Goal: Task Accomplishment & Management: Use online tool/utility

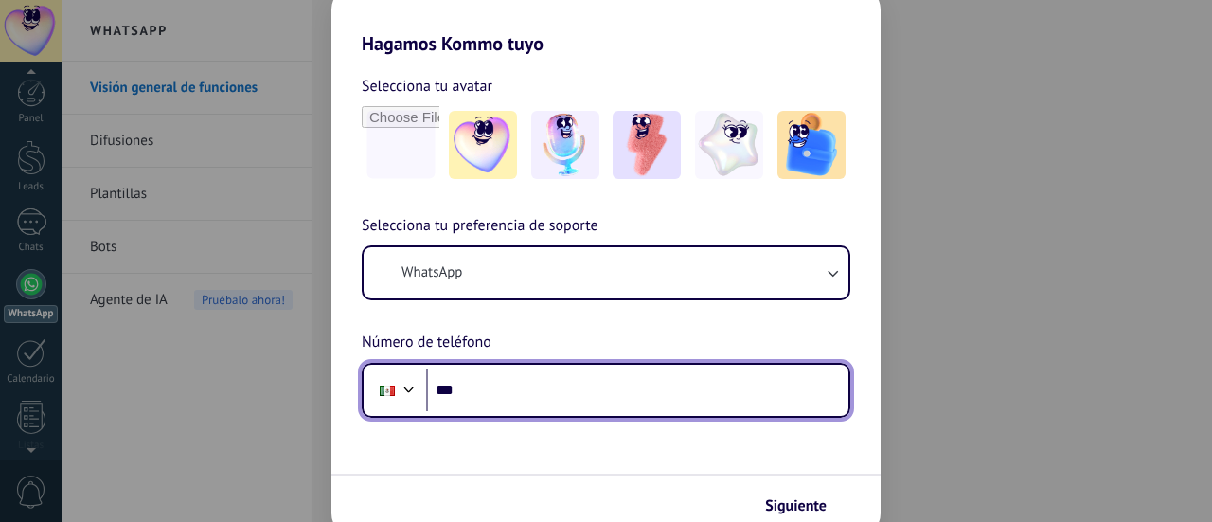
click at [546, 388] on input "***" at bounding box center [637, 390] width 422 height 44
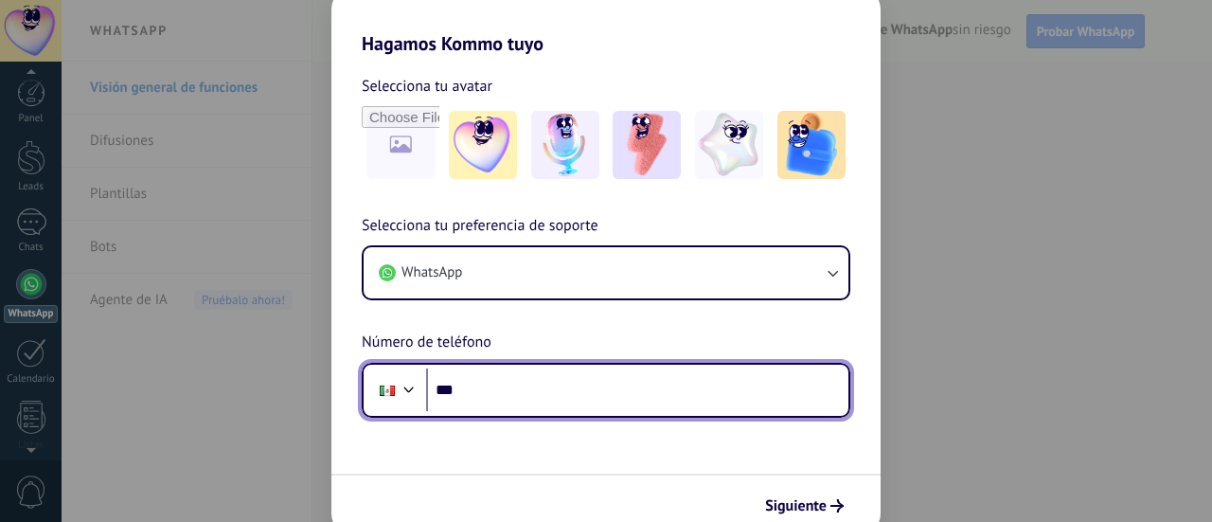
scroll to position [54, 0]
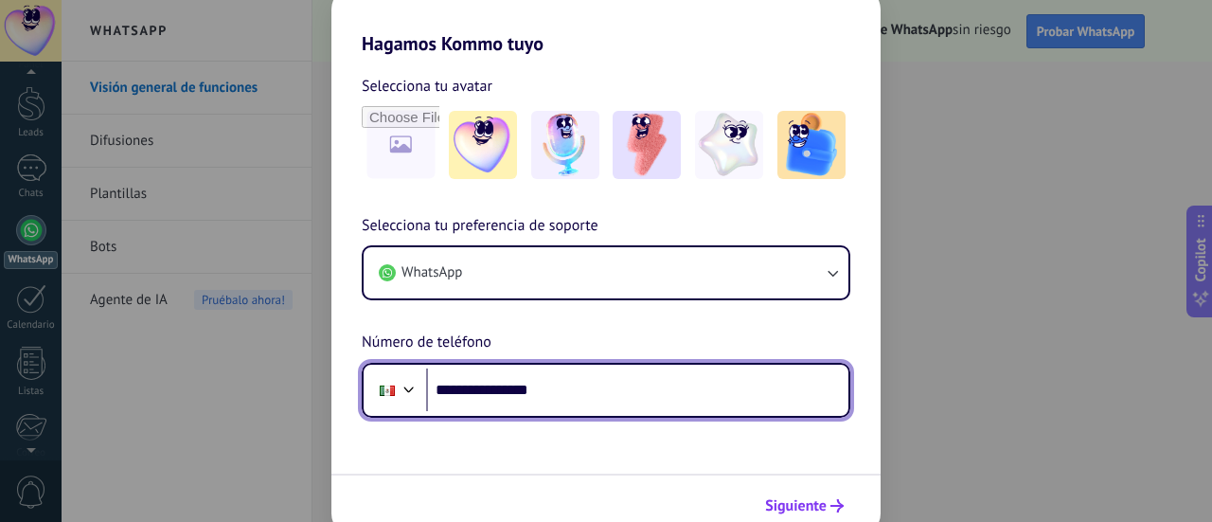
type input "**********"
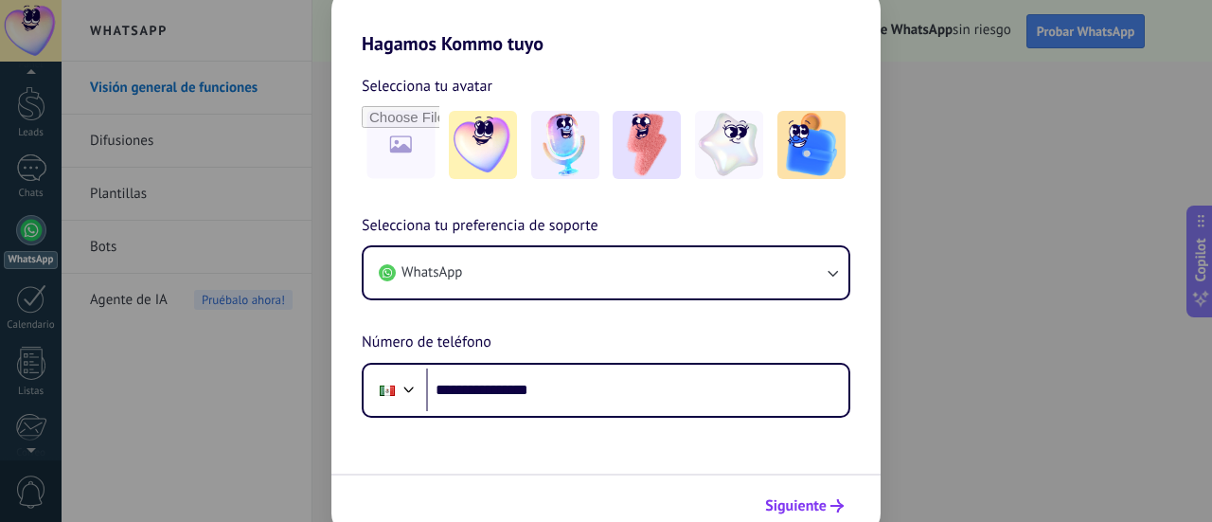
click at [775, 501] on span "Siguiente" at bounding box center [796, 505] width 62 height 13
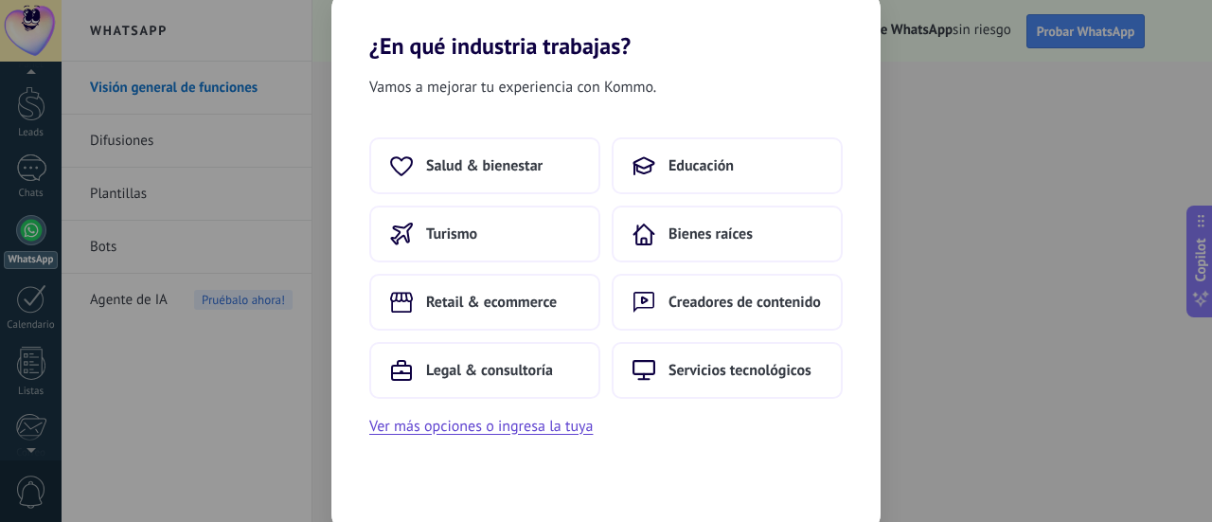
scroll to position [0, 0]
click at [542, 308] on span "Retail & ecommerce" at bounding box center [491, 302] width 131 height 19
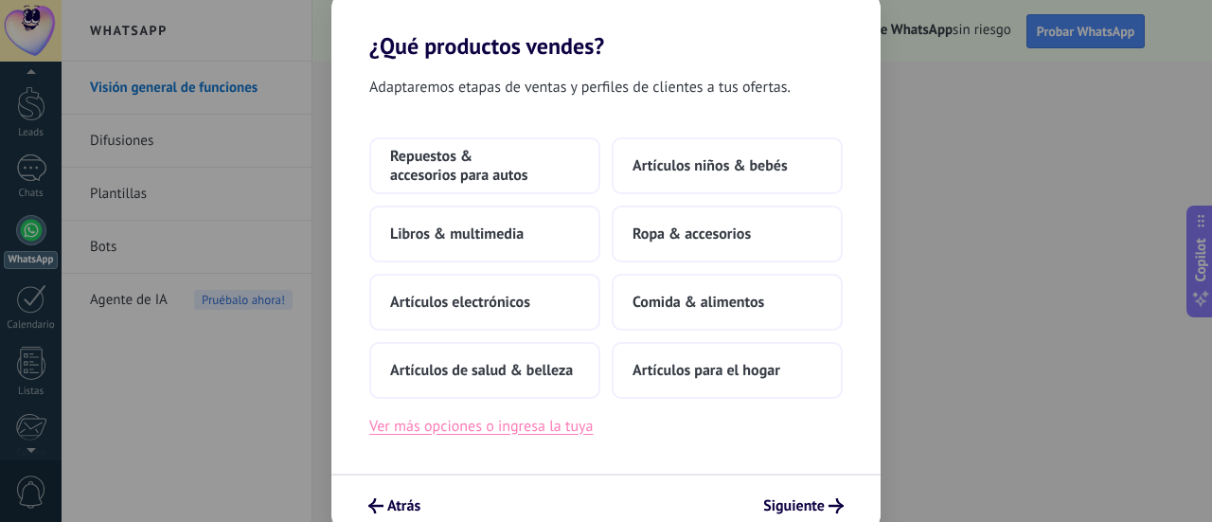
click at [476, 422] on button "Ver más opciones o ingresa la tuya" at bounding box center [480, 426] width 223 height 25
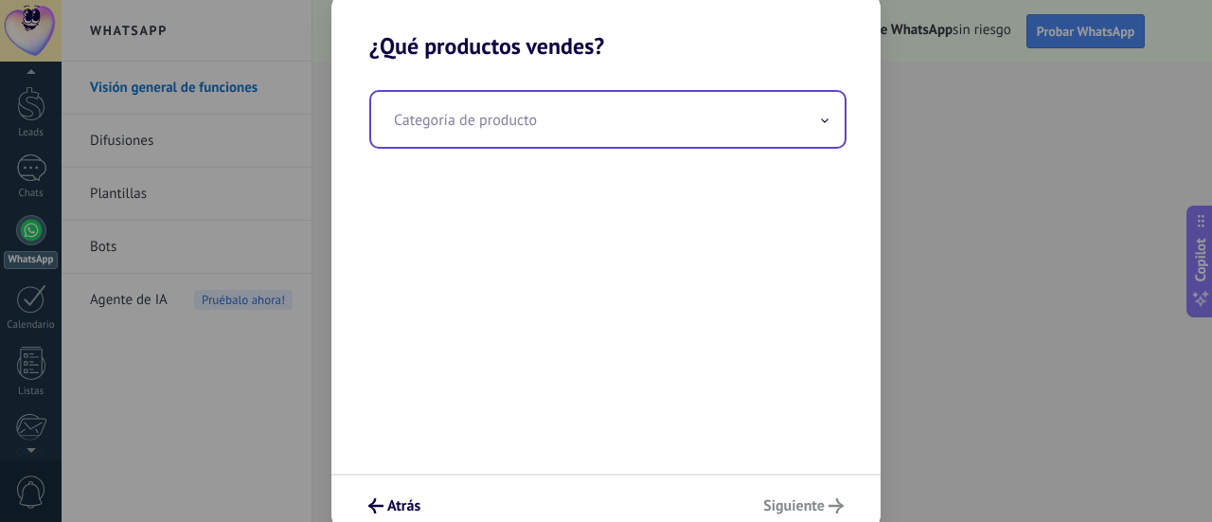
click at [567, 110] on input "text" at bounding box center [607, 119] width 473 height 55
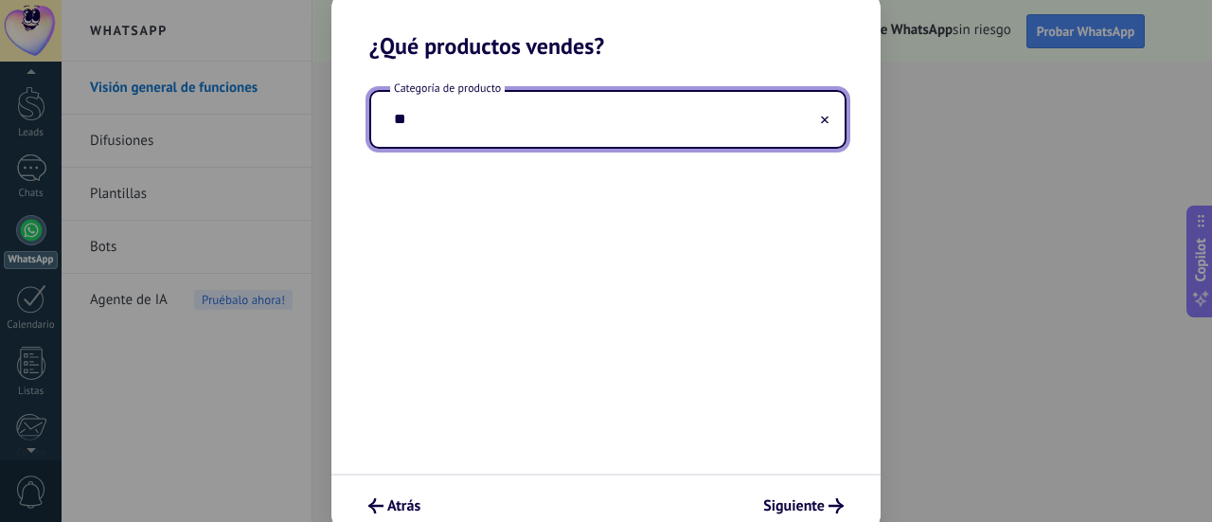
type input "*"
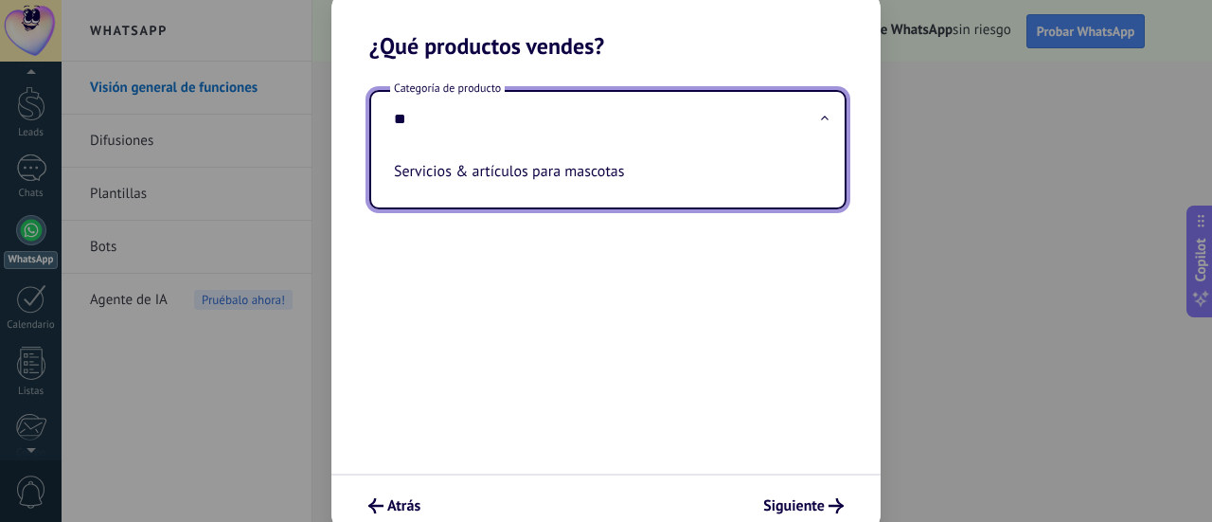
type input "*"
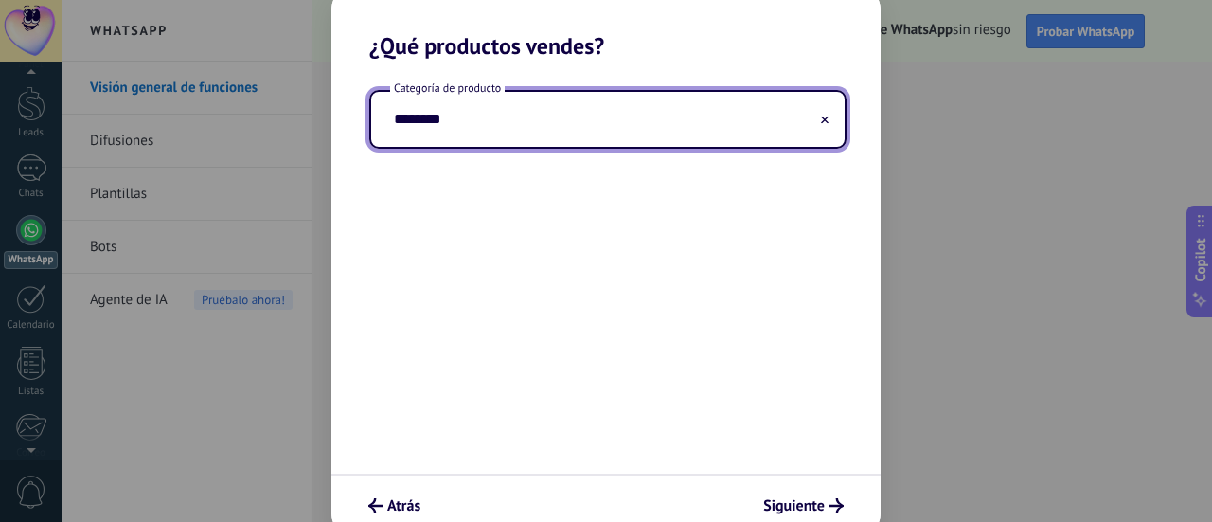
type input "*********"
click at [803, 512] on span "Siguiente" at bounding box center [794, 505] width 62 height 13
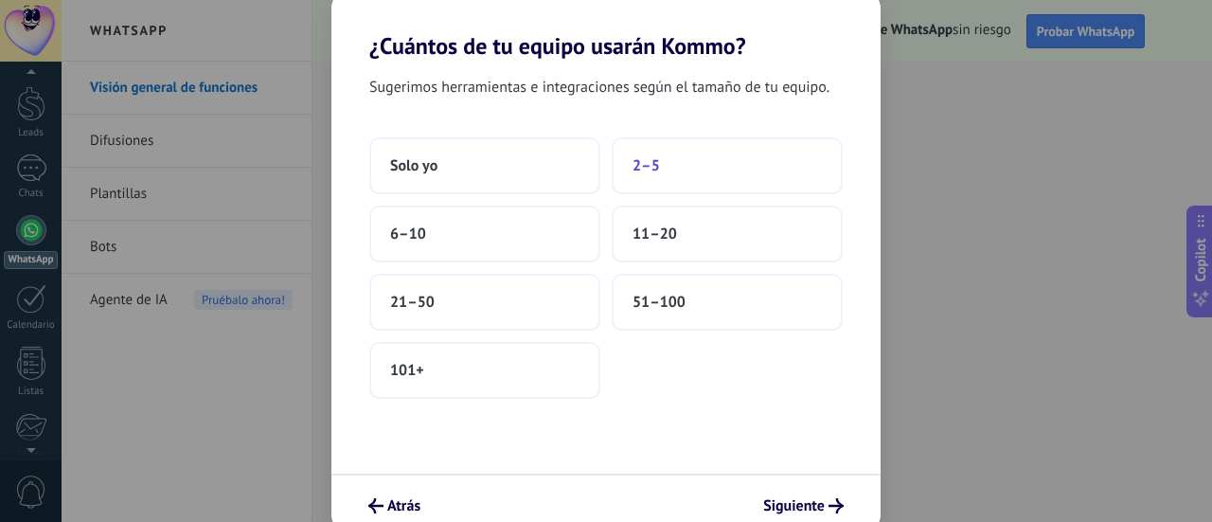
click at [648, 169] on span "2–5" at bounding box center [646, 165] width 27 height 19
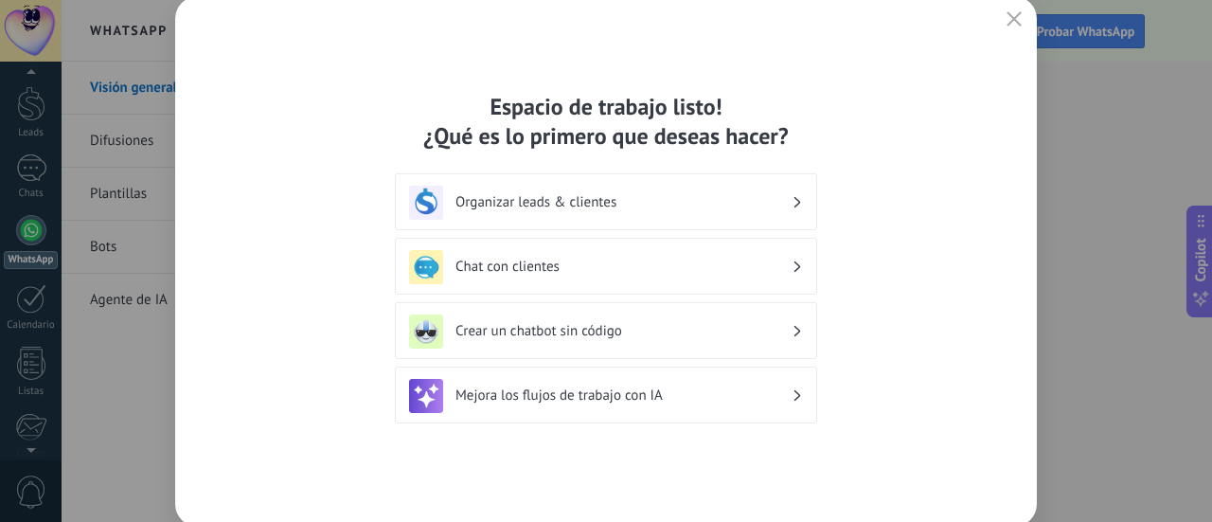
click at [739, 277] on div "Chat con clientes" at bounding box center [606, 267] width 394 height 34
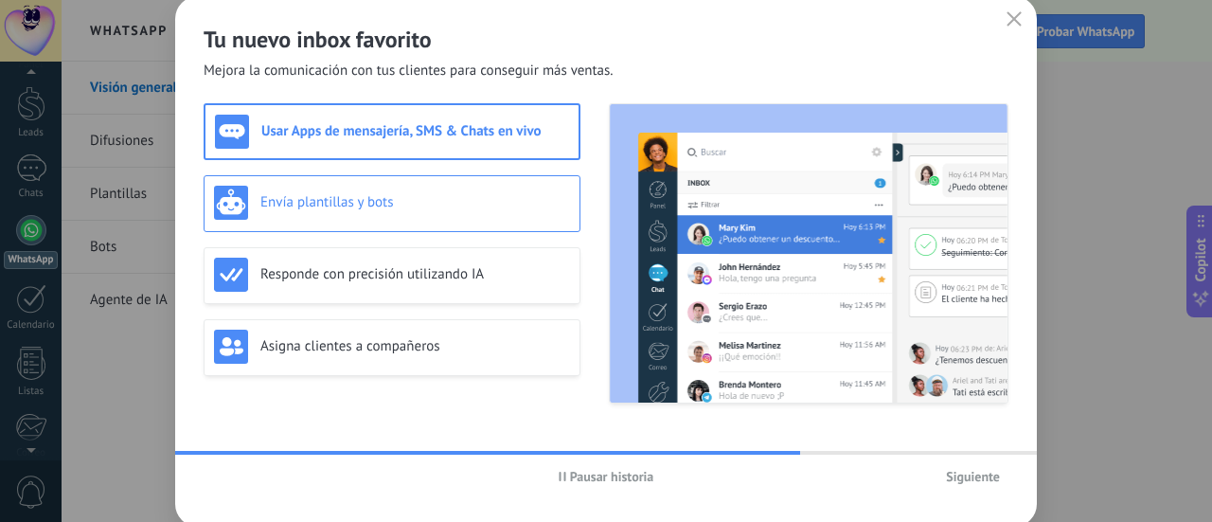
click at [457, 200] on h3 "Envía plantillas y bots" at bounding box center [415, 202] width 310 height 18
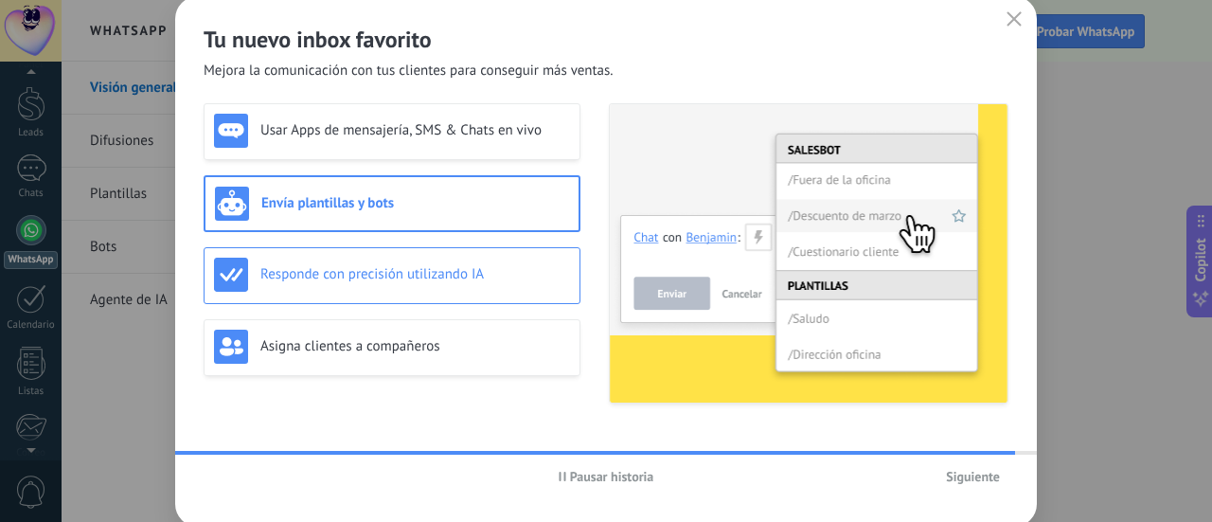
click at [405, 276] on h3 "Responde con precisión utilizando IA" at bounding box center [415, 274] width 310 height 18
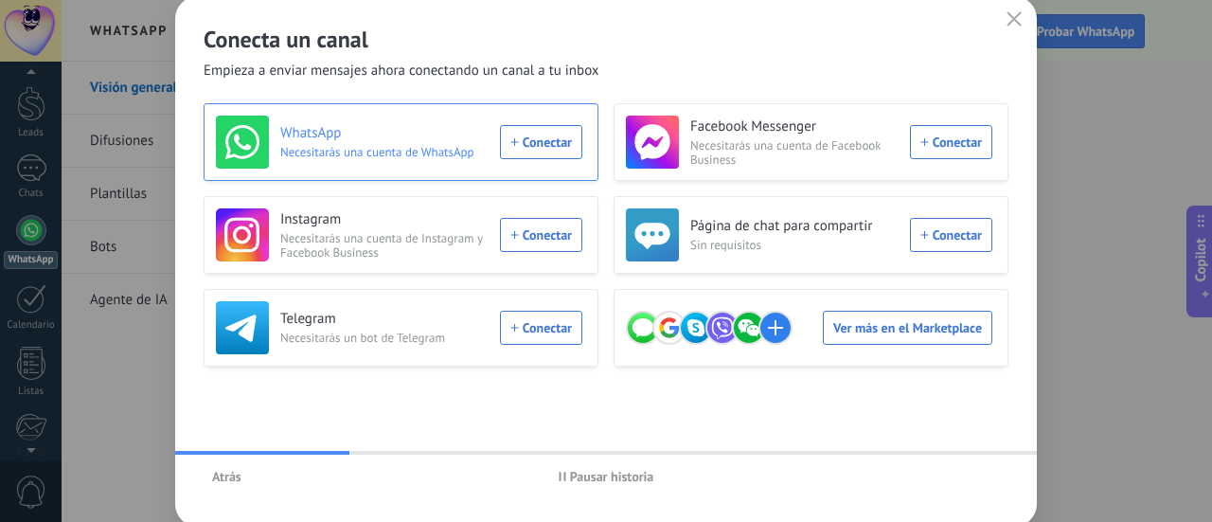
click at [536, 130] on div "WhatsApp Necesitarás una cuenta de WhatsApp Conectar" at bounding box center [399, 142] width 366 height 53
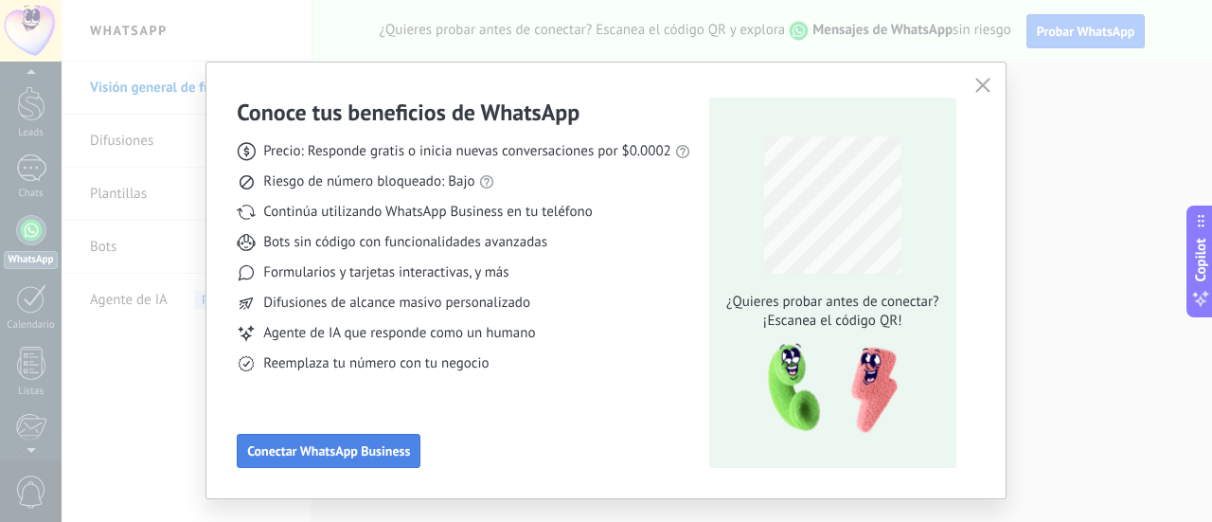
click at [373, 446] on span "Conectar WhatsApp Business" at bounding box center [328, 450] width 163 height 13
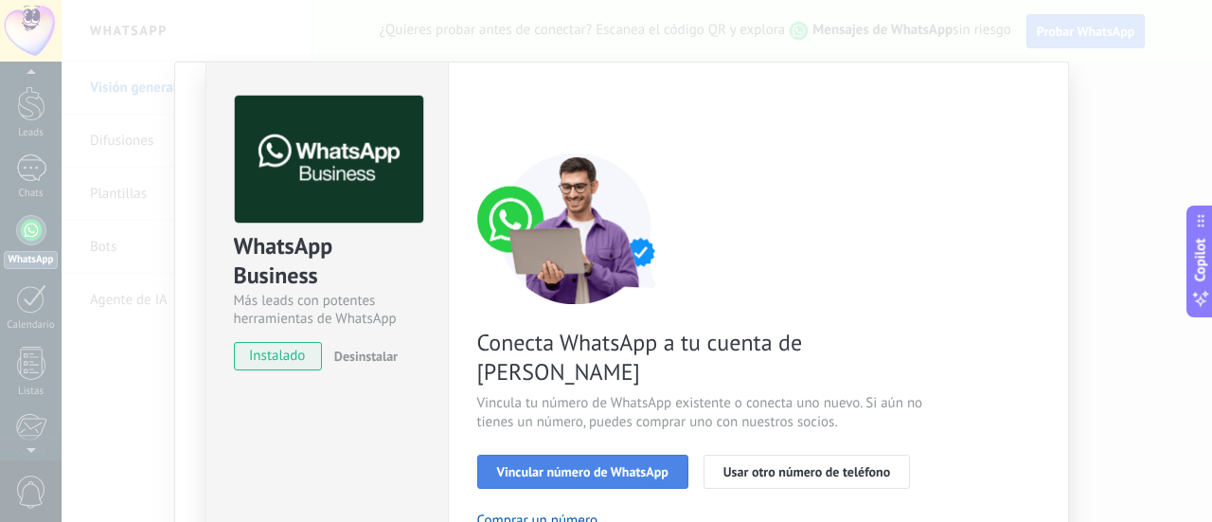
click at [644, 465] on span "Vincular número de WhatsApp" at bounding box center [582, 471] width 171 height 13
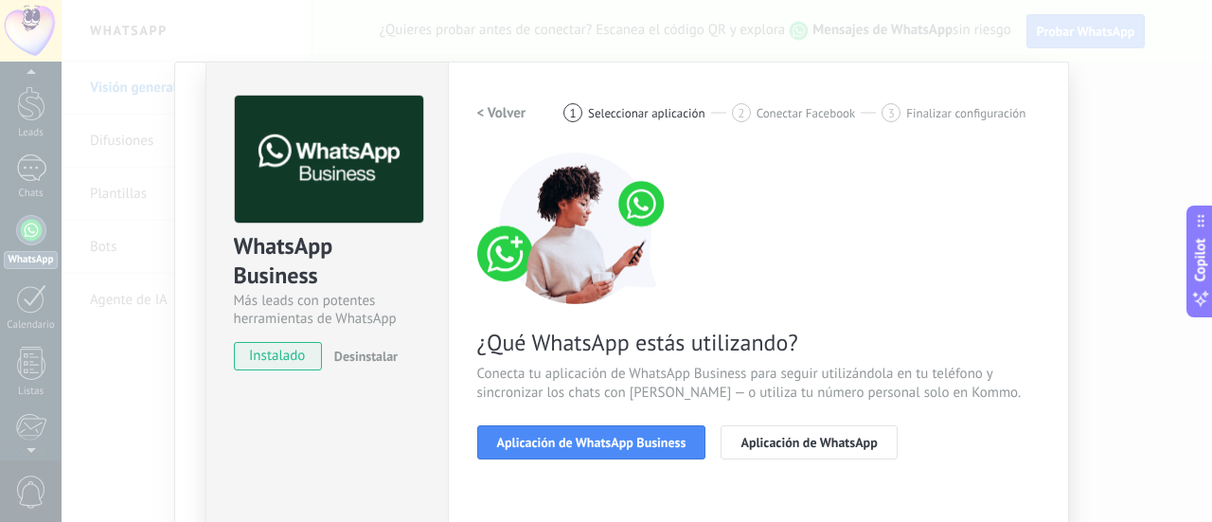
click at [644, 449] on span "Aplicación de WhatsApp Business" at bounding box center [591, 442] width 189 height 13
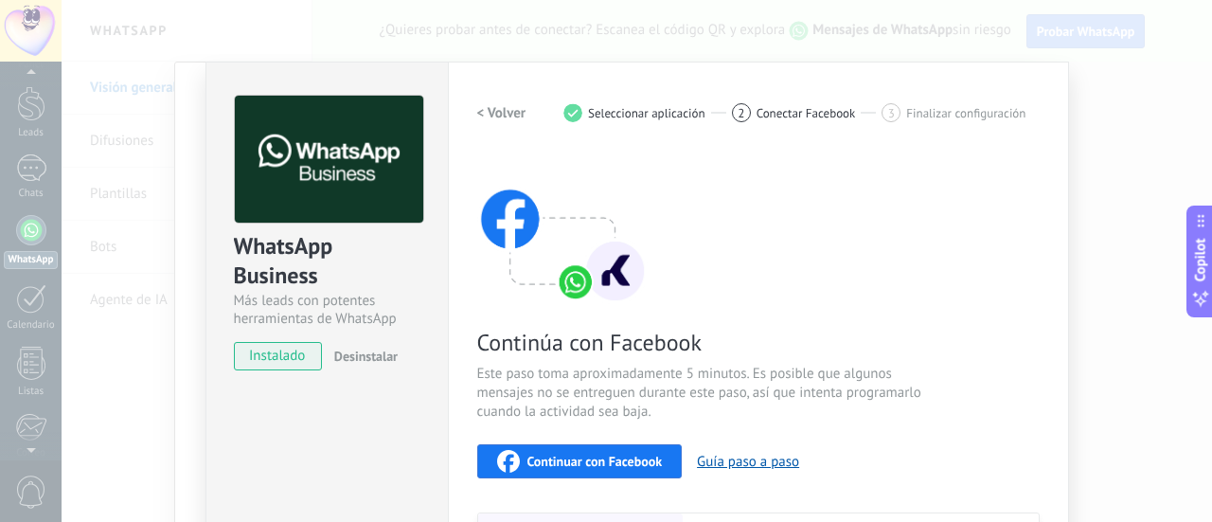
click at [823, 98] on div "< Volver 1 Seleccionar aplicación 2 Conectar Facebook 3 Finalizar configuración" at bounding box center [758, 113] width 562 height 34
click at [813, 128] on div "< Volver 1 Seleccionar aplicación 2 Conectar Facebook 3 Finalizar configuración" at bounding box center [758, 113] width 562 height 34
click at [615, 467] on span "Continuar con Facebook" at bounding box center [594, 461] width 135 height 13
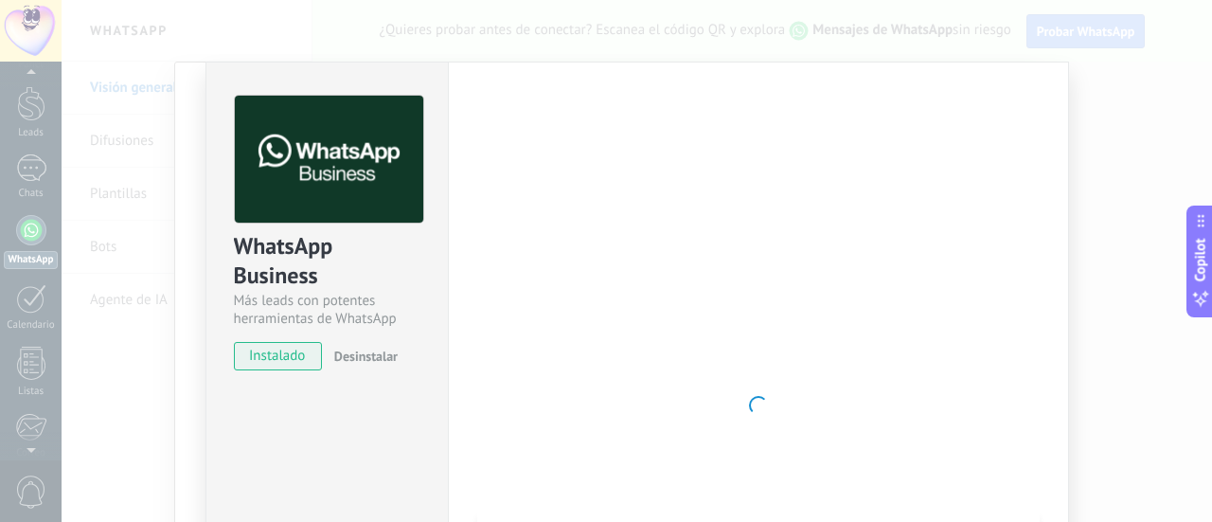
click at [1095, 276] on div "WhatsApp Business Más leads con potentes herramientas de WhatsApp instalado Des…" at bounding box center [637, 261] width 1150 height 522
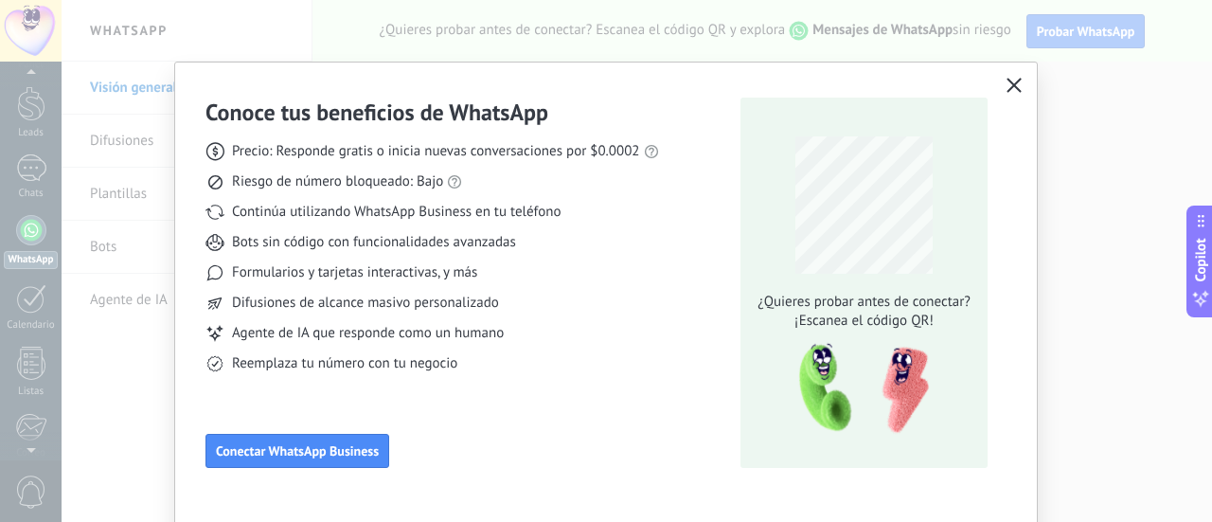
click at [1008, 85] on icon "button" at bounding box center [1014, 85] width 15 height 15
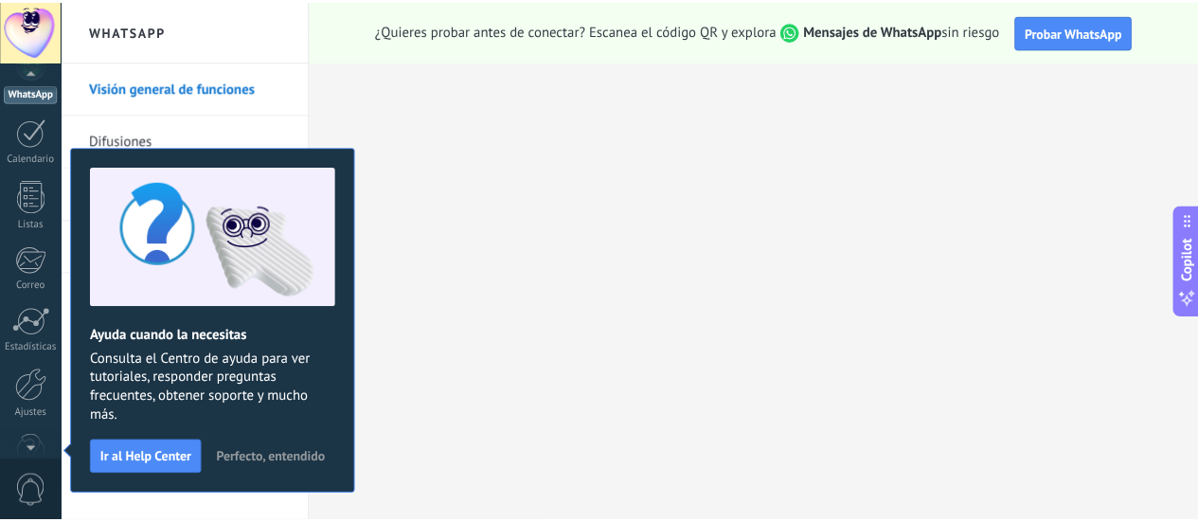
scroll to position [54, 0]
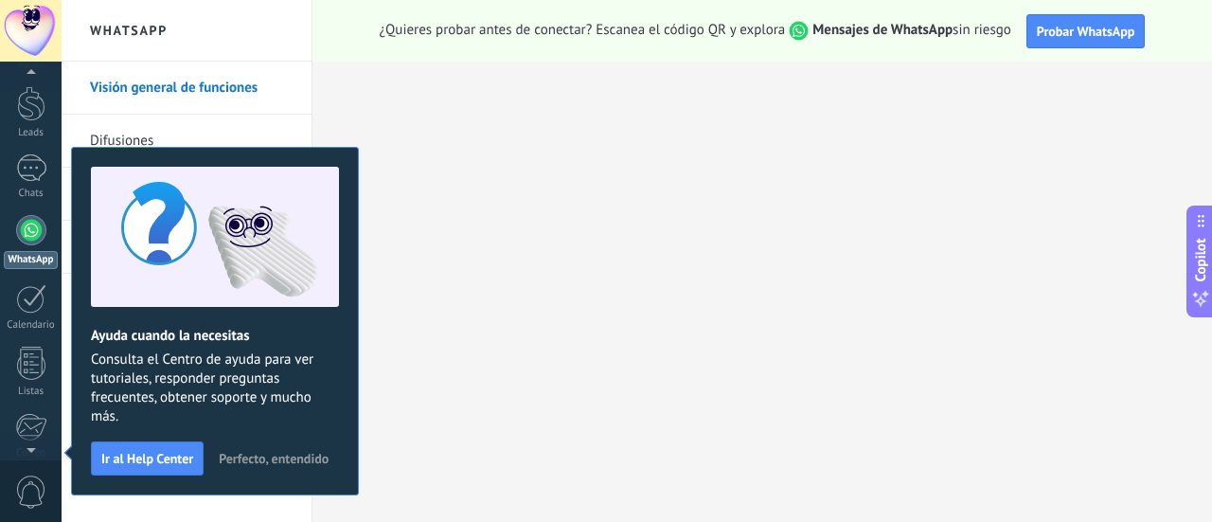
click at [275, 456] on span "Perfecto, entendido" at bounding box center [274, 458] width 110 height 13
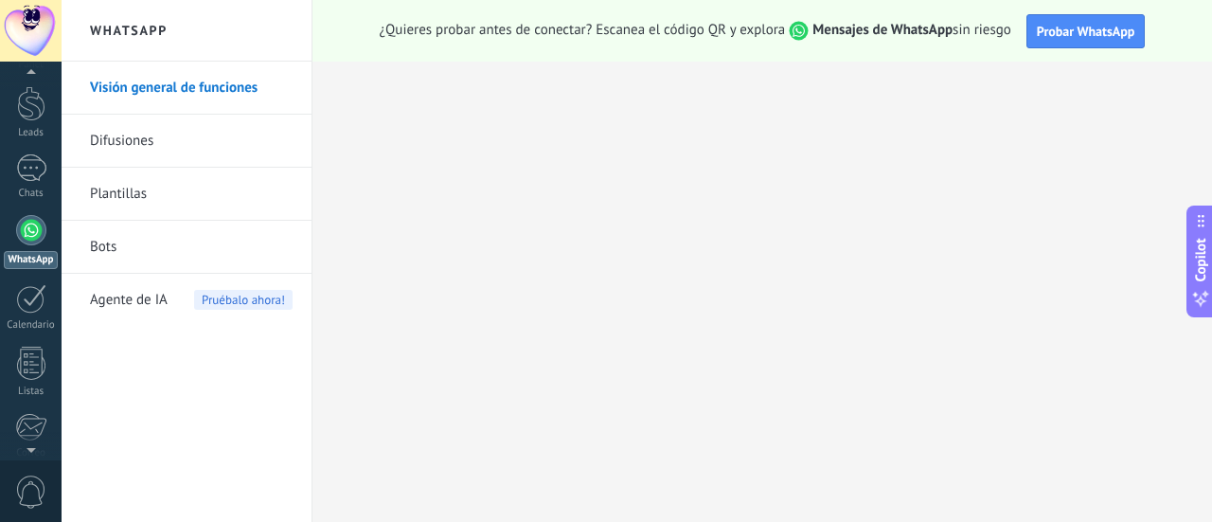
click at [27, 221] on div at bounding box center [31, 230] width 30 height 30
click at [243, 244] on link "Bots" at bounding box center [191, 247] width 203 height 53
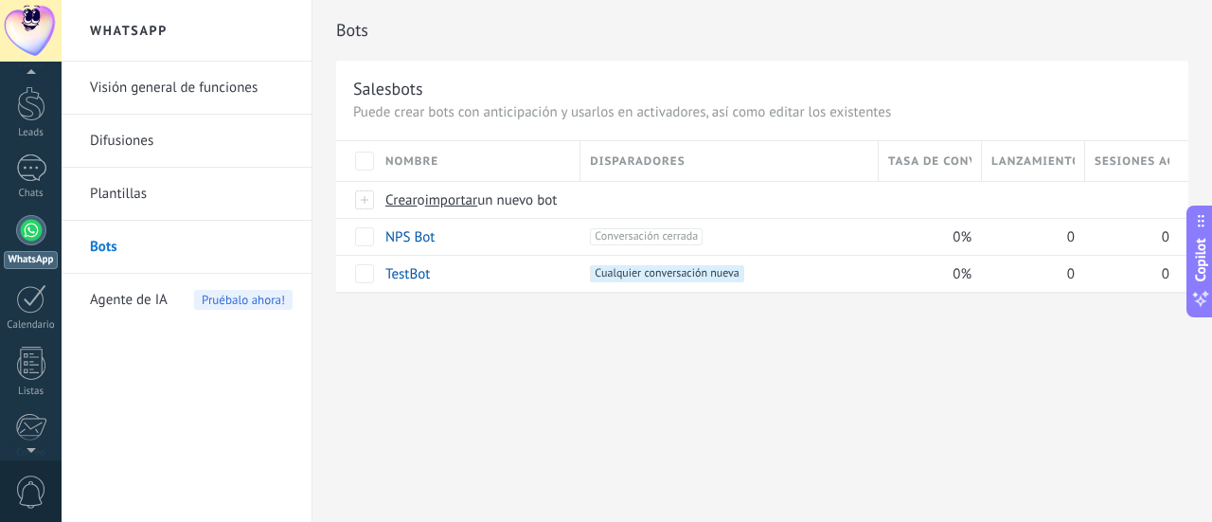
click at [218, 200] on link "Plantillas" at bounding box center [191, 194] width 203 height 53
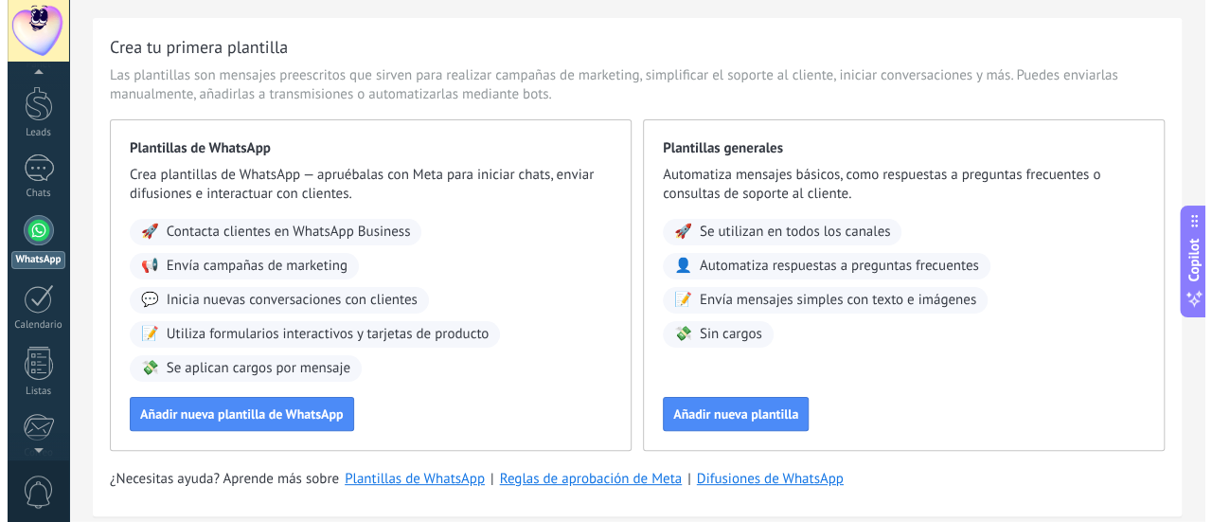
scroll to position [76, 0]
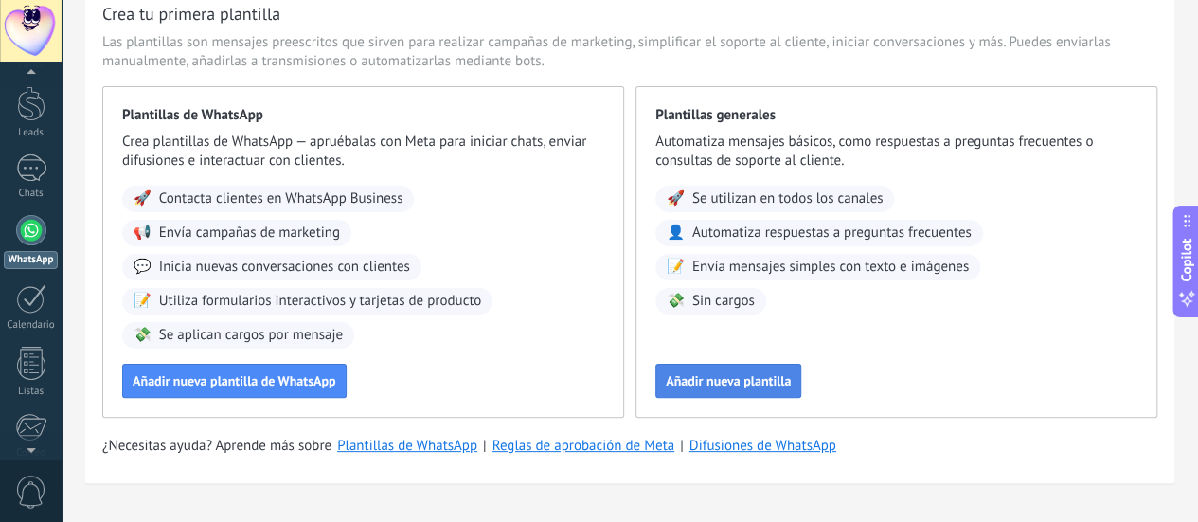
click at [791, 387] on span "Añadir nueva plantilla" at bounding box center [728, 380] width 125 height 13
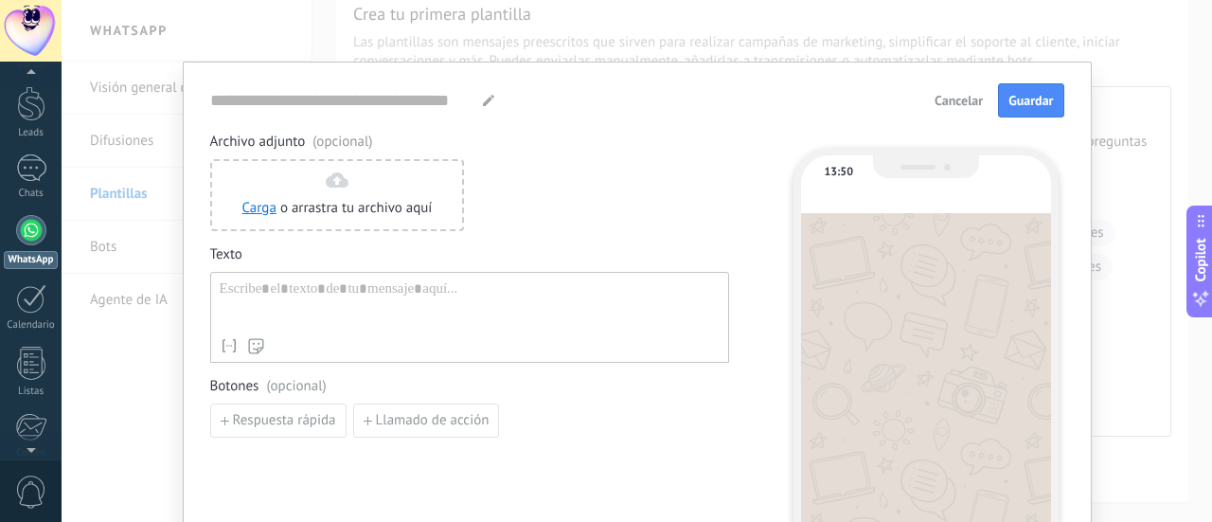
type input "**********"
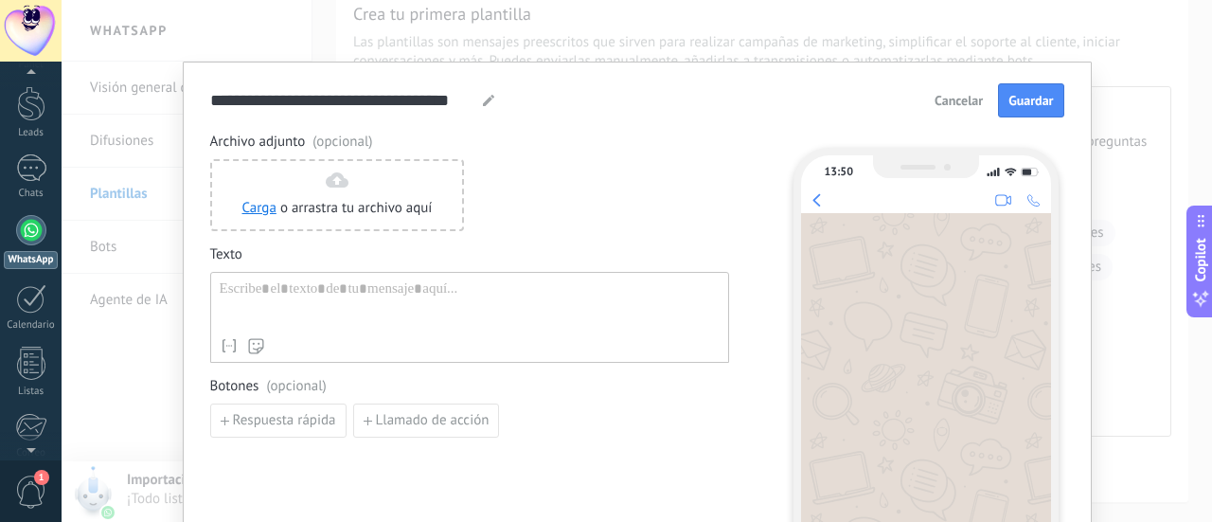
drag, startPoint x: 1211, startPoint y: 15, endPoint x: 1211, endPoint y: 31, distance: 16.1
click at [1211, 31] on div "**********" at bounding box center [637, 261] width 1150 height 522
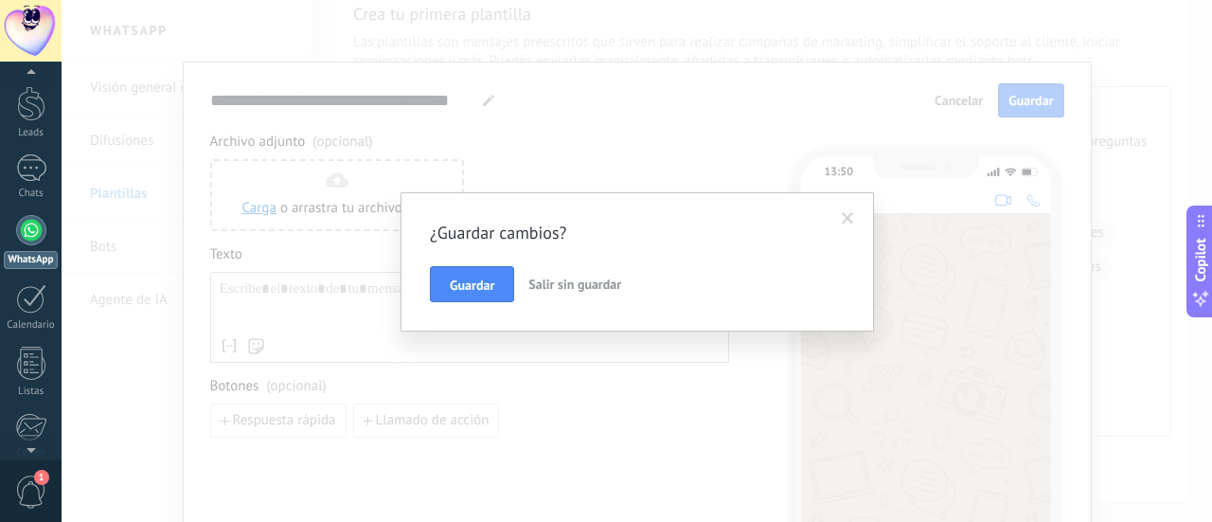
click at [851, 216] on span at bounding box center [848, 218] width 12 height 13
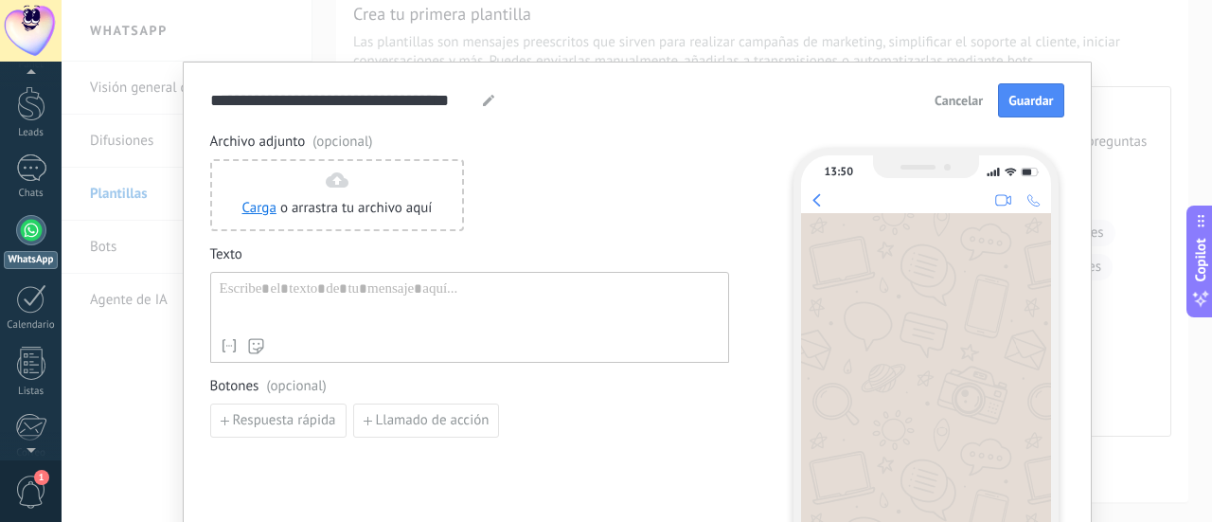
click at [425, 308] on div at bounding box center [470, 304] width 500 height 48
click at [312, 414] on span "Respuesta rápida" at bounding box center [284, 420] width 103 height 13
click at [341, 298] on div at bounding box center [470, 304] width 500 height 48
click at [267, 411] on input at bounding box center [312, 419] width 202 height 30
click at [335, 377] on span "Botones (opcional)" at bounding box center [469, 386] width 519 height 19
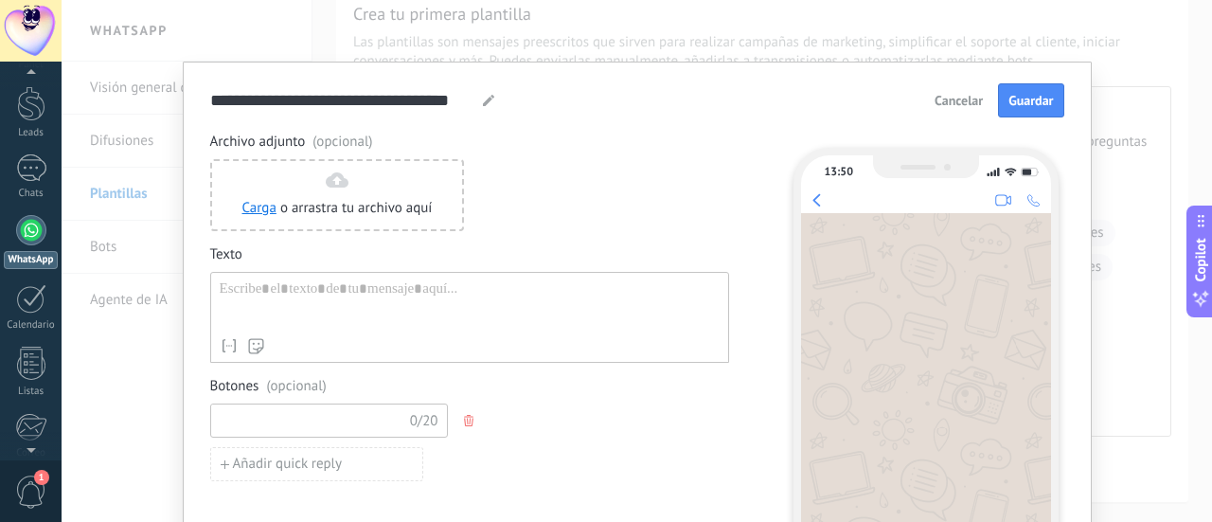
click at [365, 415] on input at bounding box center [312, 419] width 202 height 30
type input "*"
click at [466, 420] on use "button" at bounding box center [468, 420] width 9 height 11
click at [456, 295] on div at bounding box center [470, 304] width 500 height 48
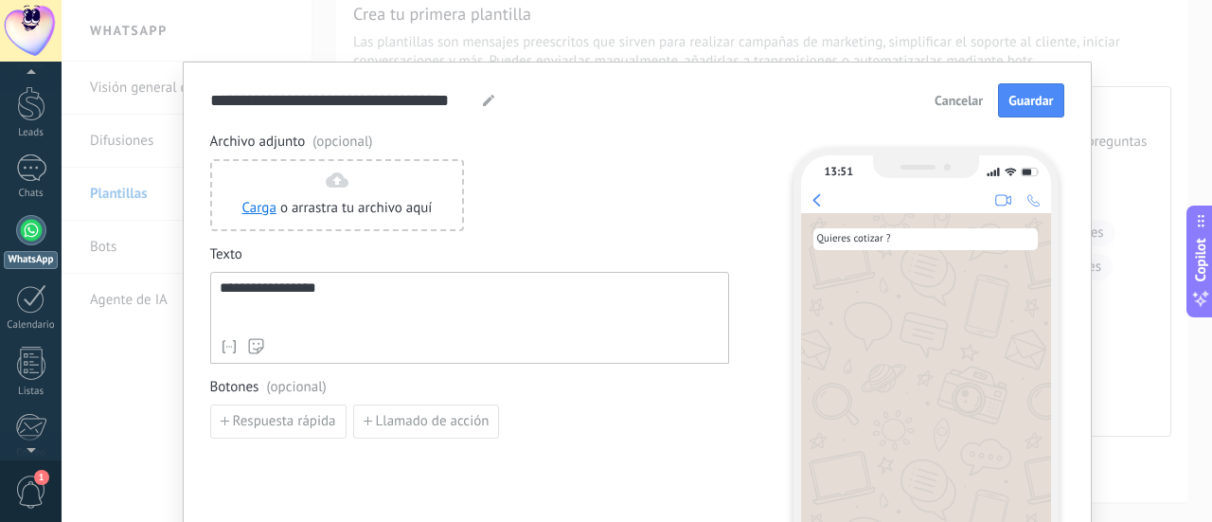
click at [237, 294] on div "**********" at bounding box center [470, 304] width 501 height 49
click at [539, 423] on div "Respuesta rápida Llamado de acción" at bounding box center [469, 421] width 519 height 34
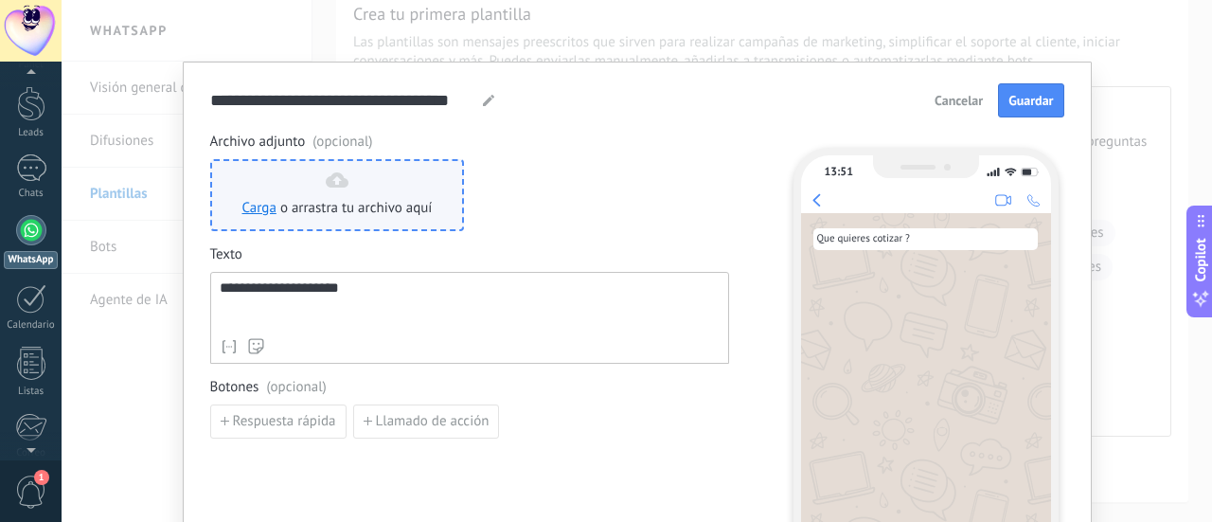
drag, startPoint x: 462, startPoint y: 327, endPoint x: 429, endPoint y: 196, distance: 134.8
click at [459, 313] on div "**********" at bounding box center [470, 304] width 501 height 49
drag, startPoint x: 388, startPoint y: 184, endPoint x: 360, endPoint y: 190, distance: 29.2
click at [360, 190] on div "Carga o arrastra tu archivo aquí Arrastra aquí" at bounding box center [337, 194] width 190 height 45
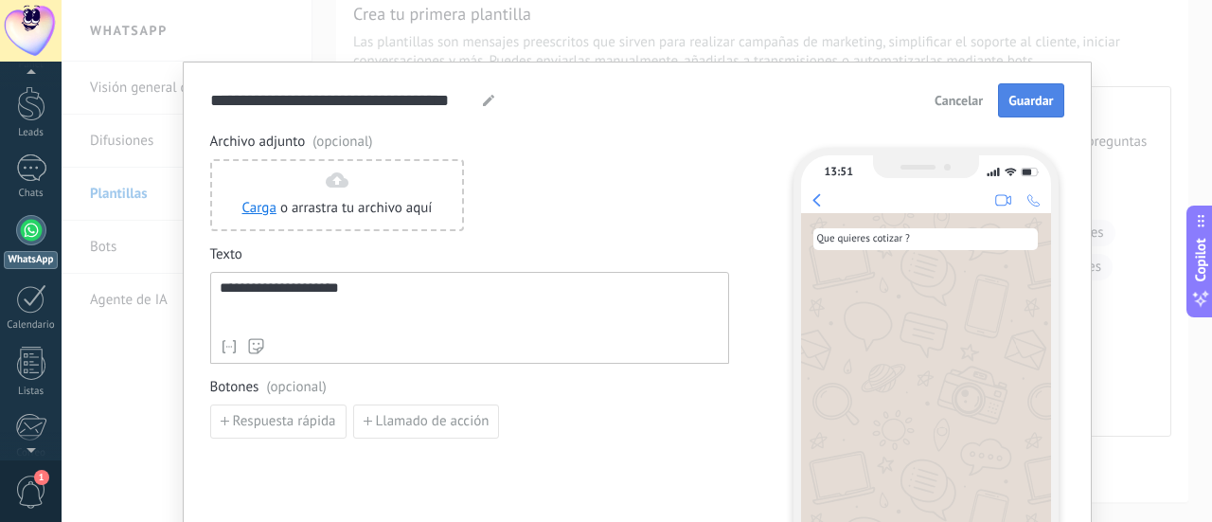
click at [1040, 94] on span "Guardar" at bounding box center [1030, 100] width 45 height 13
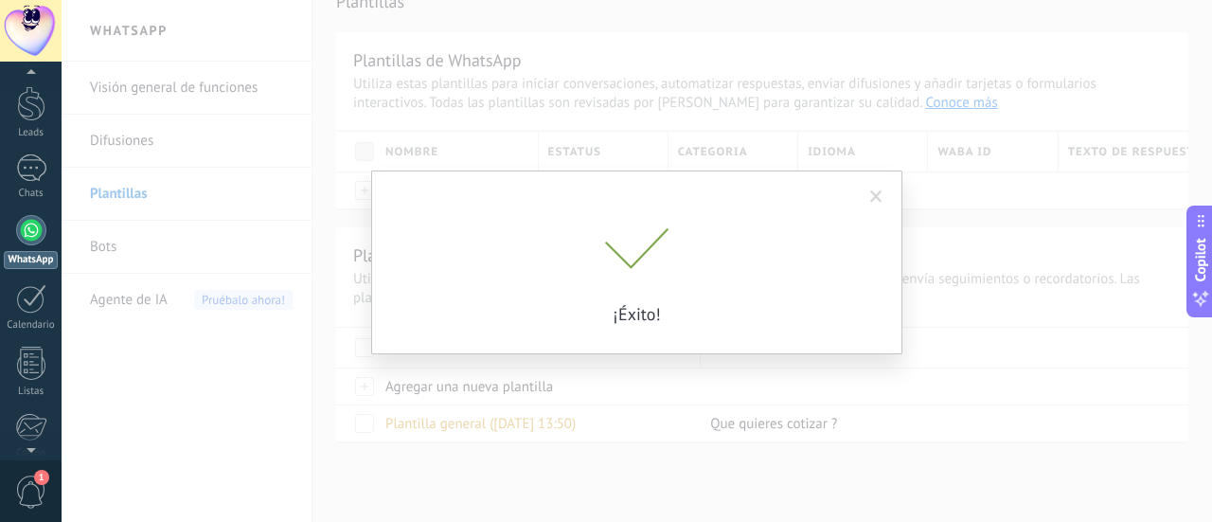
scroll to position [27, 0]
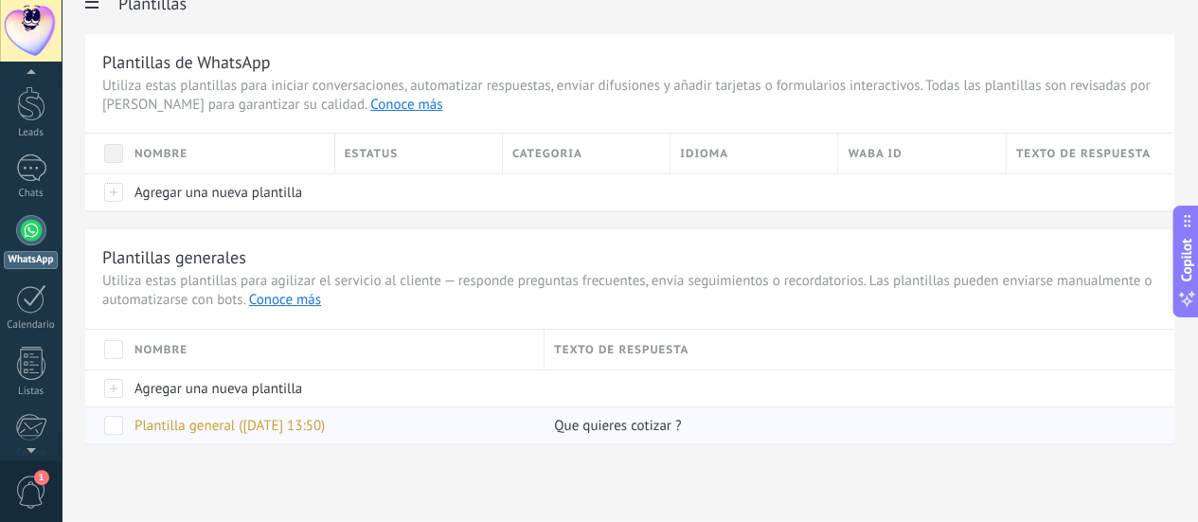
click at [708, 420] on div "Que quieres cotizar ?" at bounding box center [849, 425] width 611 height 36
click at [681, 420] on span "Que quieres cotizar ?" at bounding box center [617, 426] width 127 height 18
click at [325, 417] on span "Plantilla general ([DATE] 13:50)" at bounding box center [229, 426] width 190 height 18
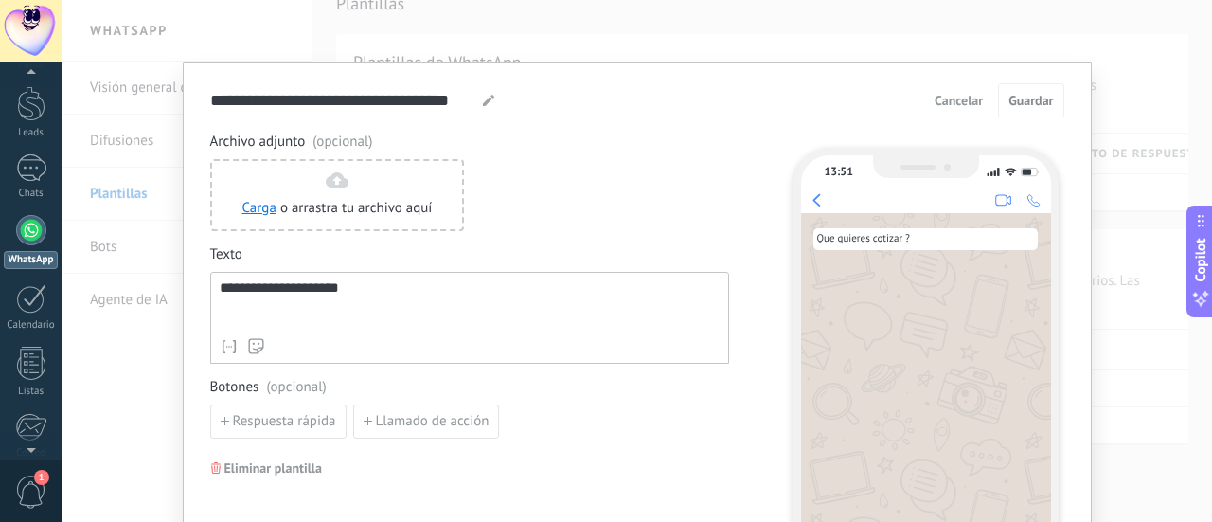
click at [1211, 361] on div "**********" at bounding box center [637, 261] width 1150 height 522
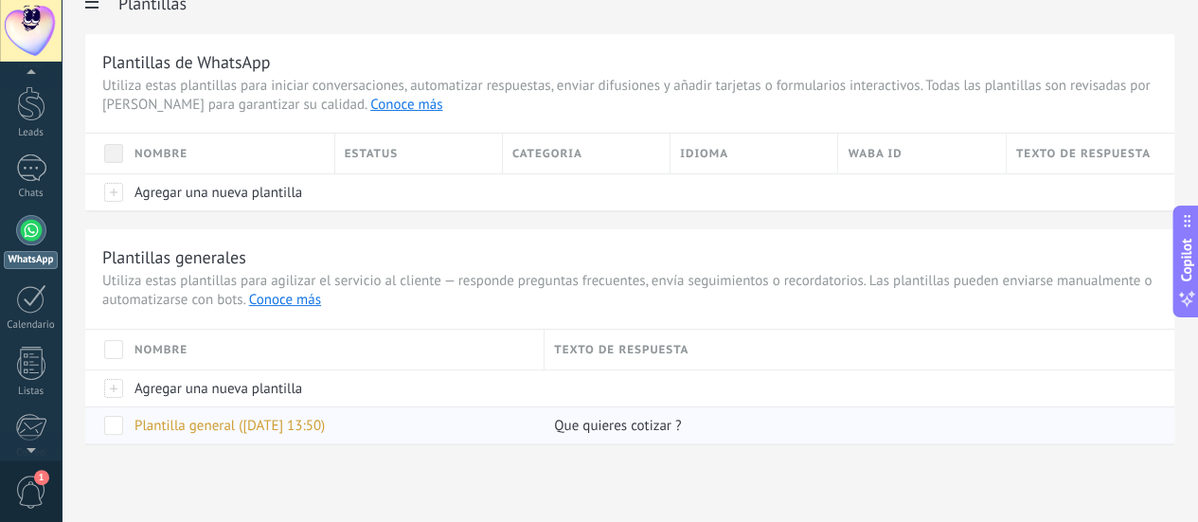
click at [937, 437] on div "Que quieres cotizar ?" at bounding box center [849, 425] width 611 height 36
click at [939, 434] on div "Que quieres cotizar ?" at bounding box center [849, 425] width 611 height 36
click at [535, 418] on div "Plantilla general ([DATE] 13:50)" at bounding box center [330, 425] width 410 height 36
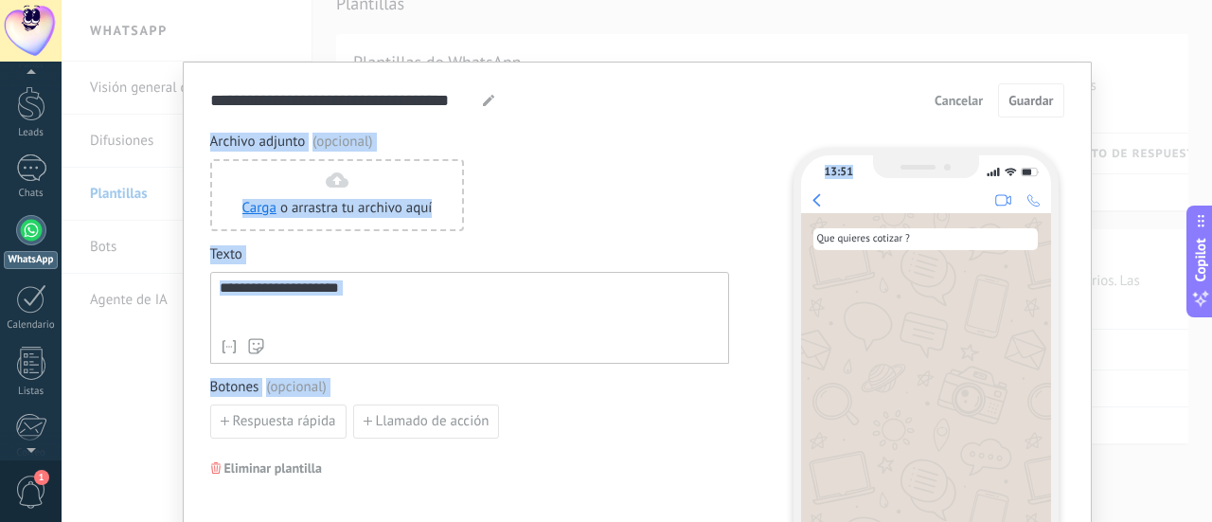
drag, startPoint x: 1211, startPoint y: 55, endPoint x: 1211, endPoint y: 274, distance: 218.7
click at [1211, 279] on body ".abccls-1,.abccls-2{fill-rule:evenodd}.abccls-2{fill:#fff} .abfcls-1{fill:none}…" at bounding box center [606, 234] width 1212 height 522
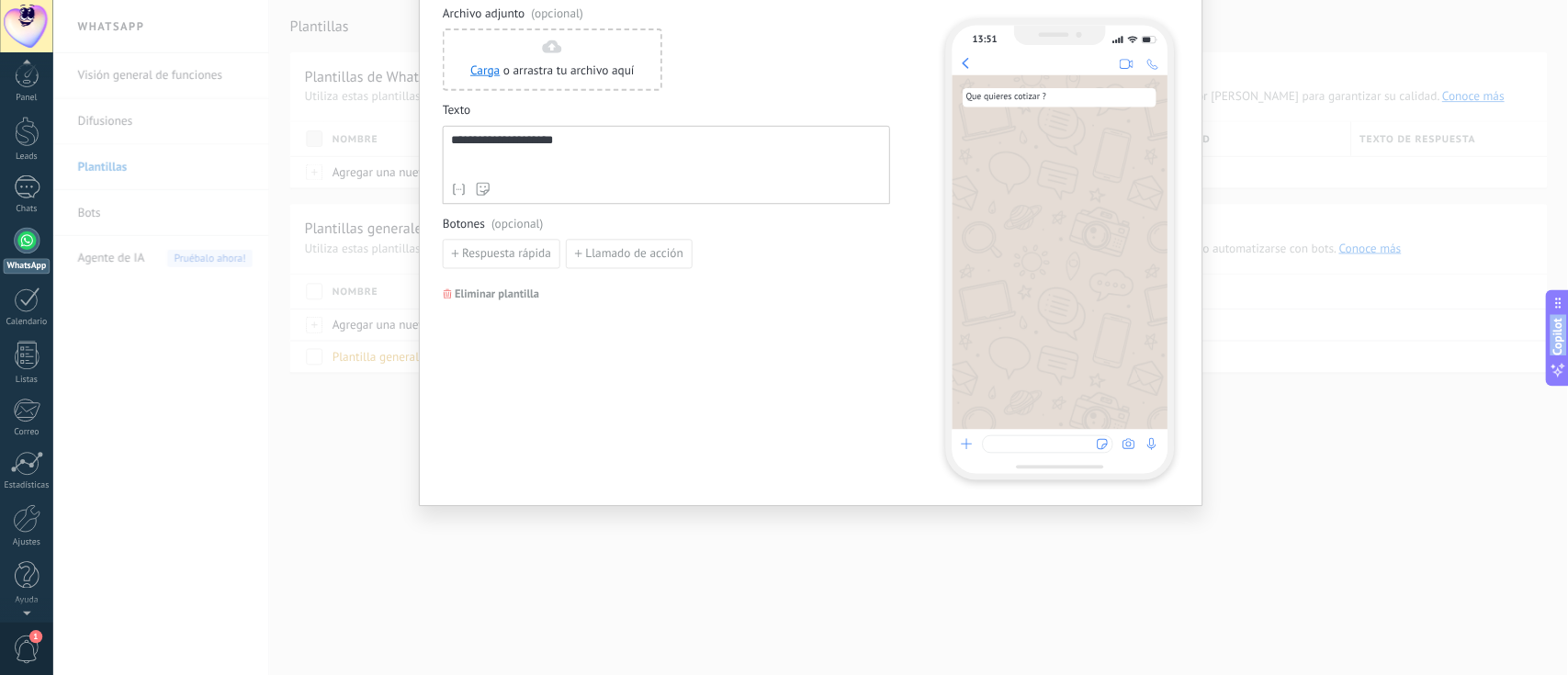
scroll to position [0, 0]
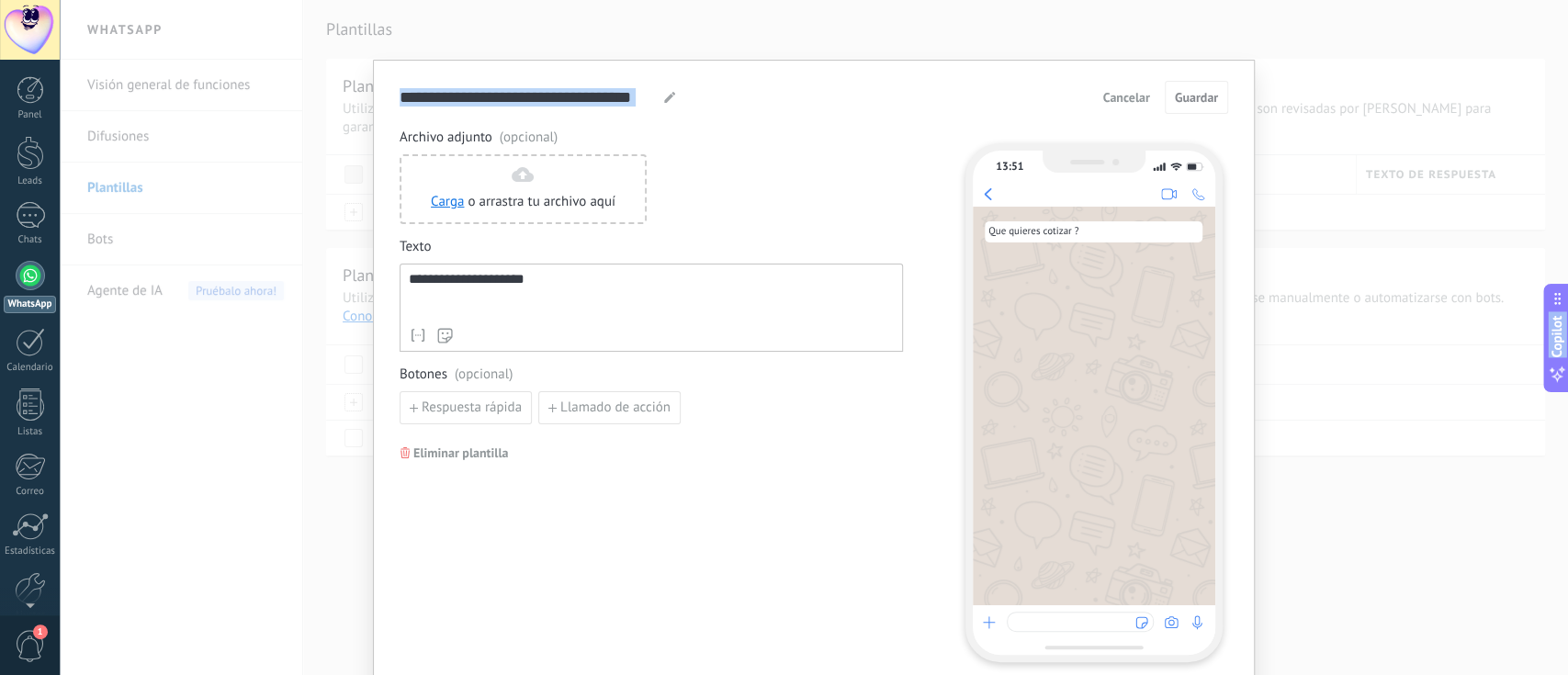
click at [973, 289] on div "Que quieres cotizar ?" at bounding box center [1094, 405] width 243 height 399
click at [563, 290] on div "**********" at bounding box center [651, 295] width 485 height 47
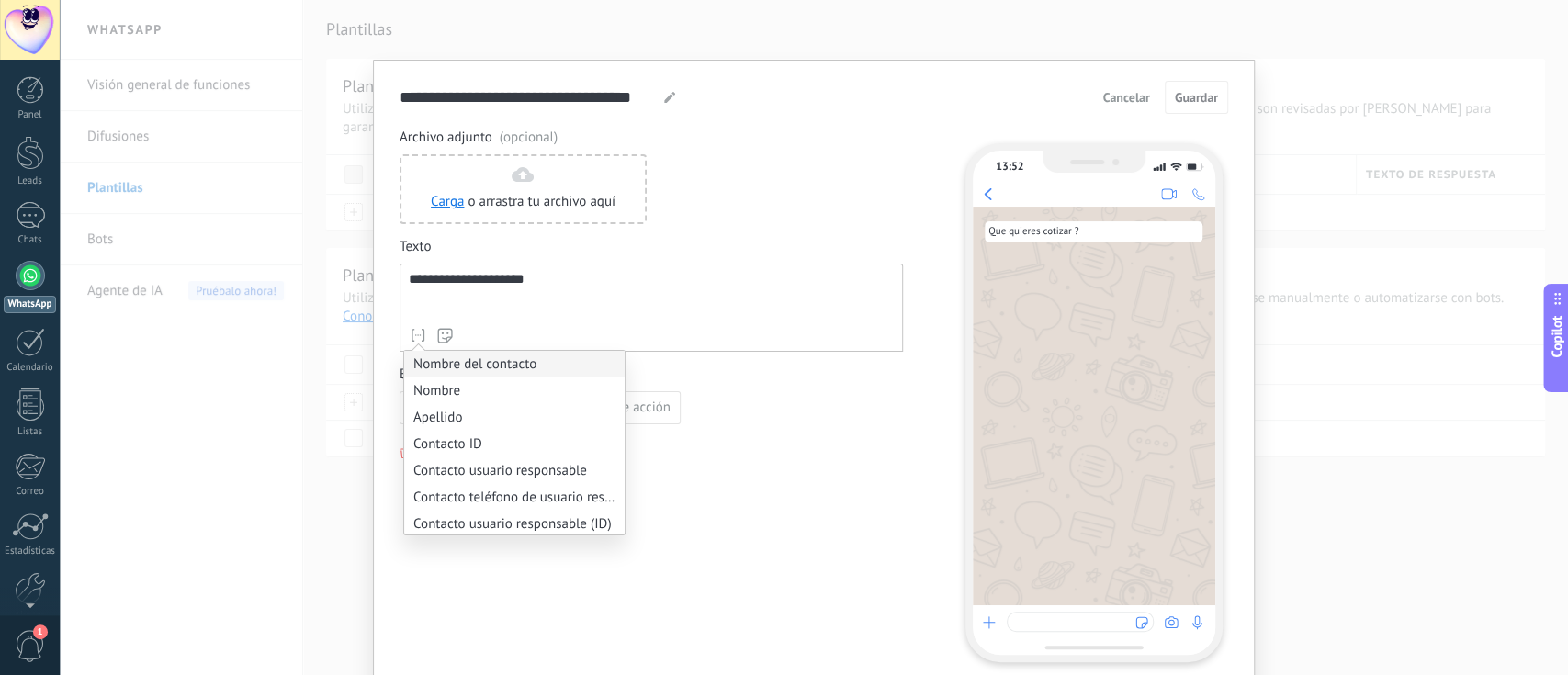
click at [542, 359] on li "Nombre del contacto" at bounding box center [514, 364] width 220 height 26
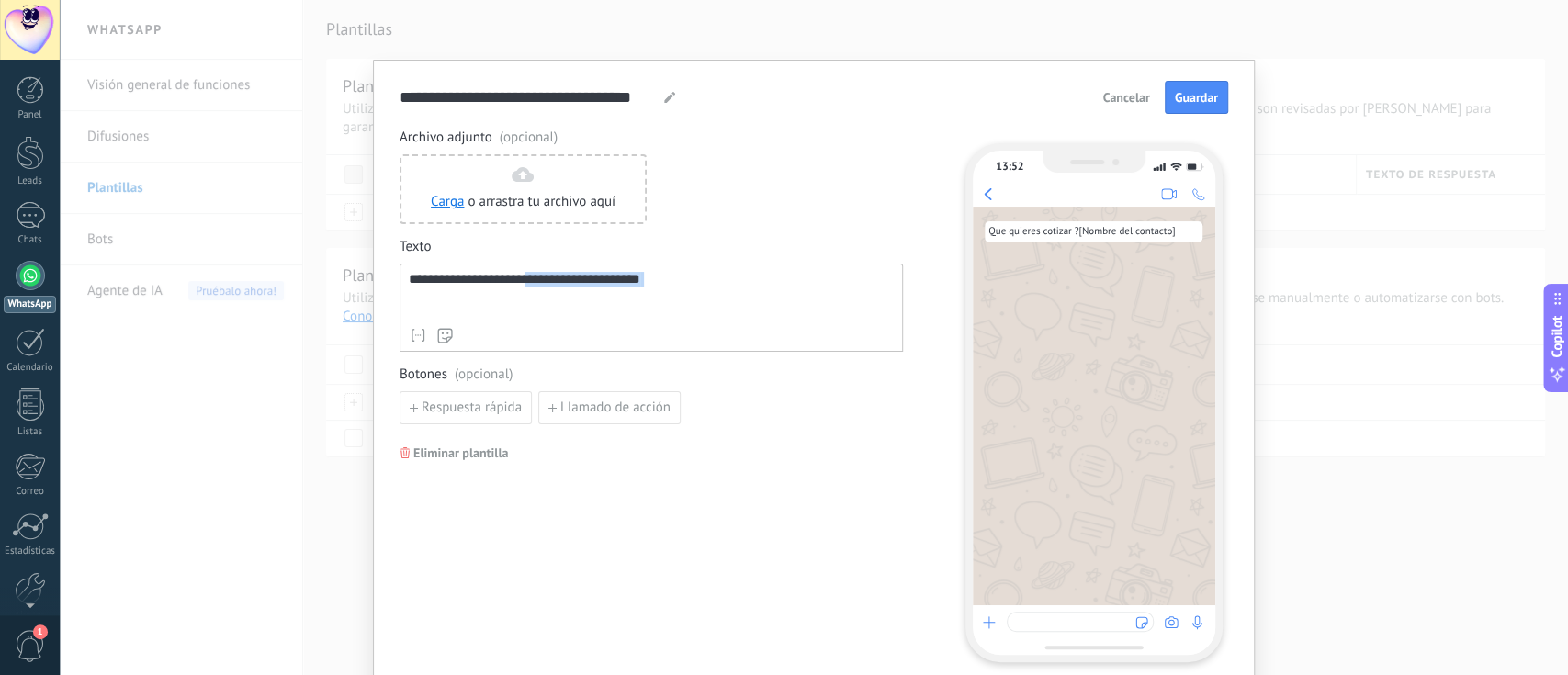
drag, startPoint x: 669, startPoint y: 275, endPoint x: 545, endPoint y: 288, distance: 124.7
click at [545, 288] on div "**********" at bounding box center [651, 295] width 485 height 47
click at [652, 291] on div "**********" at bounding box center [651, 295] width 485 height 47
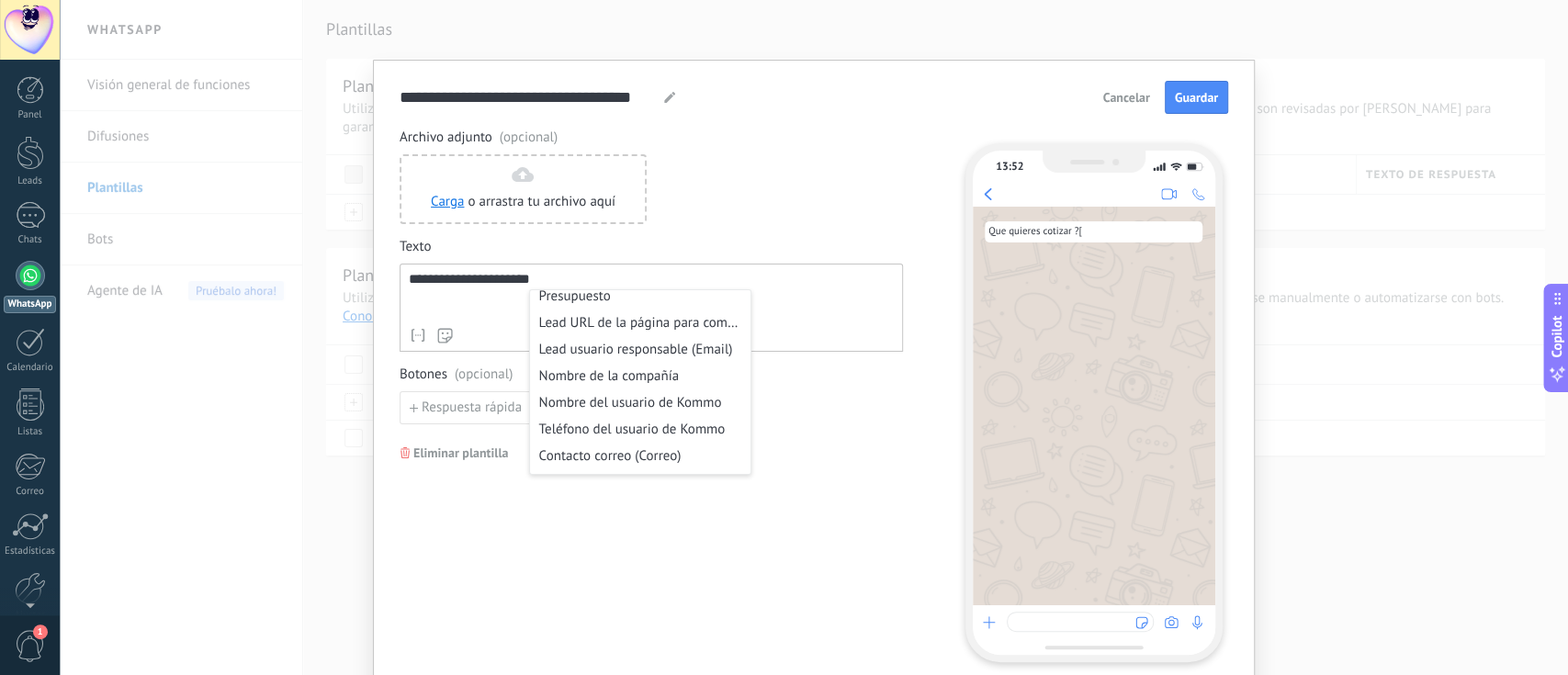
scroll to position [697, 0]
click at [844, 437] on div "**********" at bounding box center [651, 395] width 504 height 532
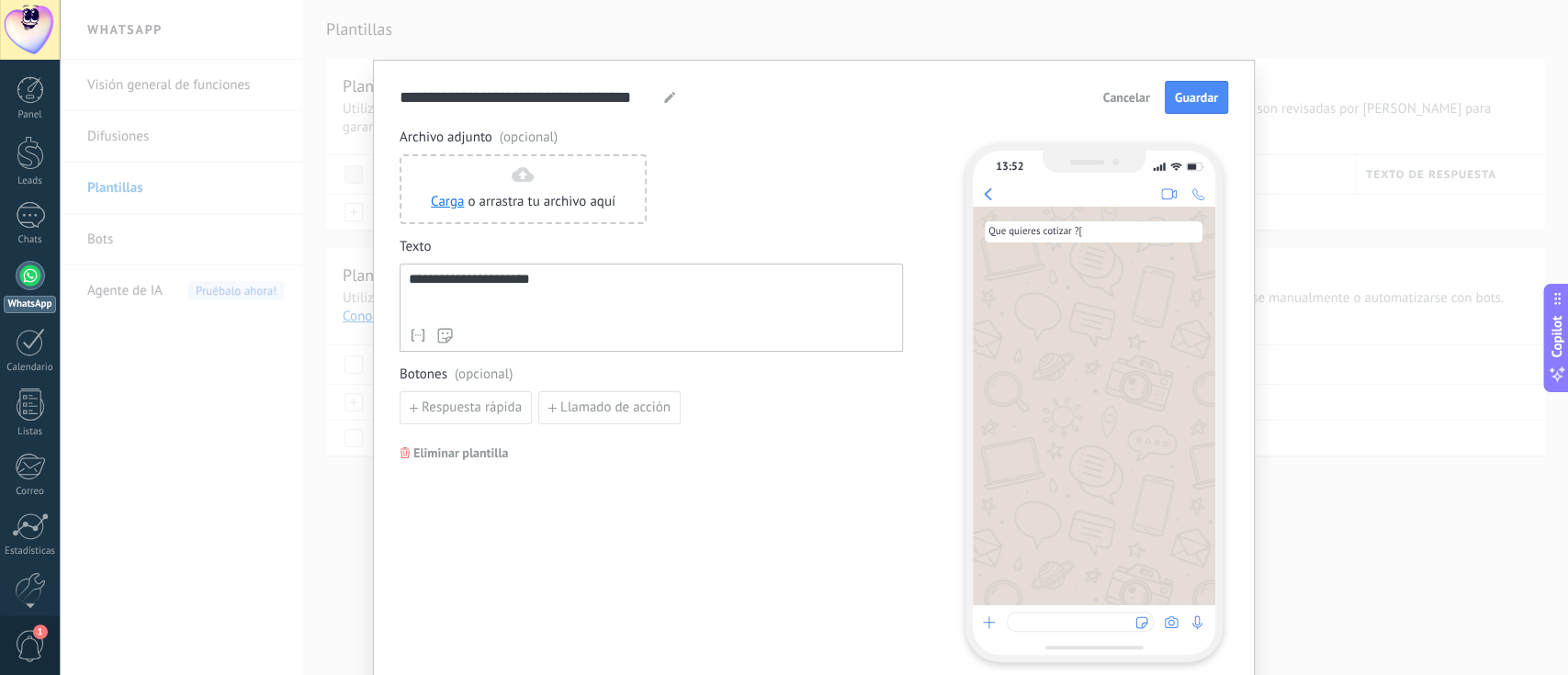
click at [668, 307] on div "**********" at bounding box center [651, 295] width 485 height 47
click at [779, 431] on div "**********" at bounding box center [651, 395] width 504 height 532
click at [1116, 95] on span "Cancelar" at bounding box center [1127, 97] width 47 height 13
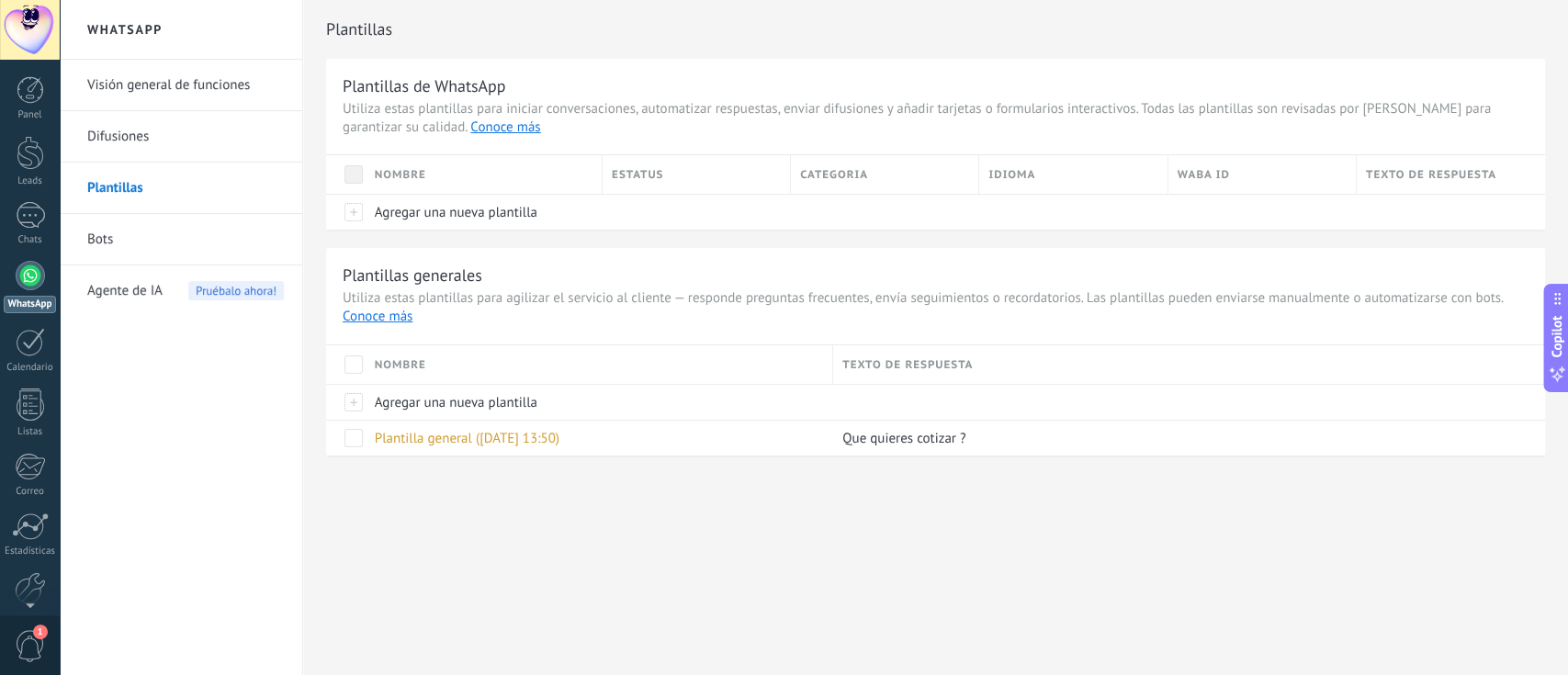
click at [219, 223] on link "Bots" at bounding box center [185, 240] width 197 height 51
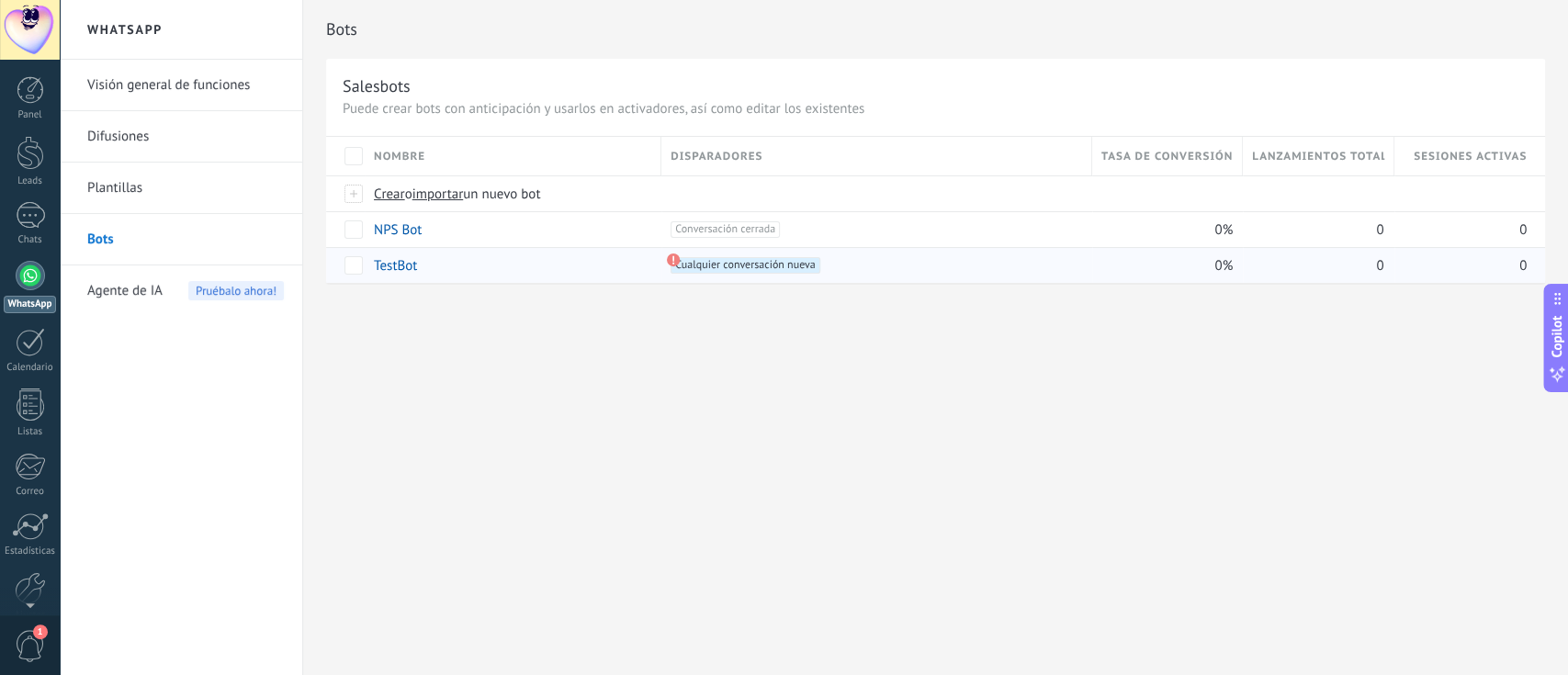
click at [672, 267] on use at bounding box center [672, 259] width 13 height 13
click at [698, 267] on span "Cualquier conversación nueva +0" at bounding box center [744, 265] width 148 height 16
click at [397, 263] on link "TestBot" at bounding box center [395, 266] width 44 height 17
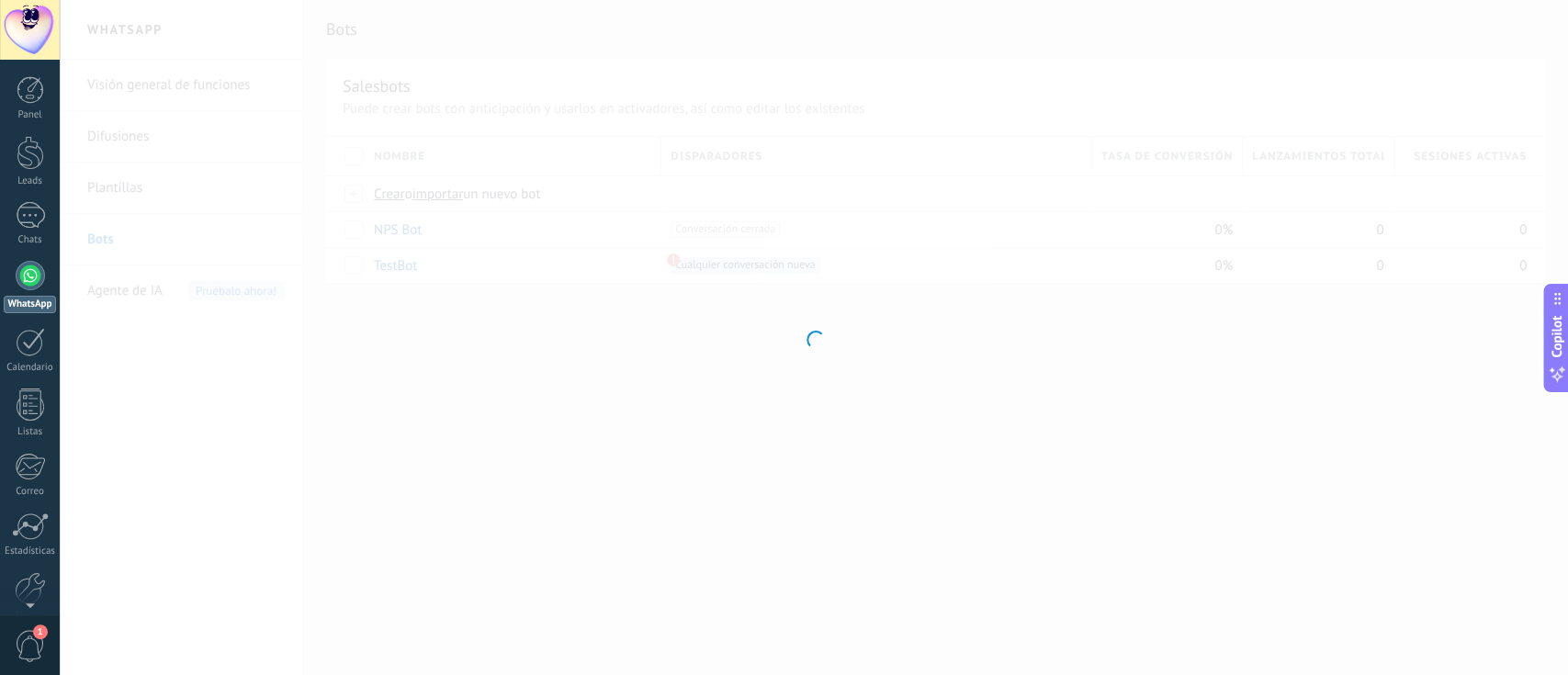
type input "*******"
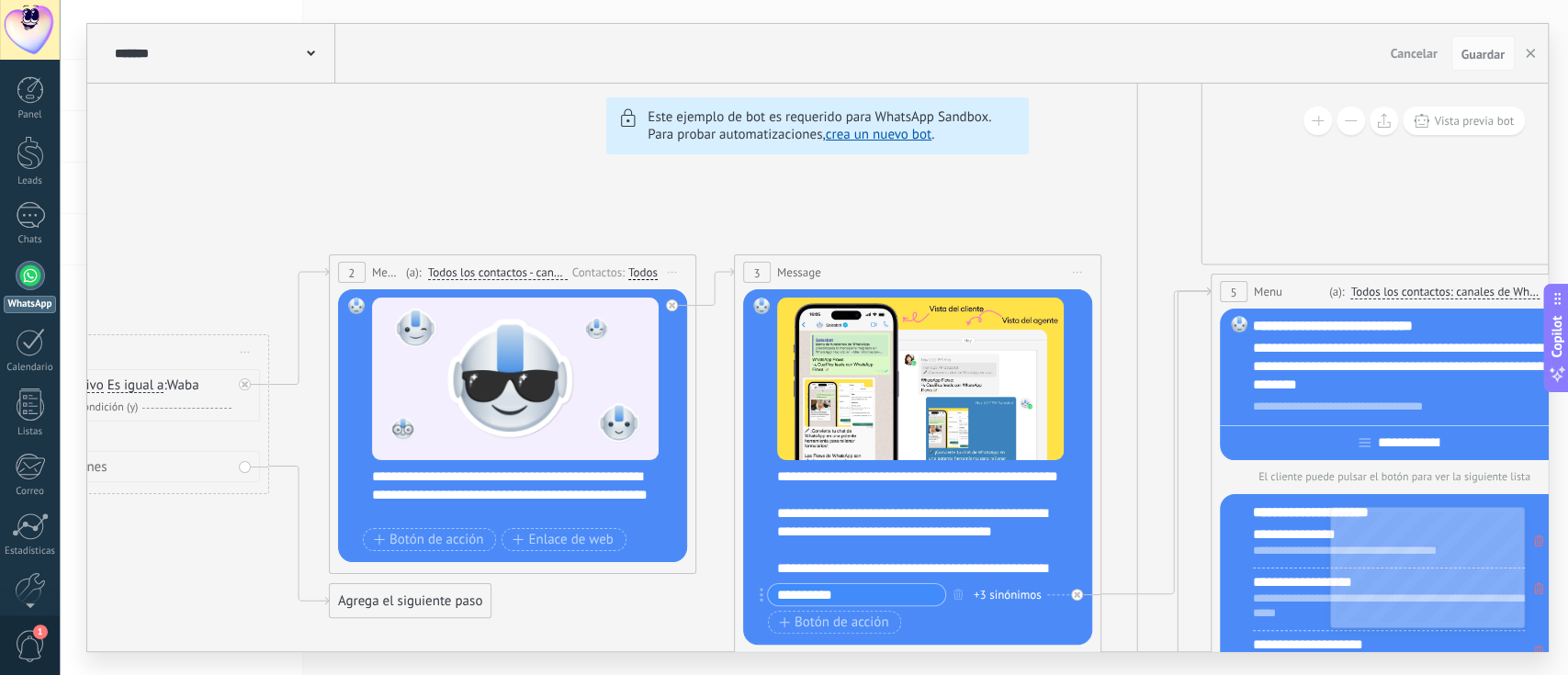
drag, startPoint x: 550, startPoint y: 607, endPoint x: 590, endPoint y: 604, distance: 40.1
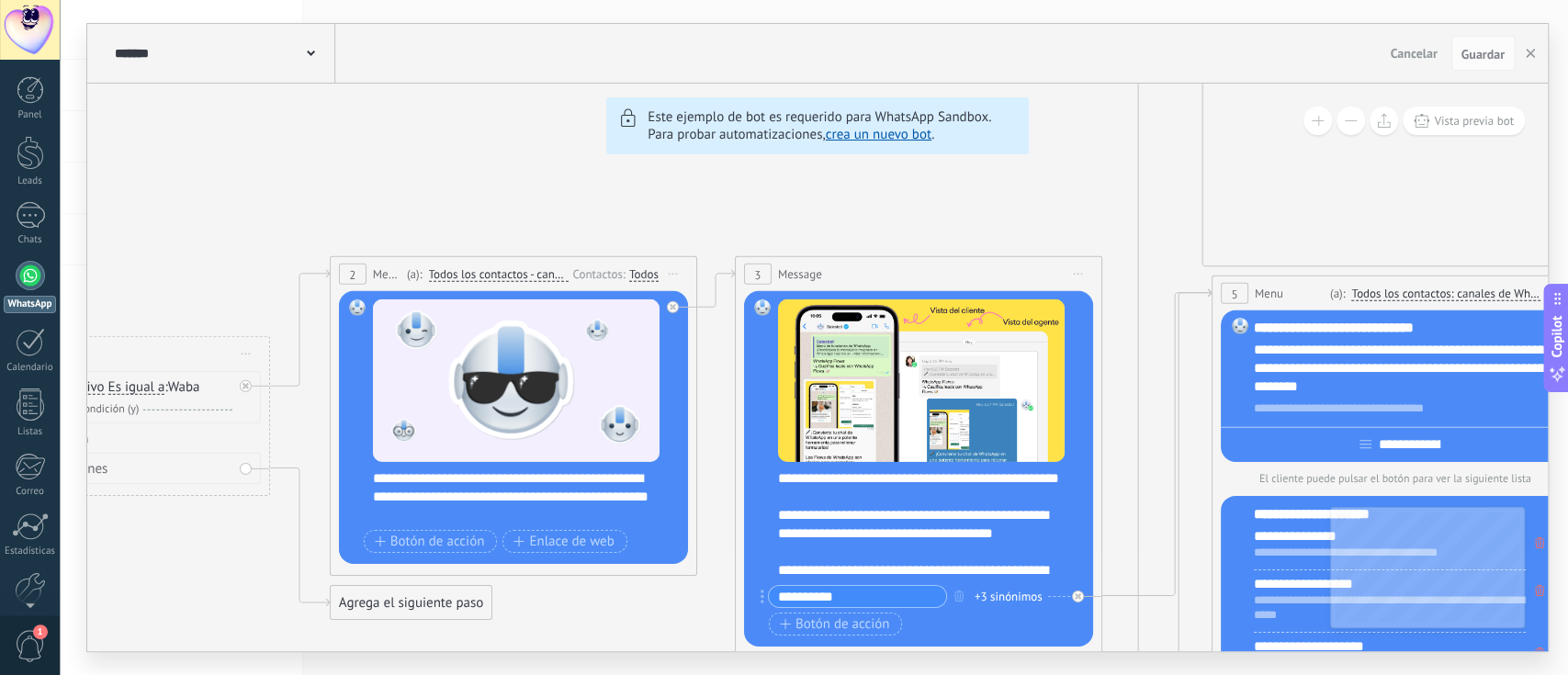
drag, startPoint x: 590, startPoint y: 604, endPoint x: 1233, endPoint y: 317, distance: 704.1
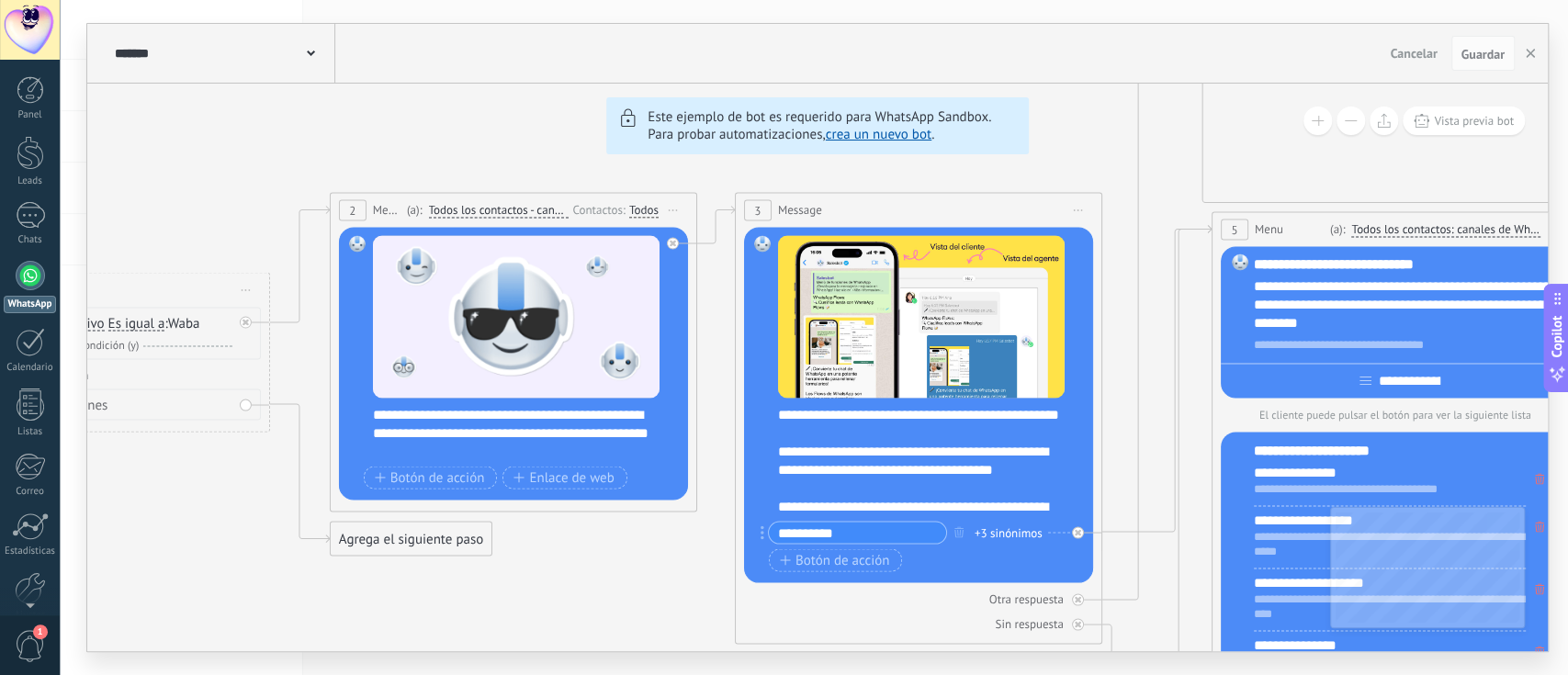
drag, startPoint x: 1227, startPoint y: 347, endPoint x: 1227, endPoint y: 283, distance: 64.0
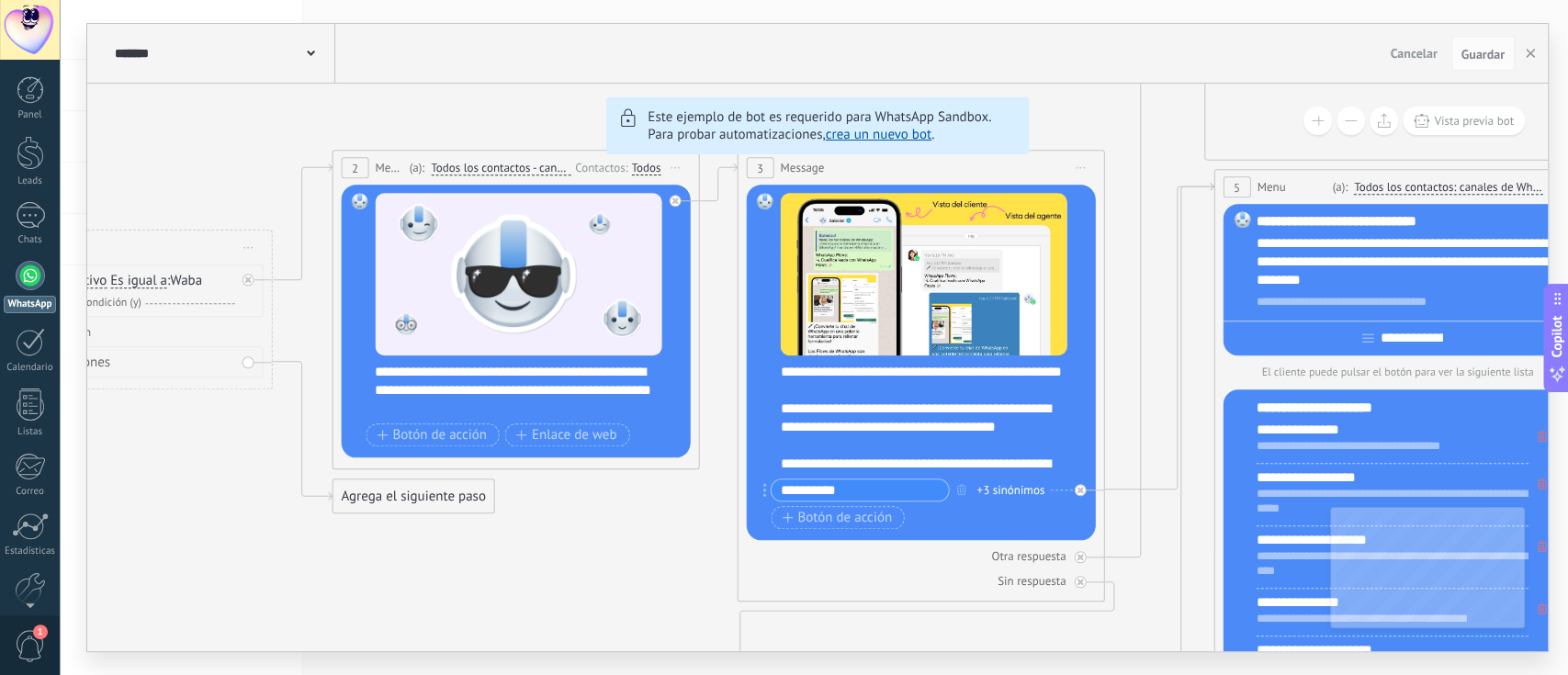
drag, startPoint x: 1160, startPoint y: 426, endPoint x: 1163, endPoint y: 380, distance: 46.1
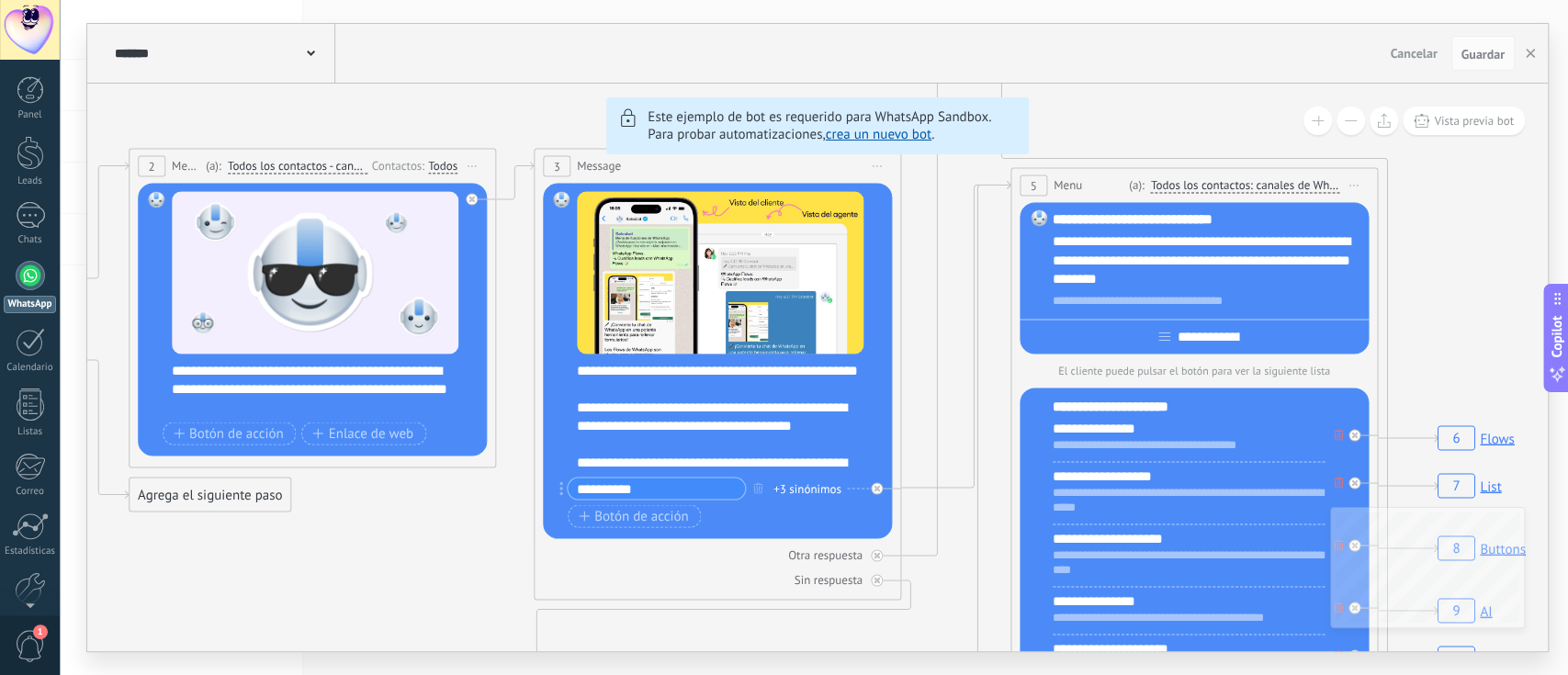
drag, startPoint x: 735, startPoint y: 425, endPoint x: 529, endPoint y: 427, distance: 206.0
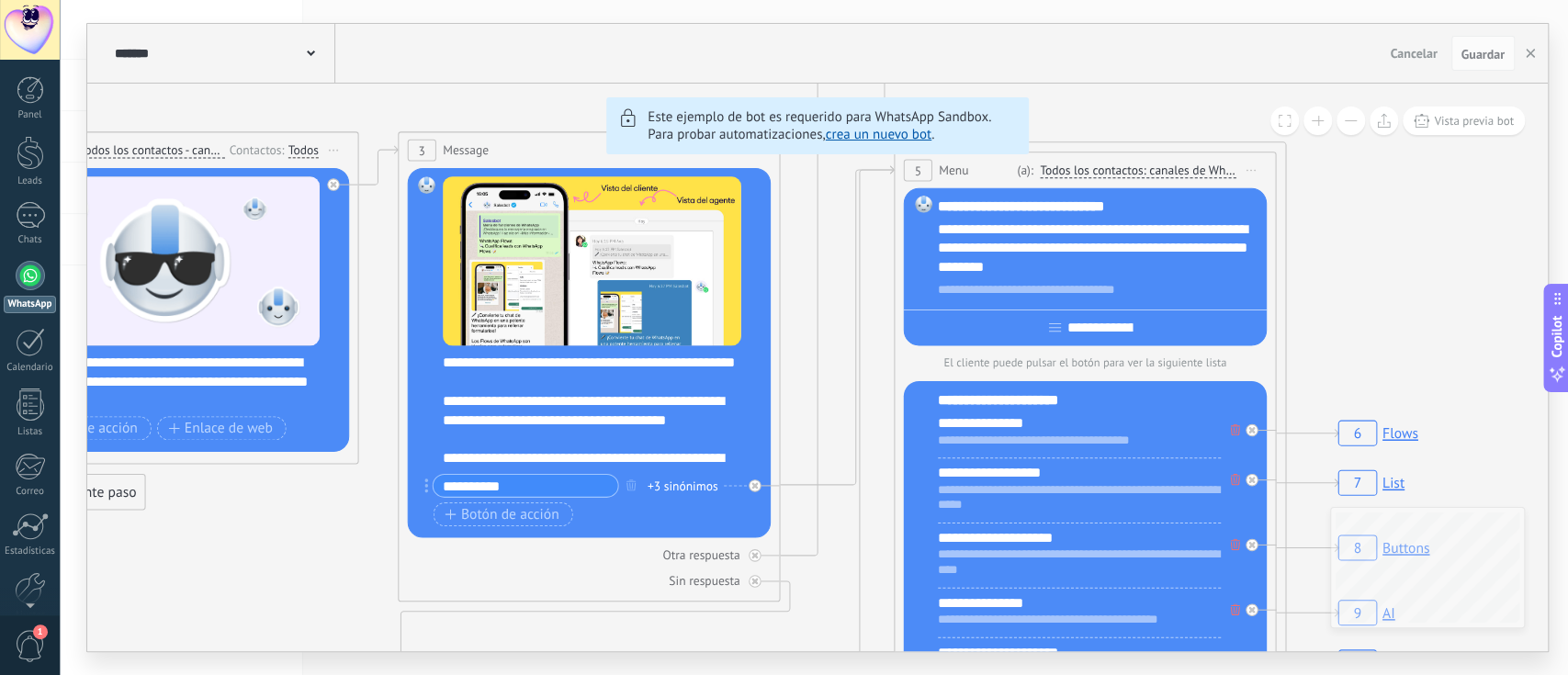
drag, startPoint x: 919, startPoint y: 378, endPoint x: 795, endPoint y: 370, distance: 124.3
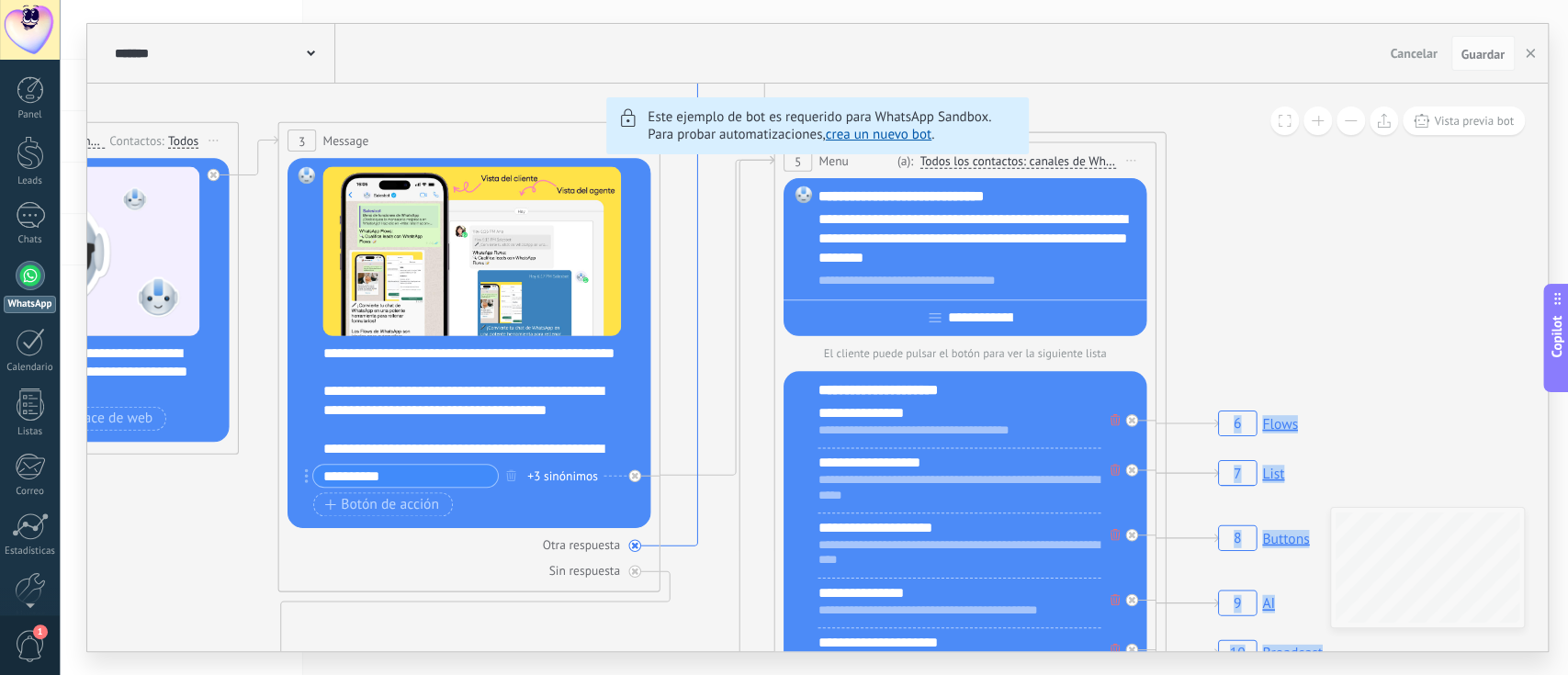
drag, startPoint x: 814, startPoint y: 454, endPoint x: 698, endPoint y: 444, distance: 116.4
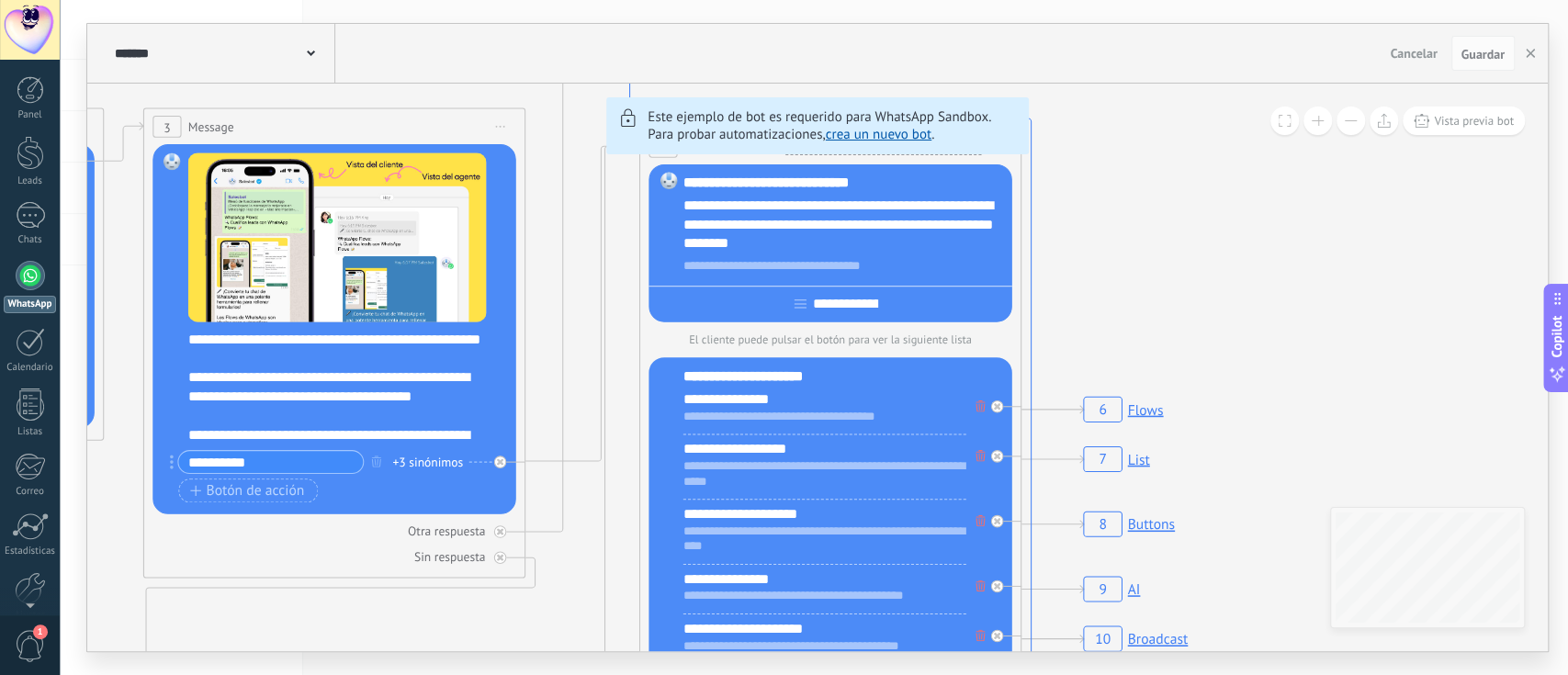
drag, startPoint x: 1168, startPoint y: 268, endPoint x: 1022, endPoint y: 296, distance: 148.7
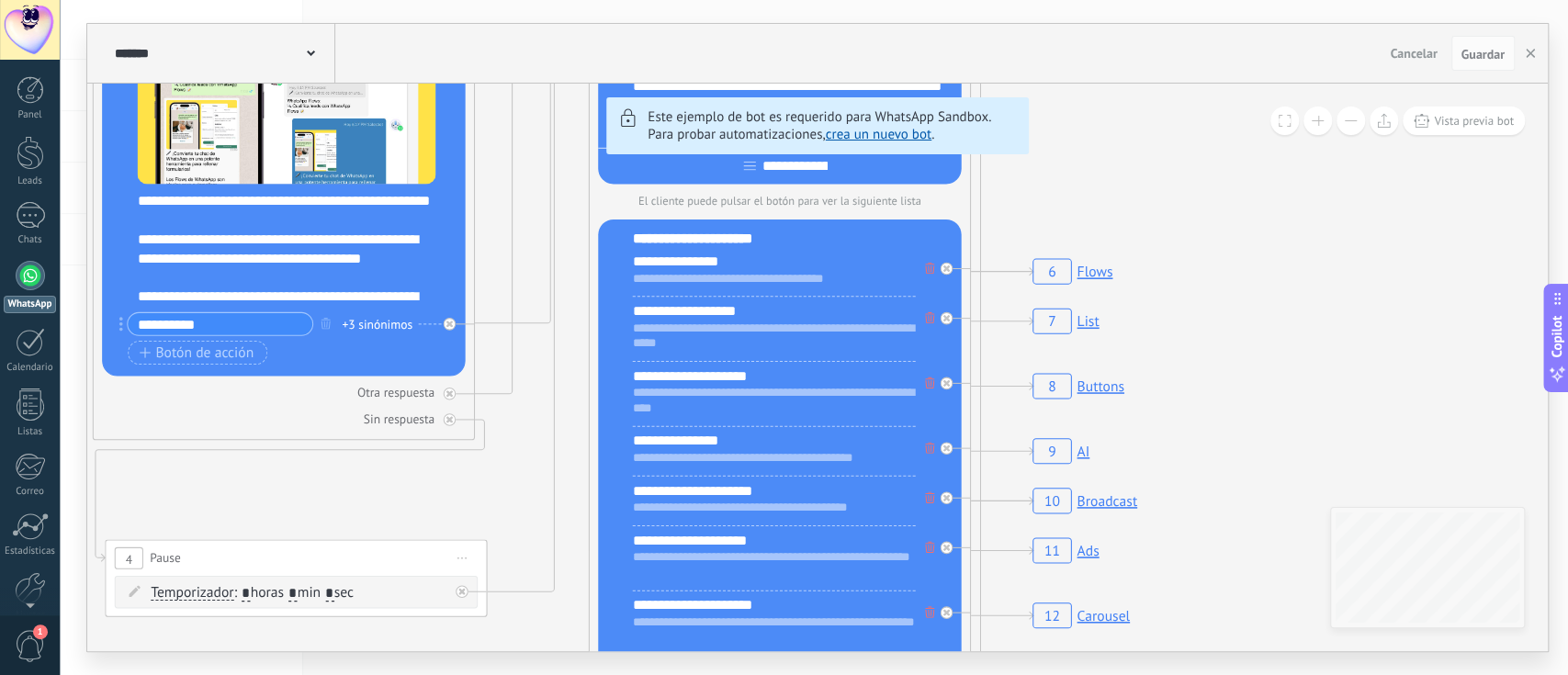
drag, startPoint x: 1002, startPoint y: 425, endPoint x: 963, endPoint y: 247, distance: 182.2
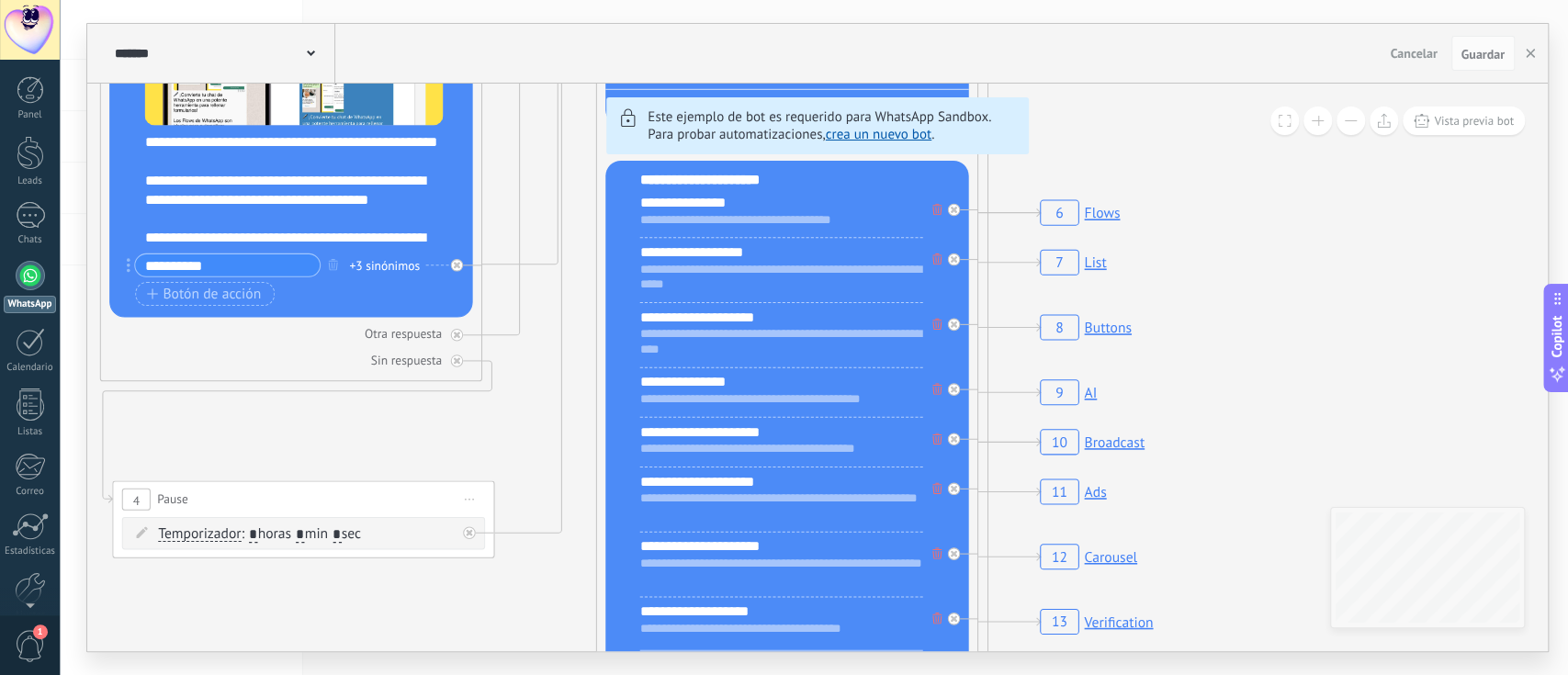
drag, startPoint x: 971, startPoint y: 333, endPoint x: 978, endPoint y: 273, distance: 60.4
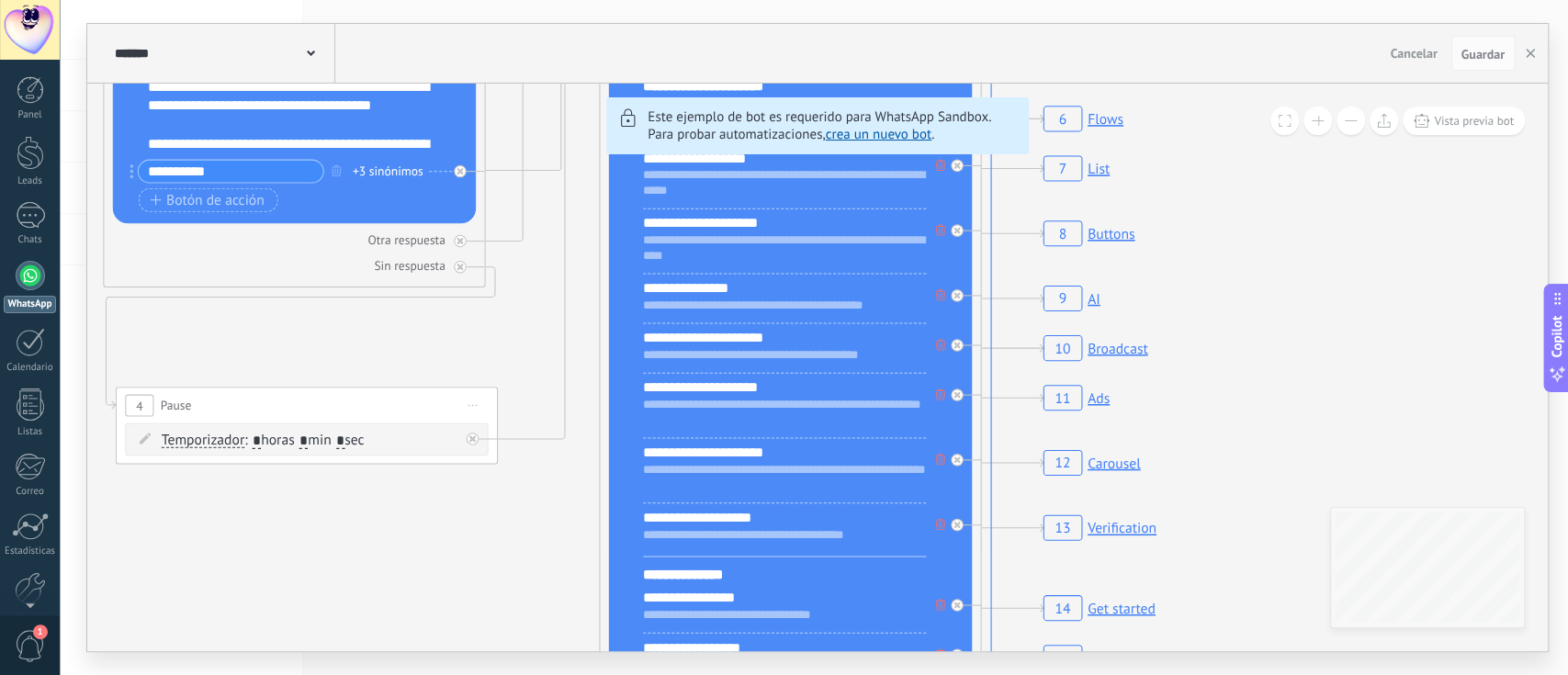
drag, startPoint x: 992, startPoint y: 353, endPoint x: 995, endPoint y: 259, distance: 94.0
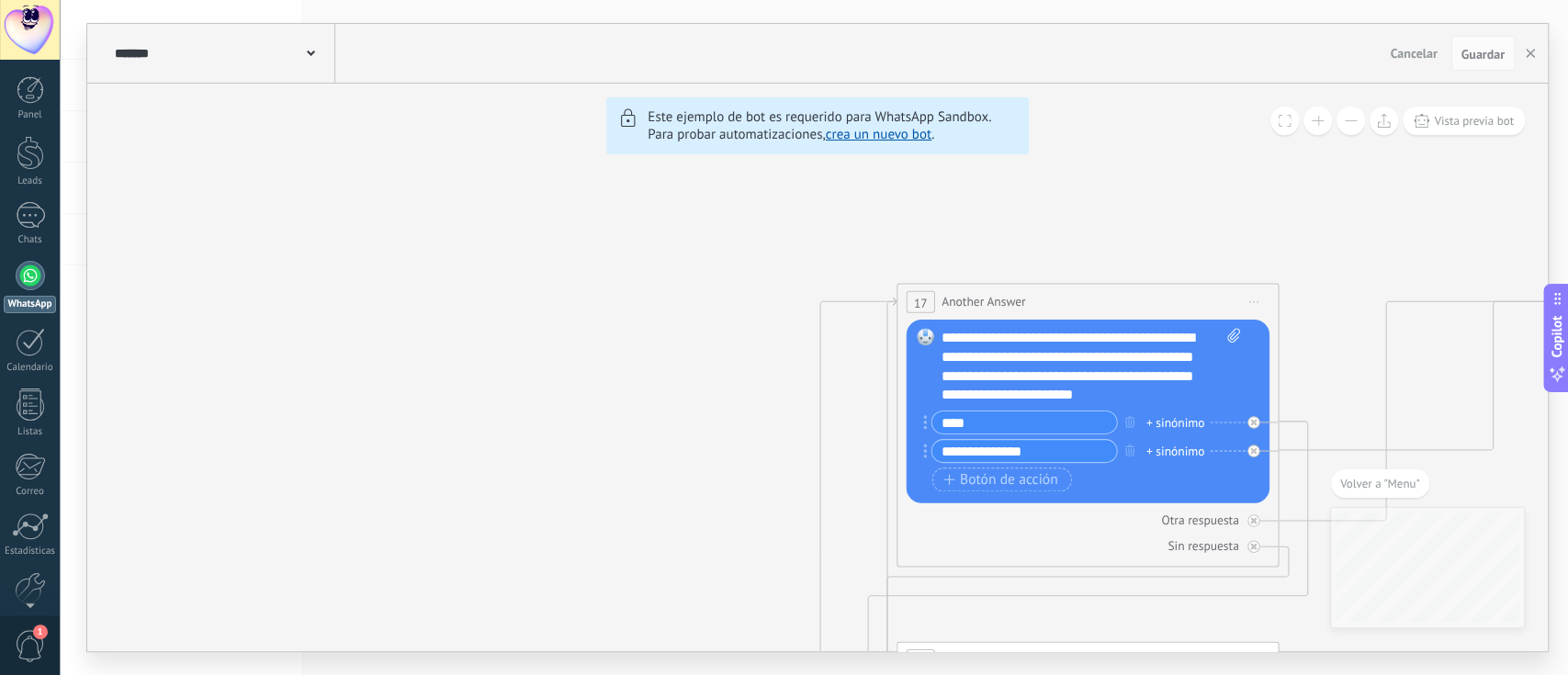
drag, startPoint x: 1210, startPoint y: 494, endPoint x: 1480, endPoint y: 409, distance: 283.1
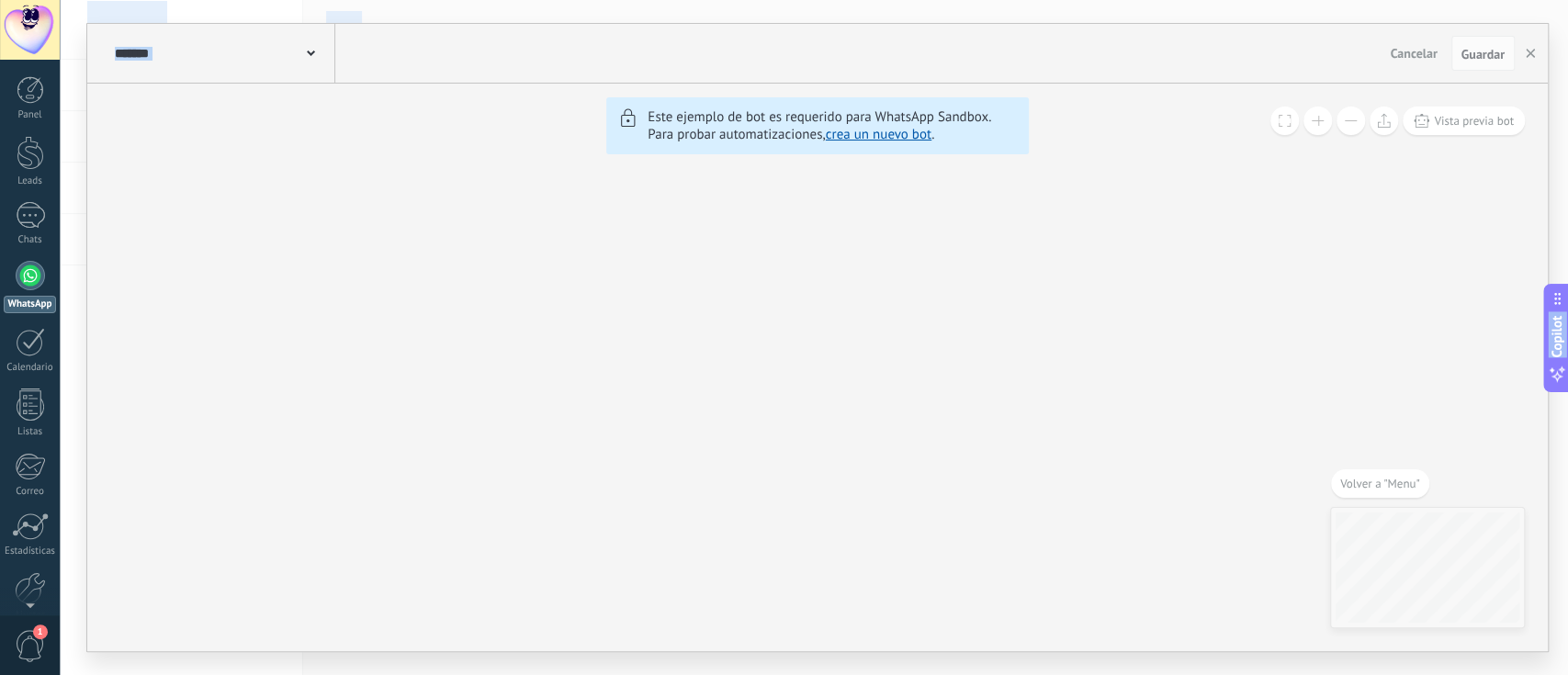
drag, startPoint x: 905, startPoint y: 450, endPoint x: 1461, endPoint y: 664, distance: 595.8
click at [1175, 505] on div "**********" at bounding box center [814, 338] width 1509 height 675
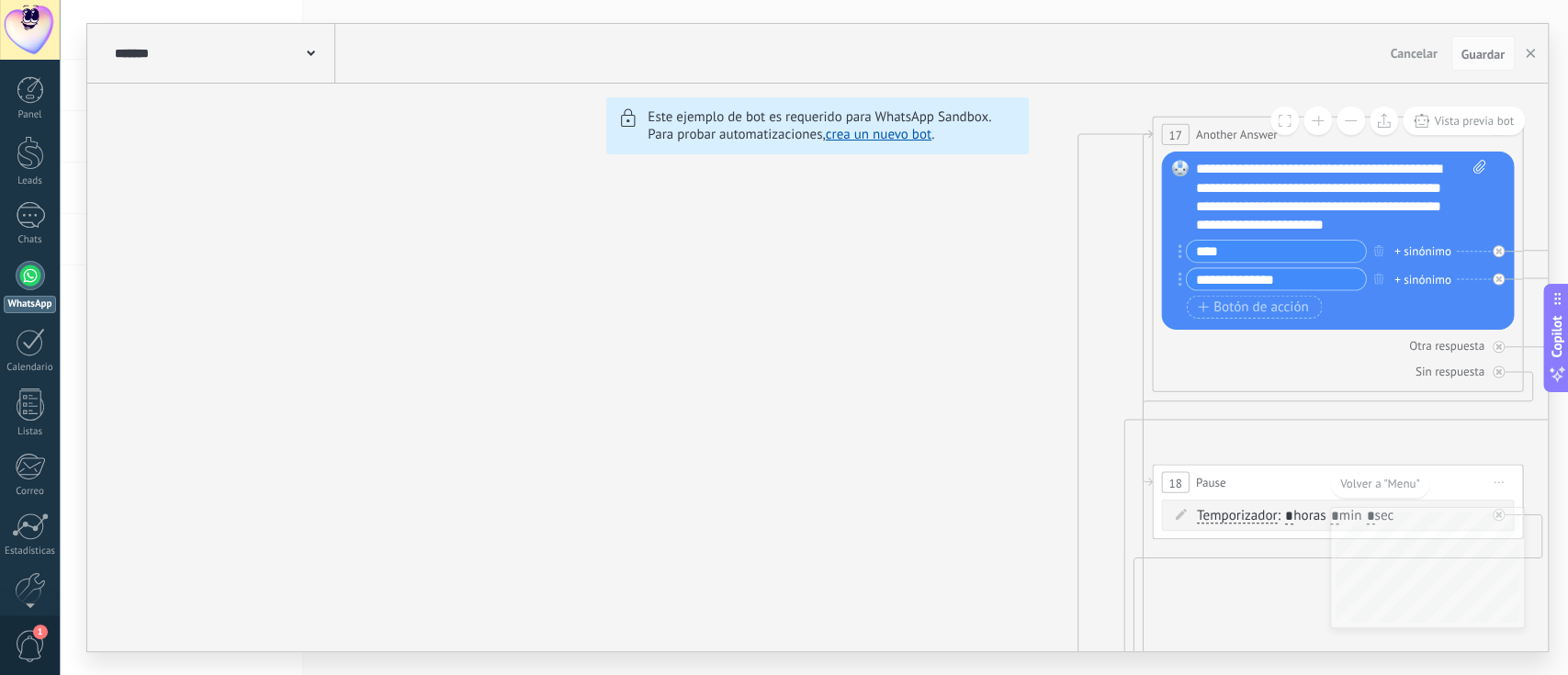
drag, startPoint x: 1022, startPoint y: 551, endPoint x: 505, endPoint y: 76, distance: 702.1
click at [505, 76] on div "**********" at bounding box center [818, 338] width 1461 height 627
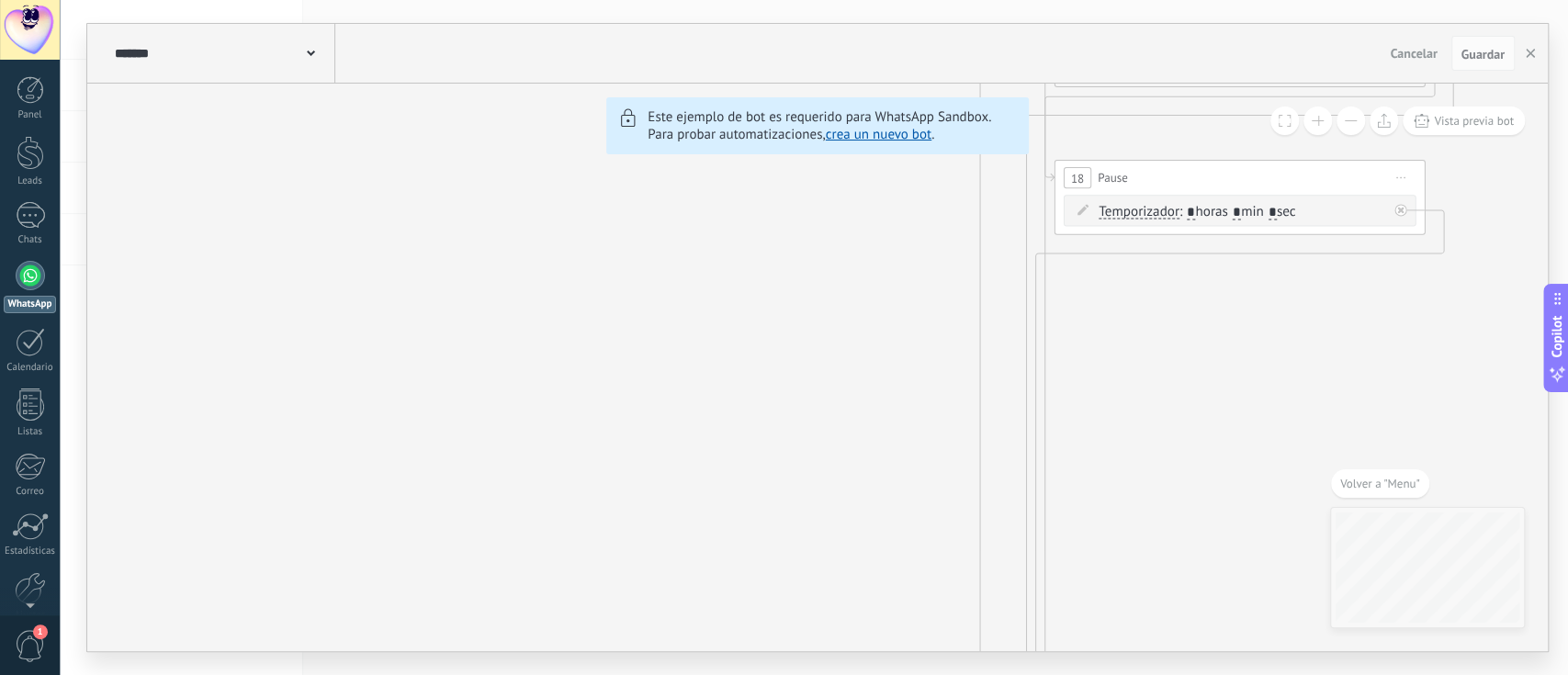
drag, startPoint x: 701, startPoint y: 346, endPoint x: 539, endPoint y: -2, distance: 383.9
click at [539, 0] on html ".abccls-1,.abccls-2{fill-rule:evenodd}.abccls-2{fill:#fff} .abfcls-1{fill:none}…" at bounding box center [784, 338] width 1568 height 675
drag, startPoint x: 767, startPoint y: 384, endPoint x: 602, endPoint y: 101, distance: 327.6
drag, startPoint x: 735, startPoint y: 300, endPoint x: 687, endPoint y: 245, distance: 73.0
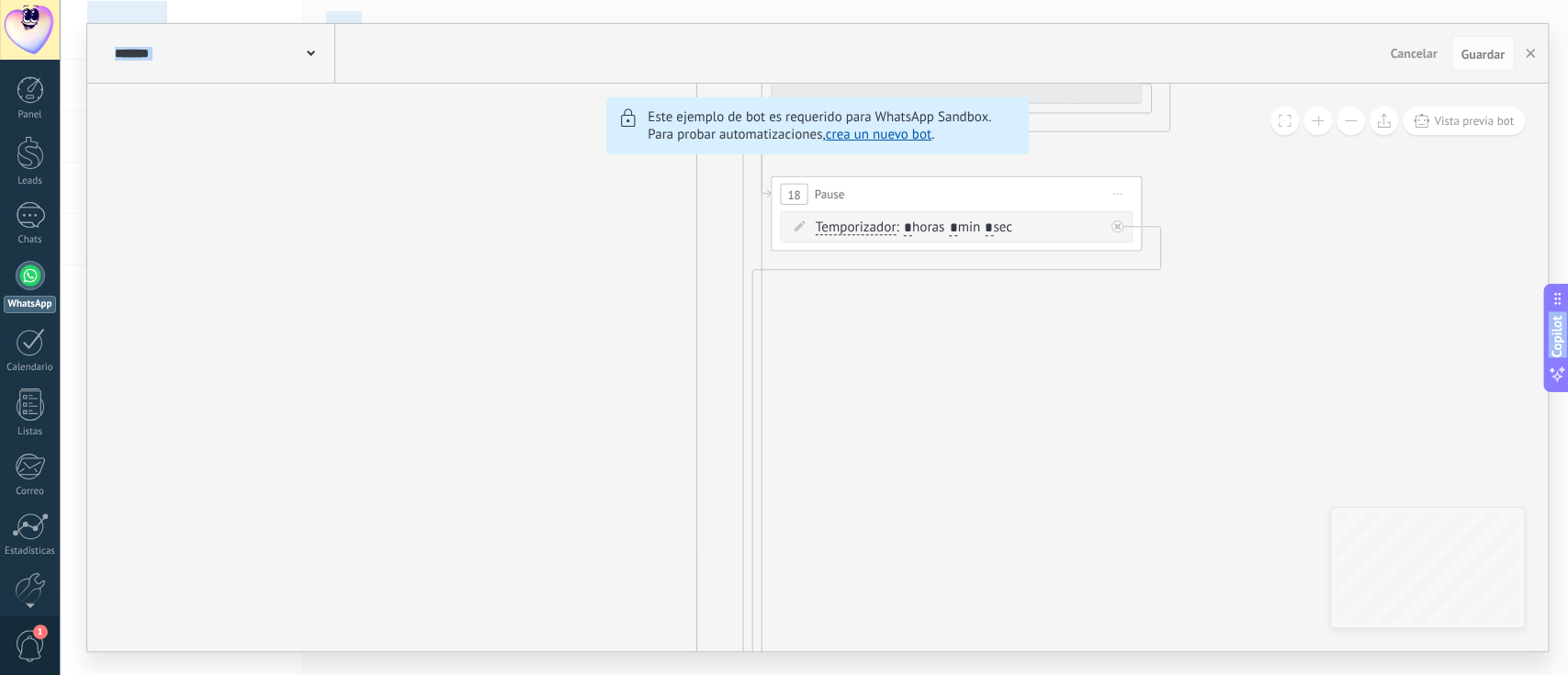
drag, startPoint x: 687, startPoint y: 245, endPoint x: 676, endPoint y: 732, distance: 487.1
click at [676, 505] on html ".abccls-1,.abccls-2{fill-rule:evenodd}.abccls-2{fill:#fff} .abfcls-1{fill:none}…" at bounding box center [784, 338] width 1568 height 675
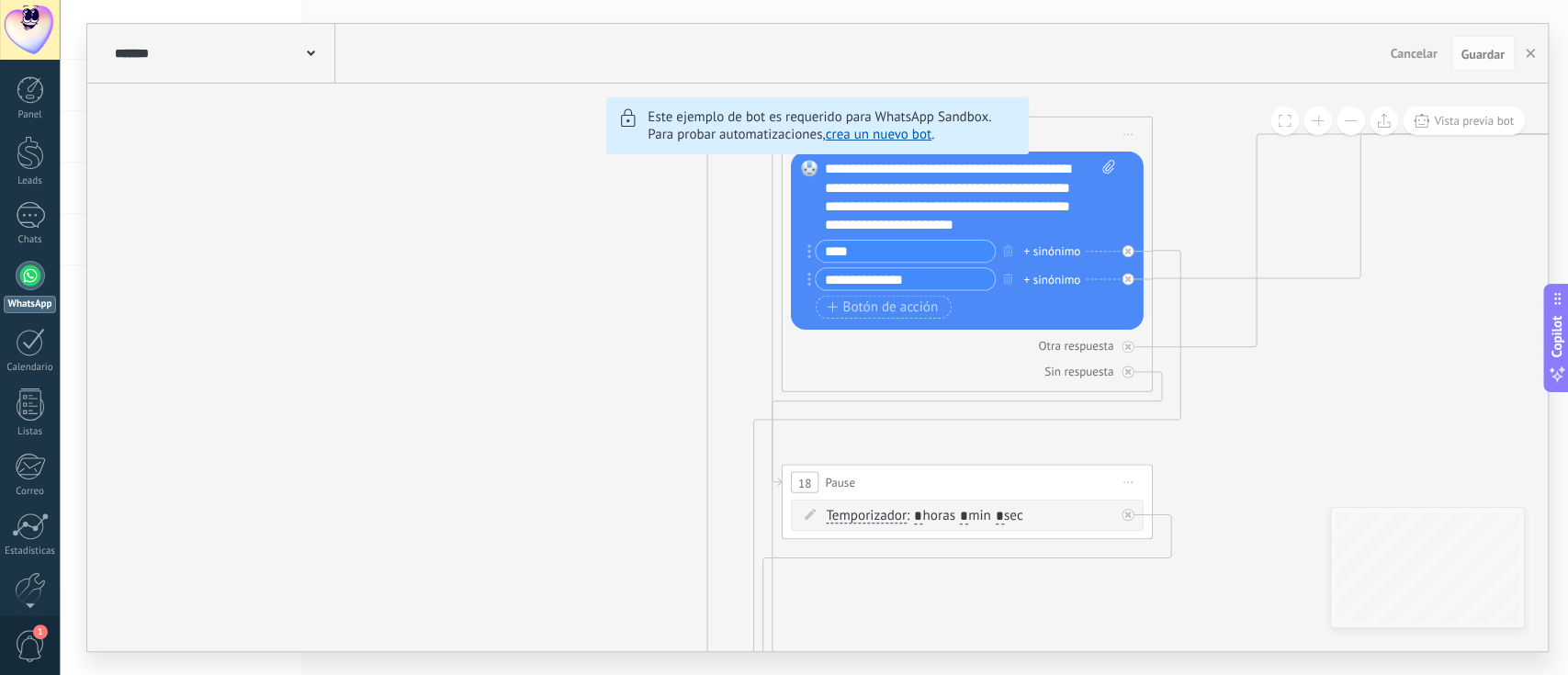
drag, startPoint x: 741, startPoint y: 332, endPoint x: 736, endPoint y: 619, distance: 287.0
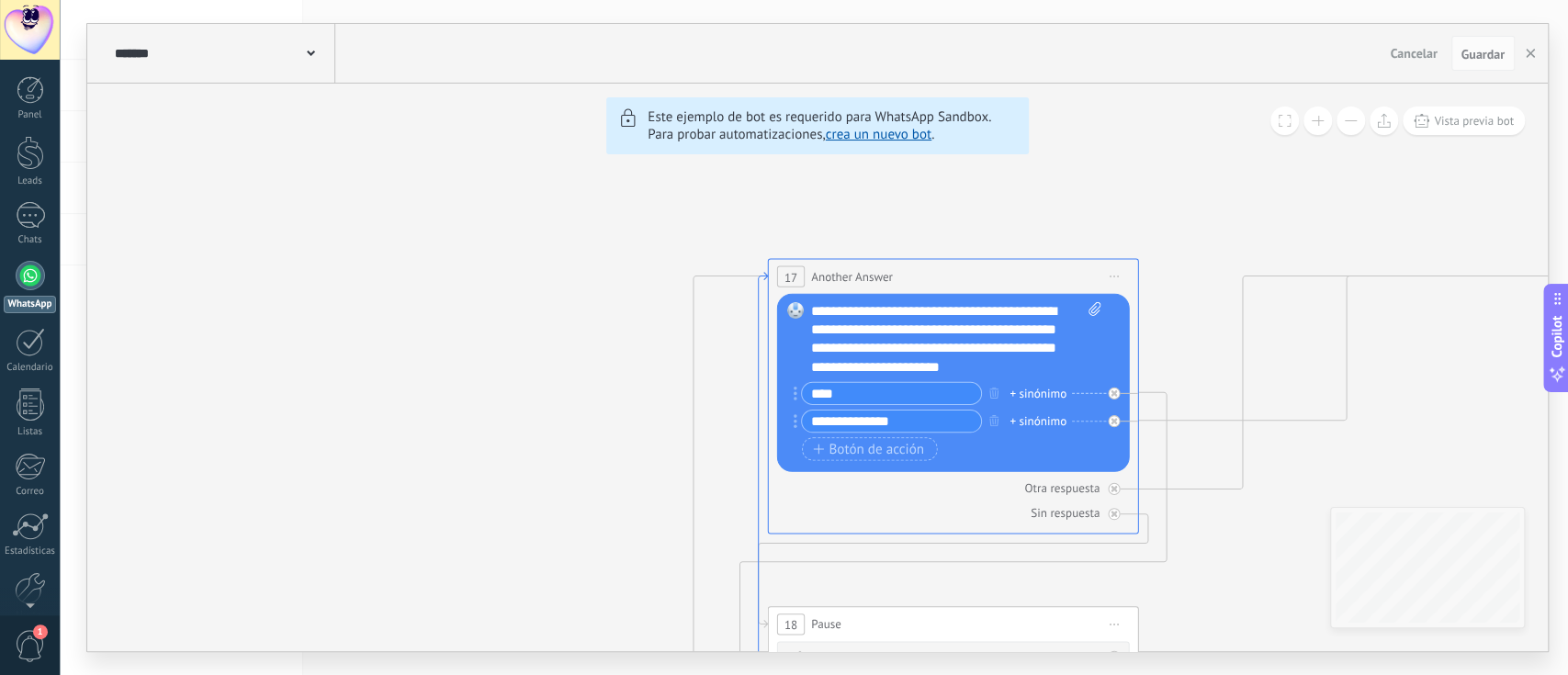
drag, startPoint x: 776, startPoint y: 414, endPoint x: 756, endPoint y: 662, distance: 248.8
click at [757, 505] on div "******* TestBot Cancelar Actualización Cancelar Guardar 6 Flows 7 List 8 Button…" at bounding box center [814, 338] width 1509 height 675
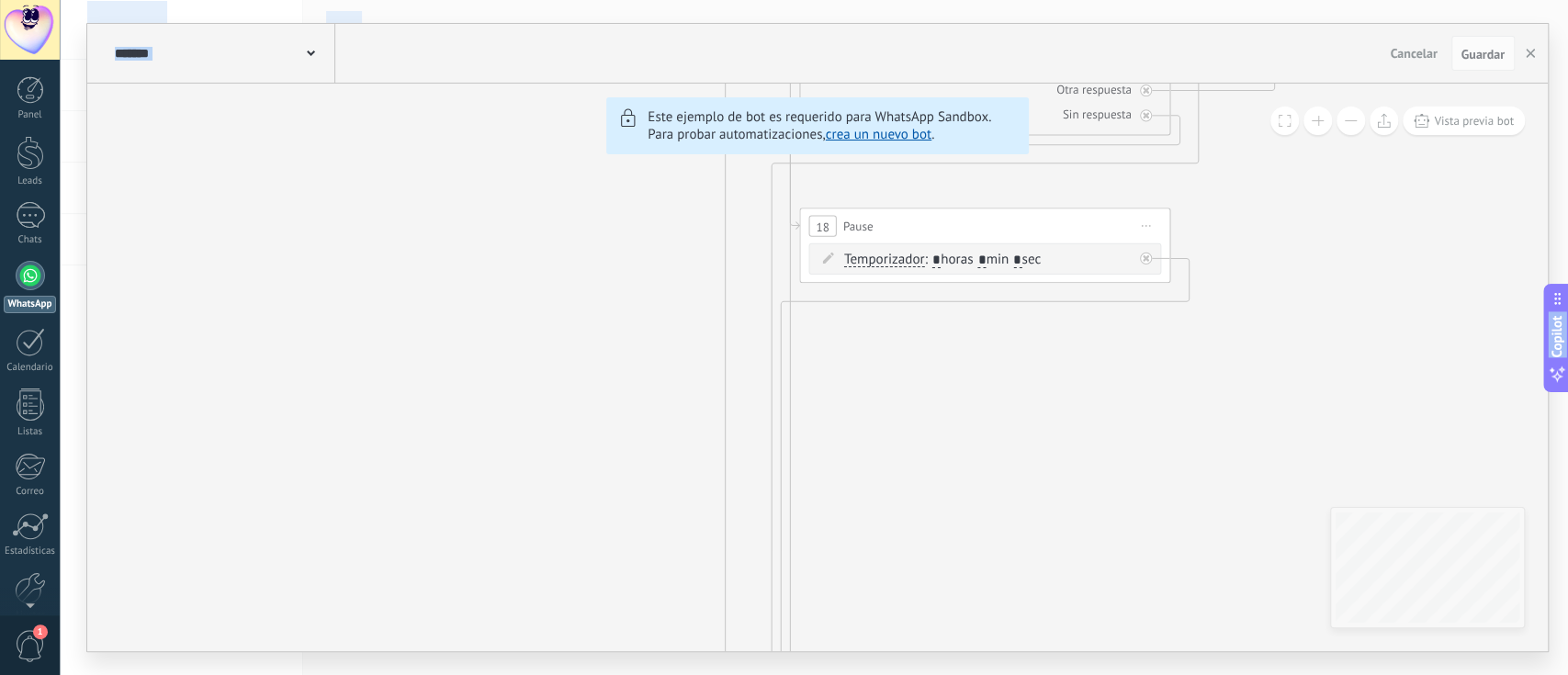
drag, startPoint x: 1235, startPoint y: 464, endPoint x: 1272, endPoint y: -37, distance: 502.4
drag, startPoint x: 1211, startPoint y: -84, endPoint x: 1225, endPoint y: -89, distance: 14.9
click at [1175, 0] on html ".abccls-1,.abccls-2{fill-rule:evenodd}.abccls-2{fill:#fff} .abfcls-1{fill:none}…" at bounding box center [784, 338] width 1568 height 675
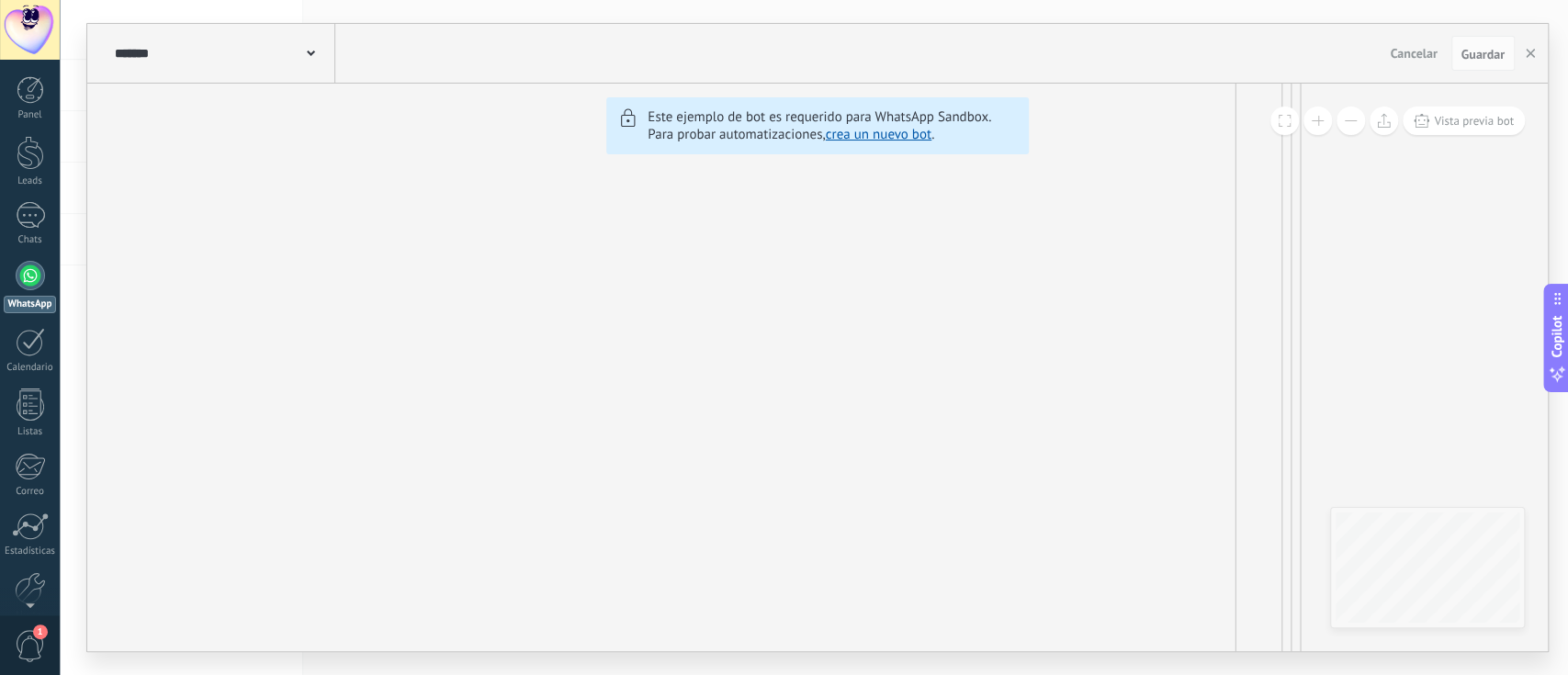
drag, startPoint x: 1071, startPoint y: 335, endPoint x: 1345, endPoint y: 147, distance: 332.3
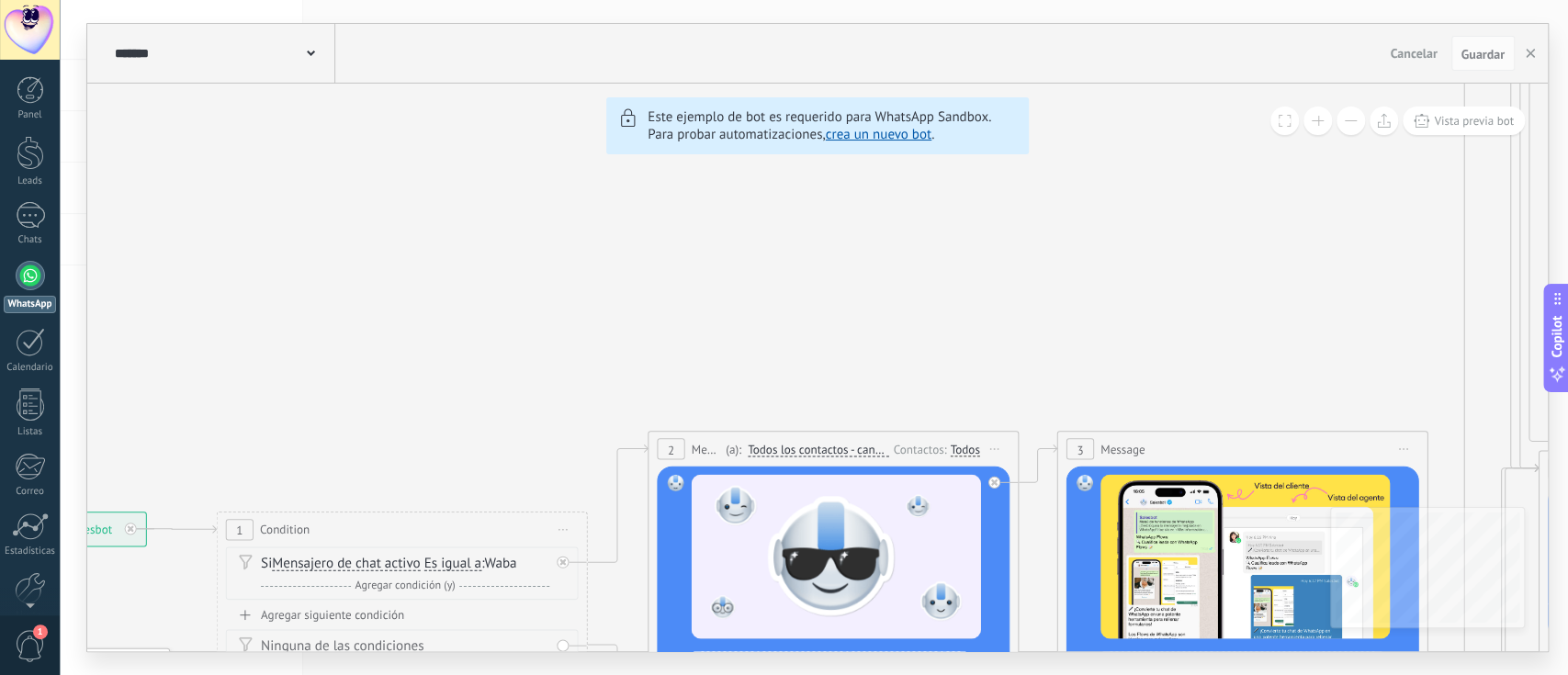
drag, startPoint x: 1125, startPoint y: 416, endPoint x: 1468, endPoint y: 112, distance: 458.3
click at [1175, 112] on div "6 Flows 7 List 8 Buttons 9 AI 10 Broadcast 11 Ads 12 Carousel 13 Verification 1…" at bounding box center [818, 367] width 1461 height 567
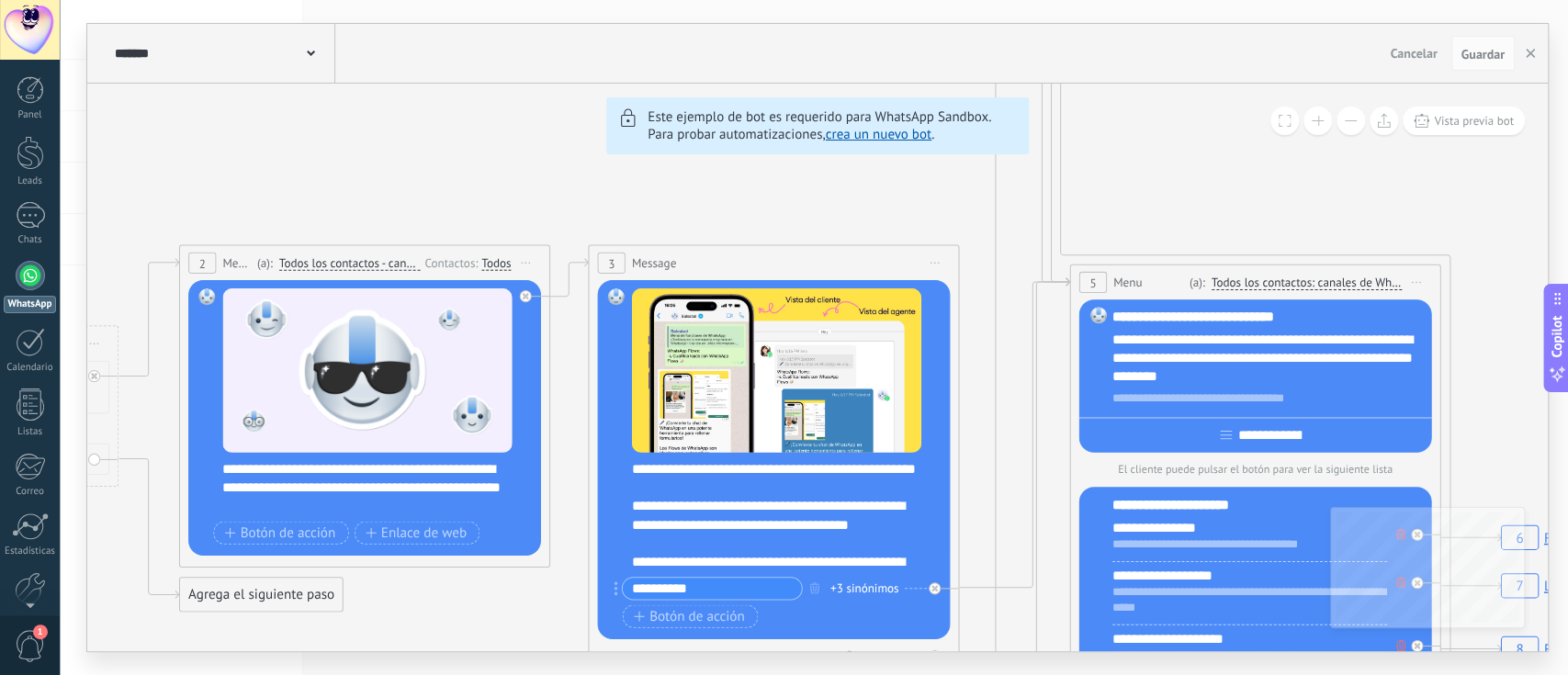
drag, startPoint x: 1241, startPoint y: 283, endPoint x: 658, endPoint y: 141, distance: 600.0
click at [658, 141] on div "6 Flows 7 List 8 Buttons 9 AI 10 Broadcast 11 Ads 12 Carousel 13 Verification 1…" at bounding box center [818, 367] width 1461 height 567
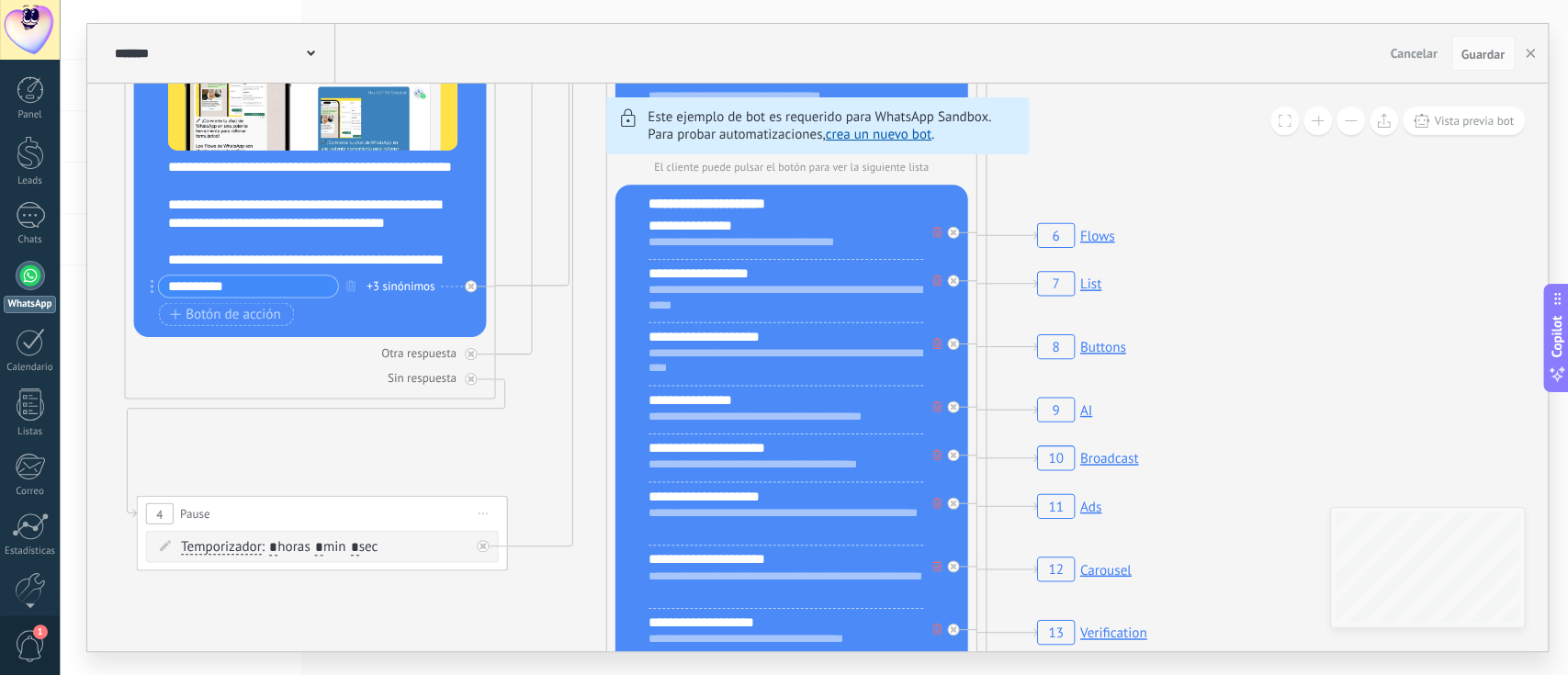
drag, startPoint x: 1037, startPoint y: 405, endPoint x: 573, endPoint y: 103, distance: 553.6
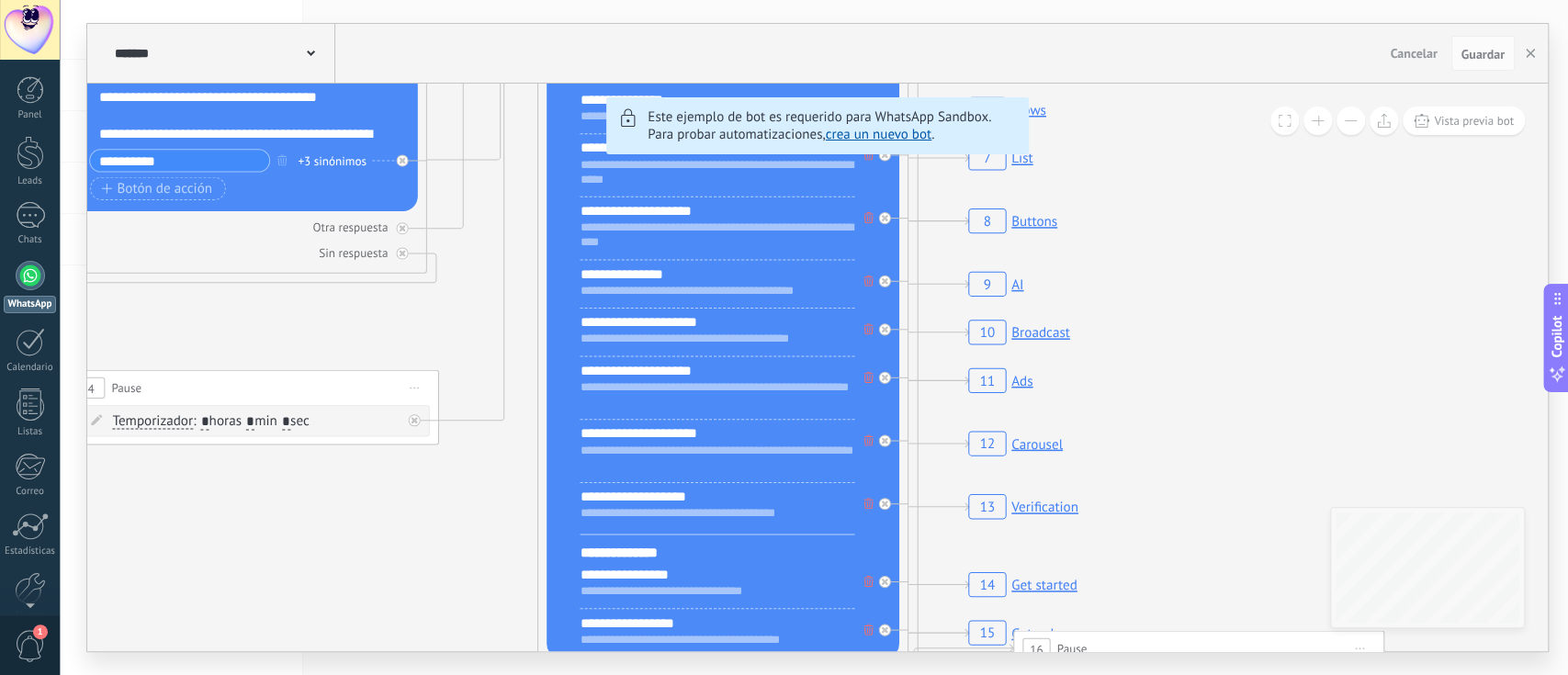
drag, startPoint x: 1277, startPoint y: 426, endPoint x: 1208, endPoint y: 300, distance: 143.7
click at [1020, 277] on rect at bounding box center [996, 283] width 67 height 35
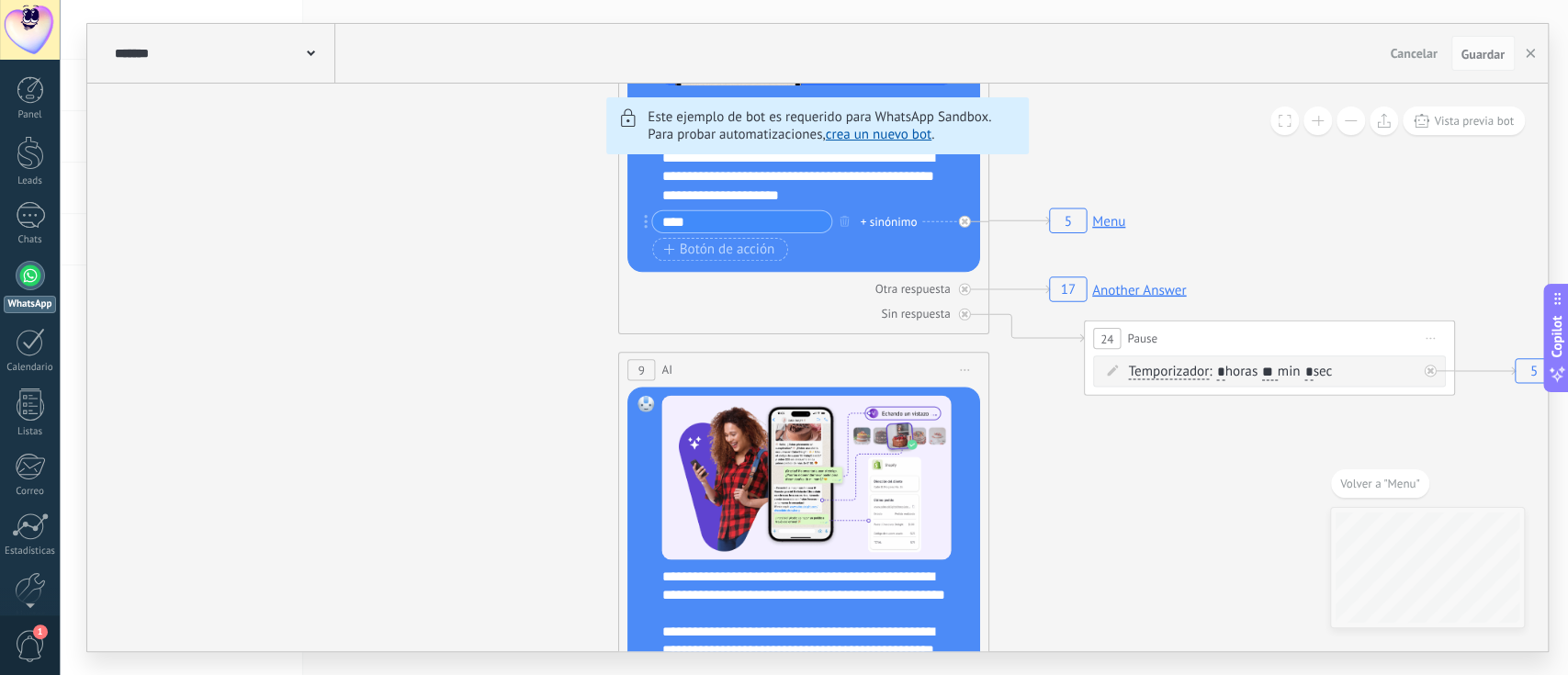
drag, startPoint x: 1132, startPoint y: 466, endPoint x: 1116, endPoint y: 449, distance: 23.3
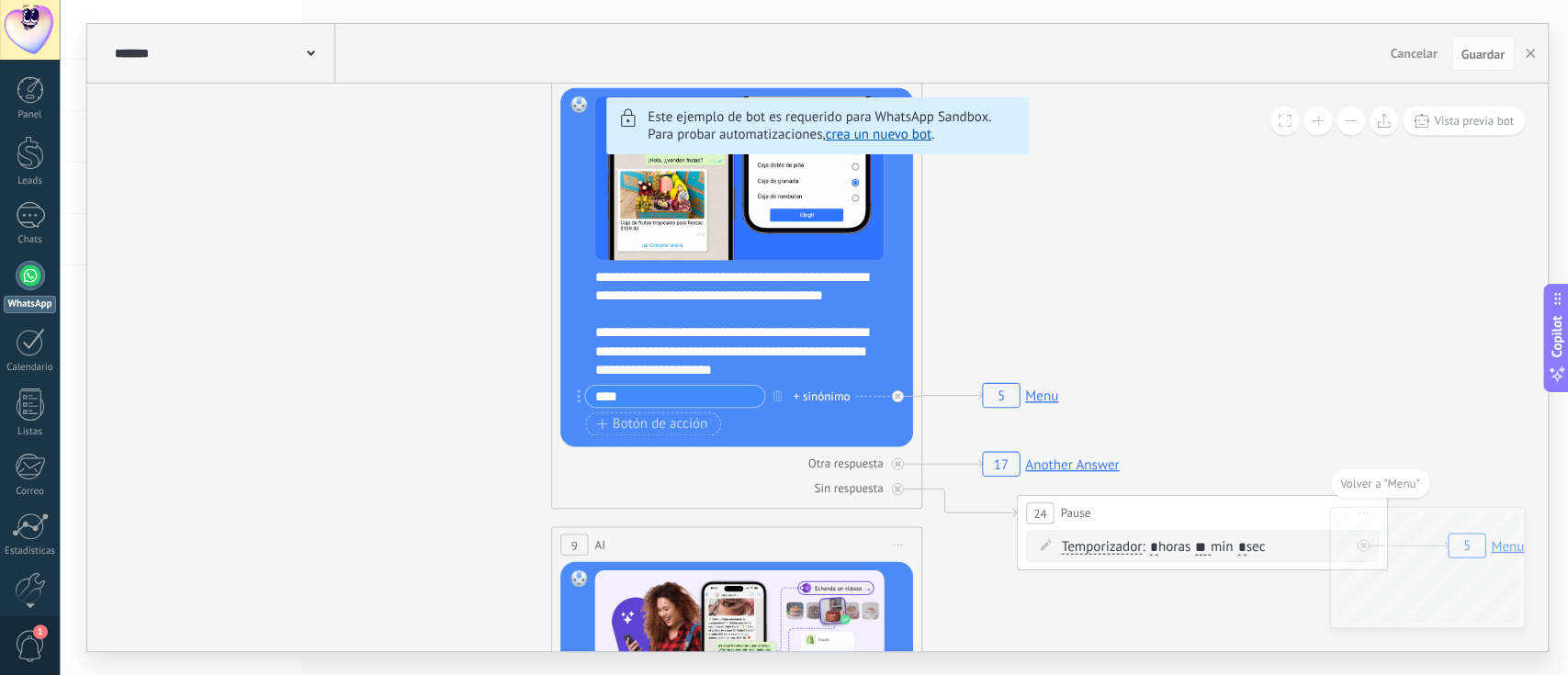
drag, startPoint x: 1100, startPoint y: 452, endPoint x: 1031, endPoint y: 622, distance: 183.5
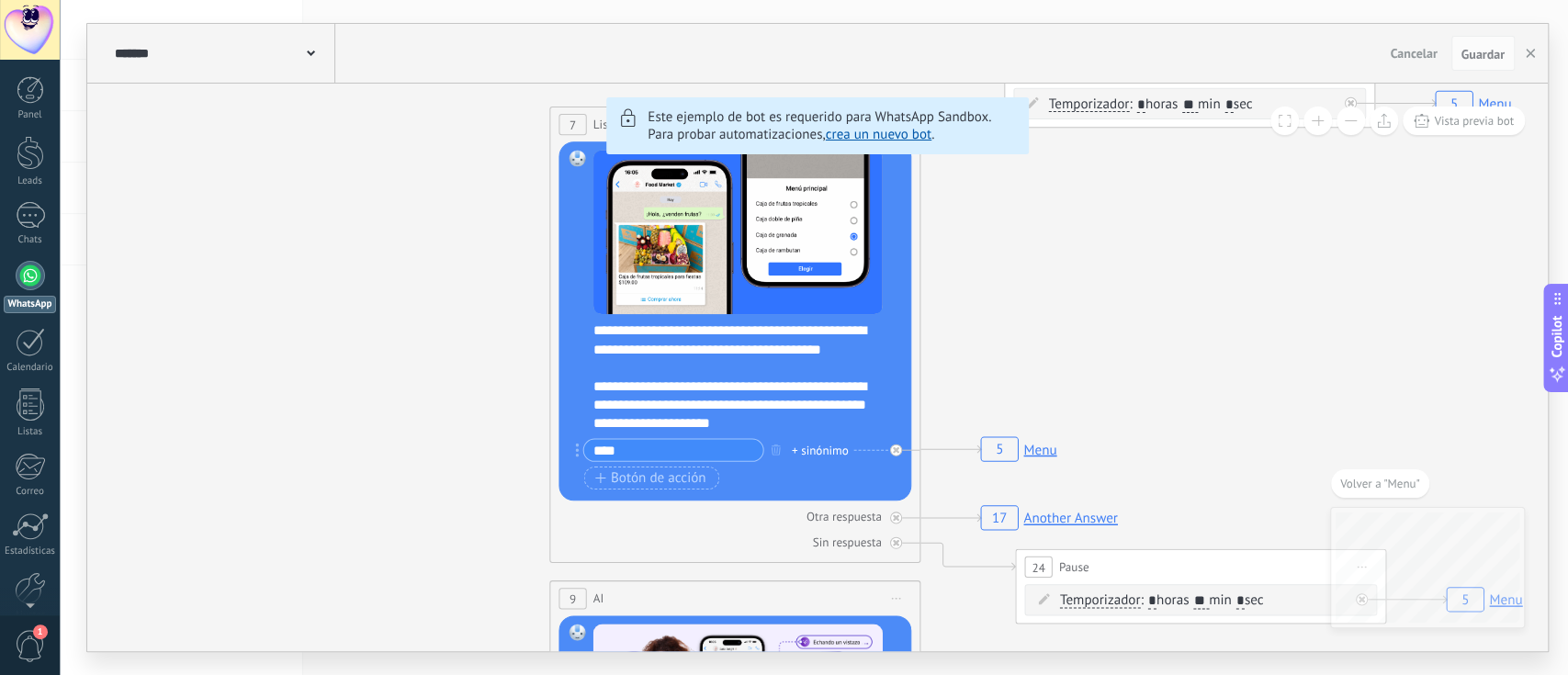
drag, startPoint x: 1000, startPoint y: 289, endPoint x: 995, endPoint y: 338, distance: 49.3
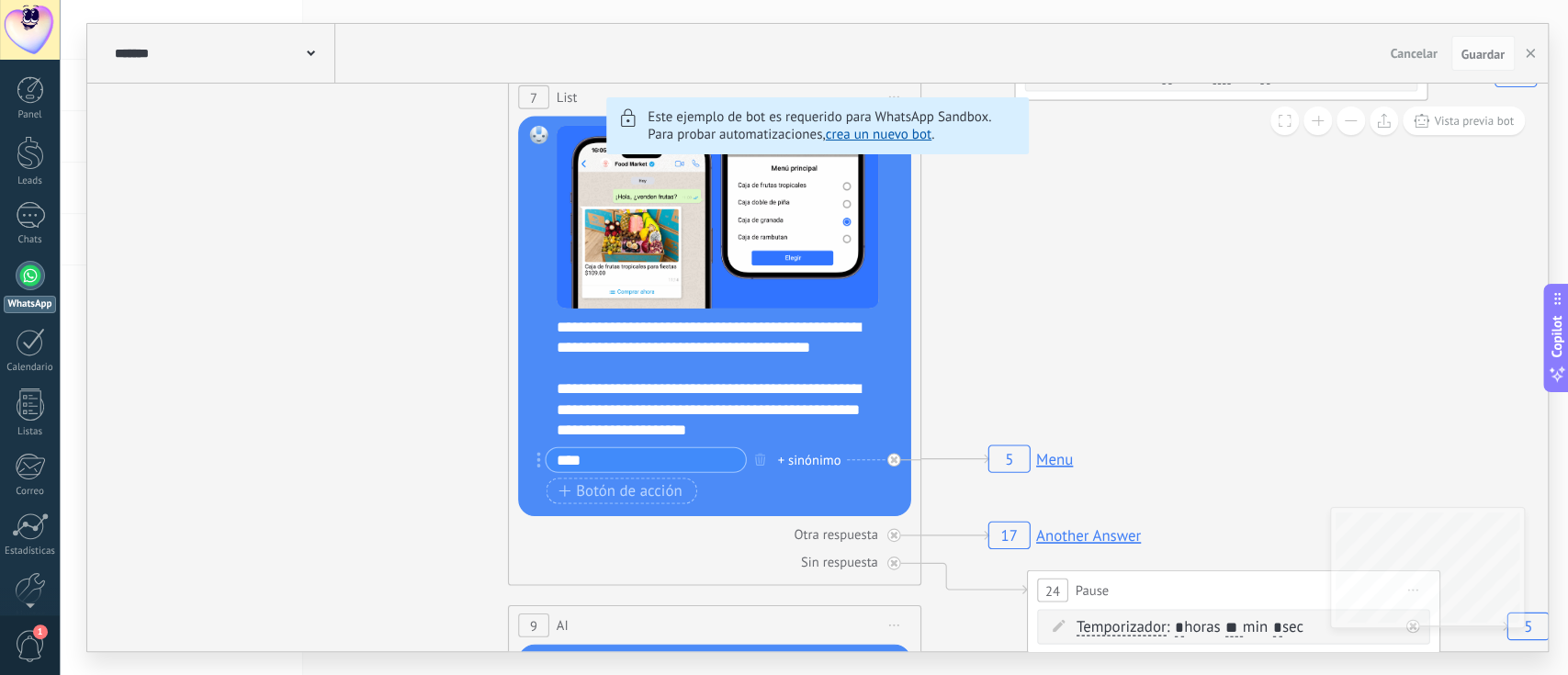
click at [1049, 458] on rect at bounding box center [1029, 458] width 97 height 40
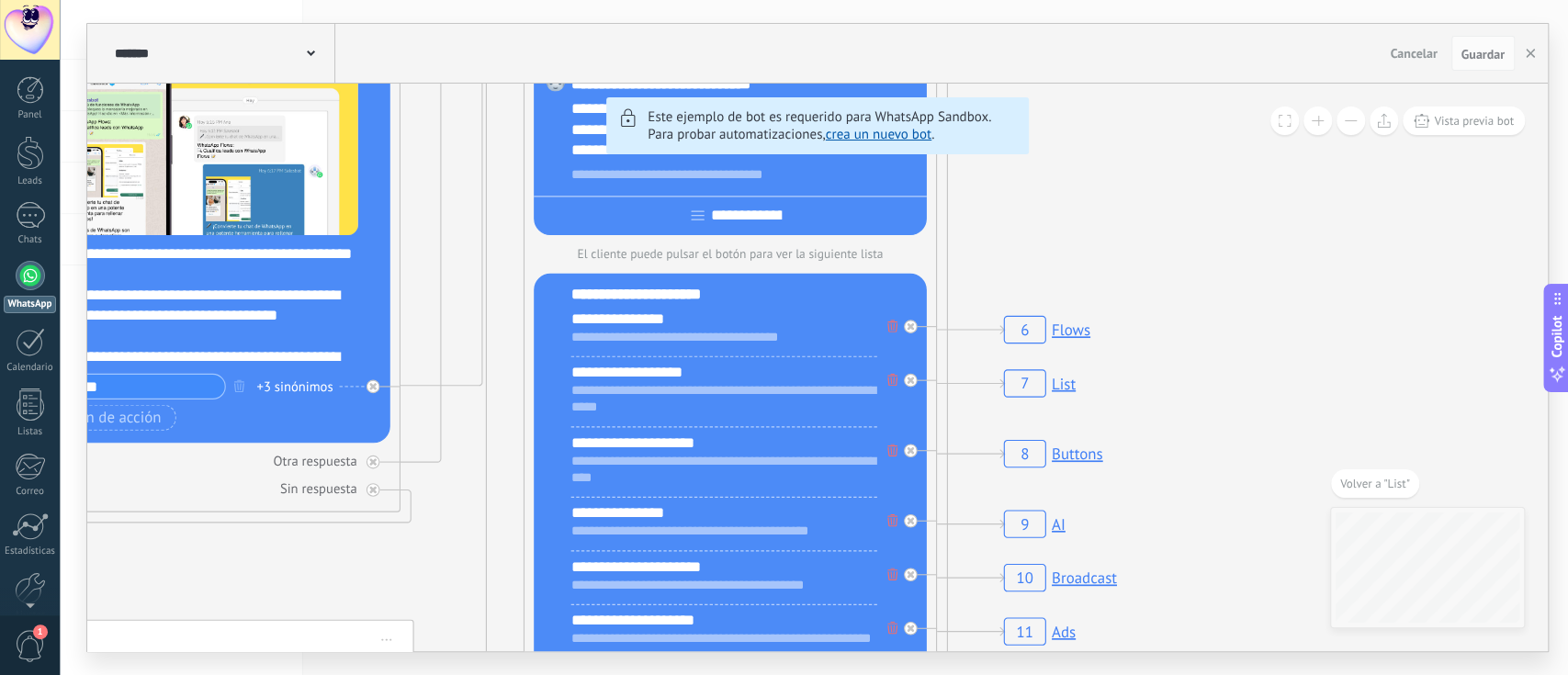
drag, startPoint x: 1128, startPoint y: 514, endPoint x: 1042, endPoint y: 172, distance: 352.6
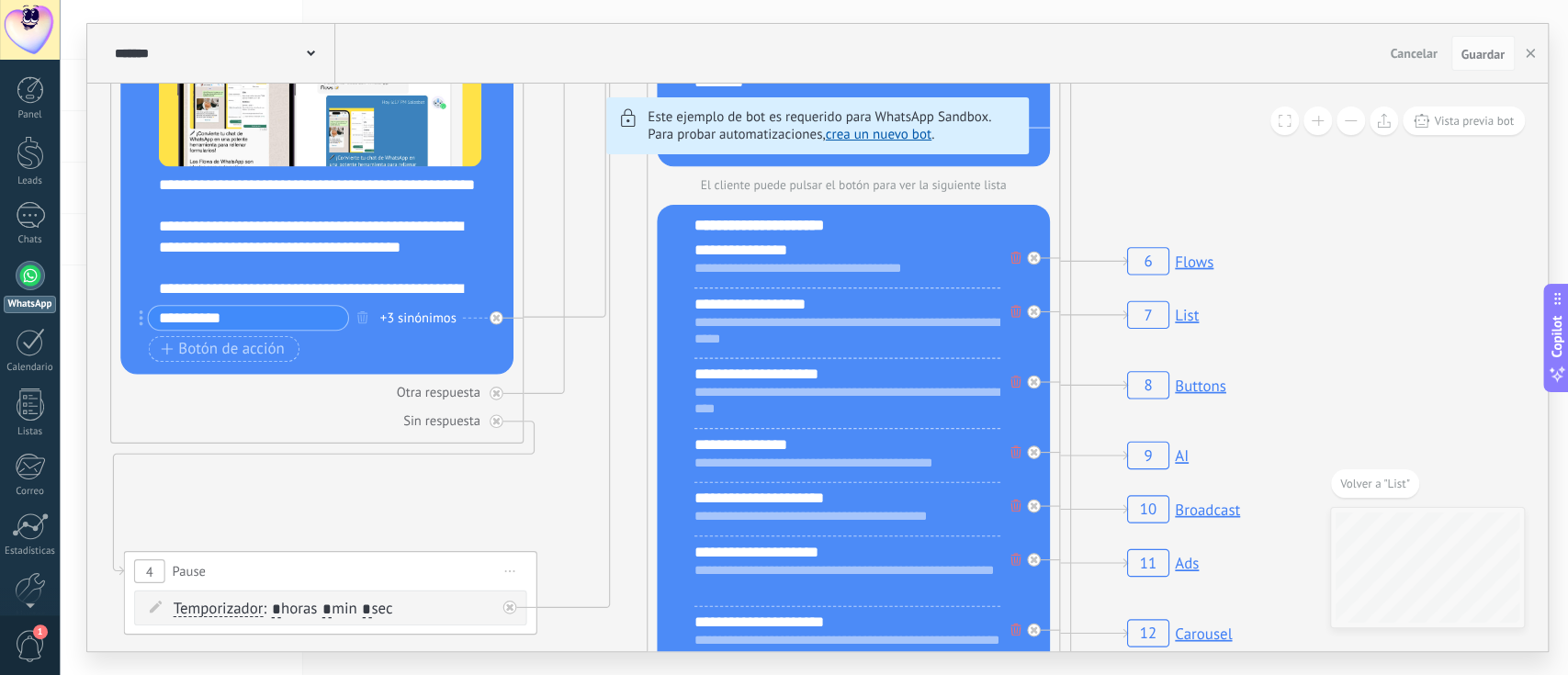
drag, startPoint x: 1093, startPoint y: 281, endPoint x: 1240, endPoint y: 154, distance: 194.3
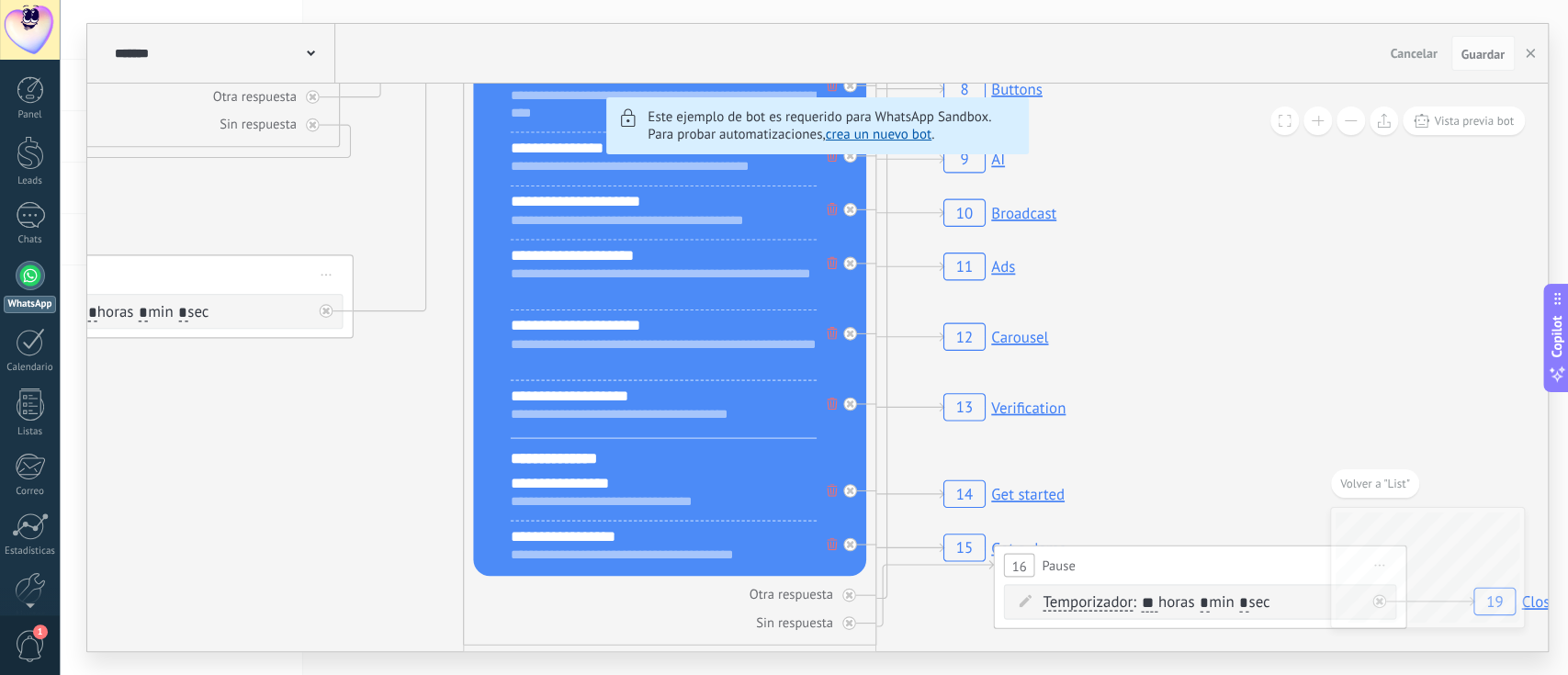
drag, startPoint x: 1208, startPoint y: 411, endPoint x: 985, endPoint y: 176, distance: 324.0
click at [985, 176] on rect at bounding box center [974, 159] width 75 height 40
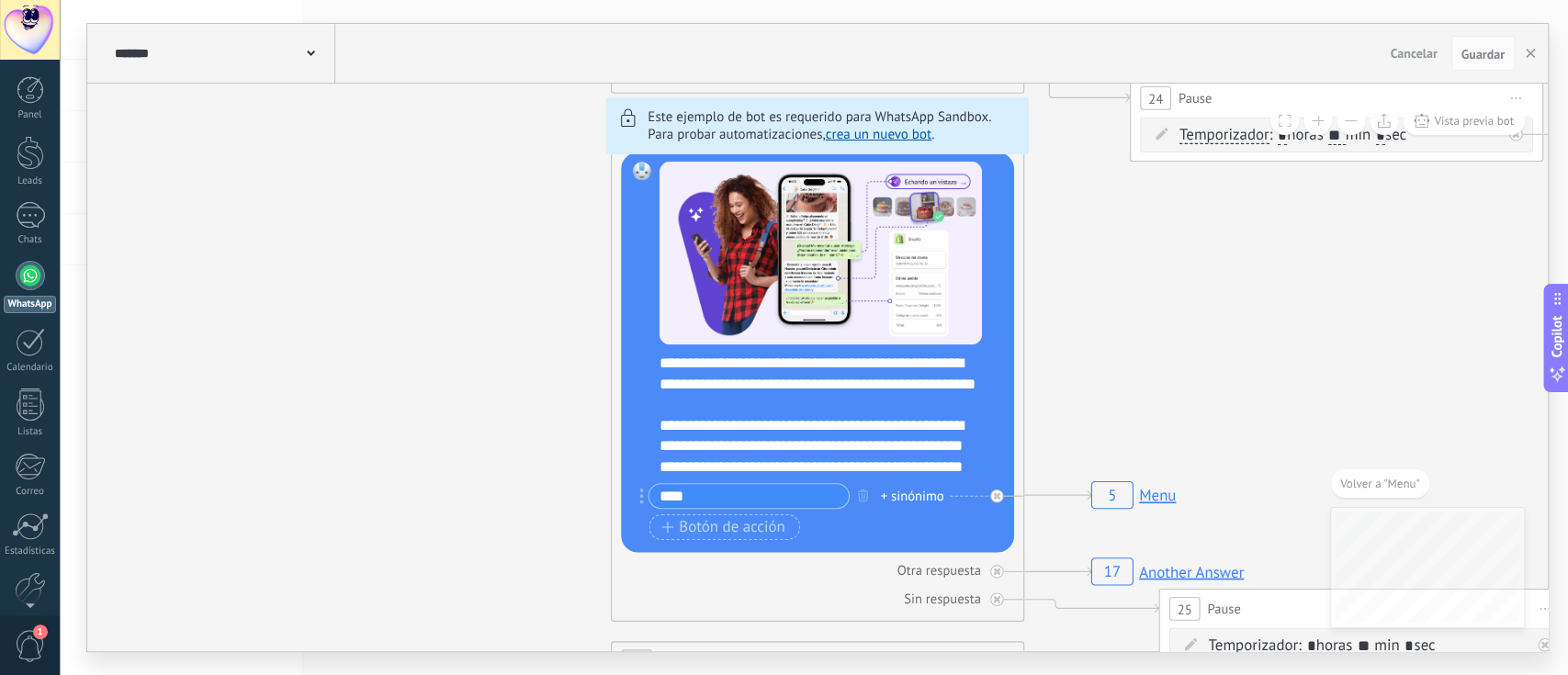
click at [1118, 499] on rect at bounding box center [1133, 495] width 97 height 40
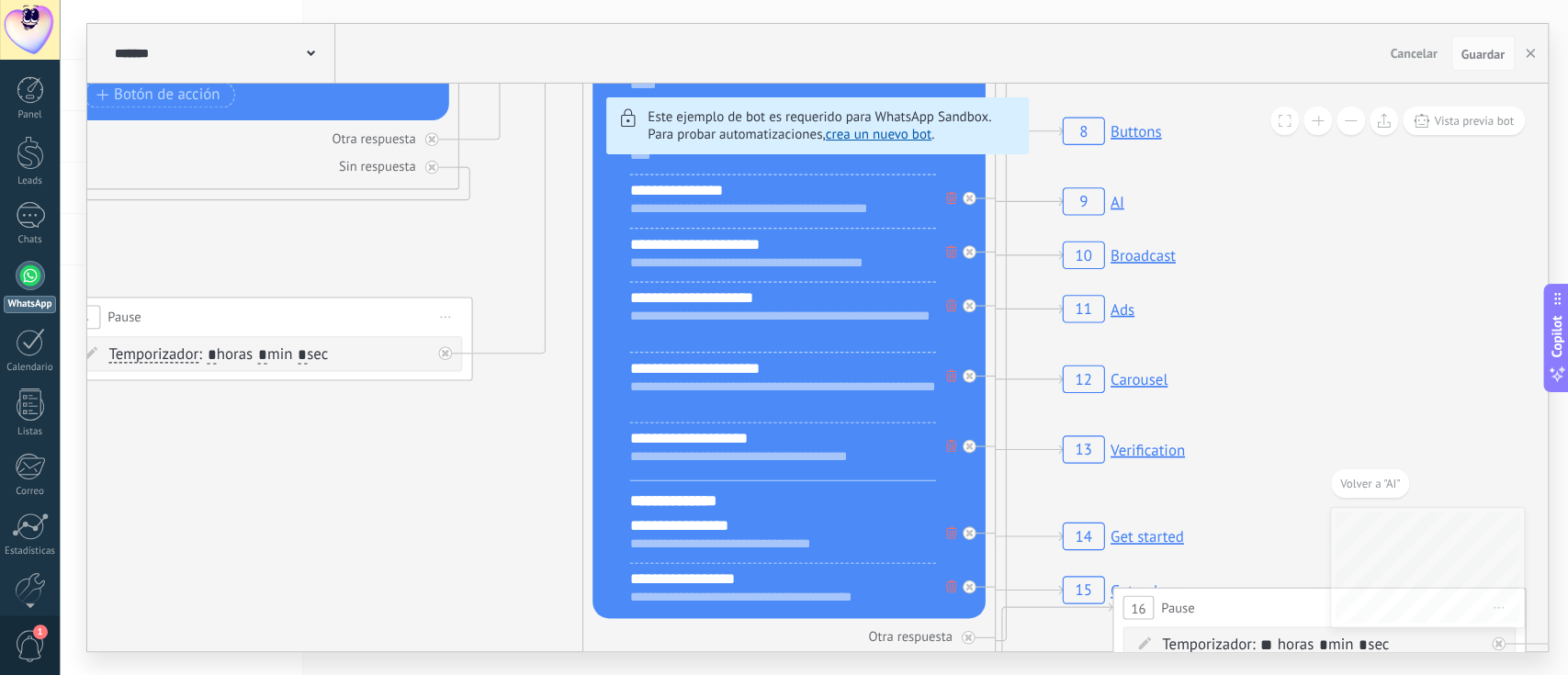
drag, startPoint x: 1322, startPoint y: 417, endPoint x: 1292, endPoint y: 246, distance: 173.6
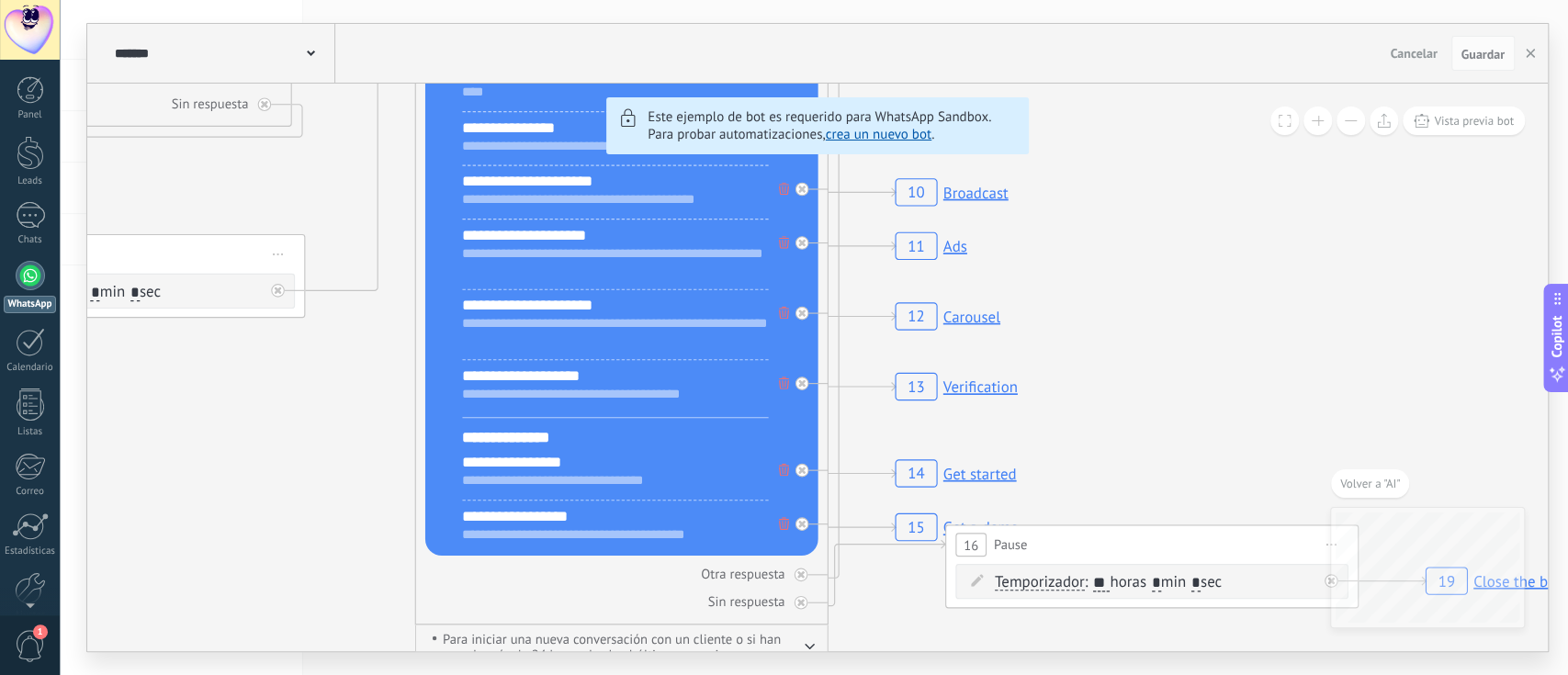
drag, startPoint x: 1315, startPoint y: 346, endPoint x: 1145, endPoint y: 283, distance: 181.3
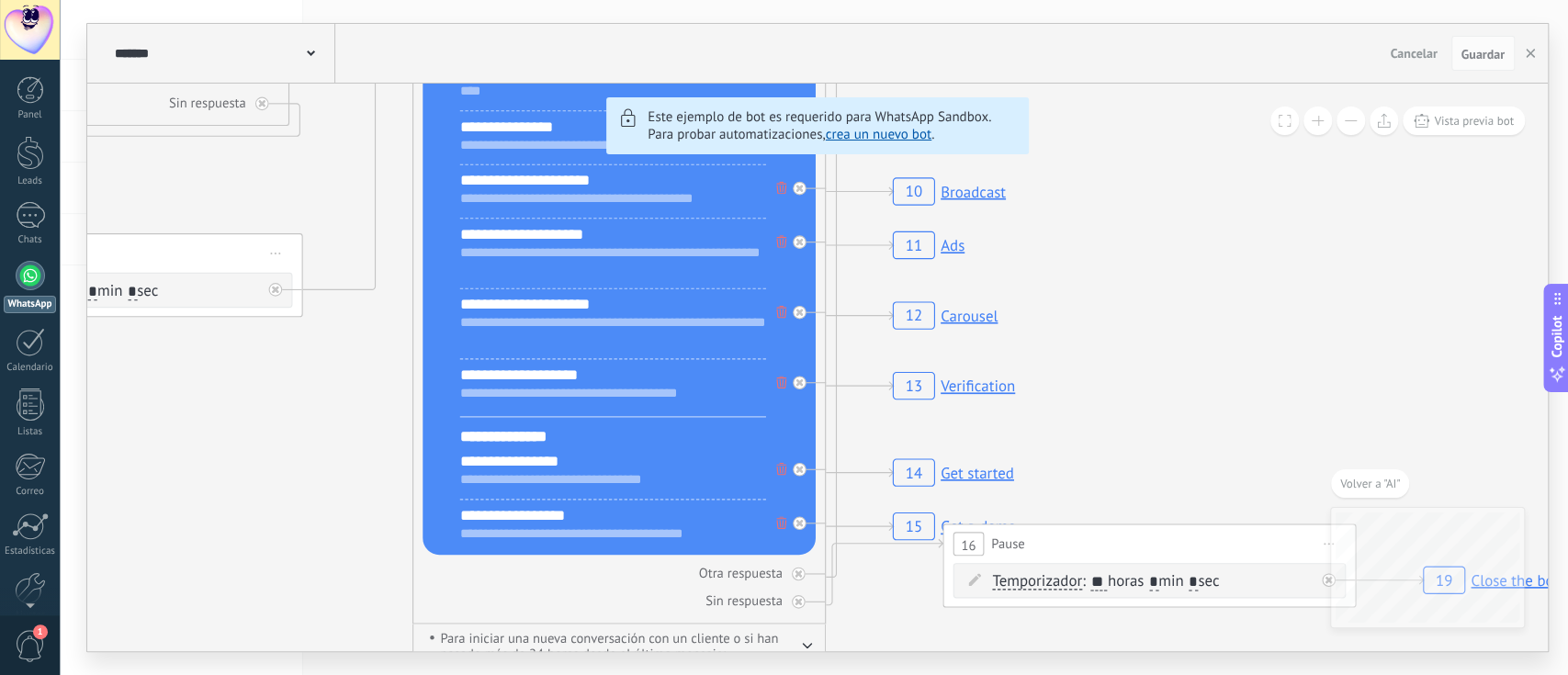
click at [905, 505] on rect at bounding box center [955, 527] width 136 height 40
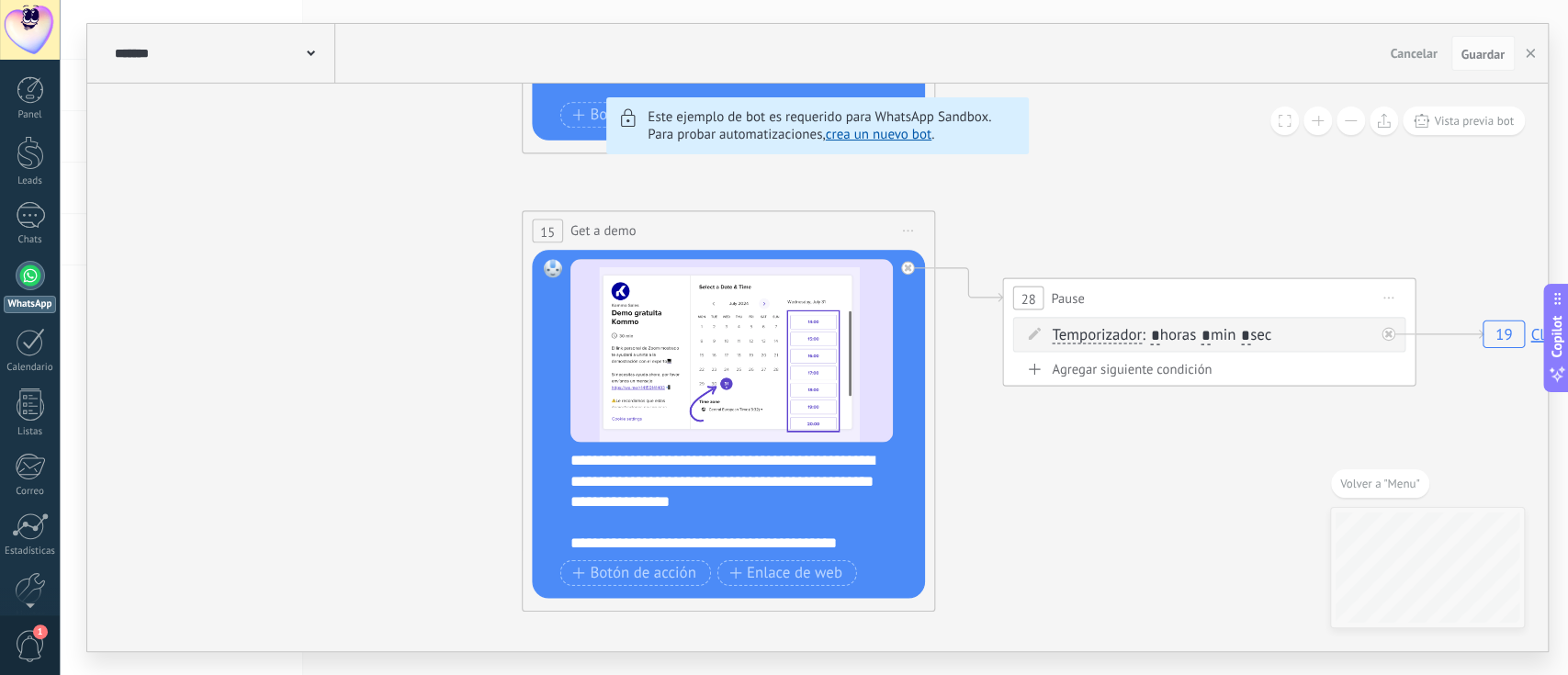
drag, startPoint x: 1012, startPoint y: 477, endPoint x: 923, endPoint y: 320, distance: 180.5
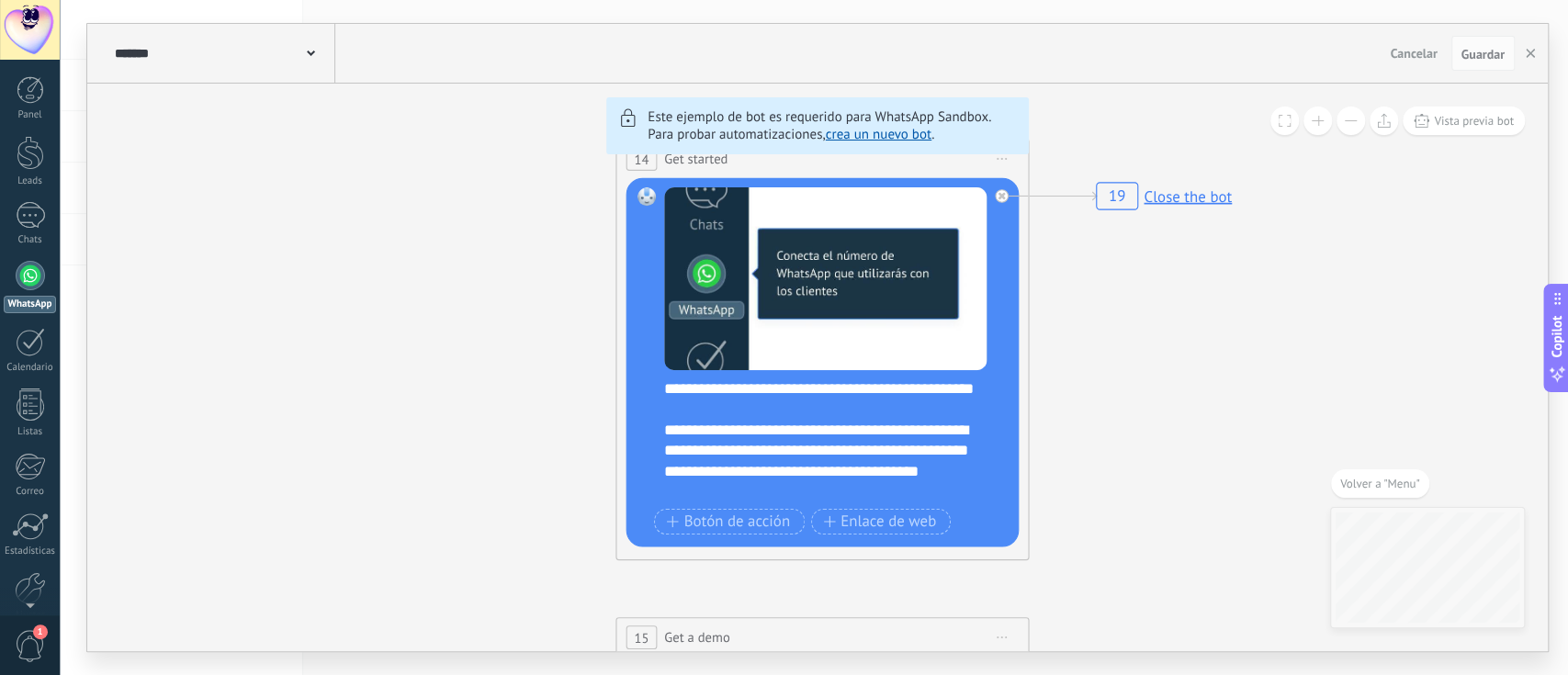
drag, startPoint x: 897, startPoint y: 193, endPoint x: 939, endPoint y: 657, distance: 465.9
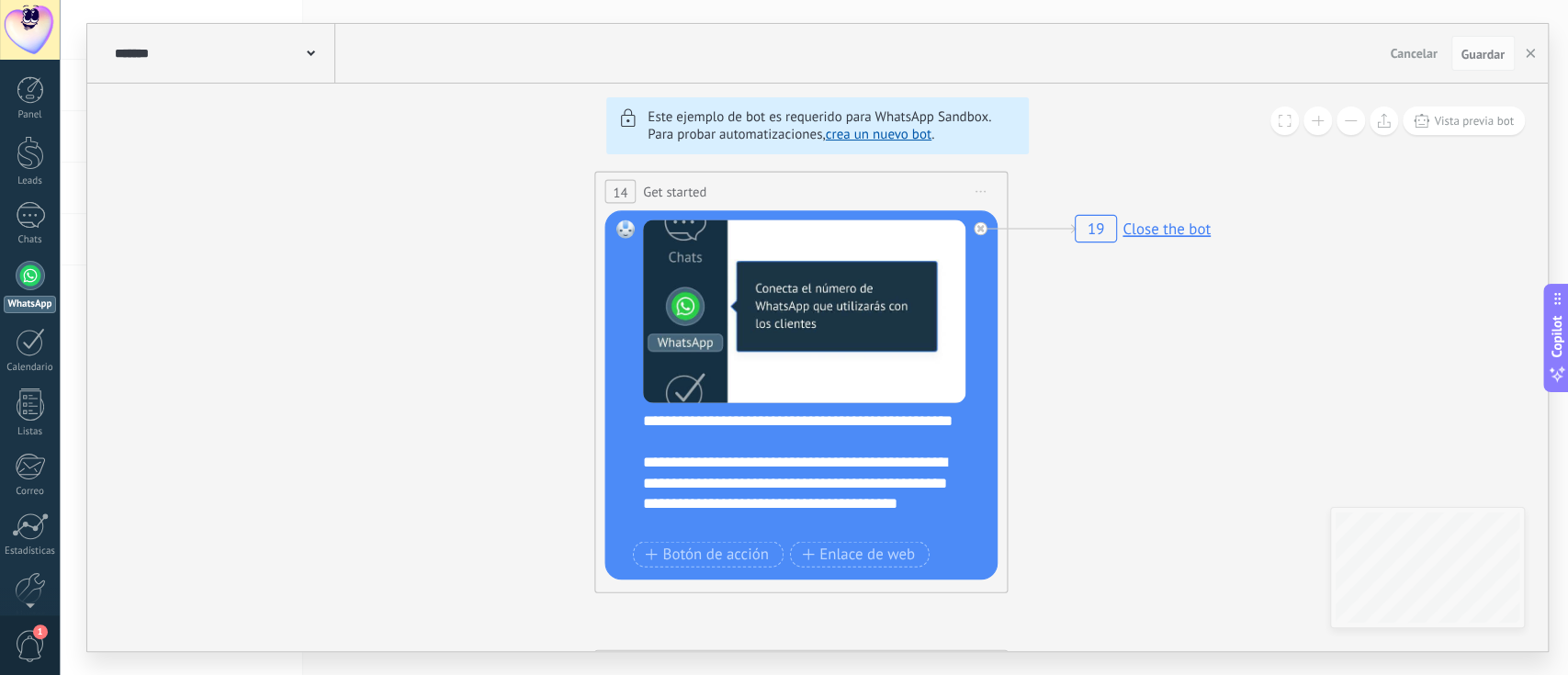
click at [22, 265] on div at bounding box center [30, 275] width 29 height 29
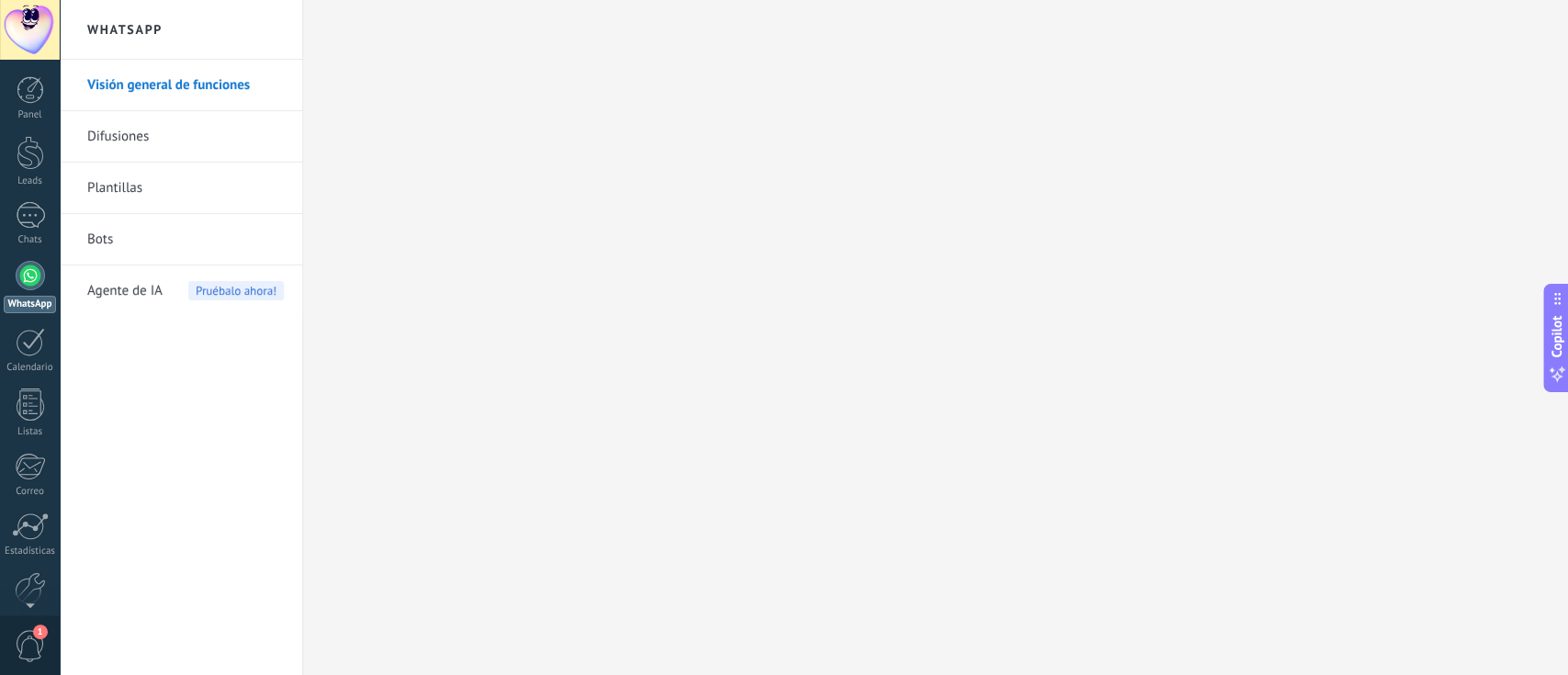
click at [265, 120] on link "Difusiones" at bounding box center [185, 137] width 197 height 51
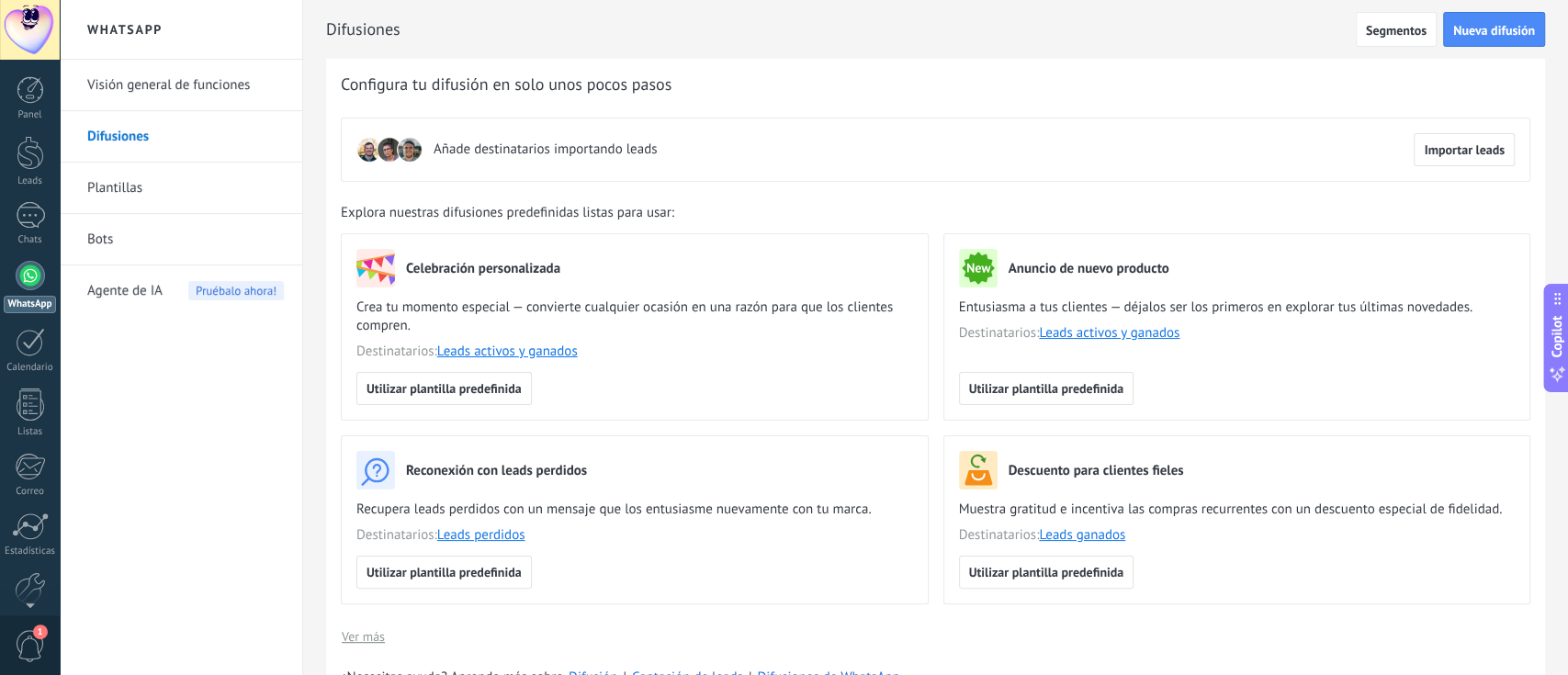
click at [162, 282] on span "Agente de IA" at bounding box center [125, 291] width 76 height 51
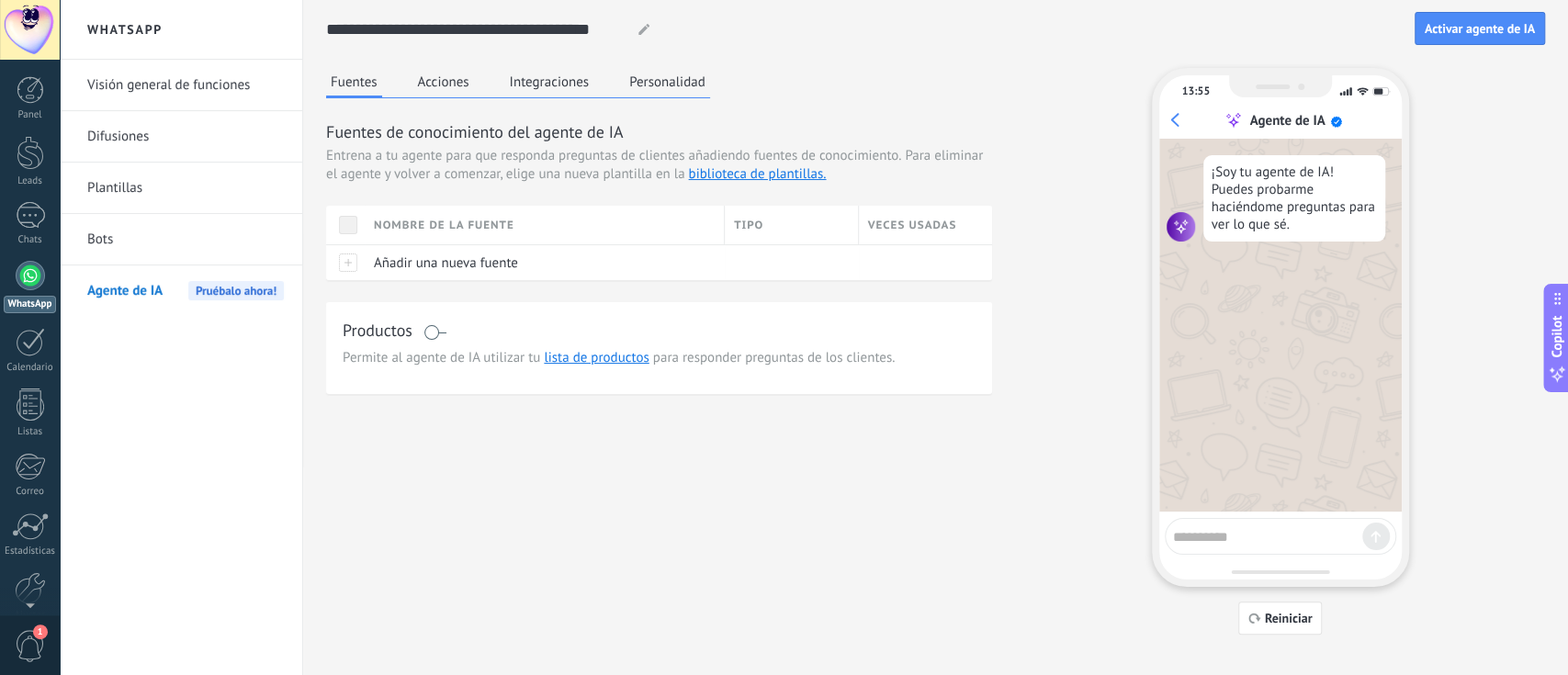
click at [461, 81] on button "Acciones" at bounding box center [443, 81] width 60 height 27
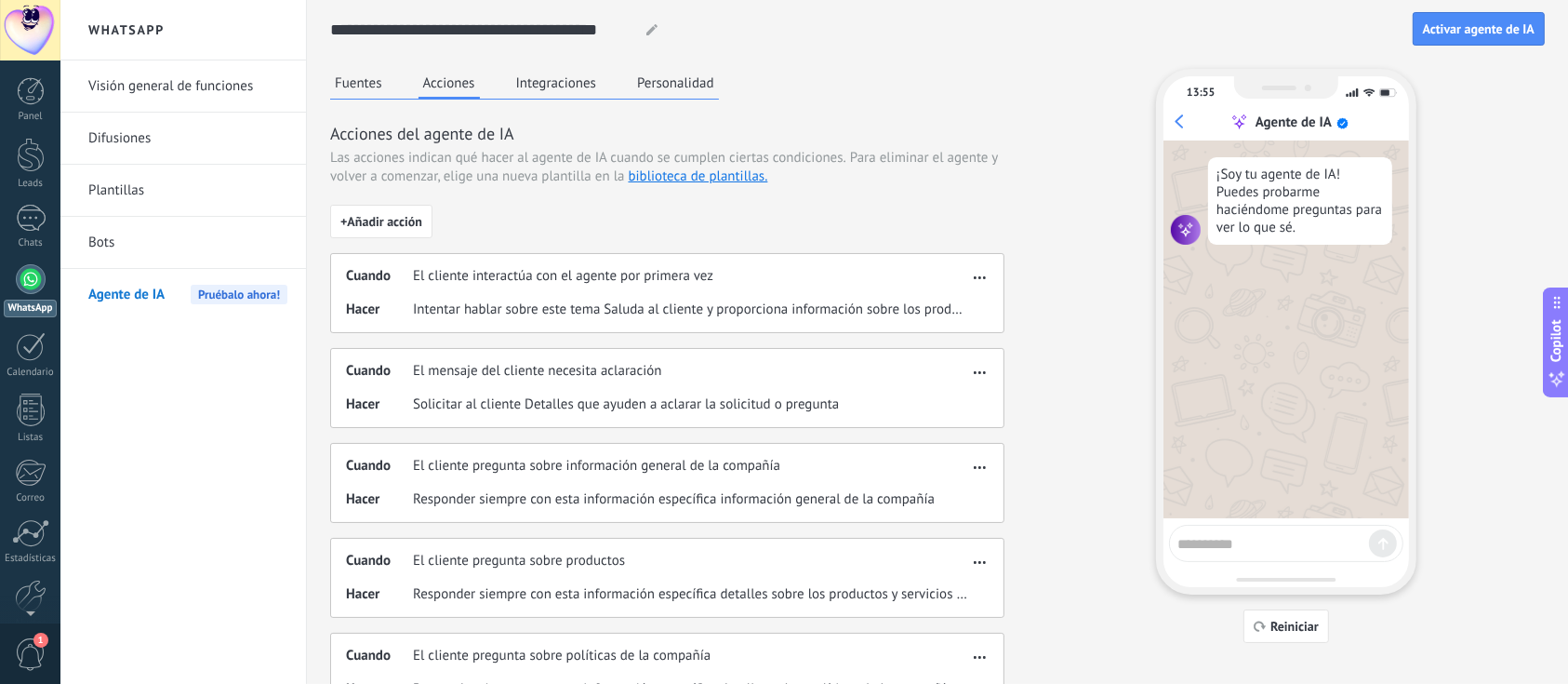
click at [698, 291] on div "Cuando El cliente interactúa con el agente por primera vez Hacer Intentar habla…" at bounding box center [667, 293] width 675 height 80
drag, startPoint x: 354, startPoint y: 303, endPoint x: 369, endPoint y: 82, distance: 221.5
click at [369, 82] on button "Fuentes" at bounding box center [359, 83] width 57 height 28
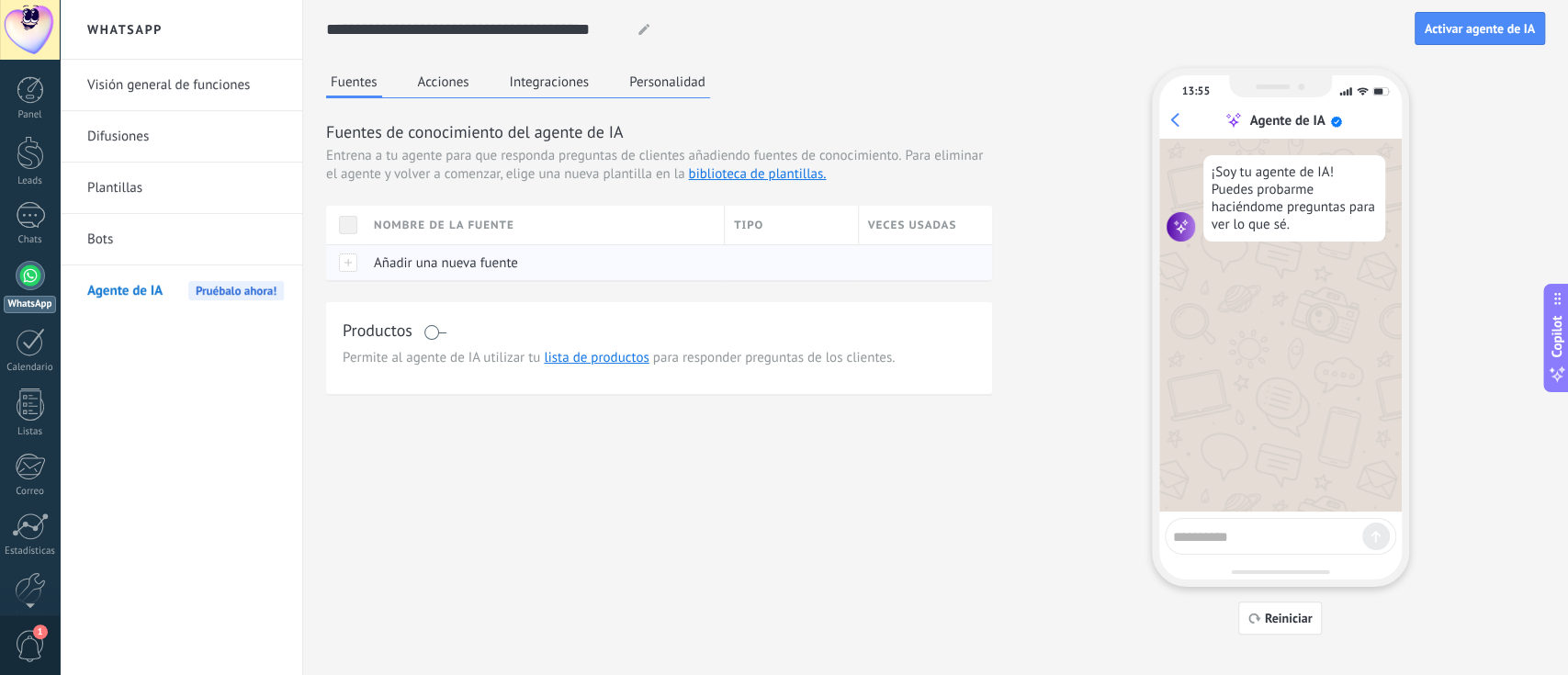
click at [424, 259] on span "Añadir una nueva fuente" at bounding box center [445, 263] width 145 height 17
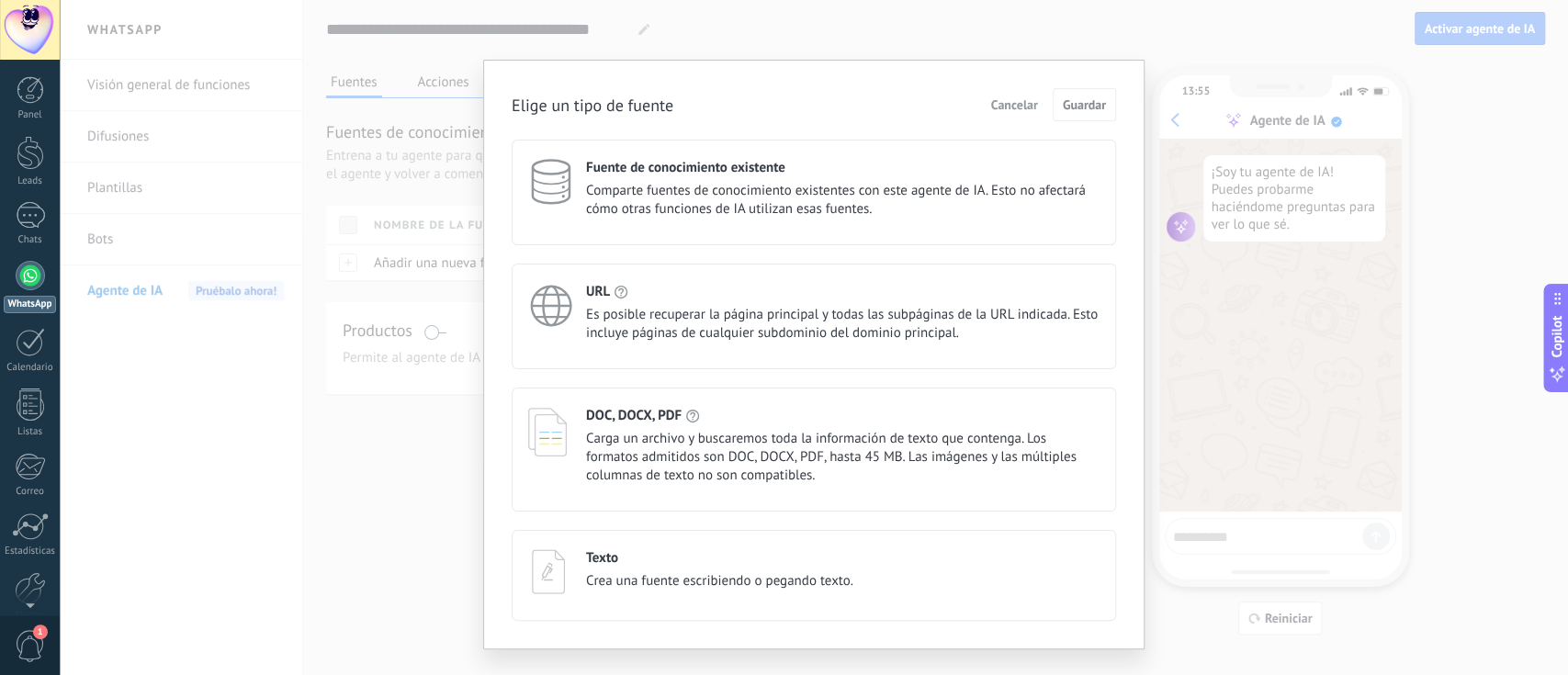
click at [458, 441] on div "Elige un tipo de fuente Cancelar Guardar Fuente de conocimiento existente Compa…" at bounding box center [814, 338] width 1509 height 675
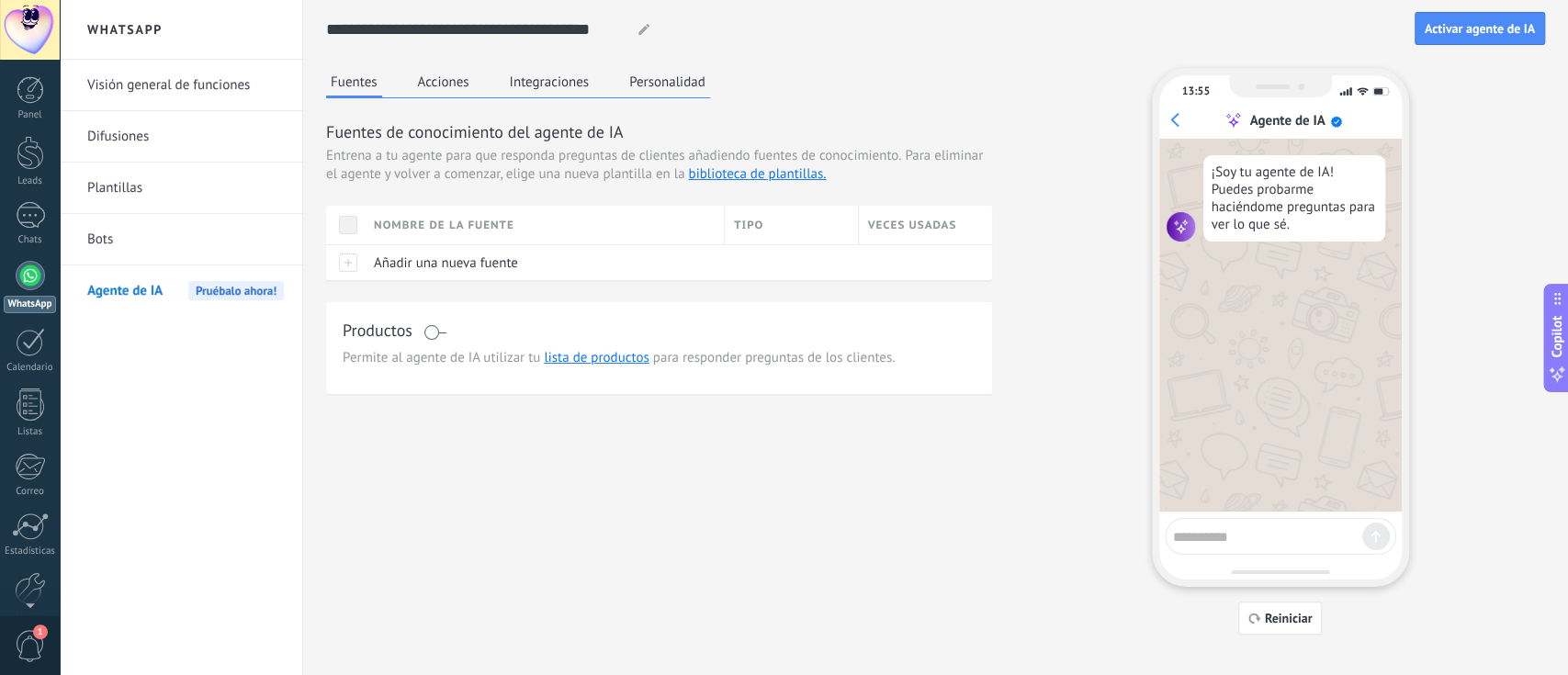
click at [438, 334] on span at bounding box center [436, 332] width 23 height 15
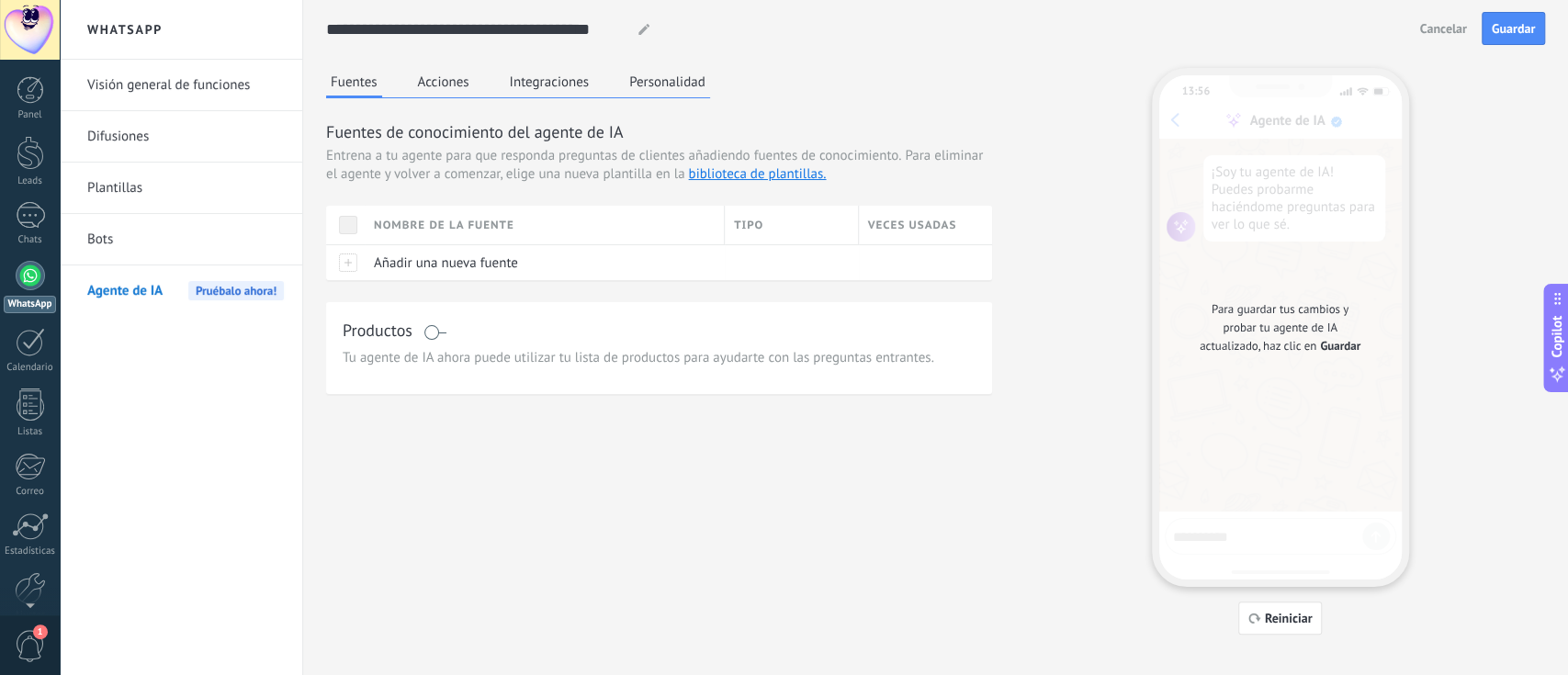
click at [438, 331] on span at bounding box center [436, 332] width 23 height 15
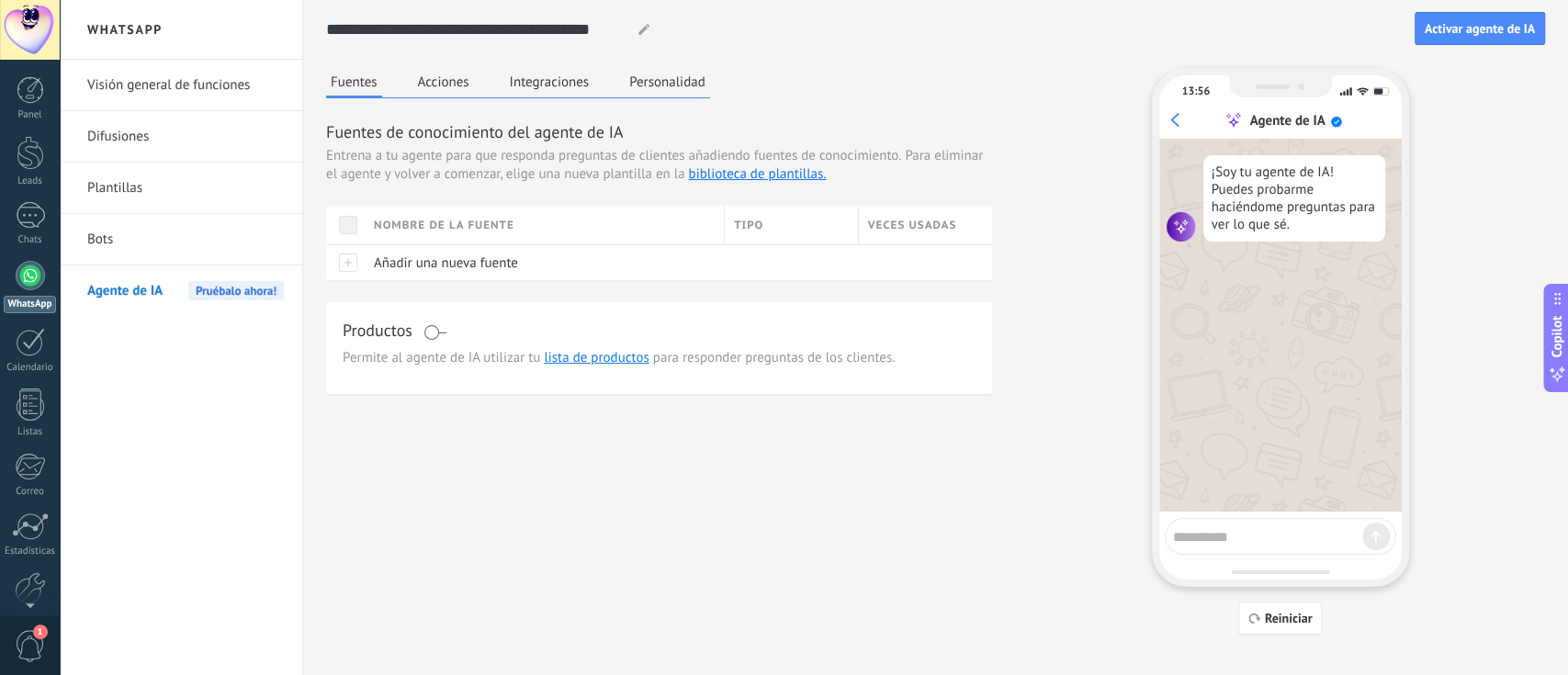
click at [642, 29] on use at bounding box center [643, 29] width 11 height 11
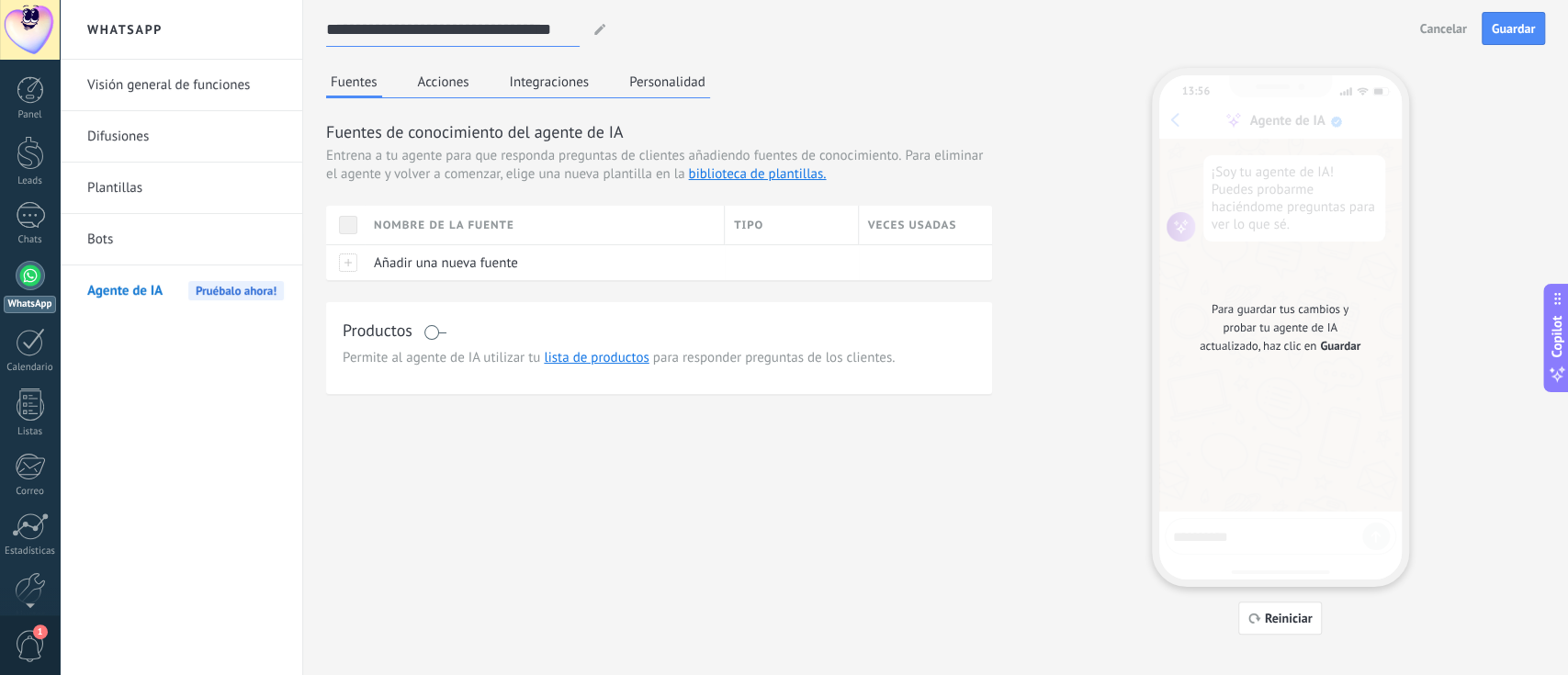
type input "**********"
click at [469, 251] on div "Añadir una nueva fuente" at bounding box center [540, 263] width 351 height 35
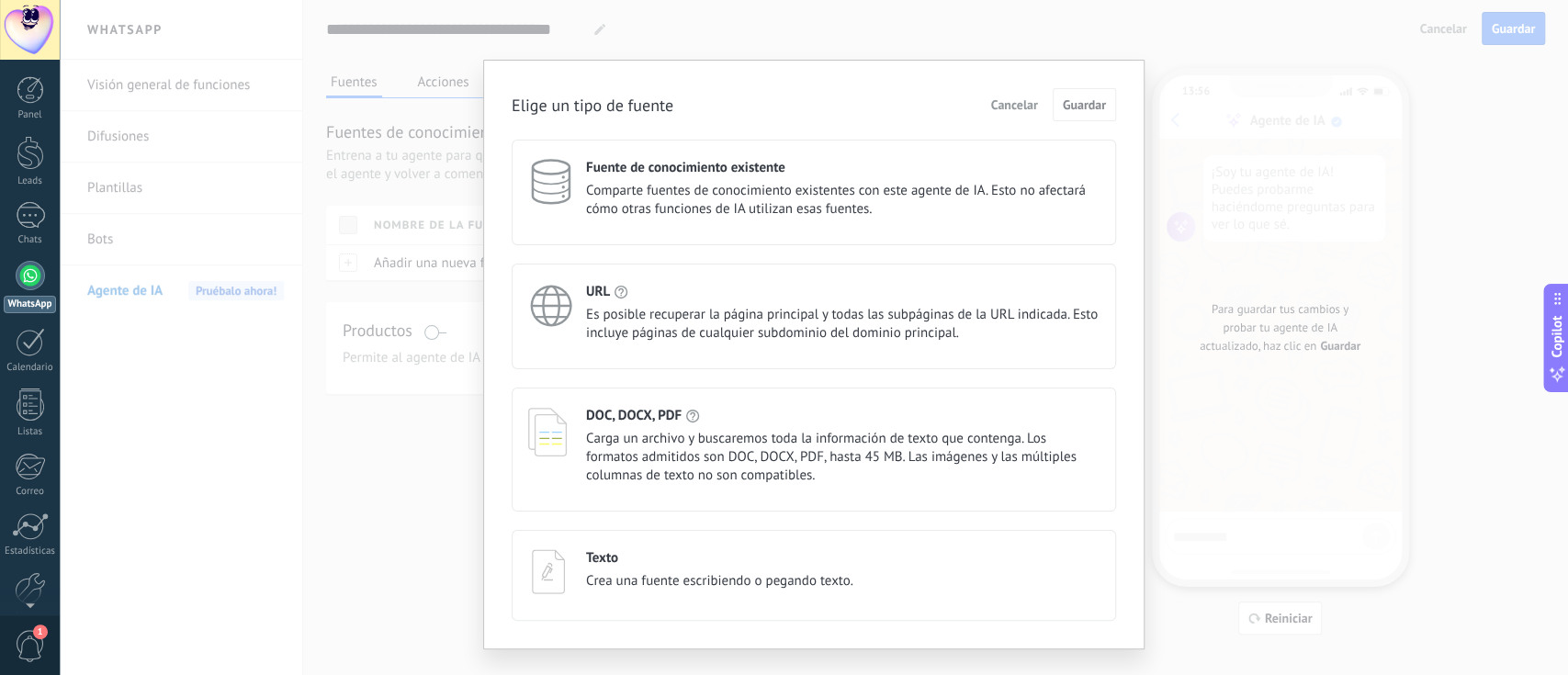
click at [648, 163] on h4 "Fuente de conocimiento existente" at bounding box center [685, 168] width 199 height 17
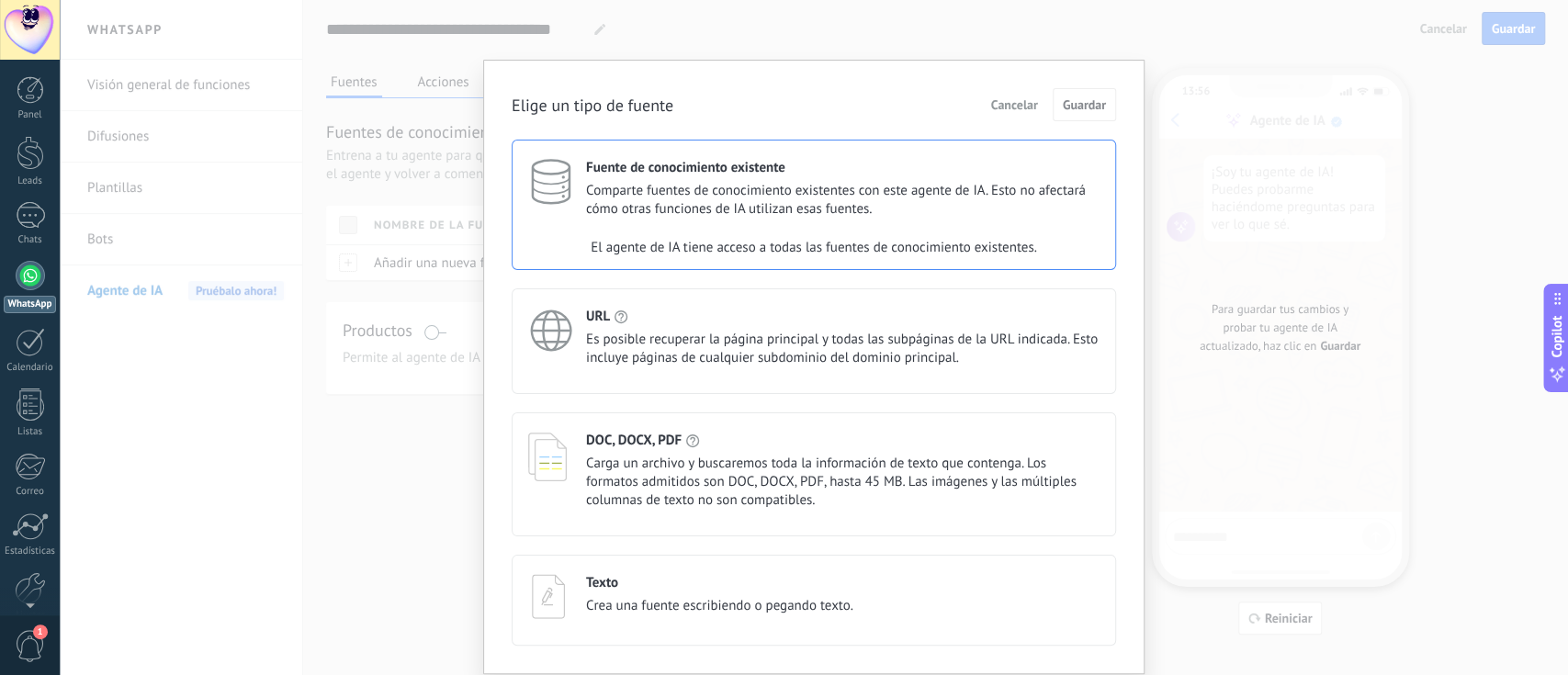
click at [541, 194] on icon at bounding box center [550, 181] width 46 height 46
click at [882, 345] on span "Es posible recuperar la página principal y todas las subpáginas de la URL indic…" at bounding box center [842, 349] width 513 height 37
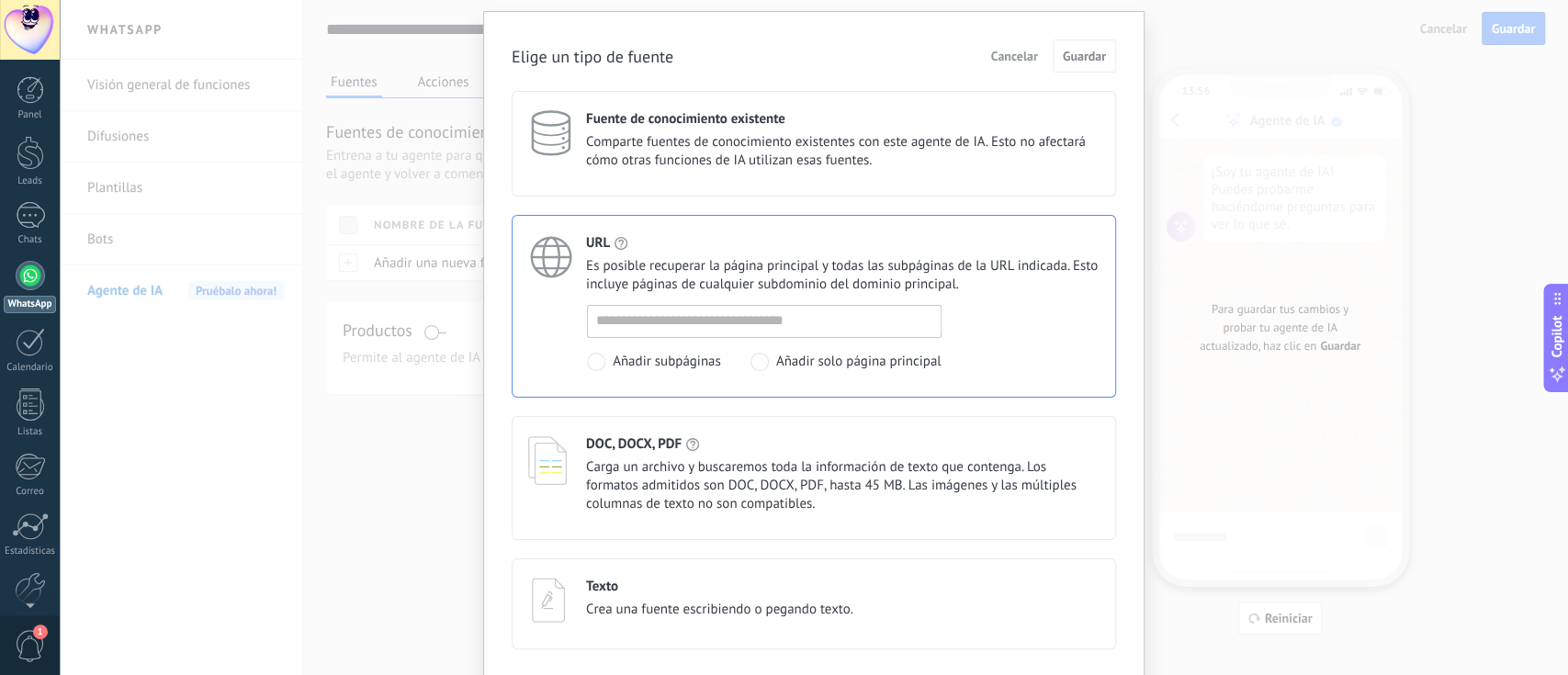
scroll to position [111, 0]
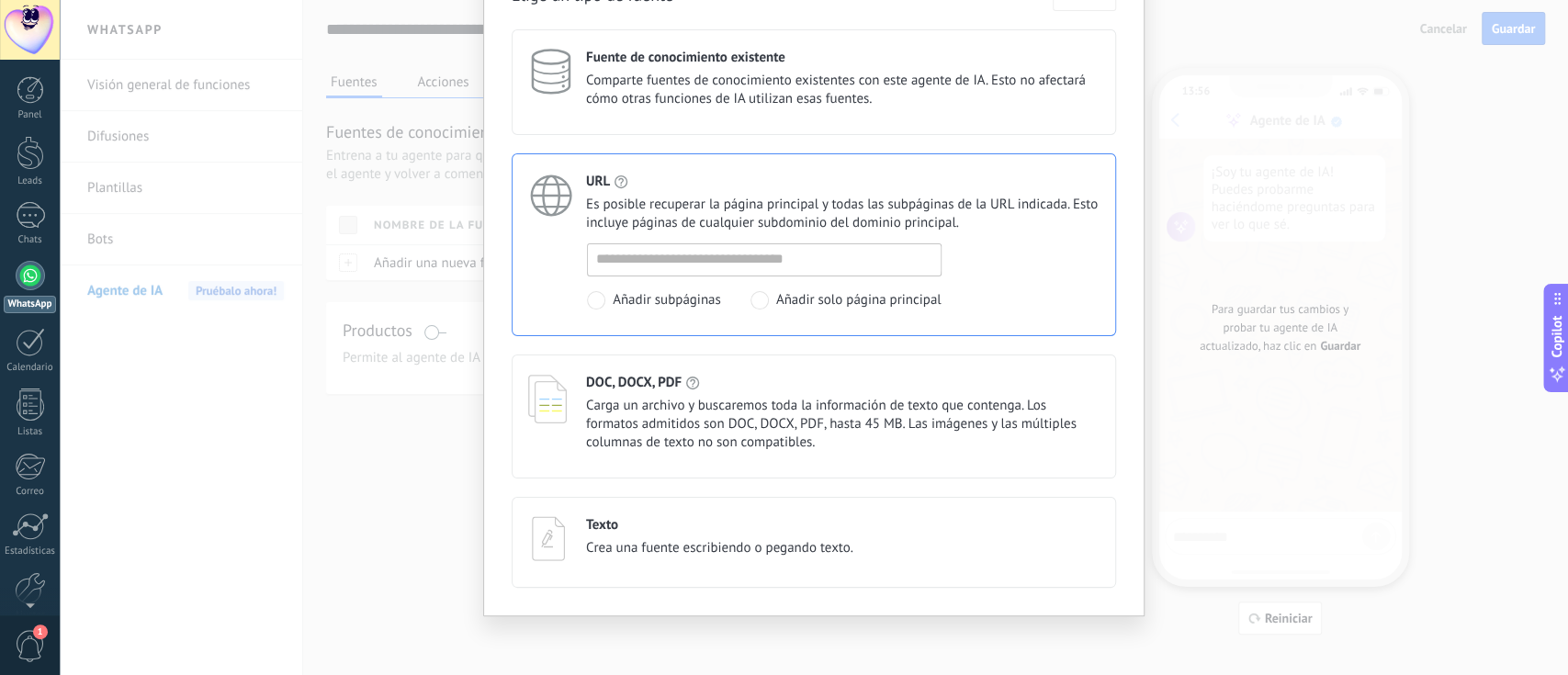
click at [816, 505] on div "Texto" at bounding box center [720, 525] width 268 height 17
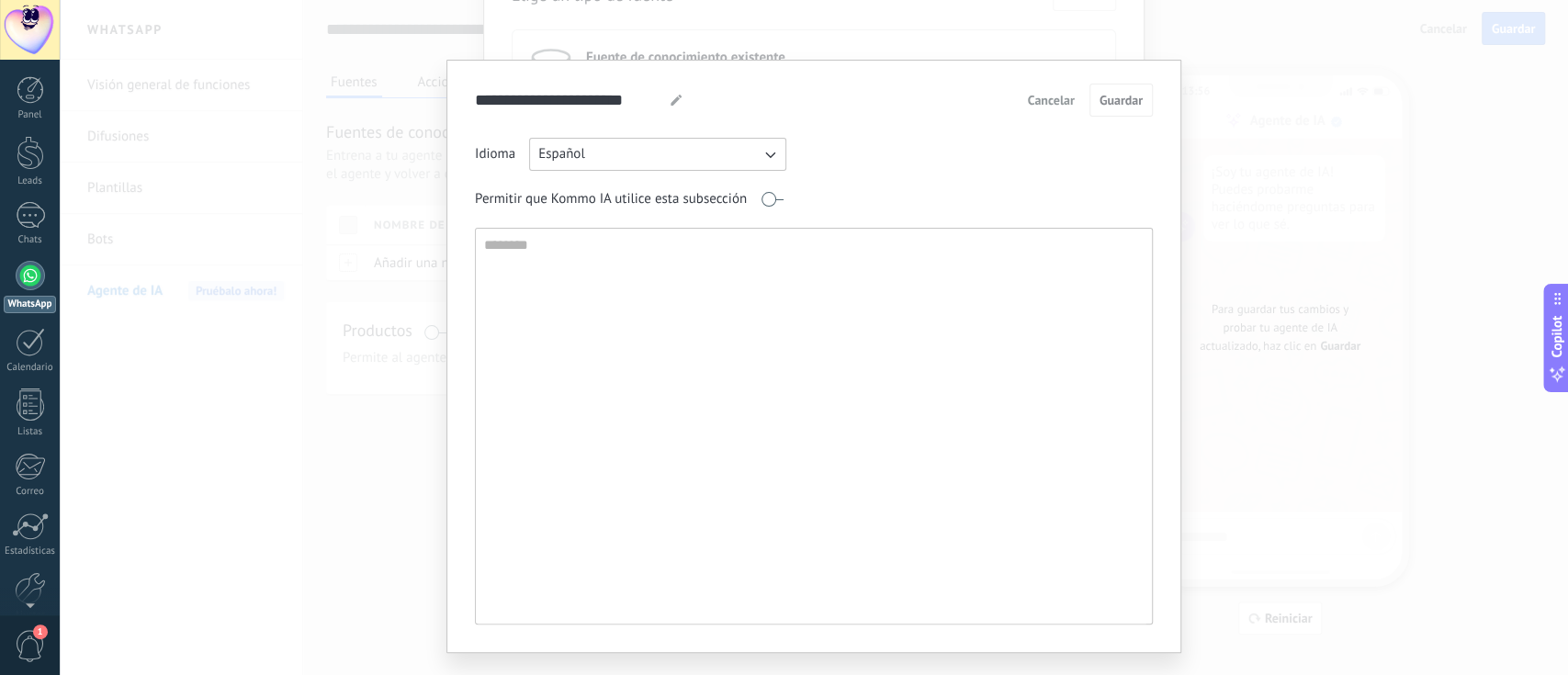
click at [1056, 95] on span "Cancelar" at bounding box center [1052, 100] width 47 height 13
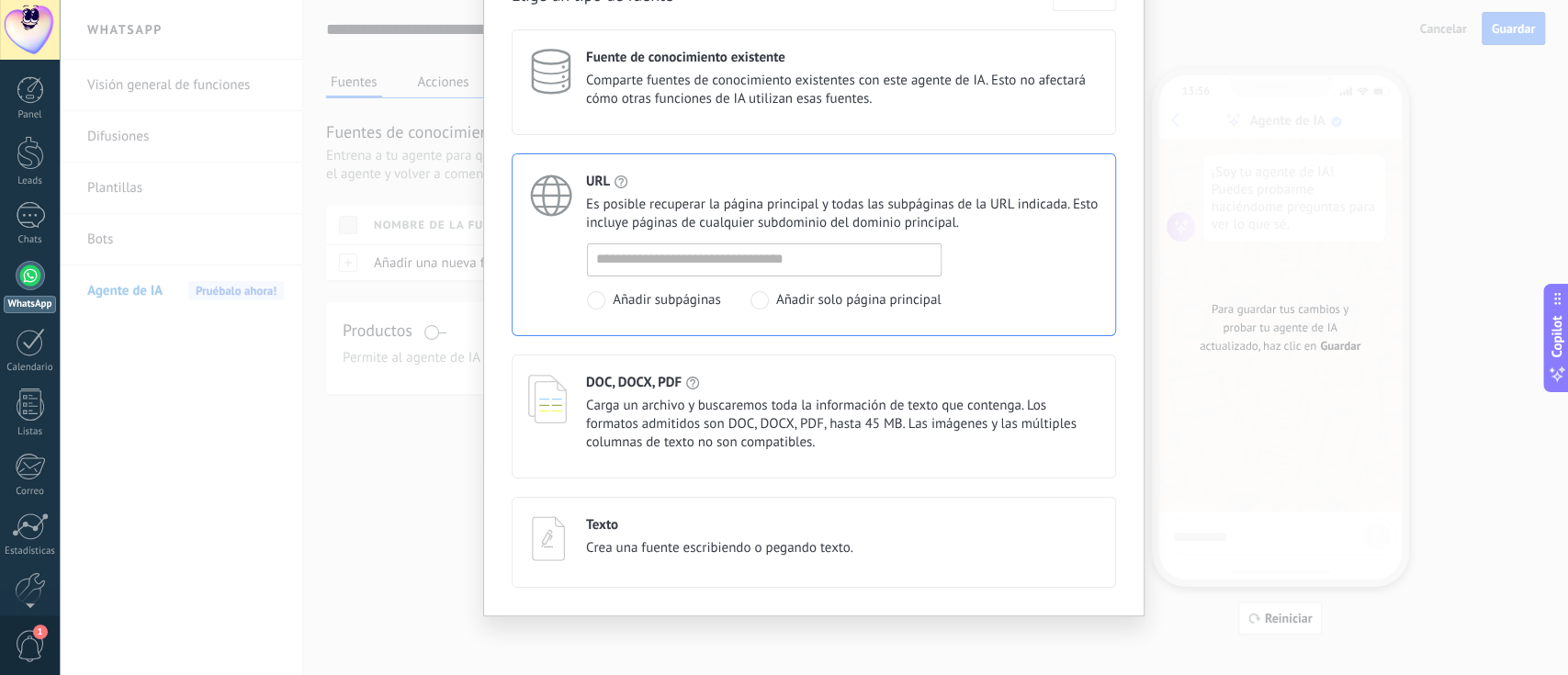
click at [1175, 452] on div "Elige un tipo de fuente Cancelar Guardar Fuente de conocimiento existente Compa…" at bounding box center [814, 338] width 1509 height 675
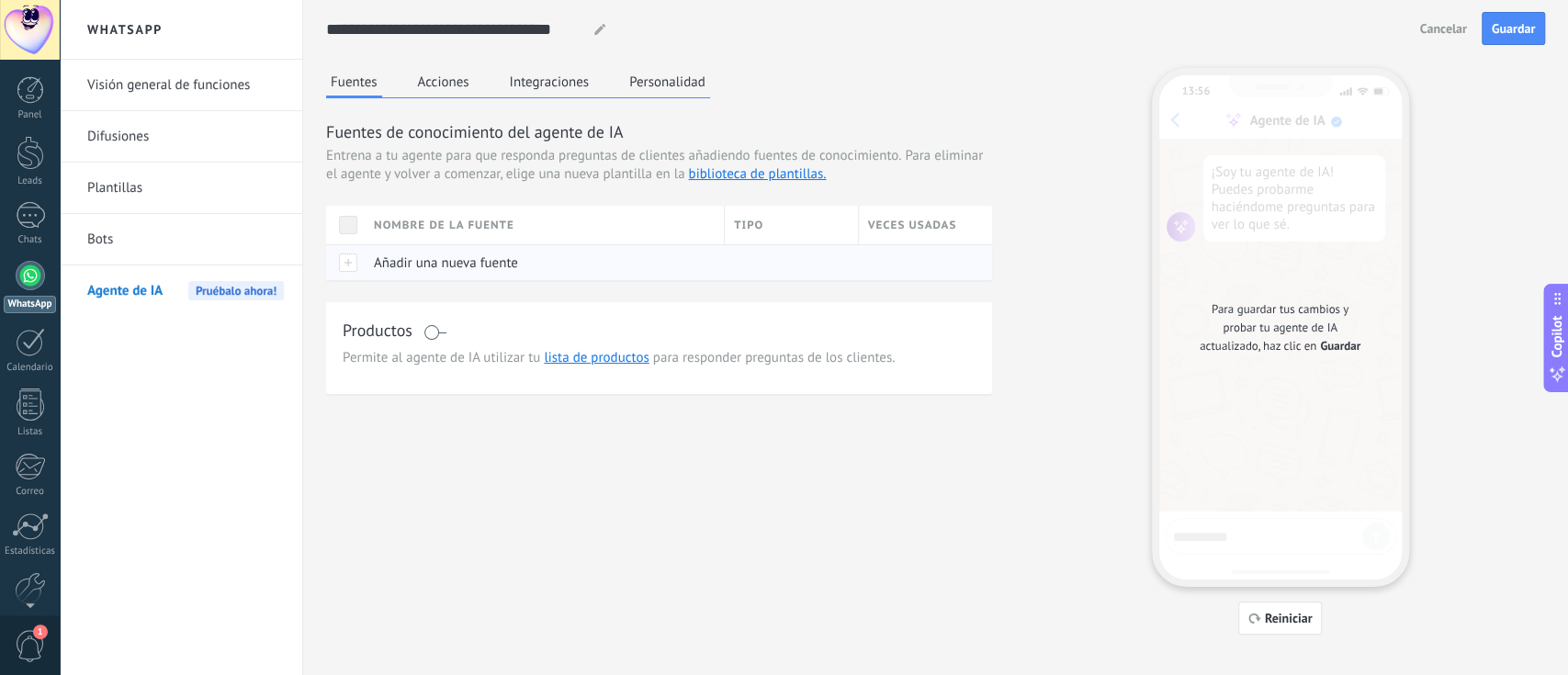
click at [516, 246] on div "Añadir una nueva fuente" at bounding box center [540, 263] width 351 height 35
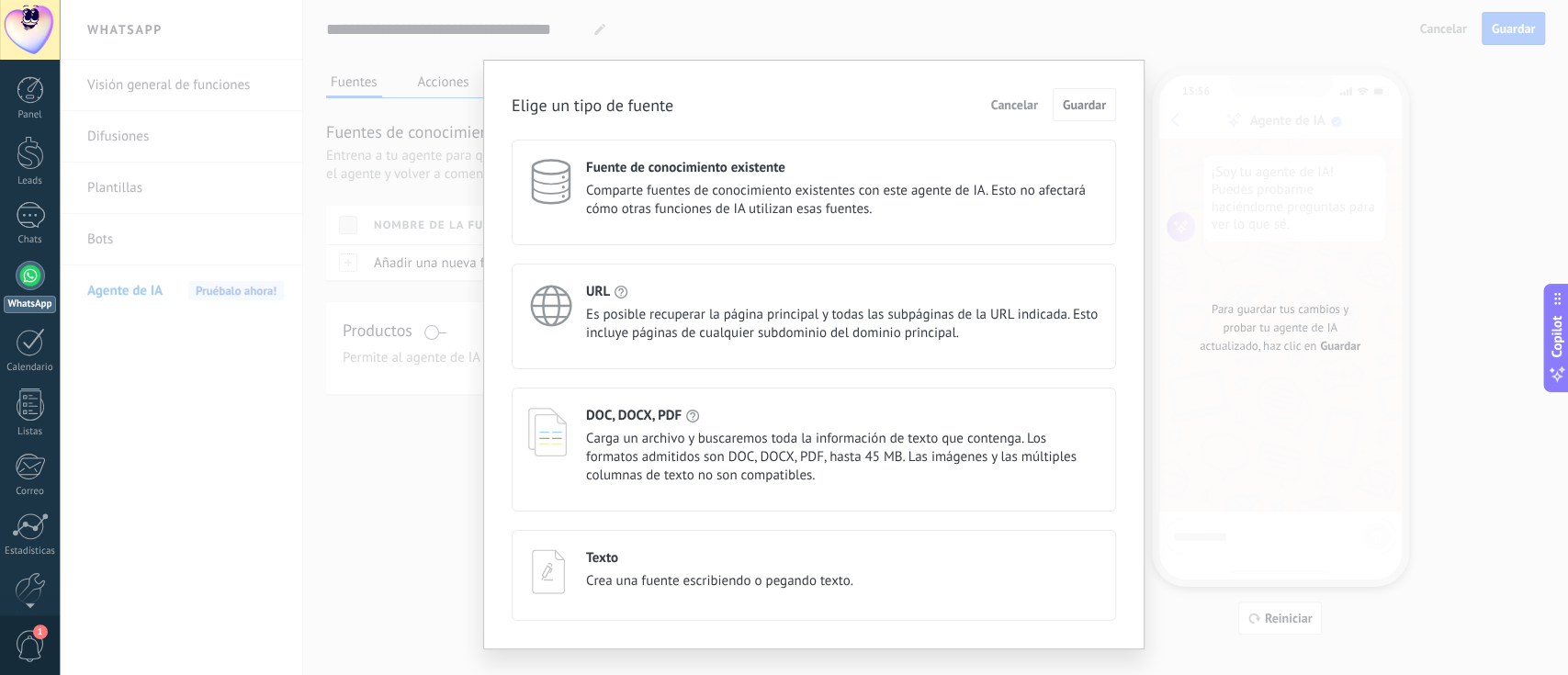
click at [648, 192] on span "Comparte fuentes de conocimiento existentes con este agente de IA. Esto no afec…" at bounding box center [842, 200] width 513 height 37
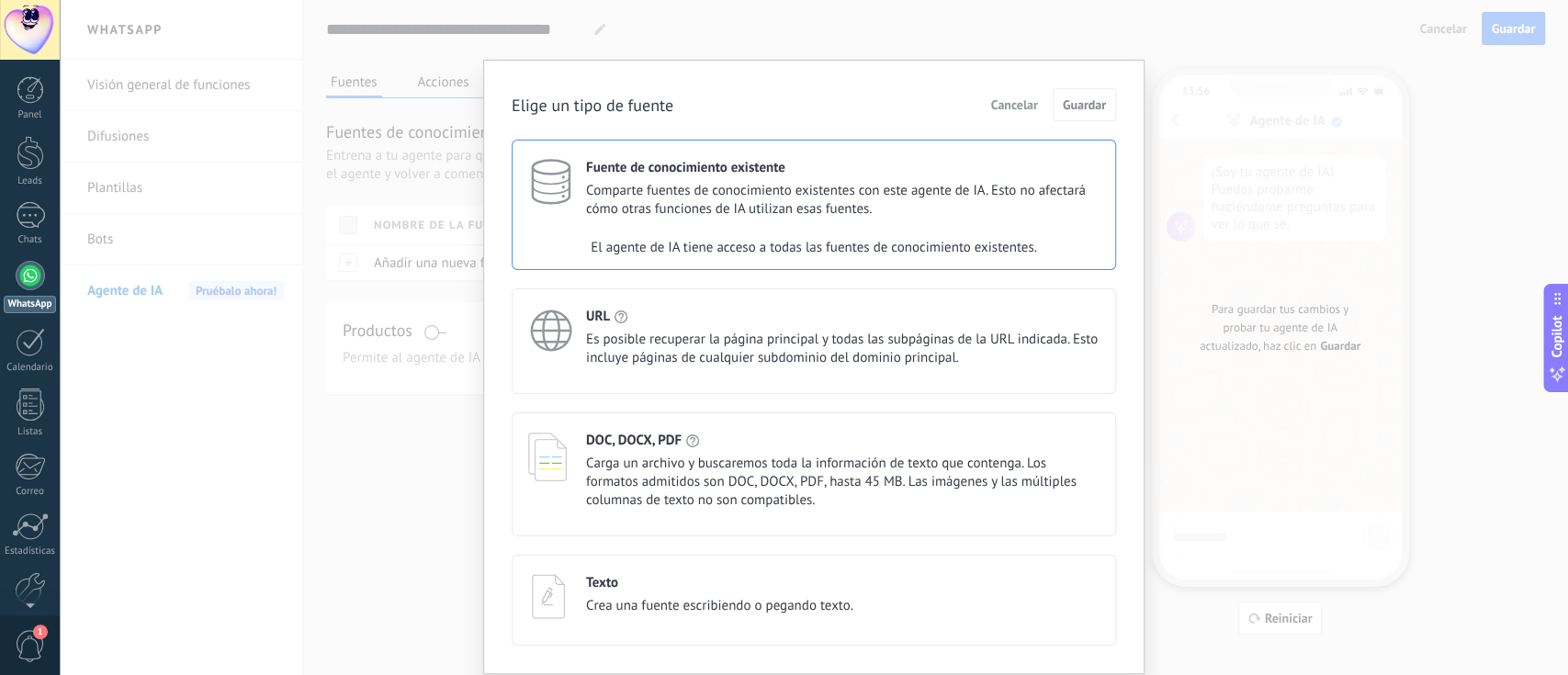
click at [648, 192] on span "Comparte fuentes de conocimiento existentes con este agente de IA. Esto no afec…" at bounding box center [842, 200] width 513 height 37
click at [433, 482] on div "Elige un tipo de fuente Cancelar Guardar Fuente de conocimiento existente Compa…" at bounding box center [814, 338] width 1509 height 675
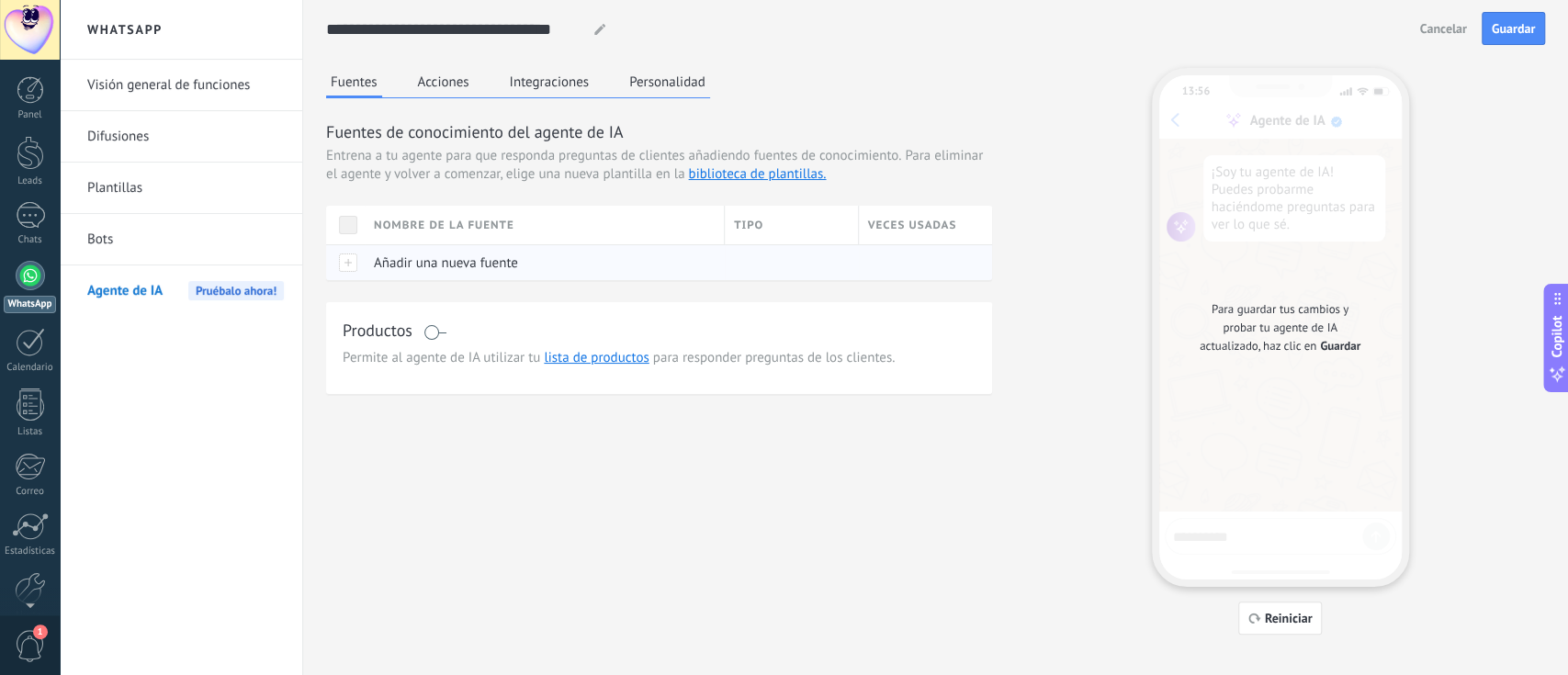
drag, startPoint x: 506, startPoint y: 263, endPoint x: 441, endPoint y: 266, distance: 65.1
click at [441, 266] on span "Añadir una nueva fuente" at bounding box center [445, 263] width 145 height 17
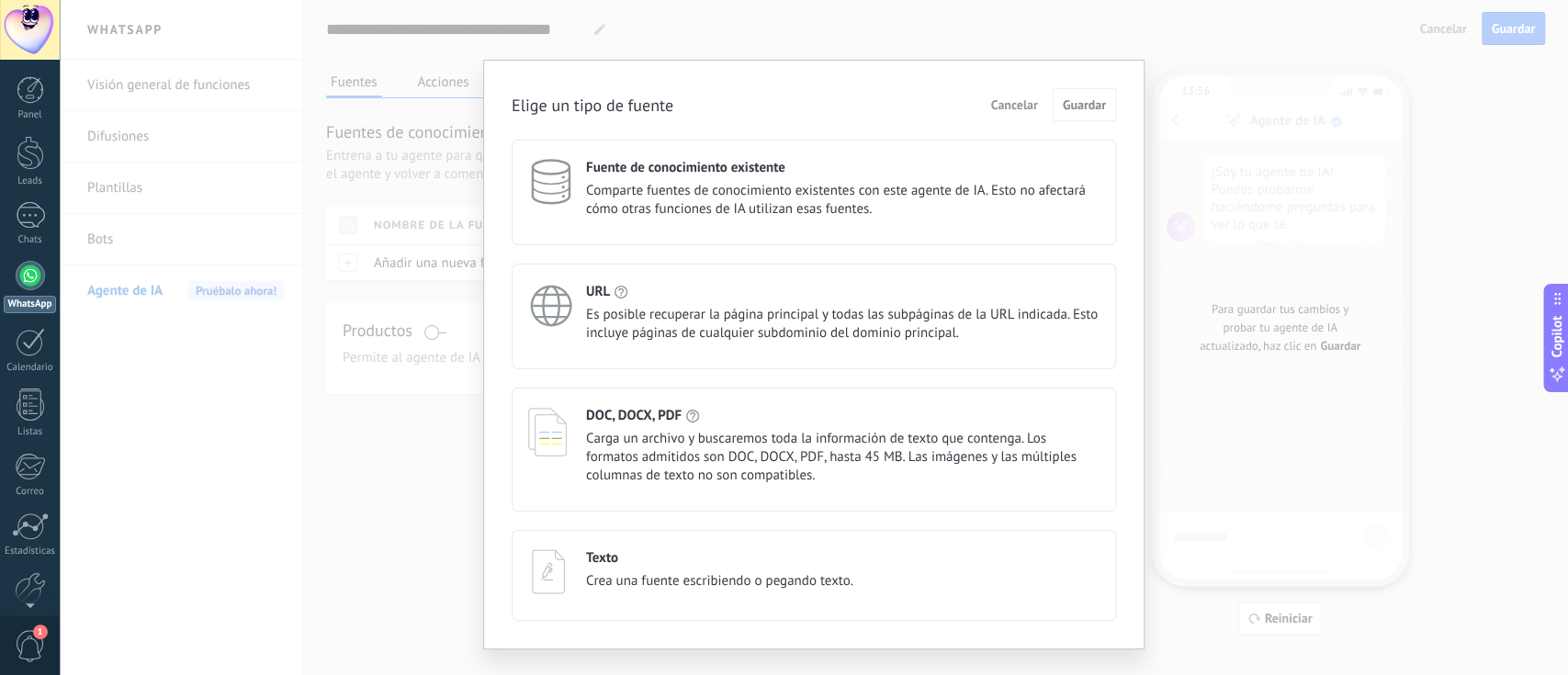
click at [676, 505] on div "Texto Crea una fuente escribiendo o pegando texto." at bounding box center [813, 575] width 604 height 91
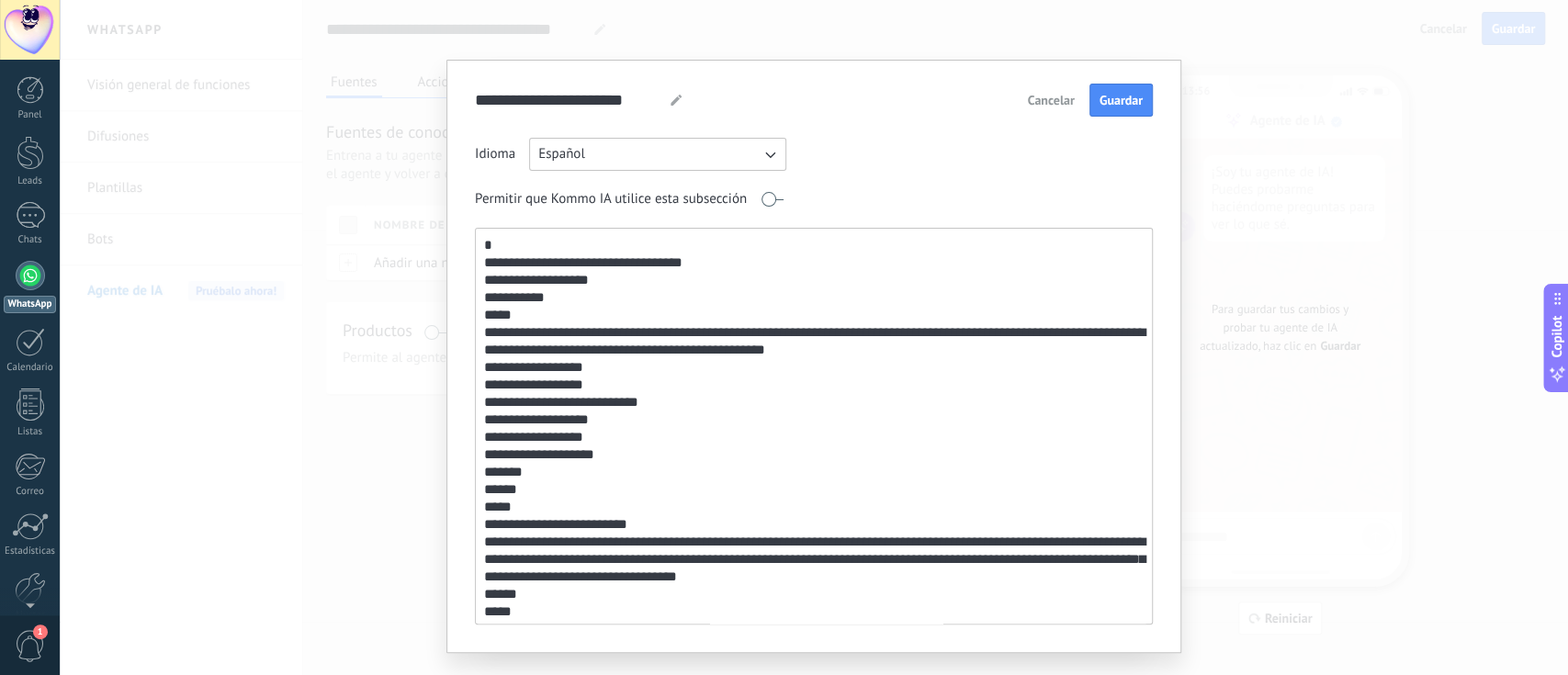
scroll to position [659, 0]
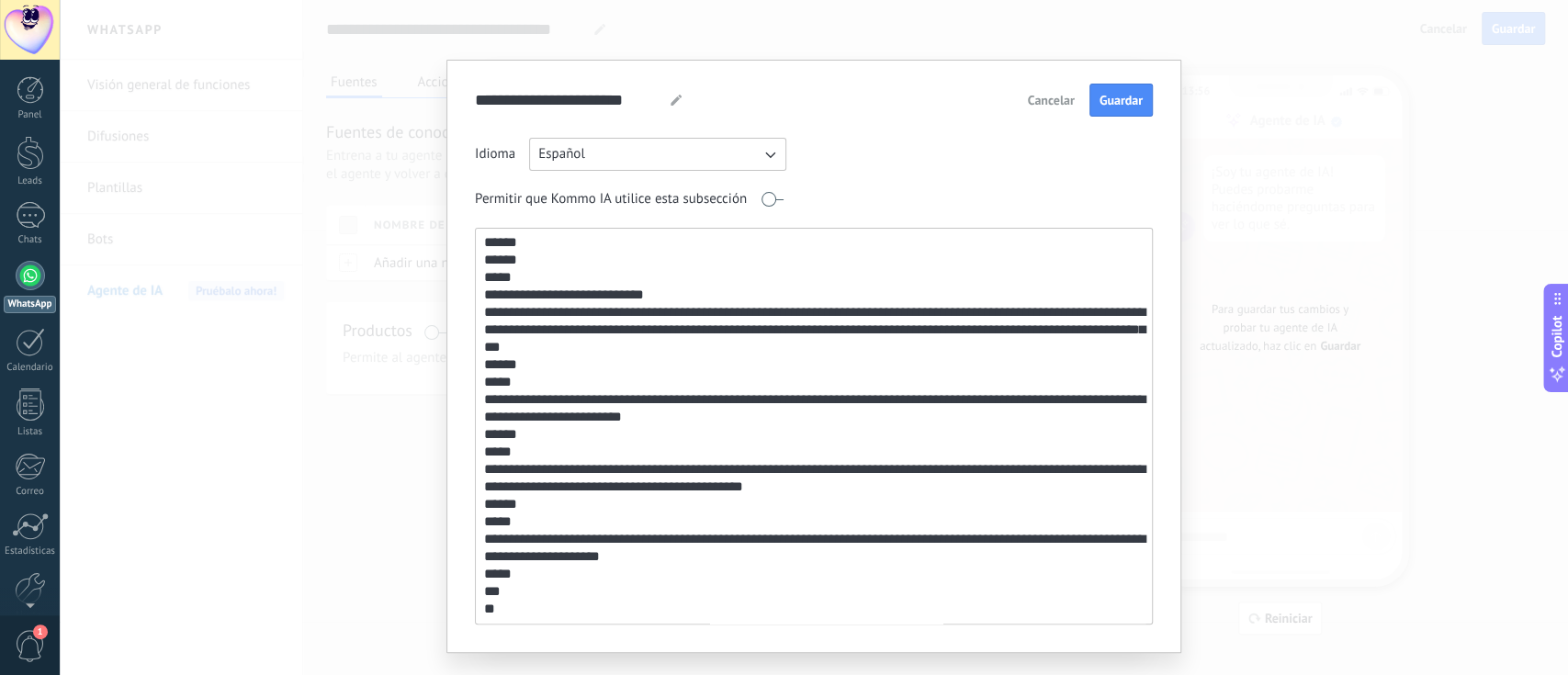
type textarea "**********"
click at [1103, 111] on button "Guardar" at bounding box center [1121, 100] width 63 height 33
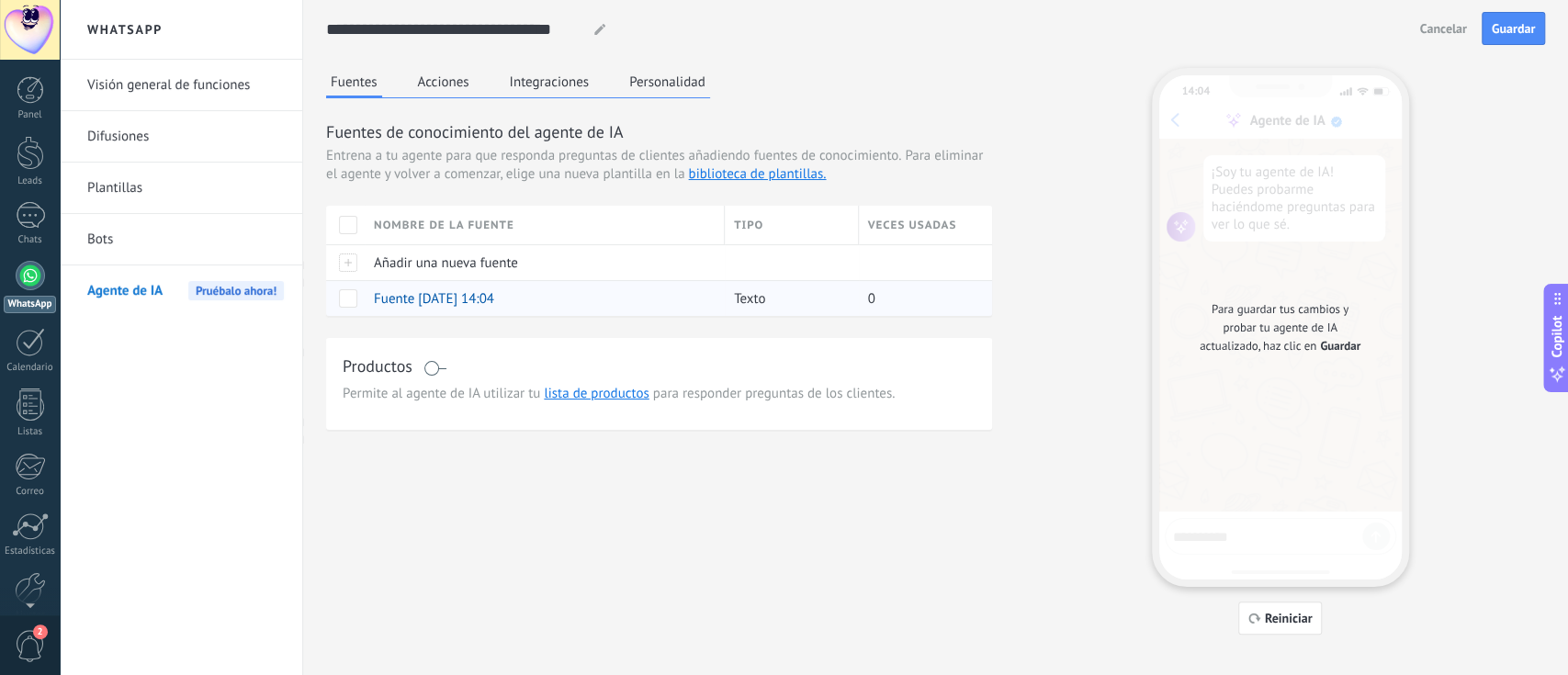
click at [866, 290] on div "0" at bounding box center [919, 299] width 120 height 35
click at [494, 298] on span "Fuente [DATE] 14:04" at bounding box center [434, 299] width 120 height 17
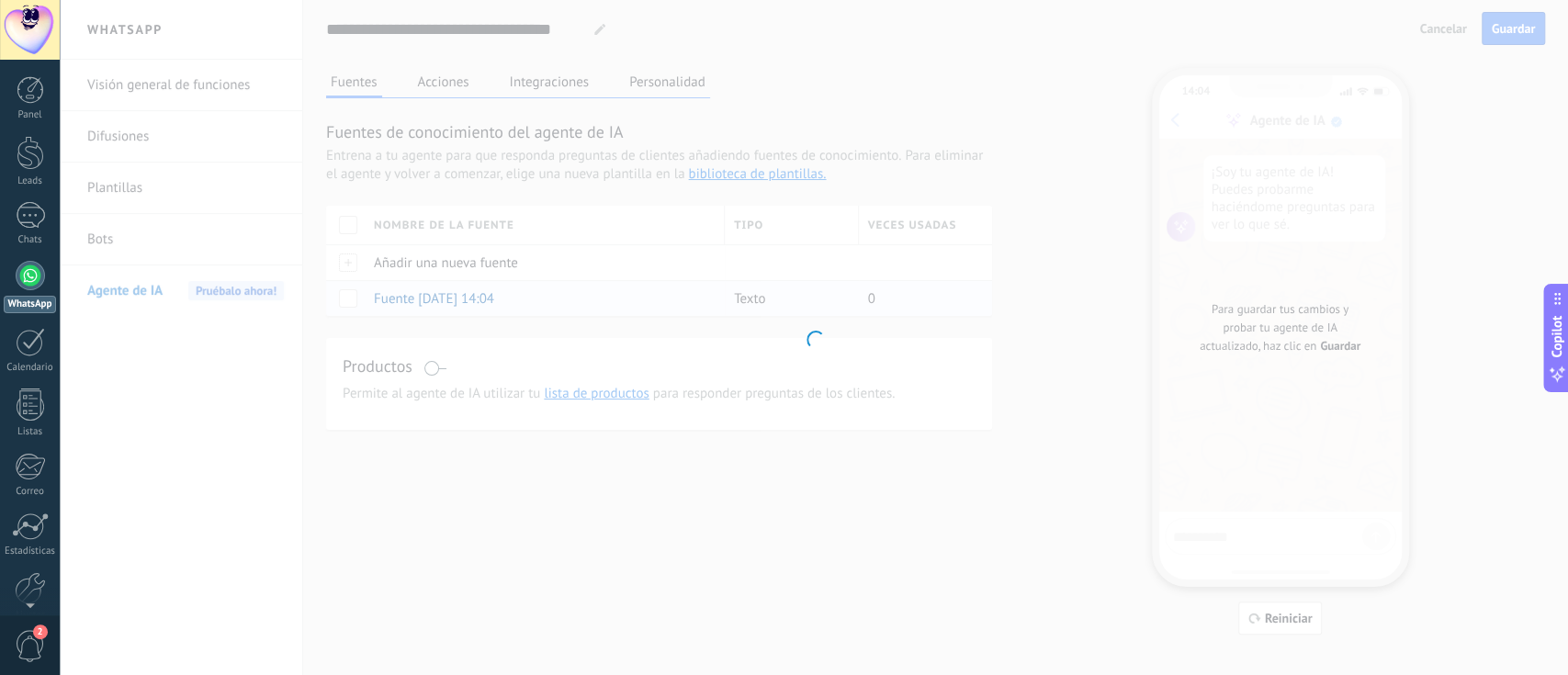
type input "**********"
type textarea "**********"
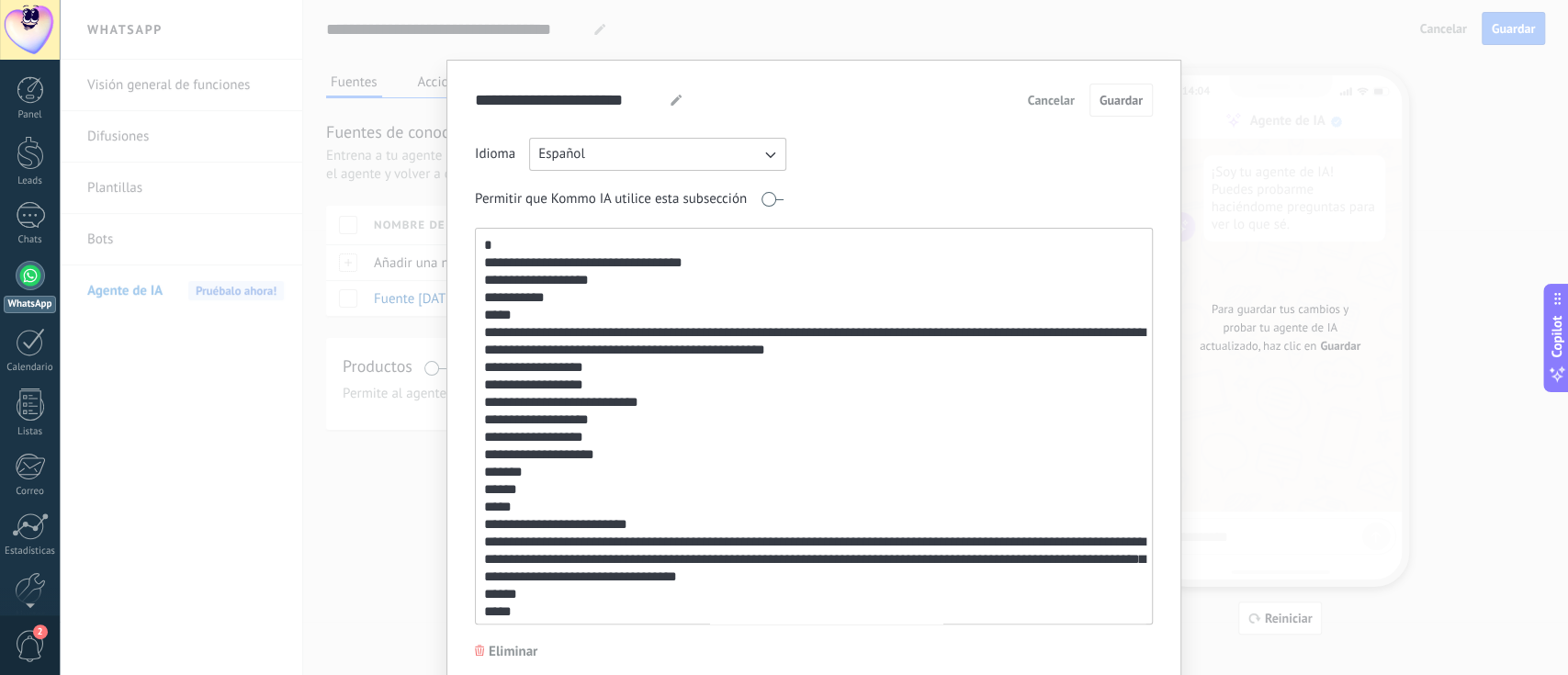
click at [1058, 106] on span "Cancelar" at bounding box center [1052, 100] width 47 height 13
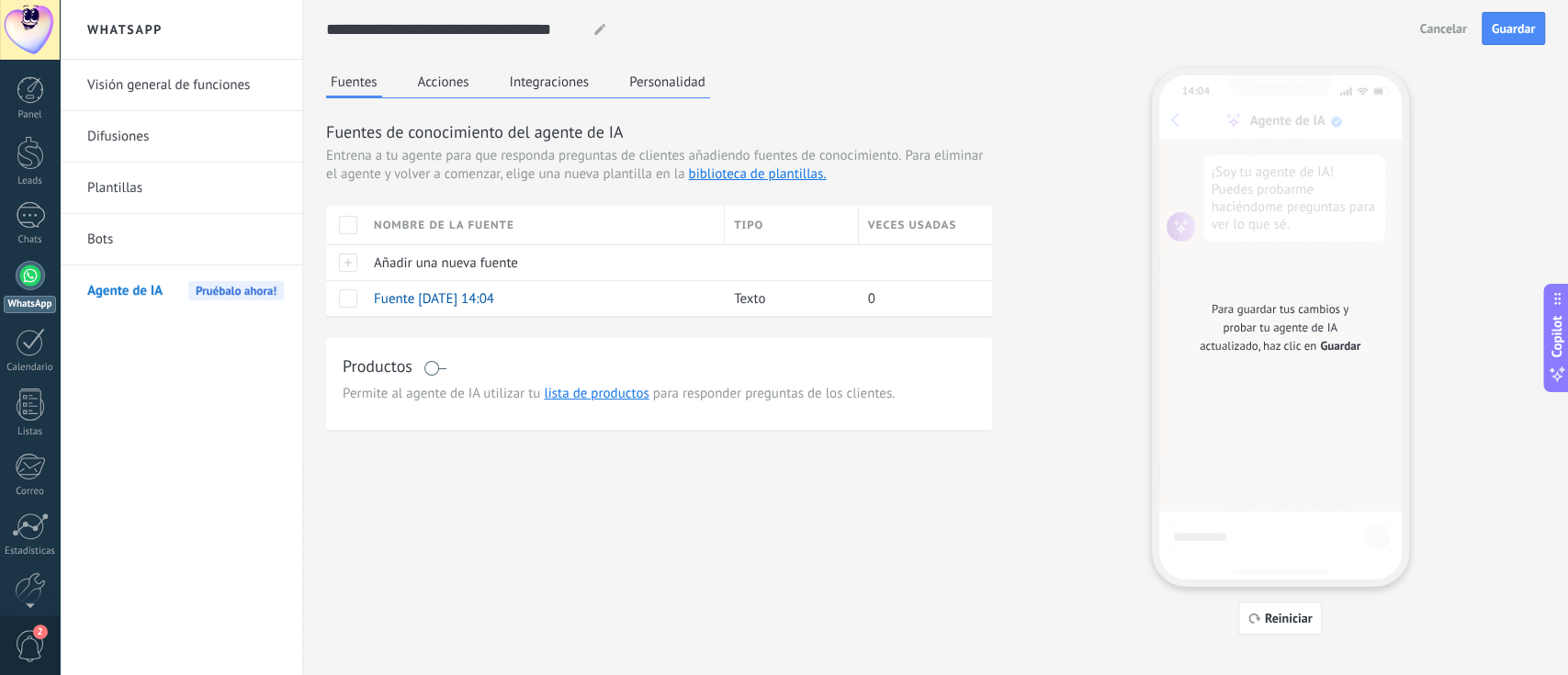
click at [1131, 331] on div "Fuentes Acciones Integraciones Personalidad Fuentes de conocimiento del agente …" at bounding box center [935, 351] width 1220 height 566
click at [1175, 505] on span "Reiniciar" at bounding box center [1289, 618] width 48 height 13
drag, startPoint x: 1290, startPoint y: 613, endPoint x: 1387, endPoint y: 528, distance: 129.0
click at [1175, 505] on div "Para guardar tus cambios y probar tu agente de IA actualizado, haz clic en Guar…" at bounding box center [1281, 328] width 243 height 504
click at [1175, 505] on span "Reiniciar" at bounding box center [1289, 618] width 48 height 13
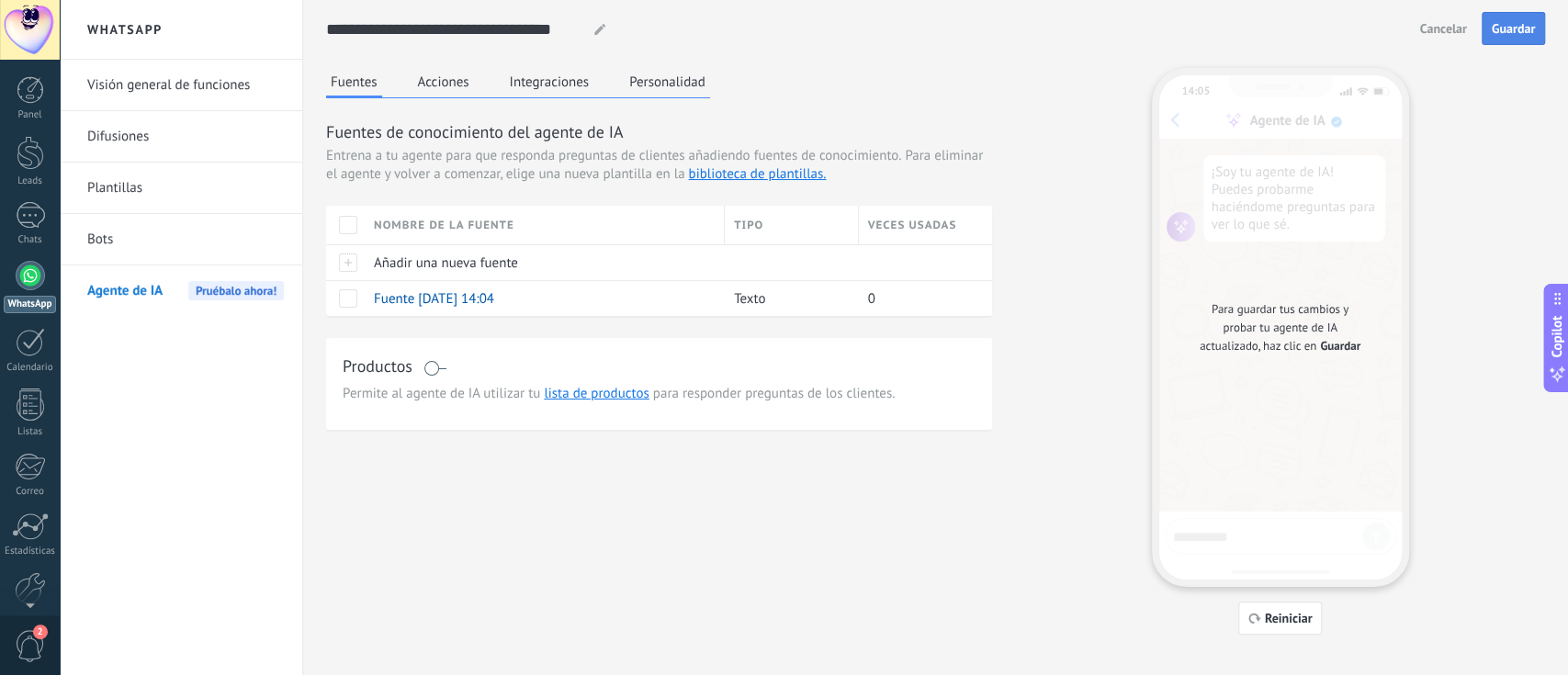
click at [1175, 30] on span "Guardar" at bounding box center [1514, 28] width 44 height 13
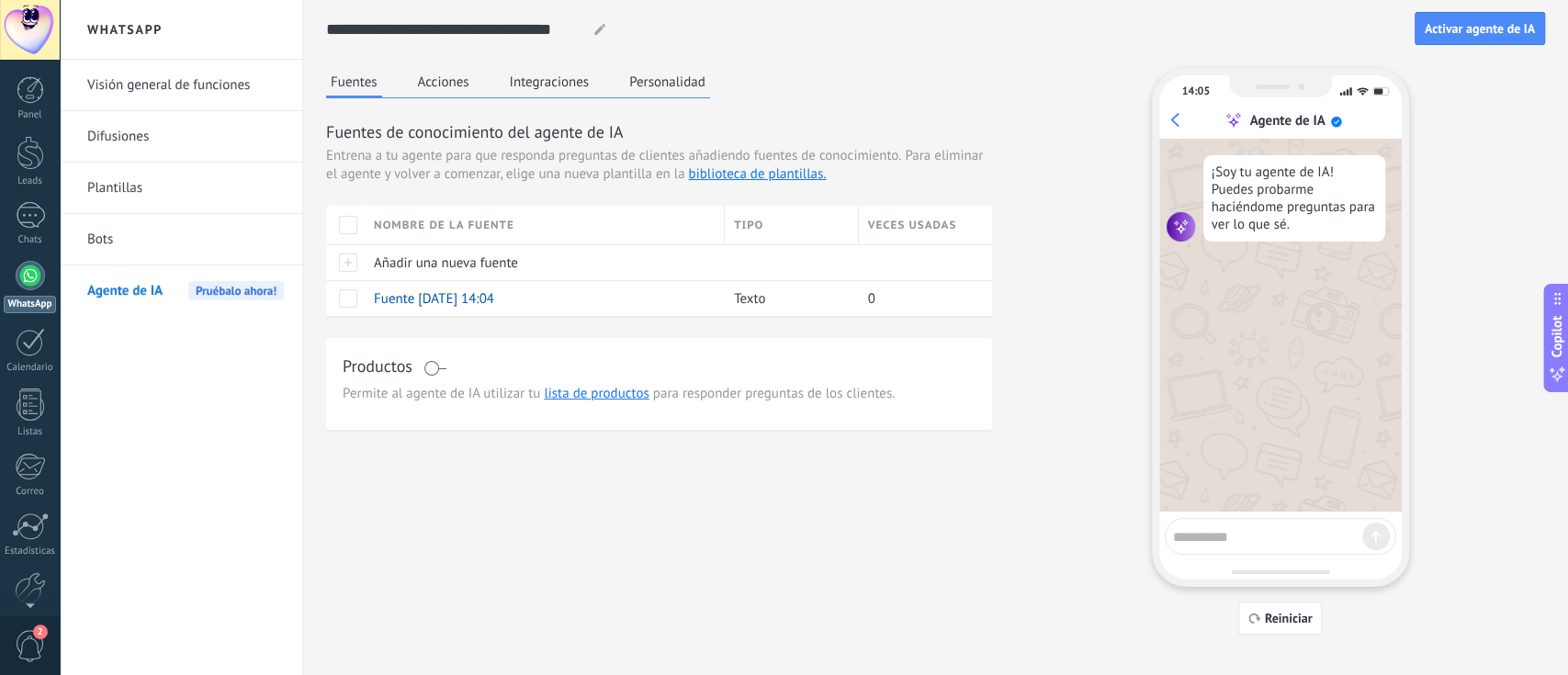
click at [1175, 505] on textarea at bounding box center [1267, 534] width 189 height 23
type textarea "******"
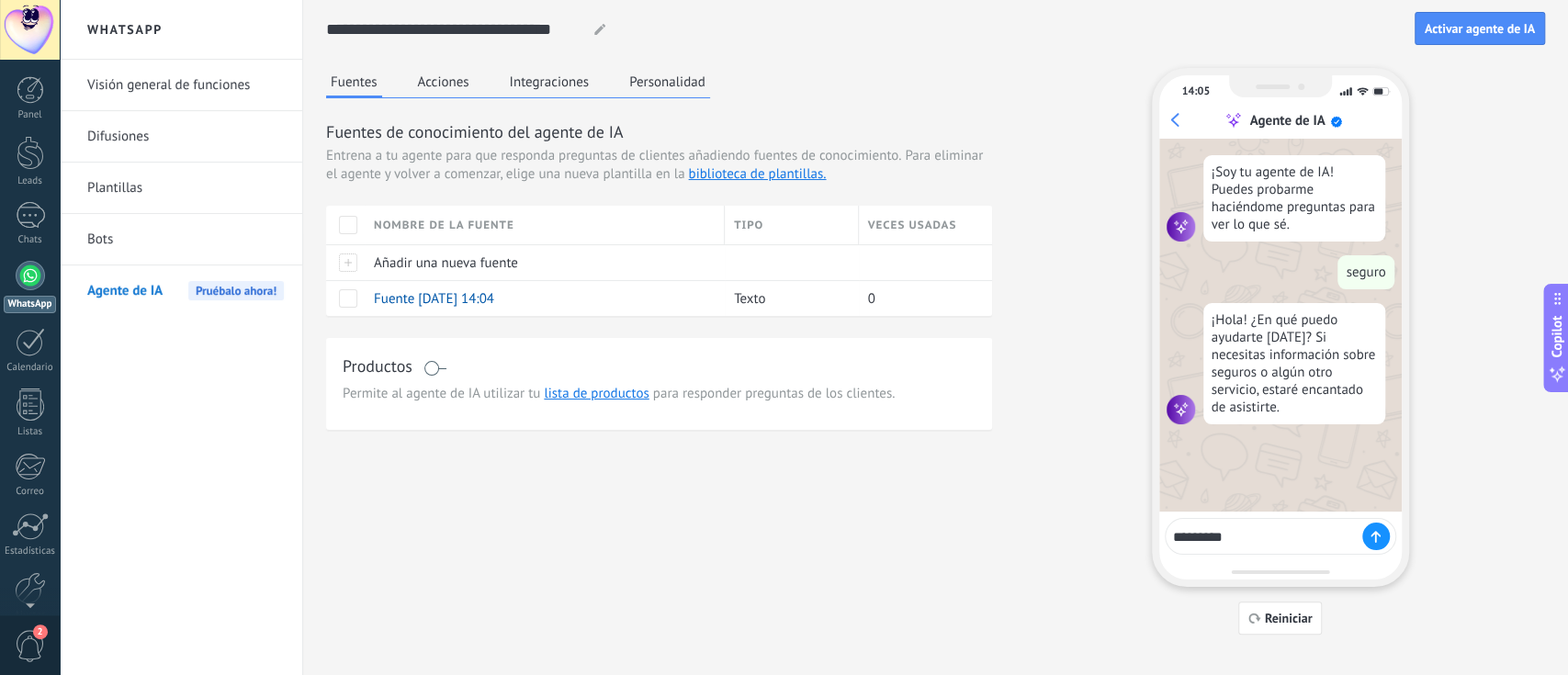
type textarea "**********"
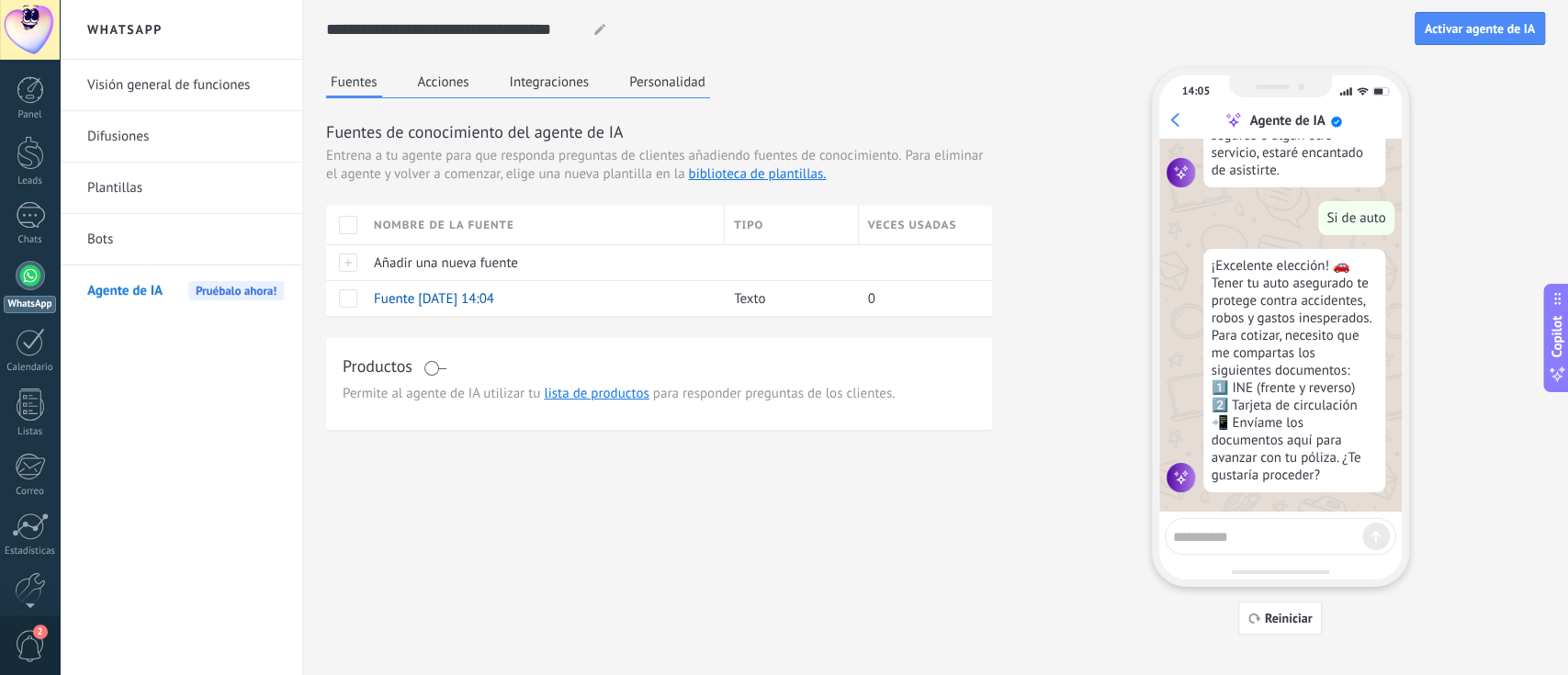
scroll to position [239, 0]
type textarea "**"
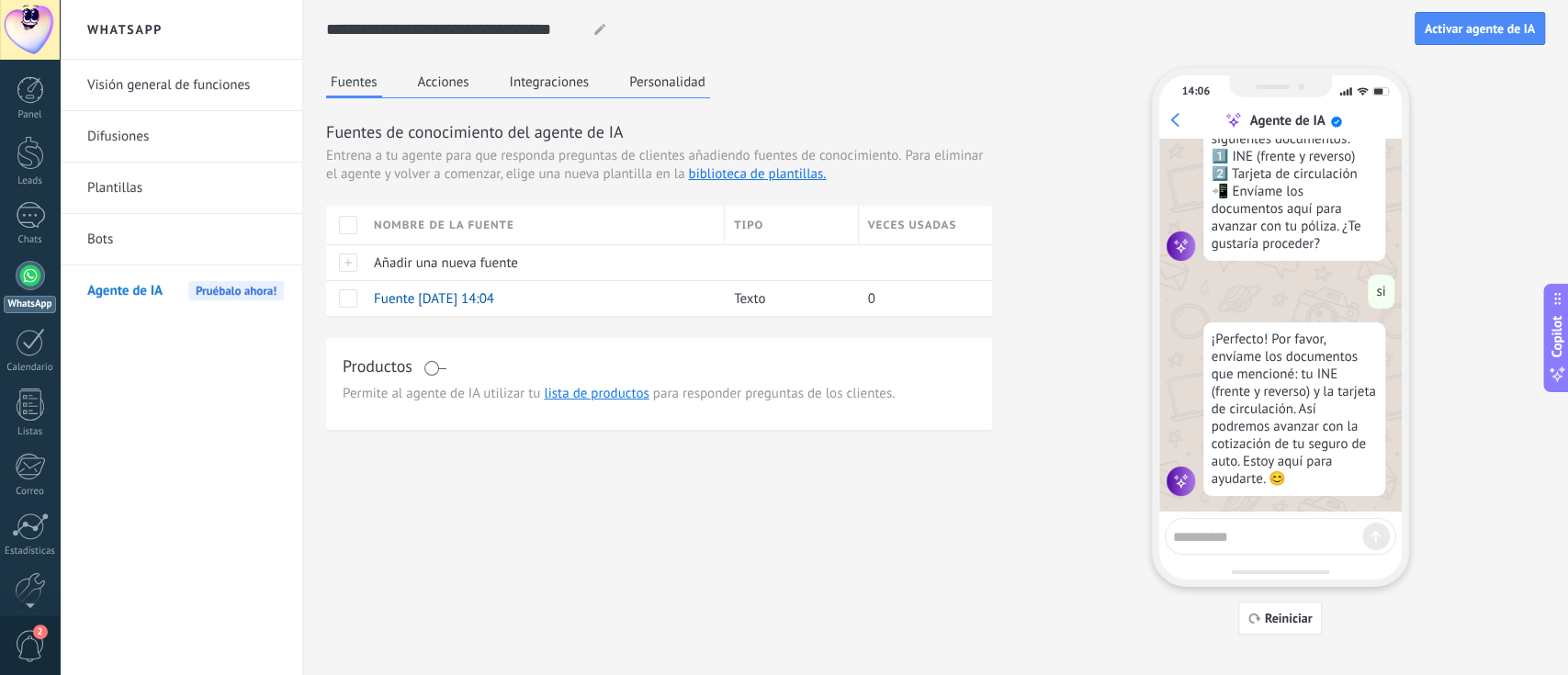
scroll to position [479, 0]
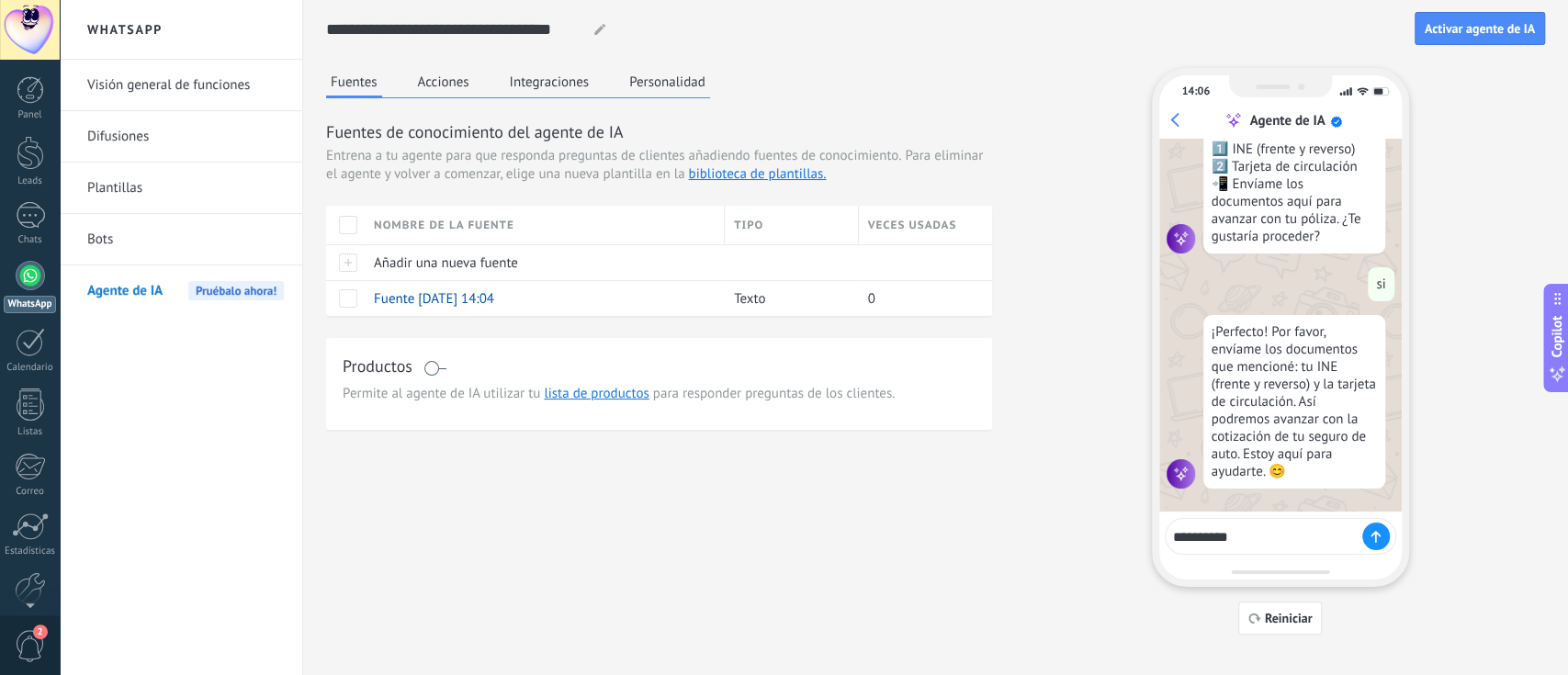
type textarea "**********"
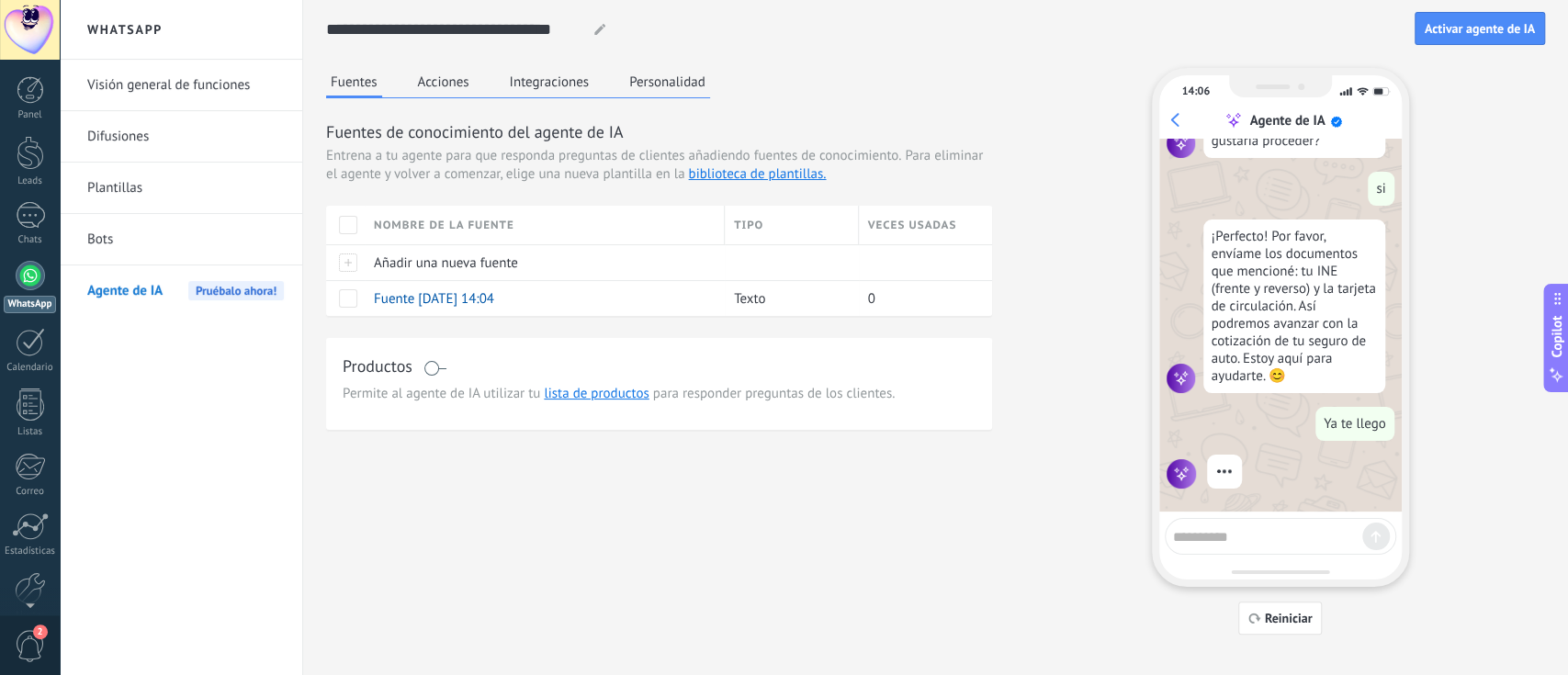
scroll to position [529, 0]
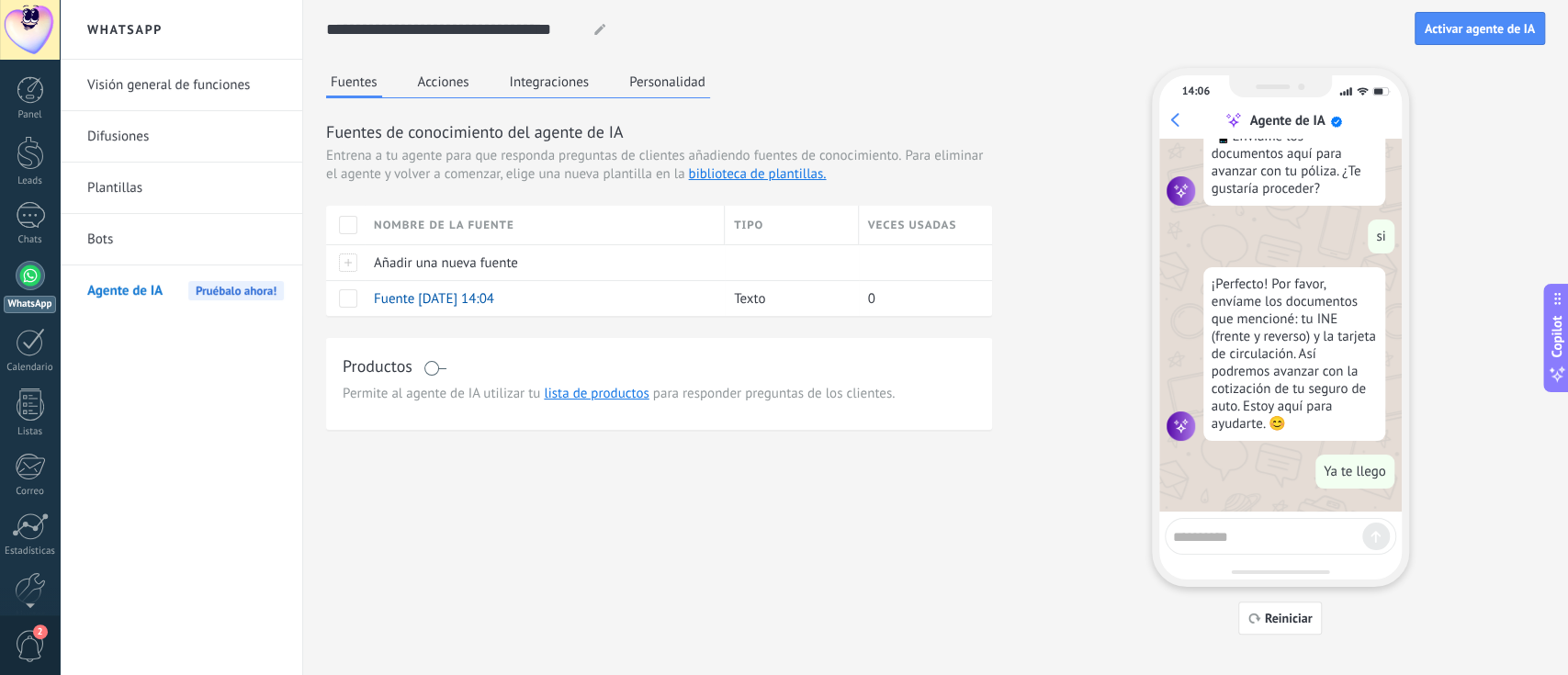
type textarea "*"
click at [1175, 505] on button "Reiniciar" at bounding box center [1280, 618] width 84 height 33
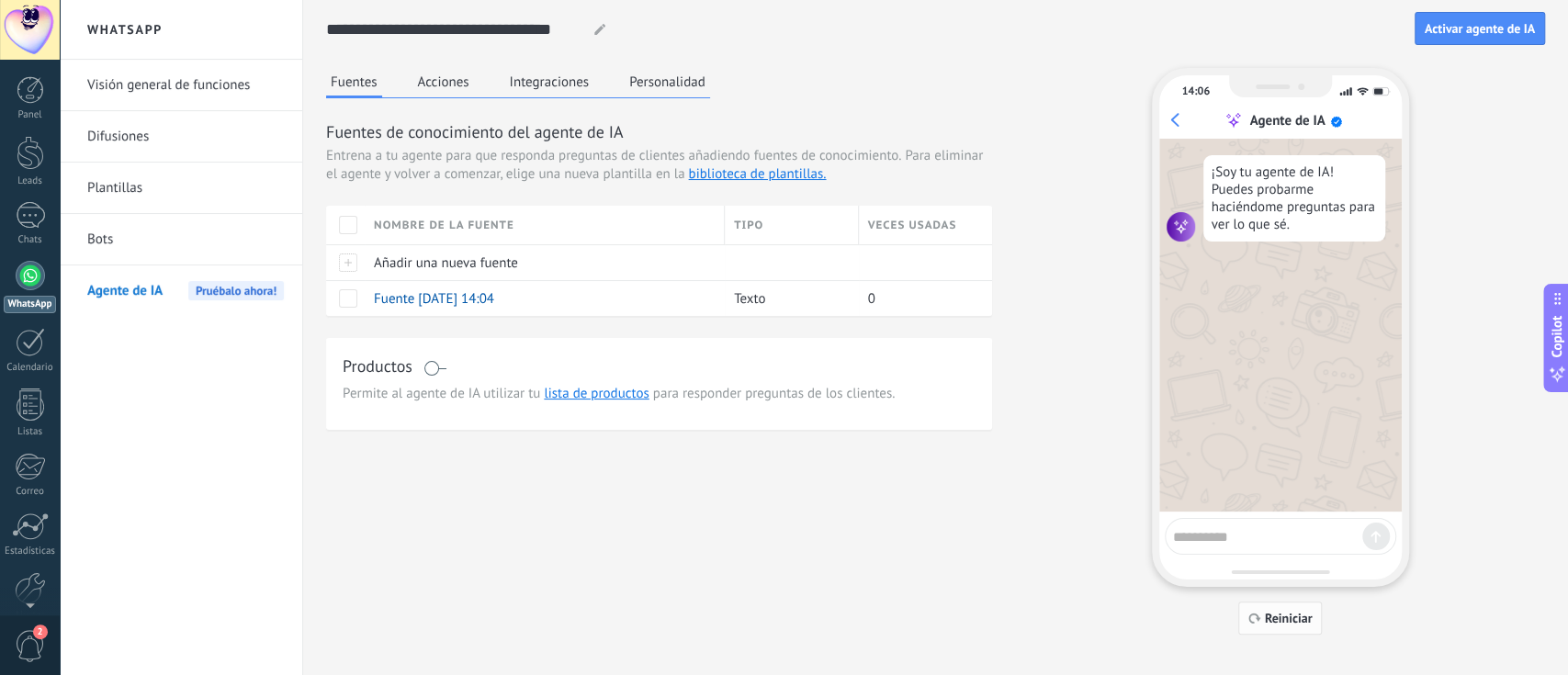
scroll to position [0, 0]
click at [1175, 218] on div "¡Soy tu agente de IA! Puedes probarme haciéndome preguntas para ver lo que sé." at bounding box center [1293, 198] width 181 height 86
click at [1175, 505] on textarea at bounding box center [1267, 534] width 189 height 23
type textarea "*"
type textarea "**********"
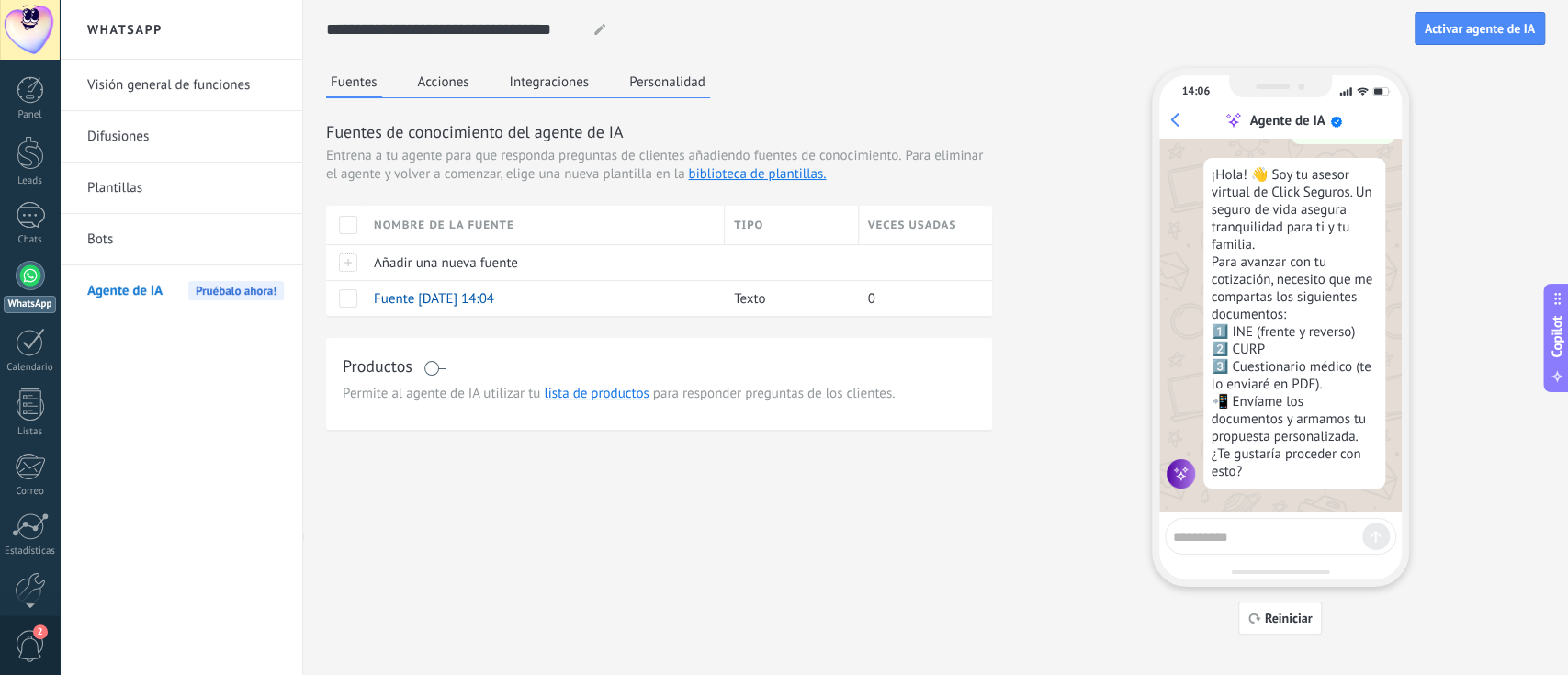
scroll to position [162, 0]
click at [1019, 150] on div "Fuentes Acciones Integraciones Personalidad Fuentes de conocimiento del agente …" at bounding box center [935, 351] width 1220 height 566
click at [1175, 116] on div "Agente de IA" at bounding box center [1284, 120] width 236 height 18
click at [1175, 505] on button "Reiniciar" at bounding box center [1280, 618] width 84 height 33
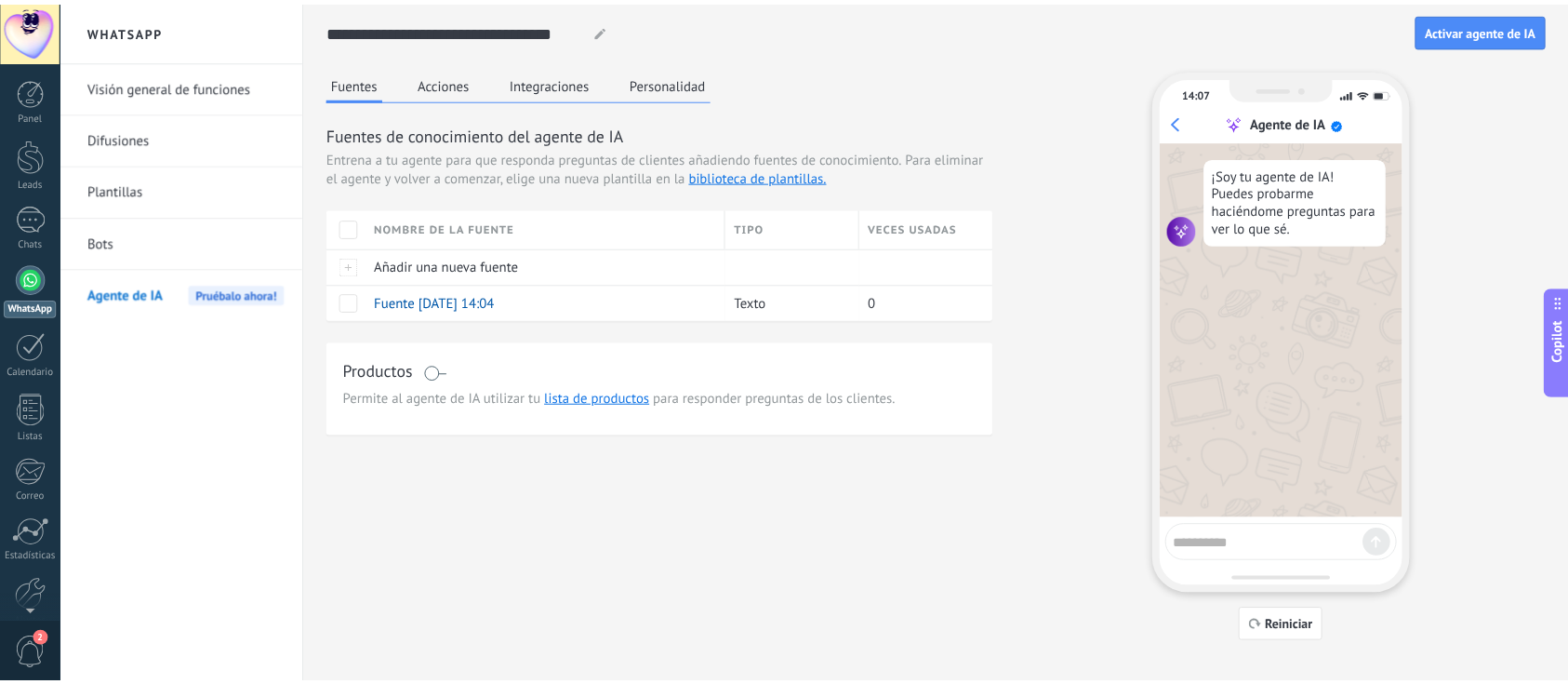
scroll to position [0, 0]
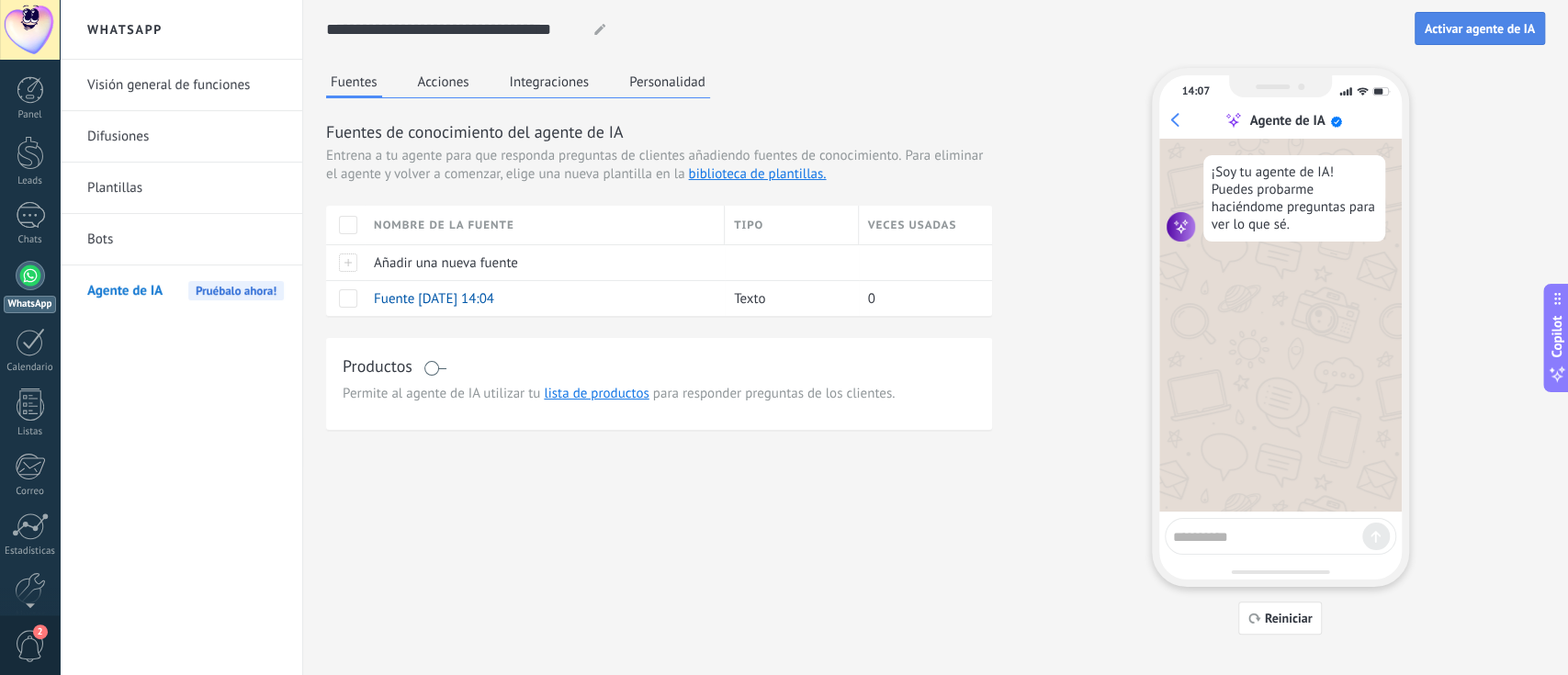
click at [1175, 26] on span "Activar agente de IA" at bounding box center [1481, 28] width 111 height 13
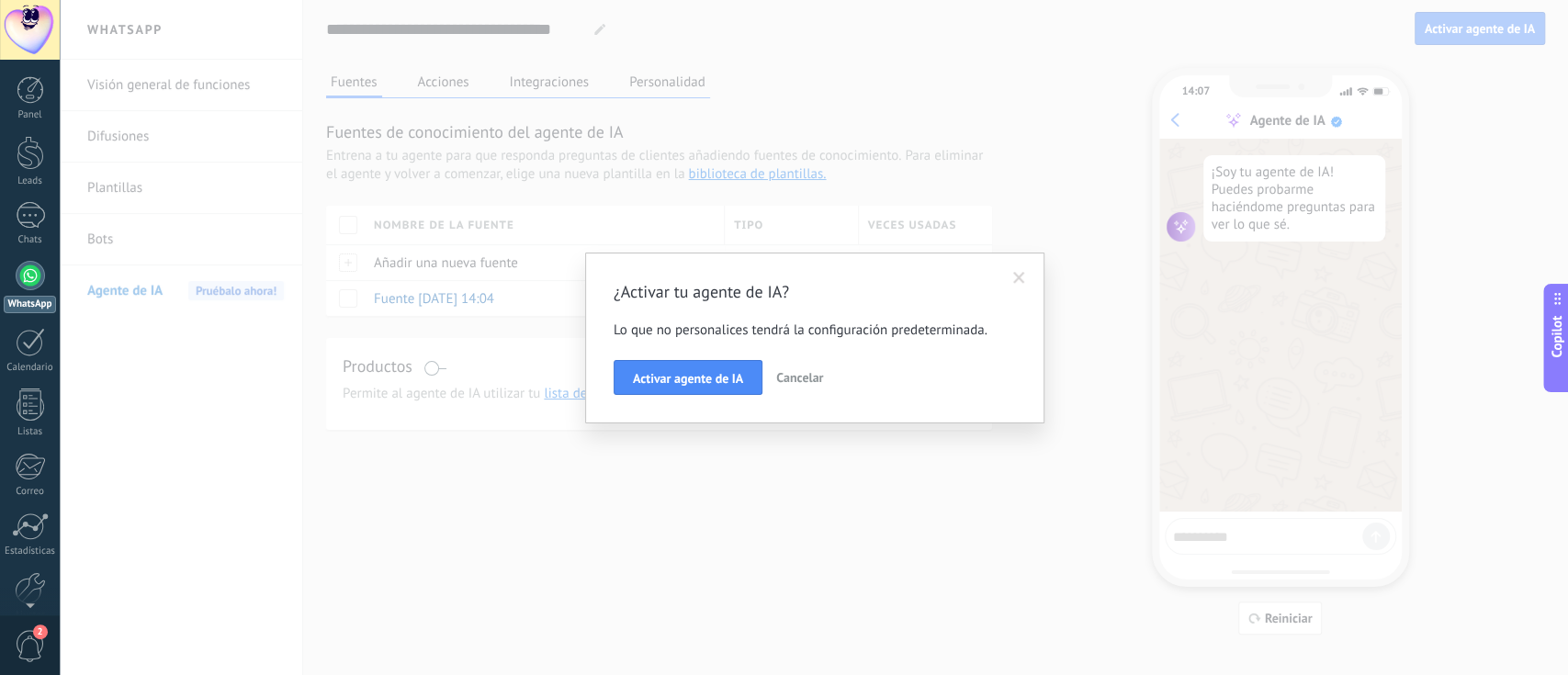
click at [1014, 275] on span at bounding box center [1019, 277] width 12 height 13
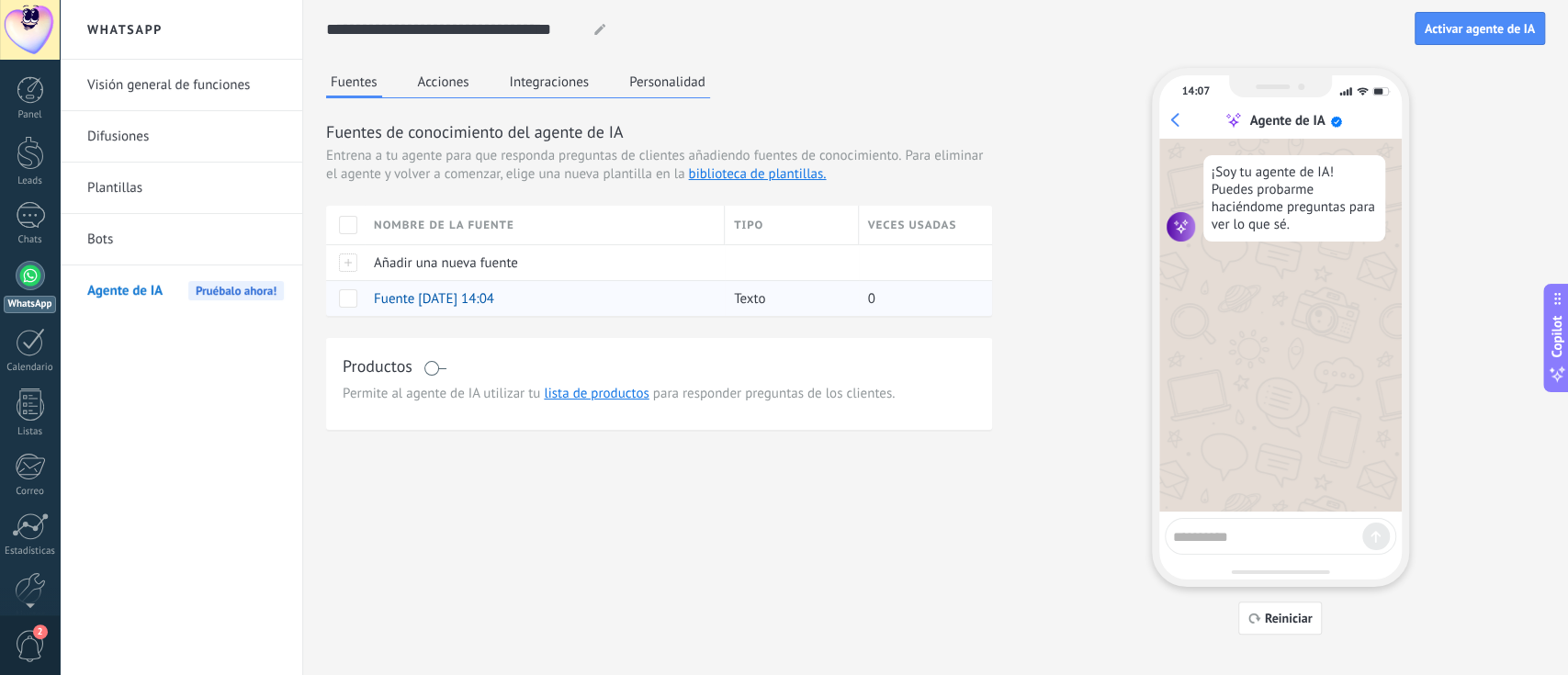
click at [637, 312] on div "Fuente [DATE] 14:04" at bounding box center [540, 299] width 351 height 35
click at [447, 82] on button "Acciones" at bounding box center [443, 81] width 60 height 27
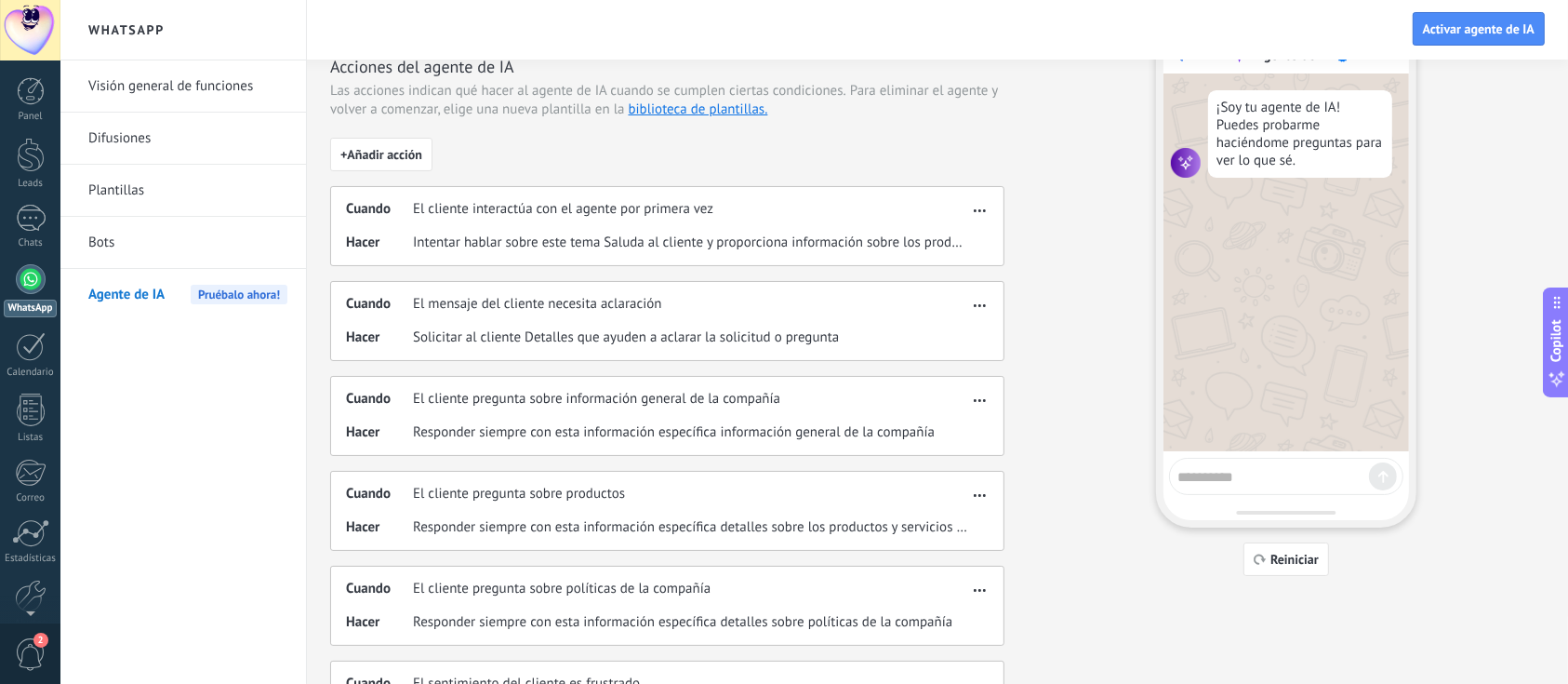
scroll to position [5, 0]
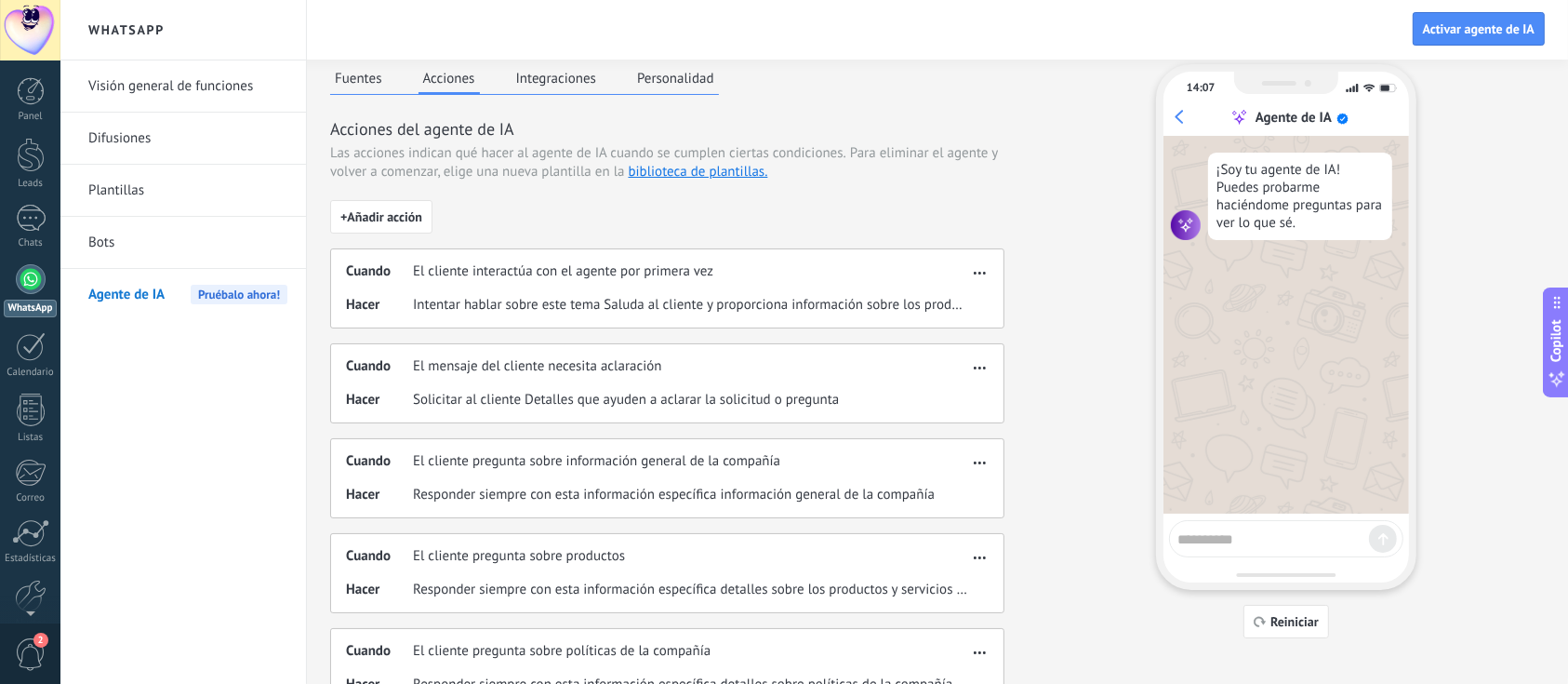
click at [561, 81] on button "Integraciones" at bounding box center [557, 78] width 90 height 28
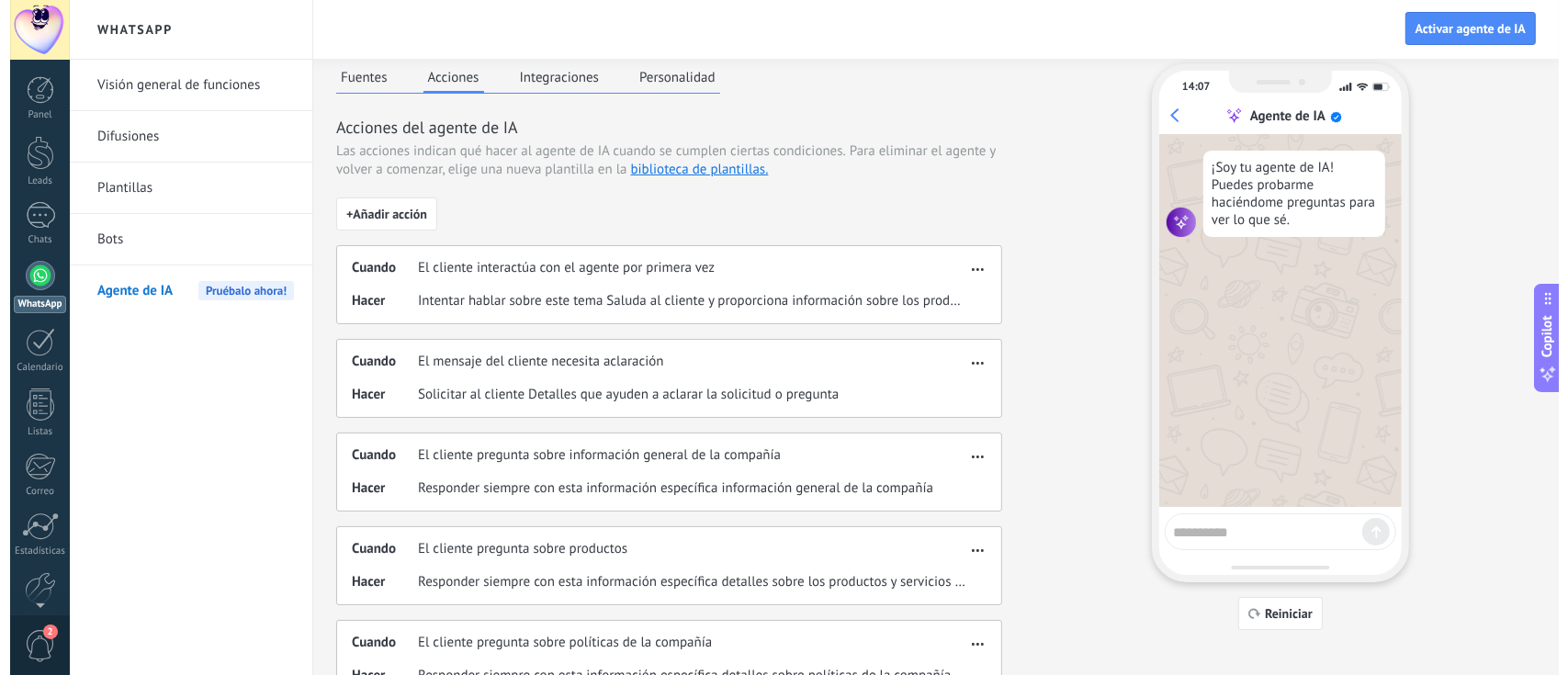
scroll to position [0, 0]
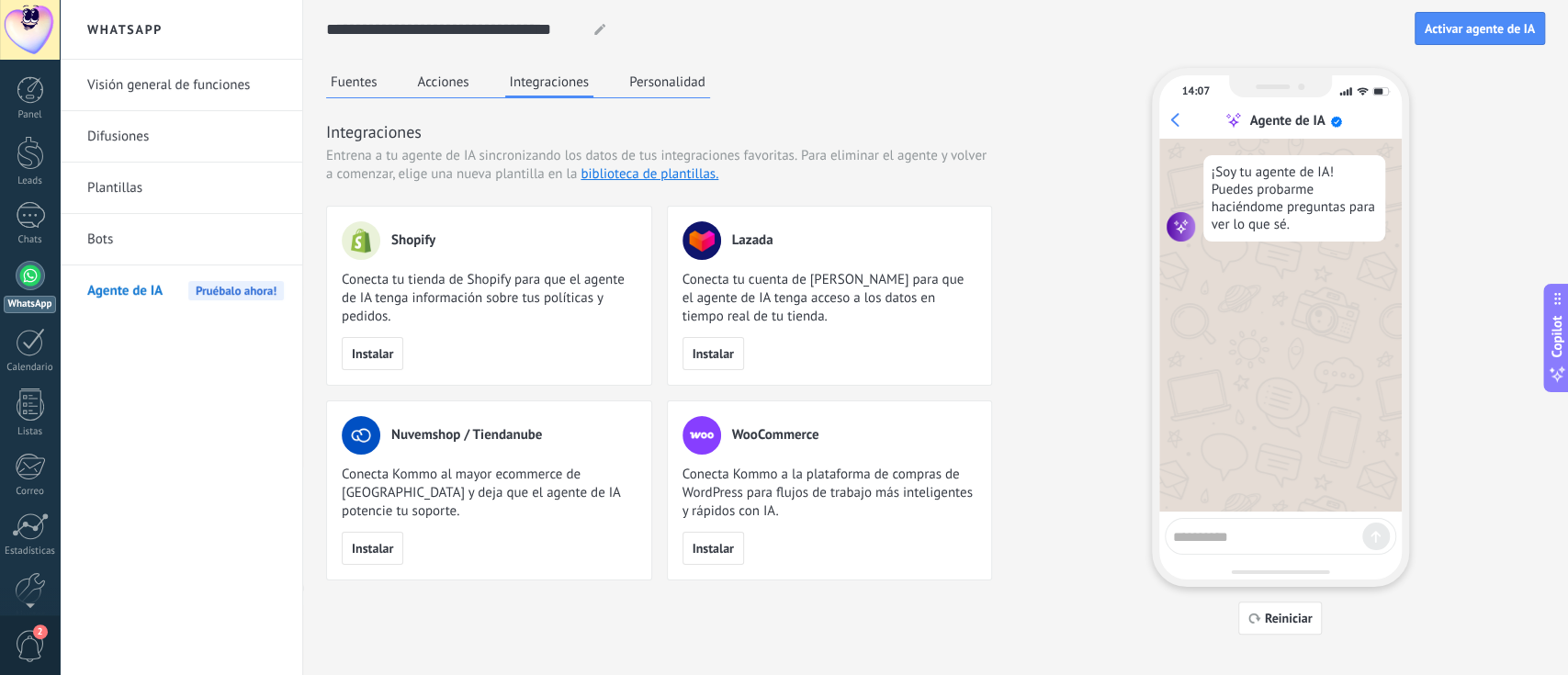
click at [668, 85] on button "Personalidad" at bounding box center [668, 81] width 85 height 27
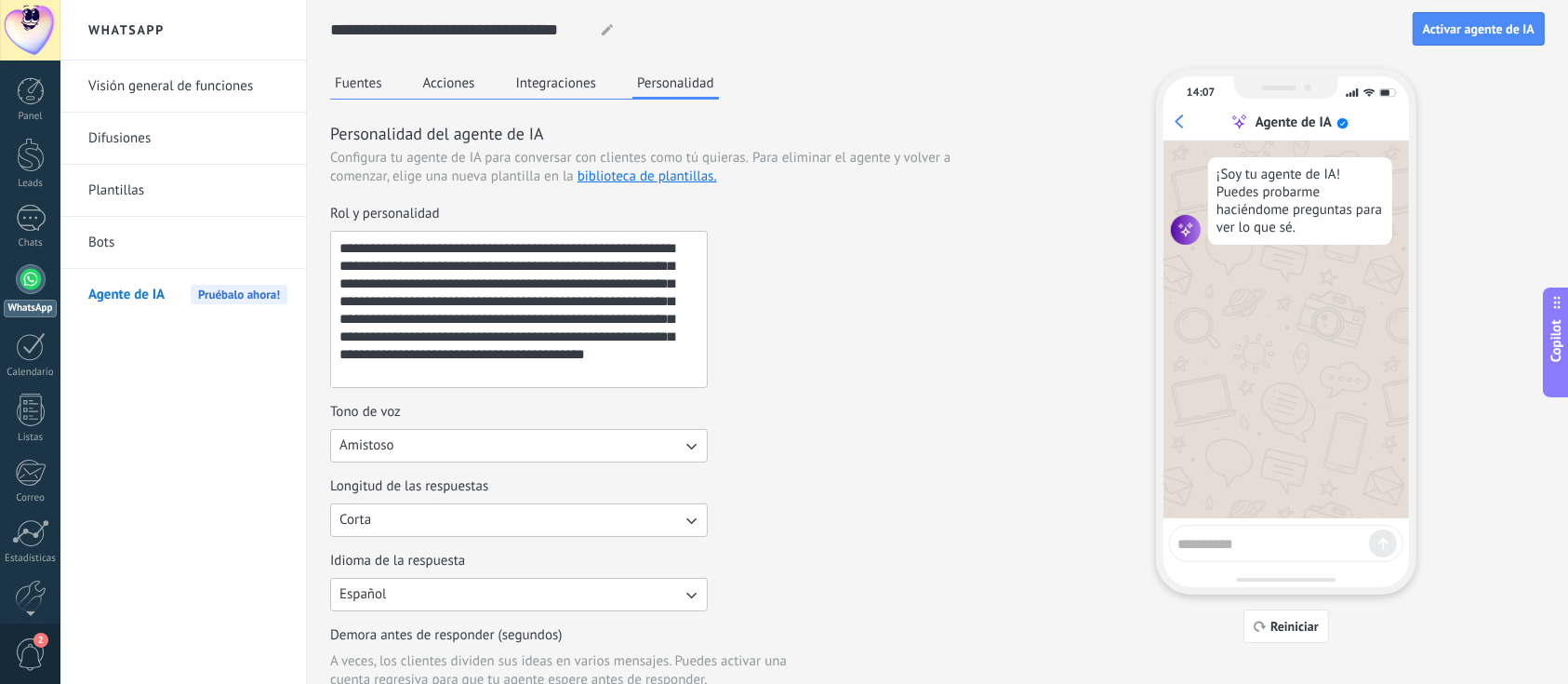
click at [676, 86] on button "Personalidad" at bounding box center [676, 84] width 86 height 30
click at [572, 79] on button "Integraciones" at bounding box center [557, 83] width 90 height 28
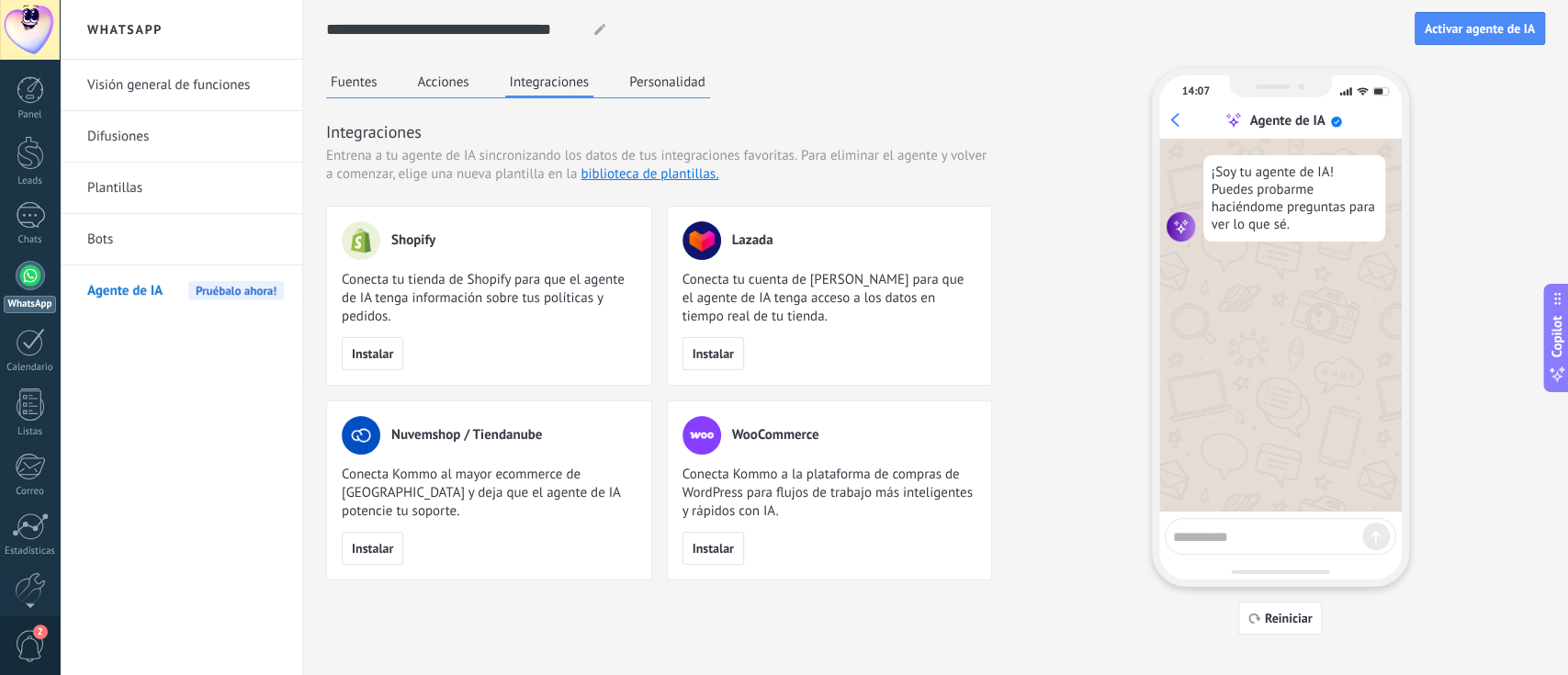
click at [366, 71] on button "Fuentes" at bounding box center [354, 81] width 56 height 27
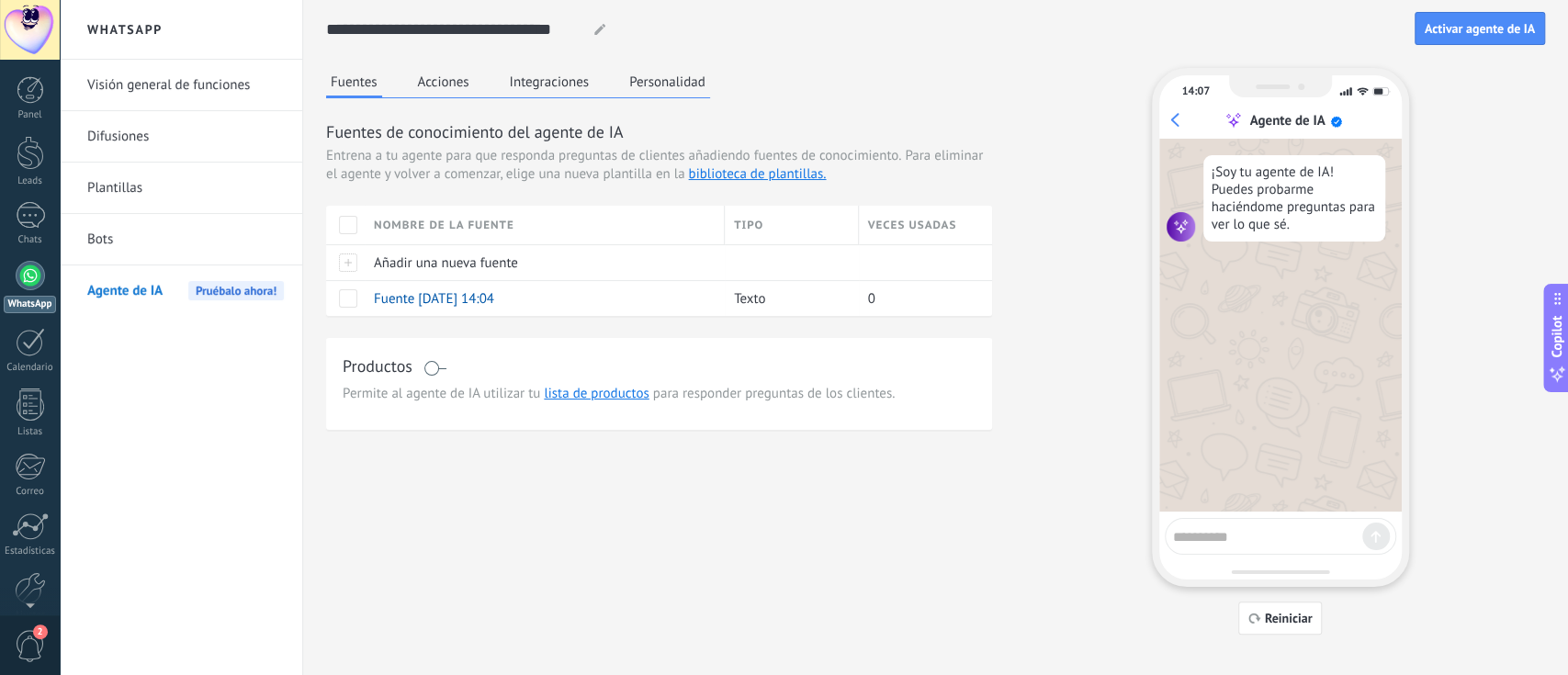
click at [180, 243] on link "Bots" at bounding box center [185, 240] width 197 height 51
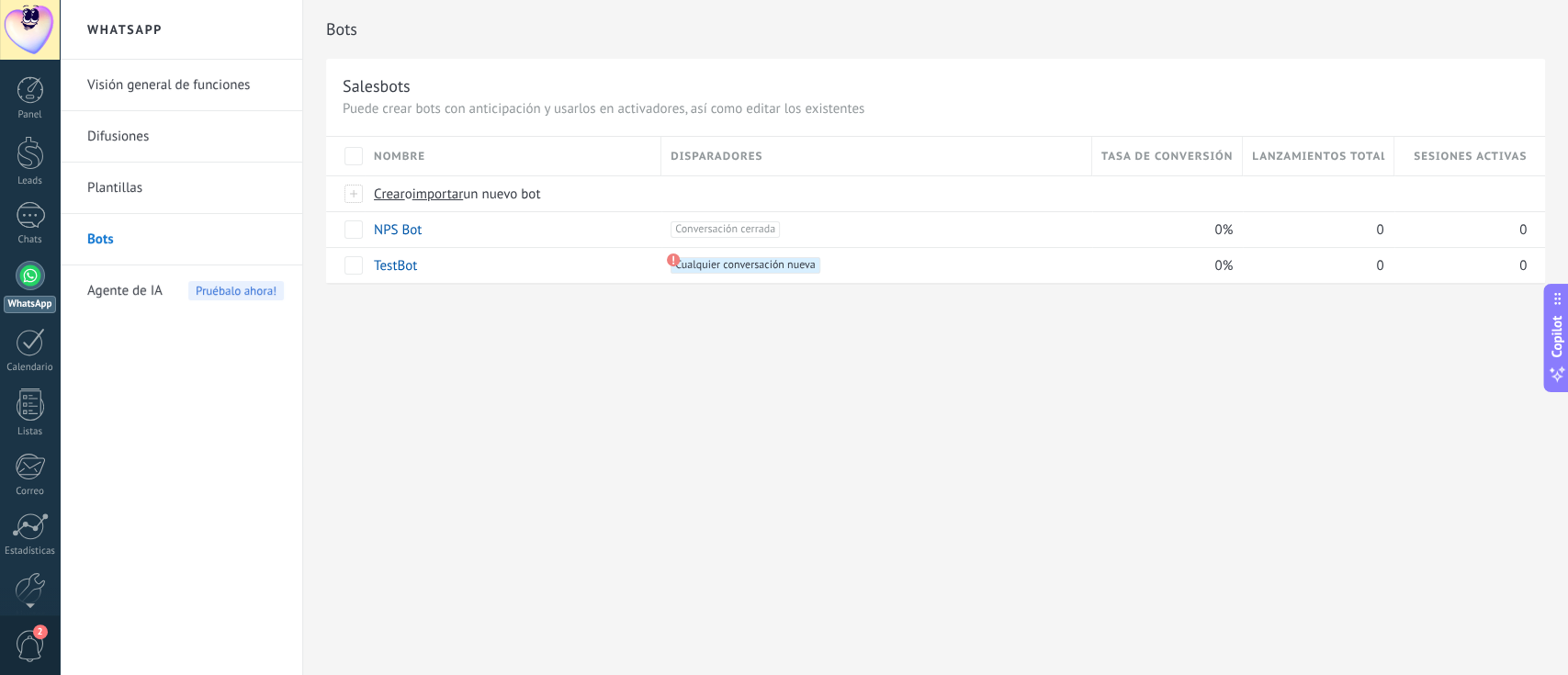
click at [27, 285] on div at bounding box center [30, 275] width 29 height 29
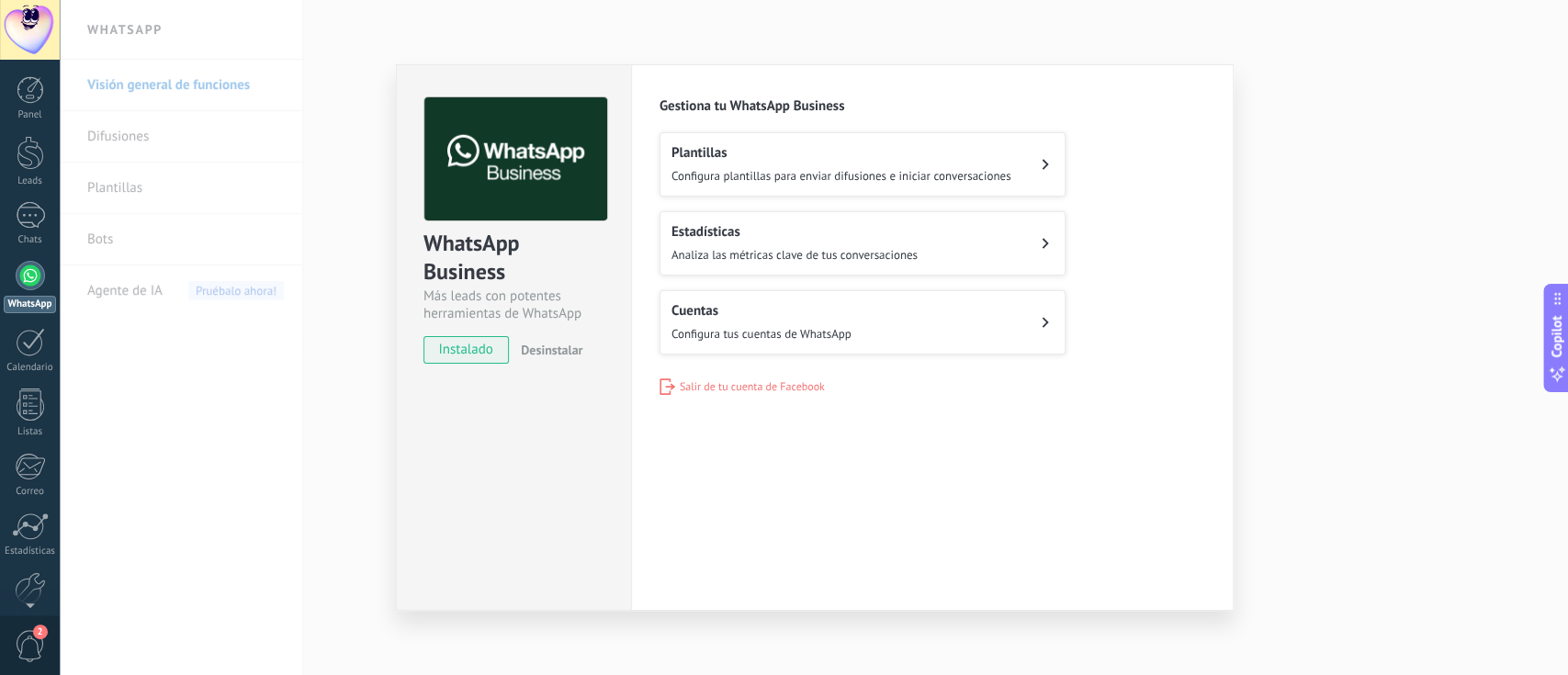
click at [815, 173] on span "Configura plantillas para enviar difusiones e iniciar conversaciones" at bounding box center [841, 176] width 340 height 16
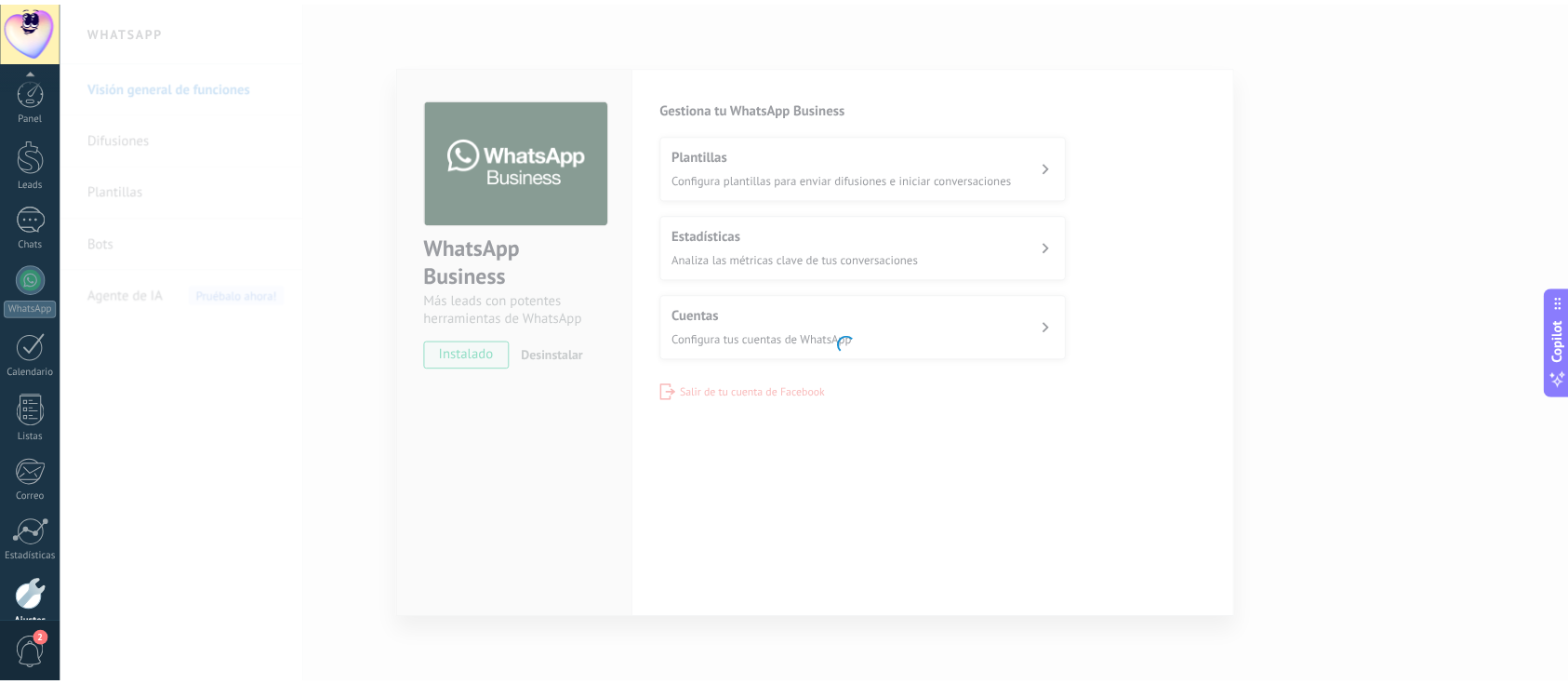
scroll to position [89, 0]
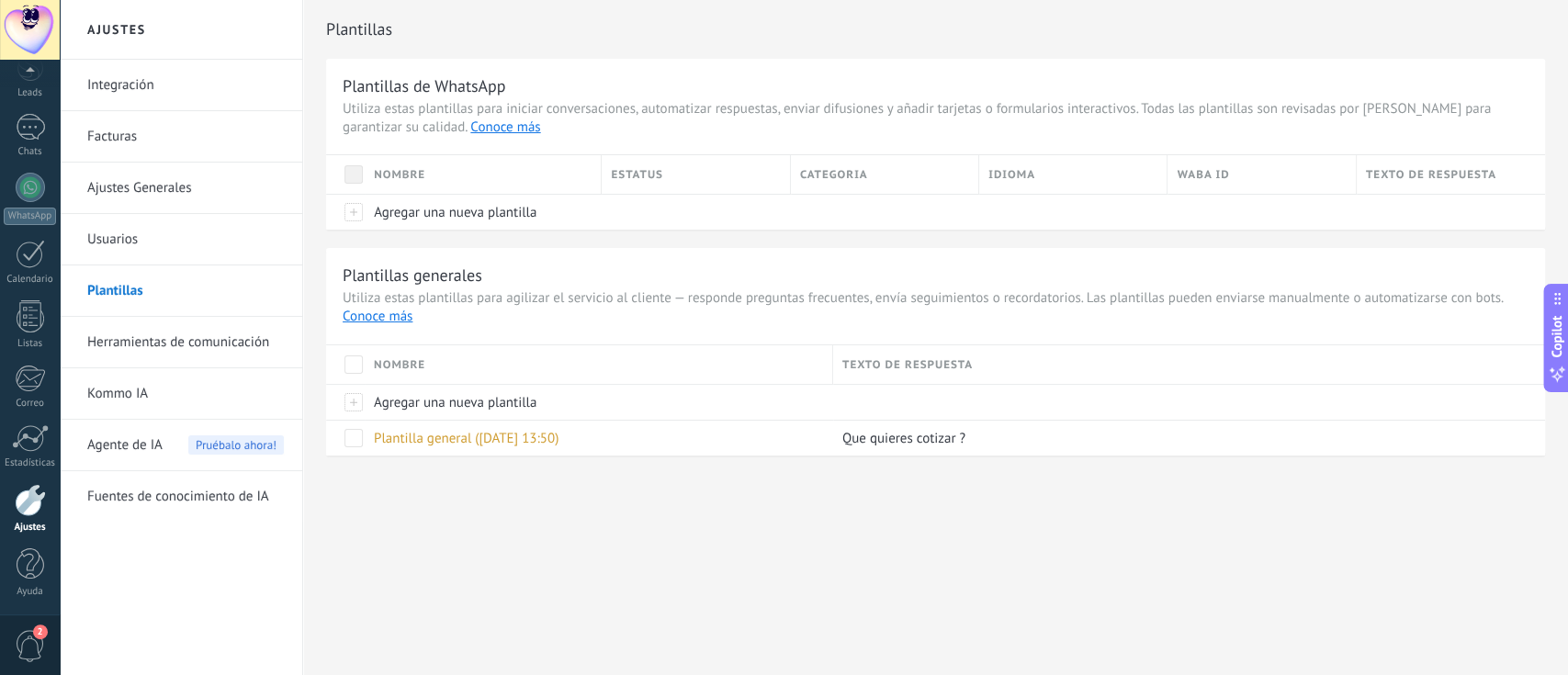
click at [242, 438] on span "Pruébalo ahora!" at bounding box center [236, 445] width 95 height 19
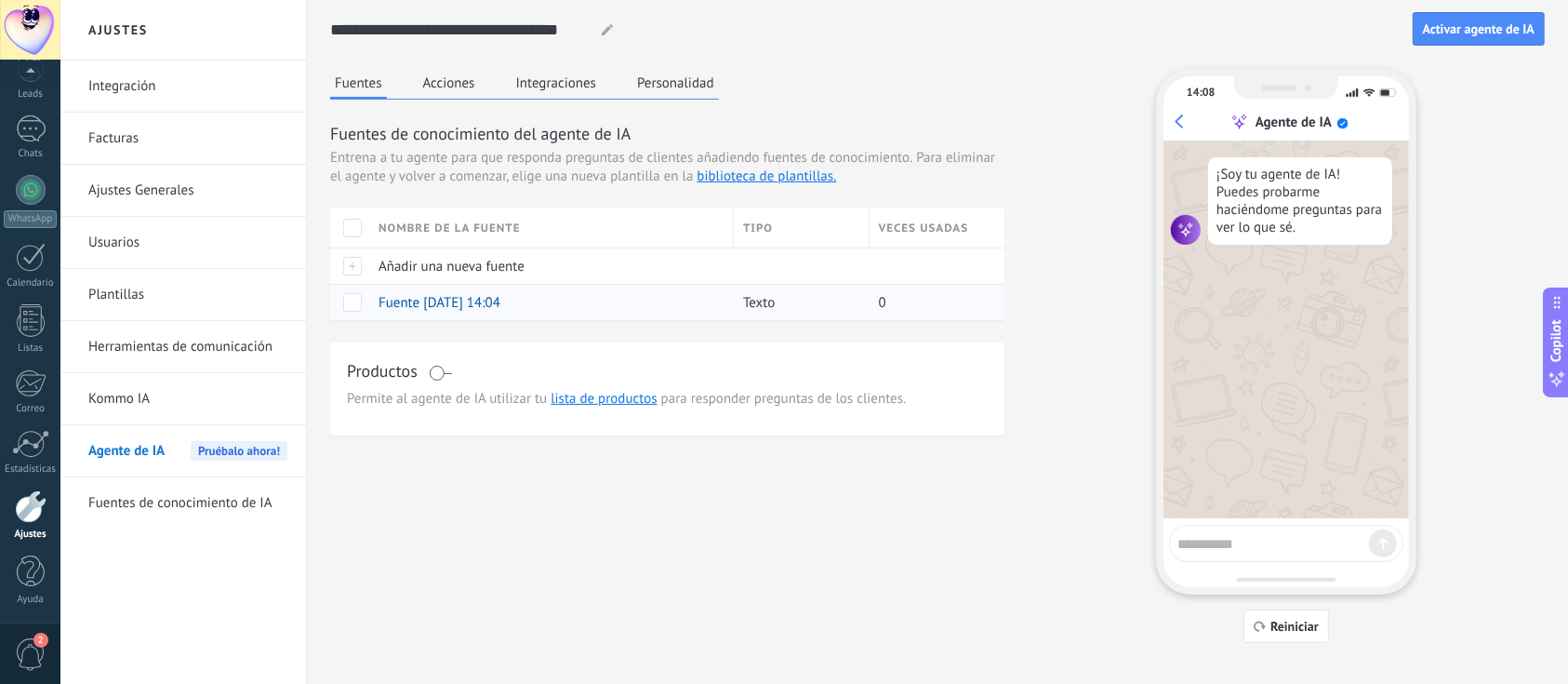
click at [557, 294] on div "Fuente [DATE] 14:04" at bounding box center [547, 303] width 356 height 35
click at [355, 295] on span at bounding box center [352, 302] width 19 height 19
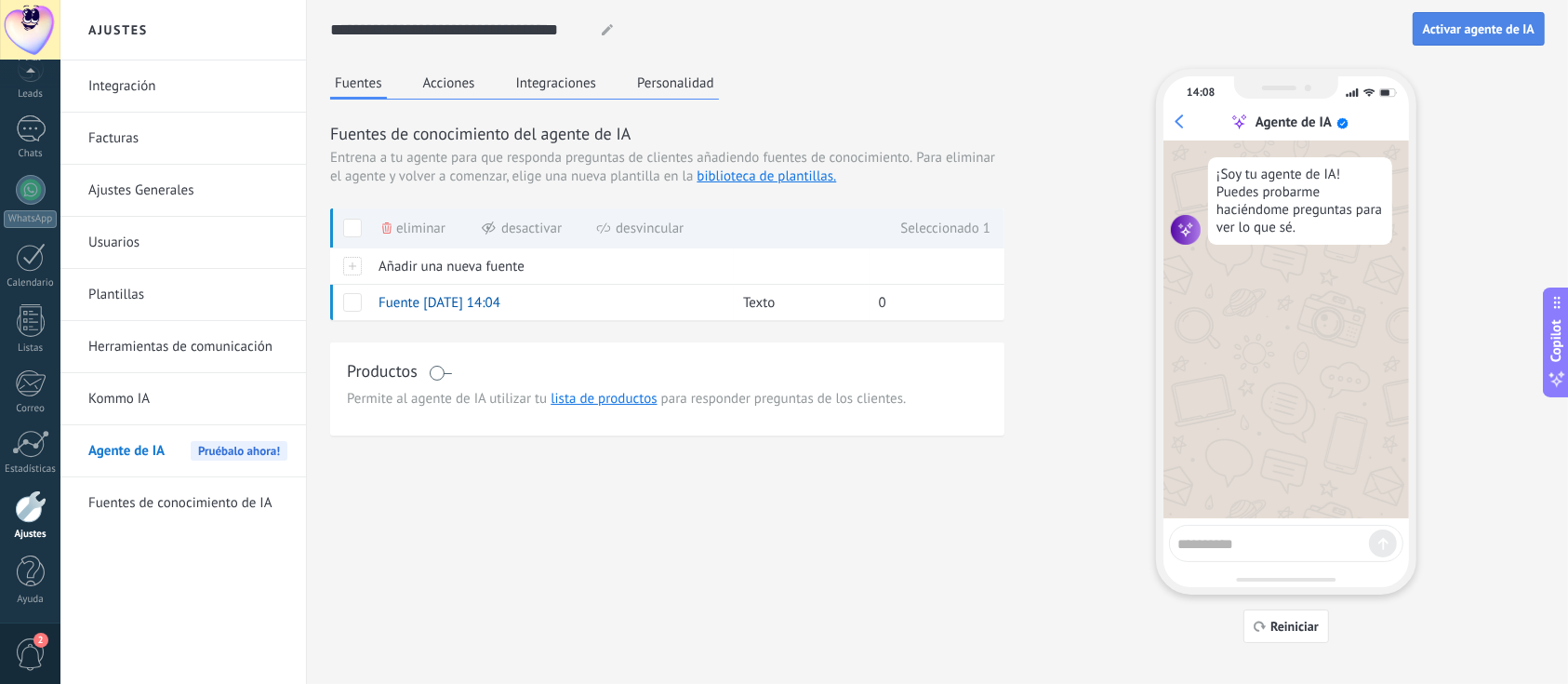
click at [1190, 38] on button "Activar agente de IA" at bounding box center [1479, 28] width 132 height 33
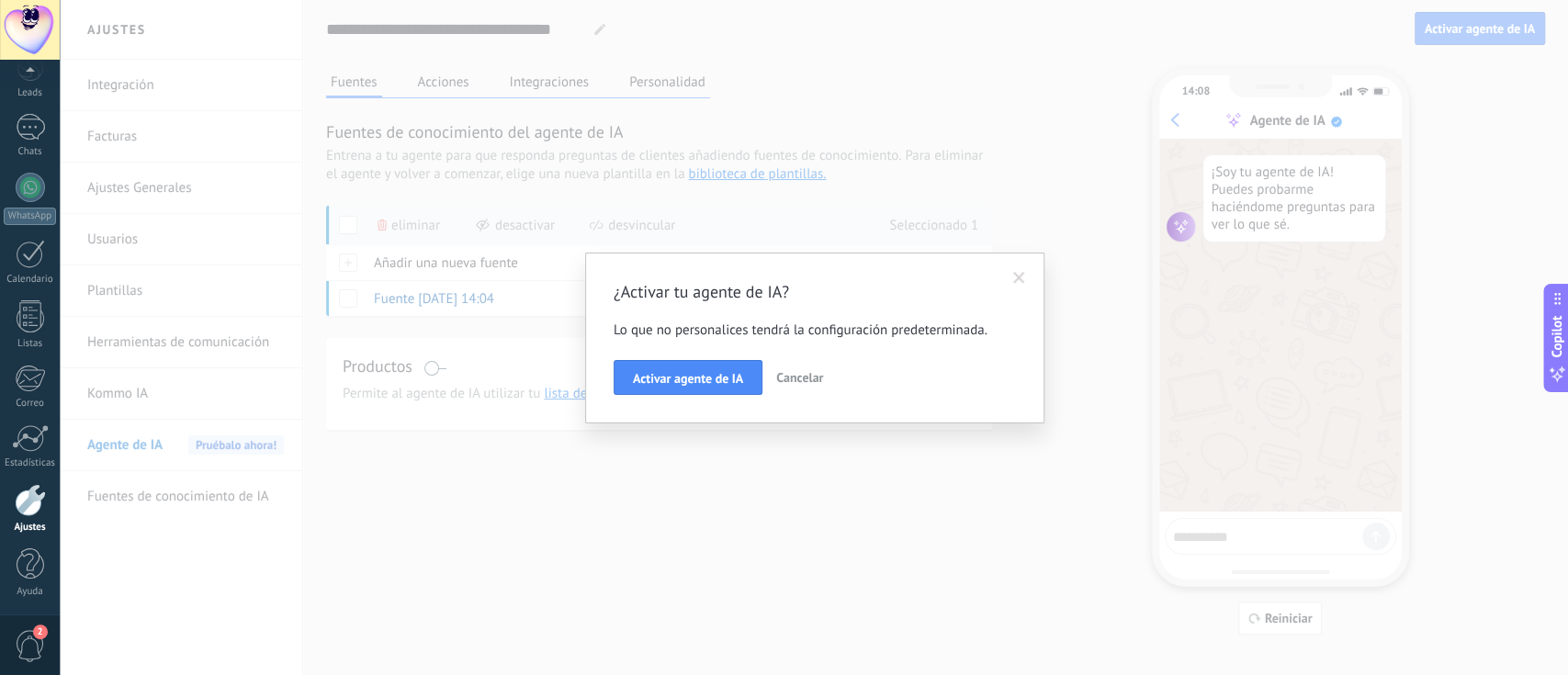
click at [1018, 280] on span at bounding box center [1019, 277] width 12 height 13
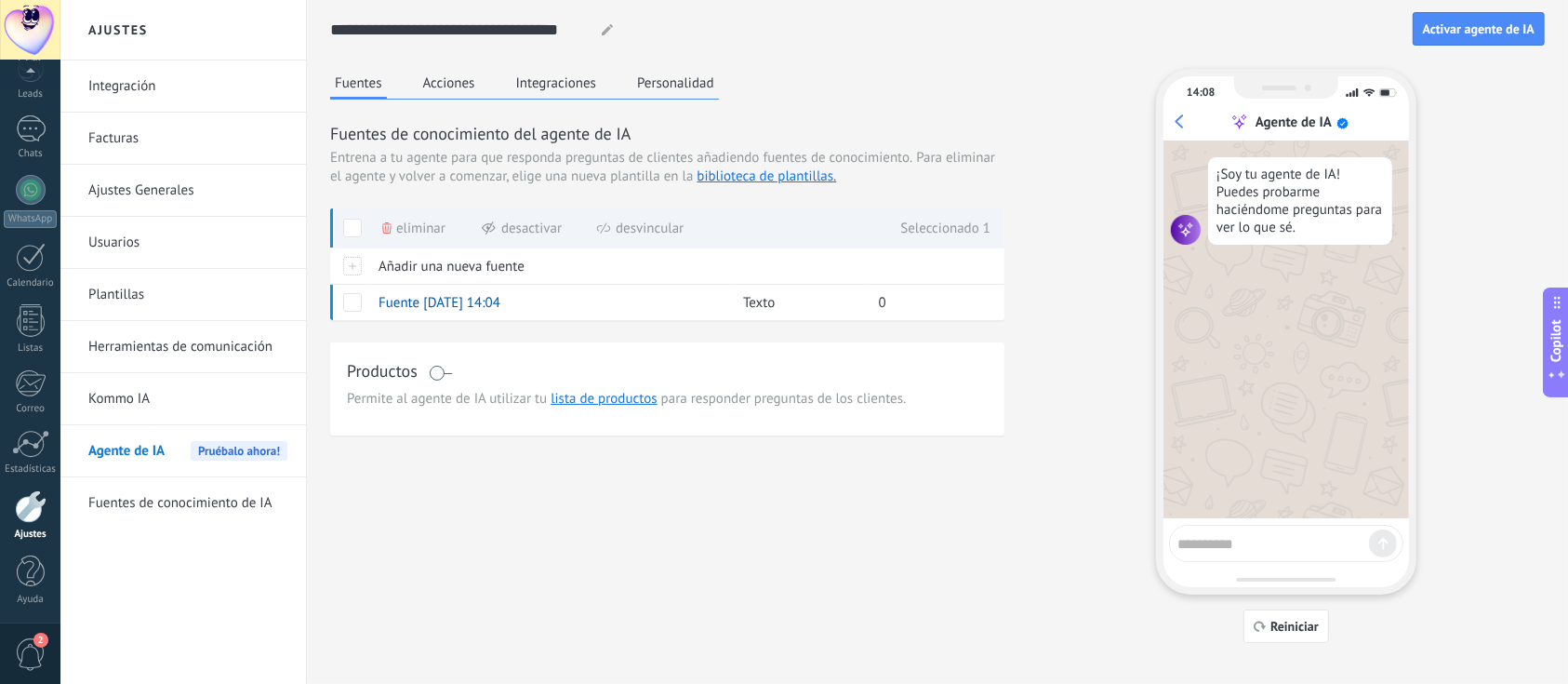
click at [716, 80] on button "Personalidad" at bounding box center [676, 83] width 86 height 28
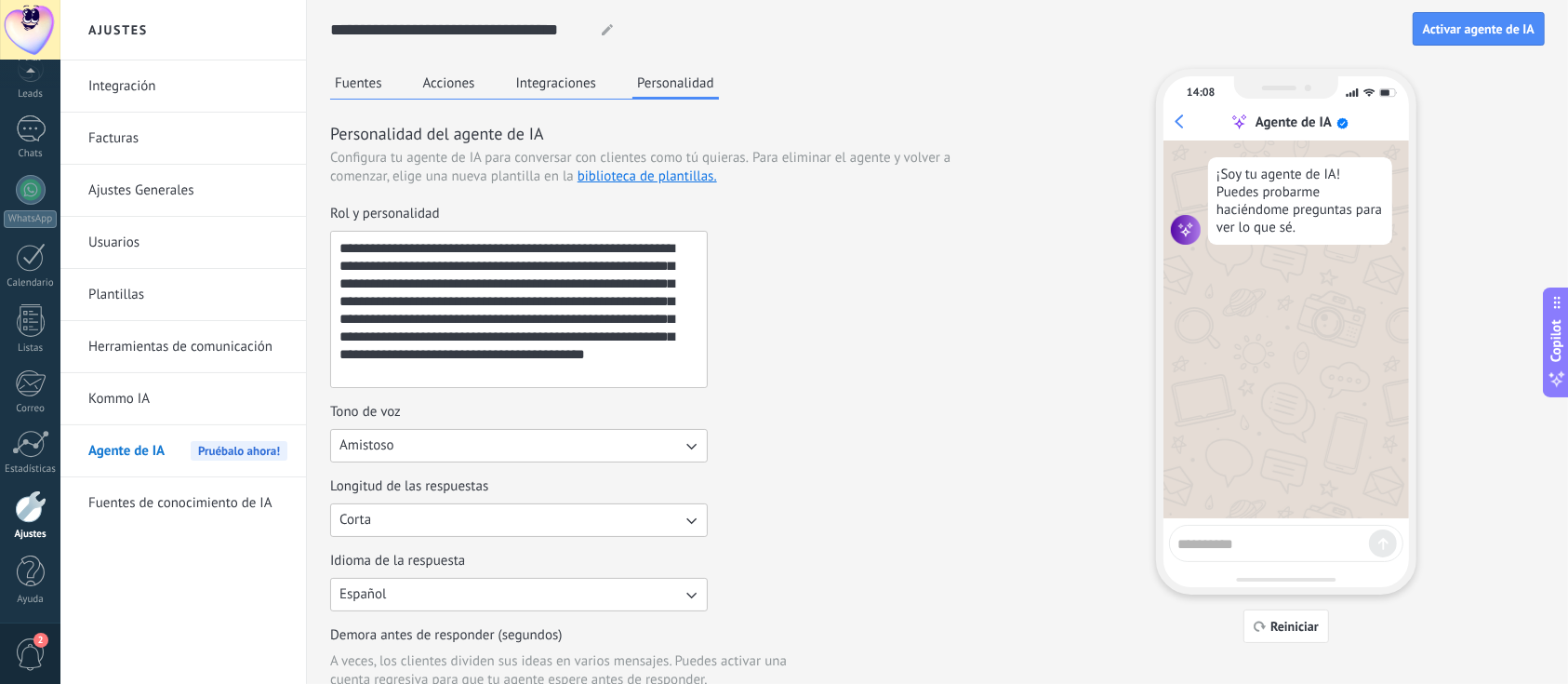
click at [603, 78] on div "Fuentes Acciones Integraciones Personalidad" at bounding box center [525, 84] width 389 height 30
click at [354, 87] on button "Fuentes" at bounding box center [359, 83] width 57 height 28
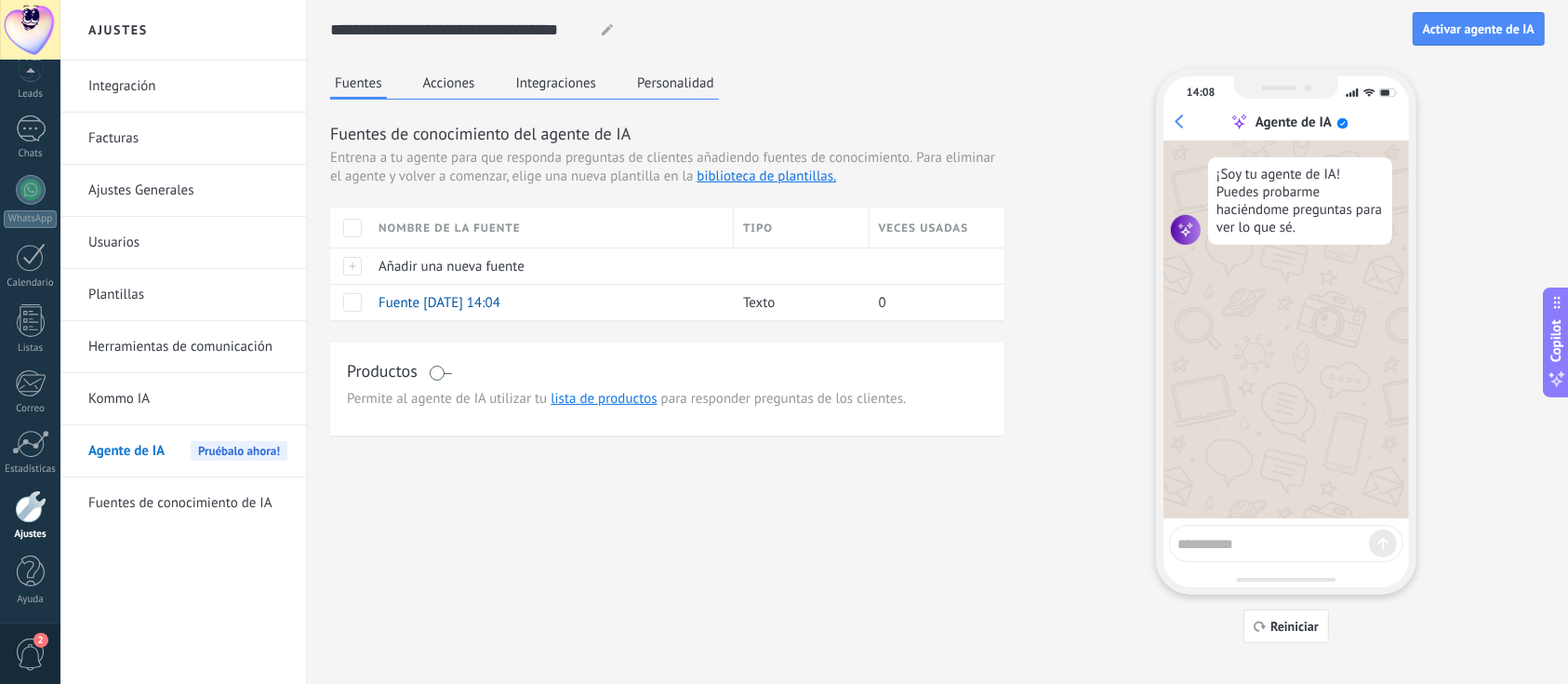
click at [184, 144] on link "Facturas" at bounding box center [188, 139] width 199 height 52
click at [157, 146] on link "Facturas" at bounding box center [188, 139] width 199 height 52
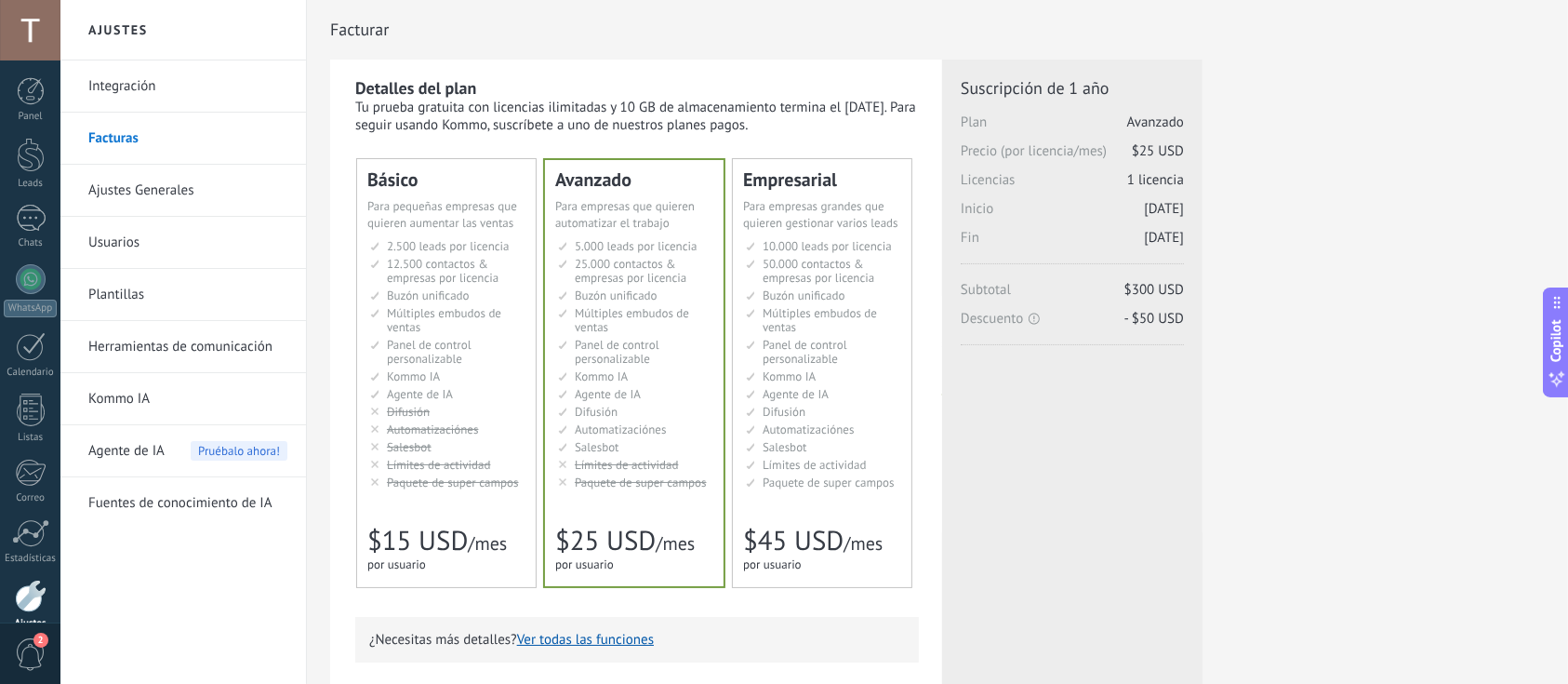
click at [451, 317] on span "Múltiples embudos de ventas" at bounding box center [444, 320] width 114 height 29
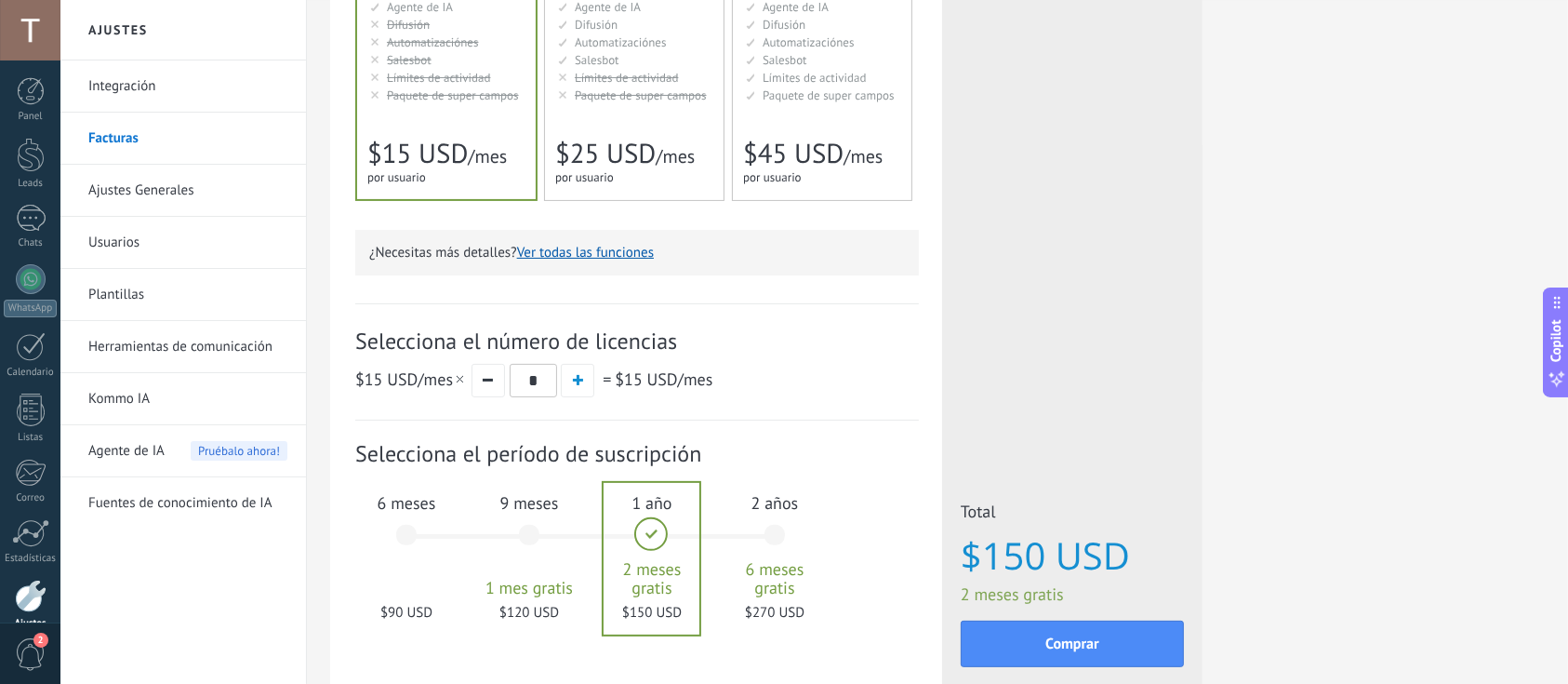
scroll to position [447, 0]
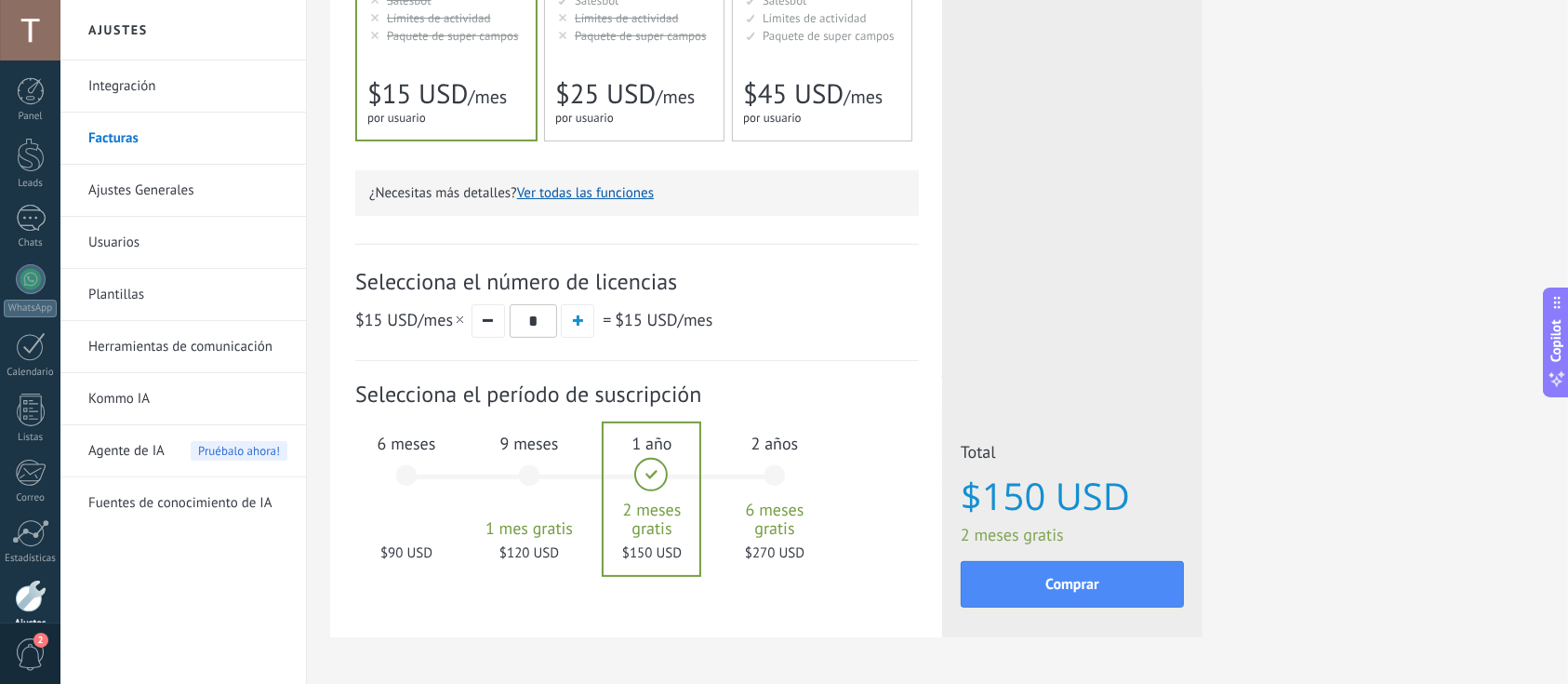
click at [440, 322] on span "$15 USD /mes" at bounding box center [412, 319] width 112 height 22
click at [491, 324] on button "button" at bounding box center [488, 321] width 33 height 33
click at [419, 482] on div "6 meses $90 USD" at bounding box center [407, 484] width 100 height 132
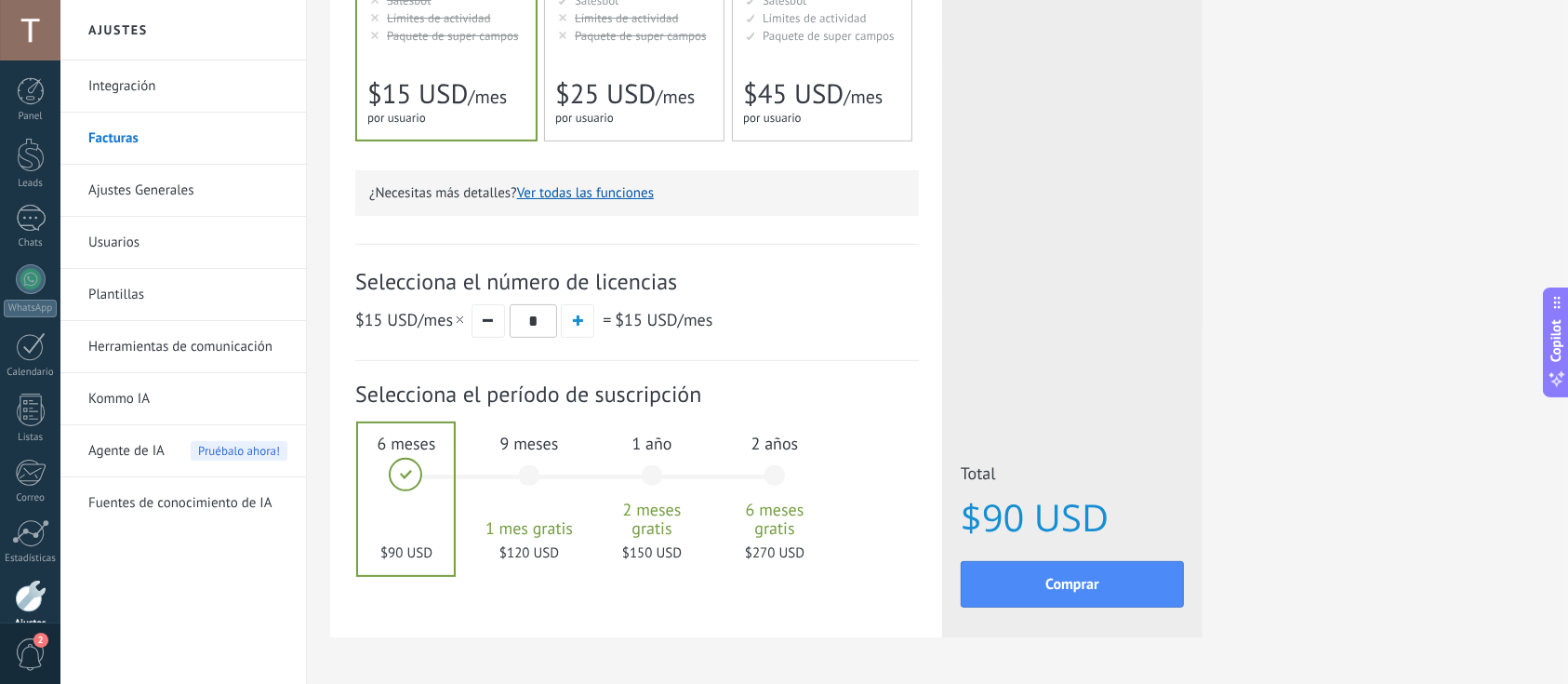
click at [545, 479] on div "9 meses 1 mes gratis $120 USD" at bounding box center [530, 484] width 100 height 132
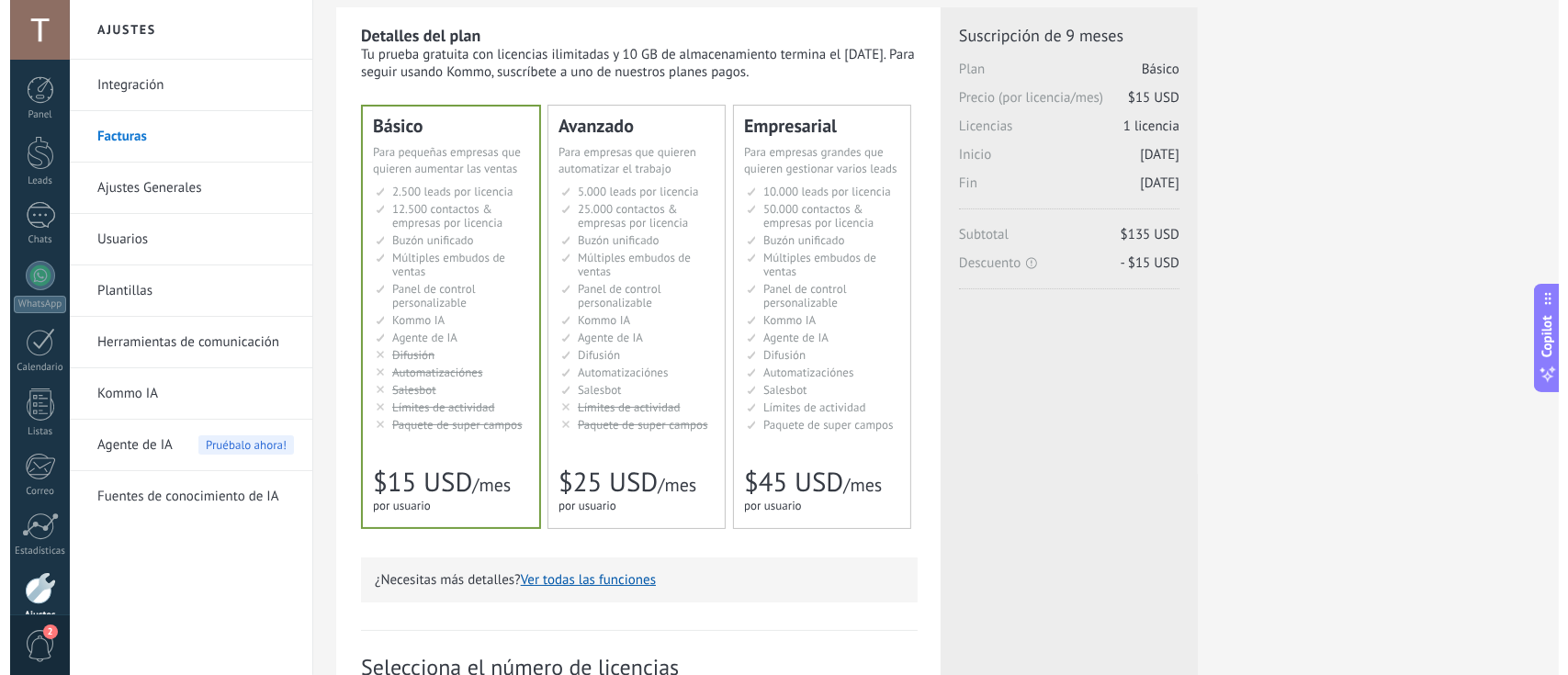
scroll to position [0, 0]
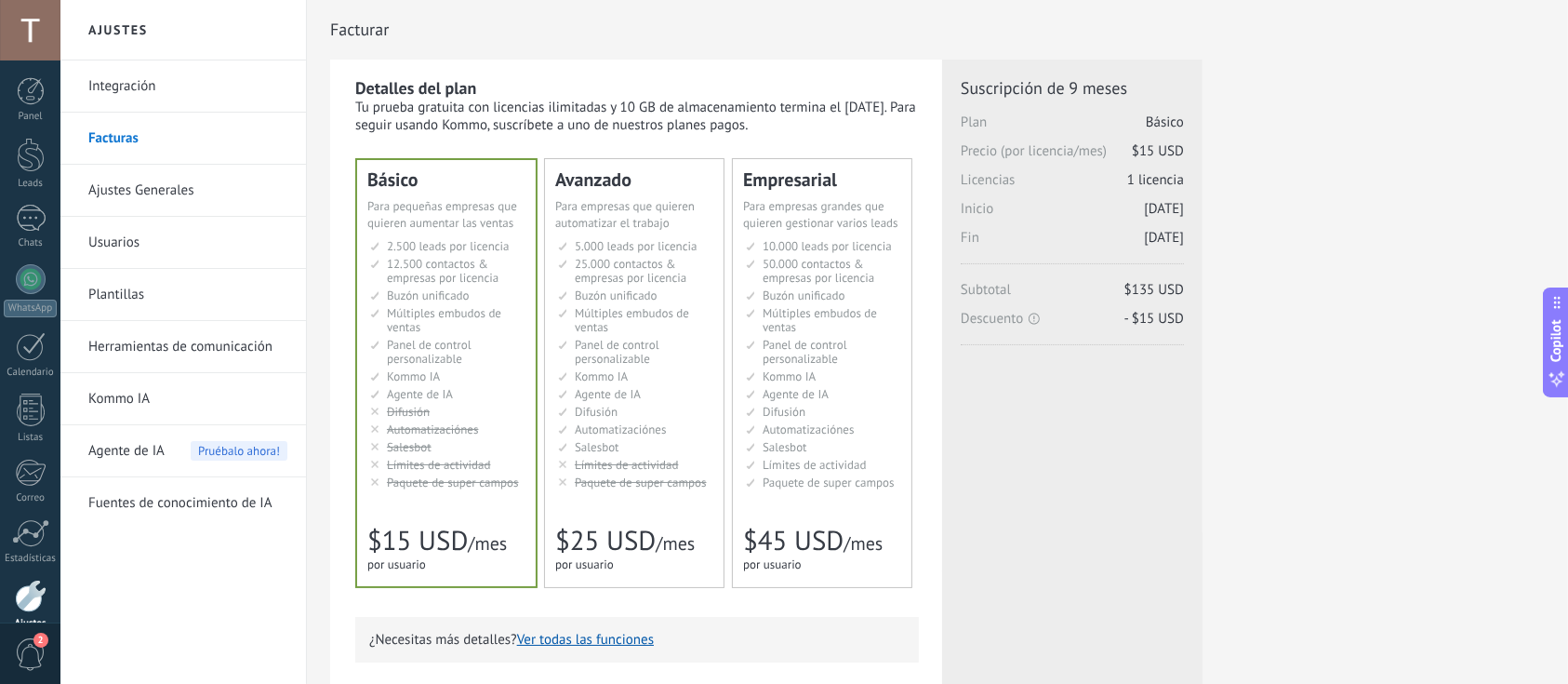
click at [108, 417] on link "Kommo IA" at bounding box center [188, 399] width 199 height 52
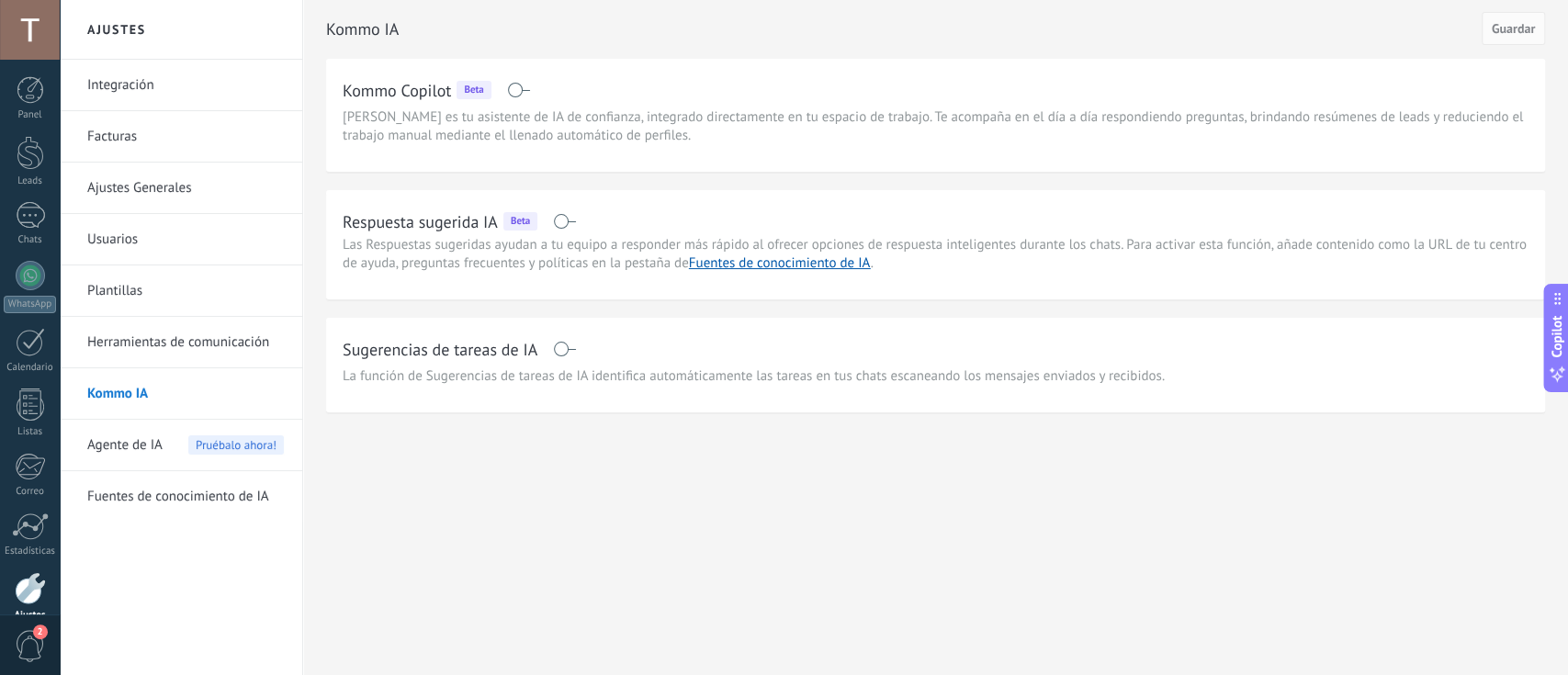
click at [125, 490] on link "Fuentes de conocimiento de IA" at bounding box center [185, 497] width 197 height 51
